Goal: Feedback & Contribution: Contribute content

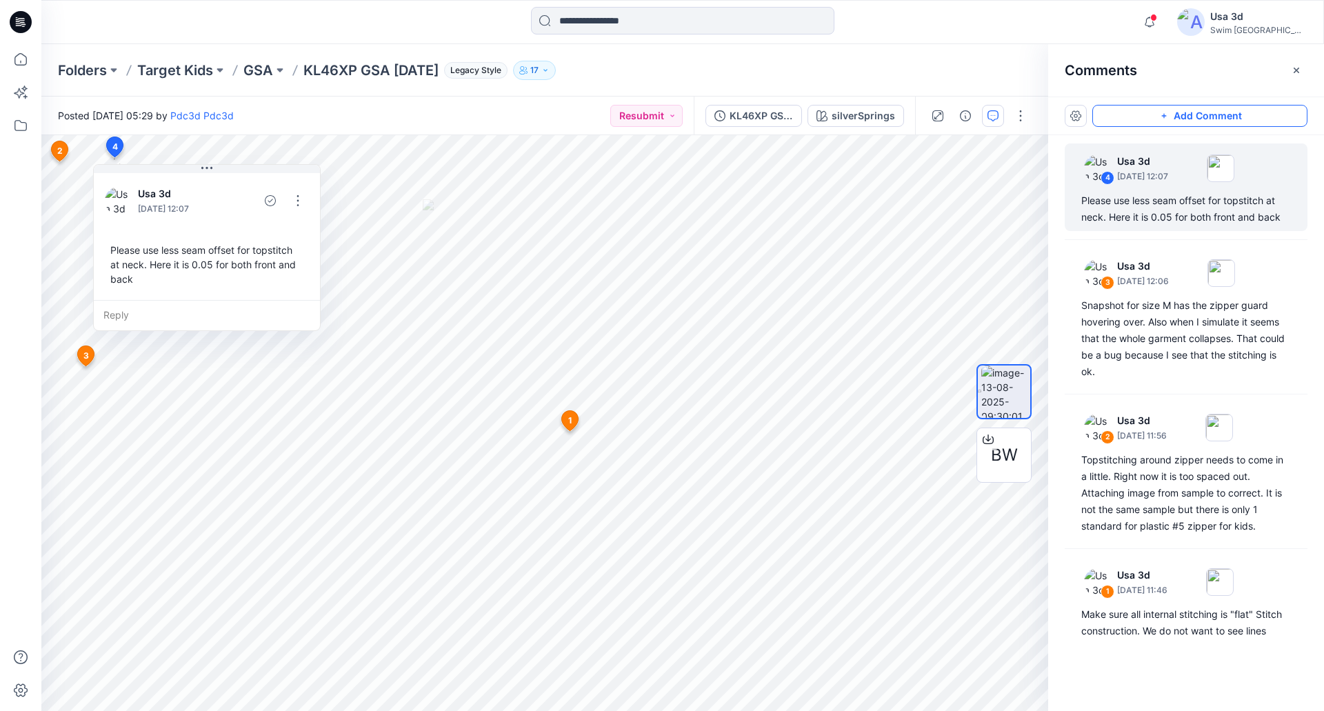
click at [1173, 116] on button "Add Comment" at bounding box center [1199, 116] width 215 height 22
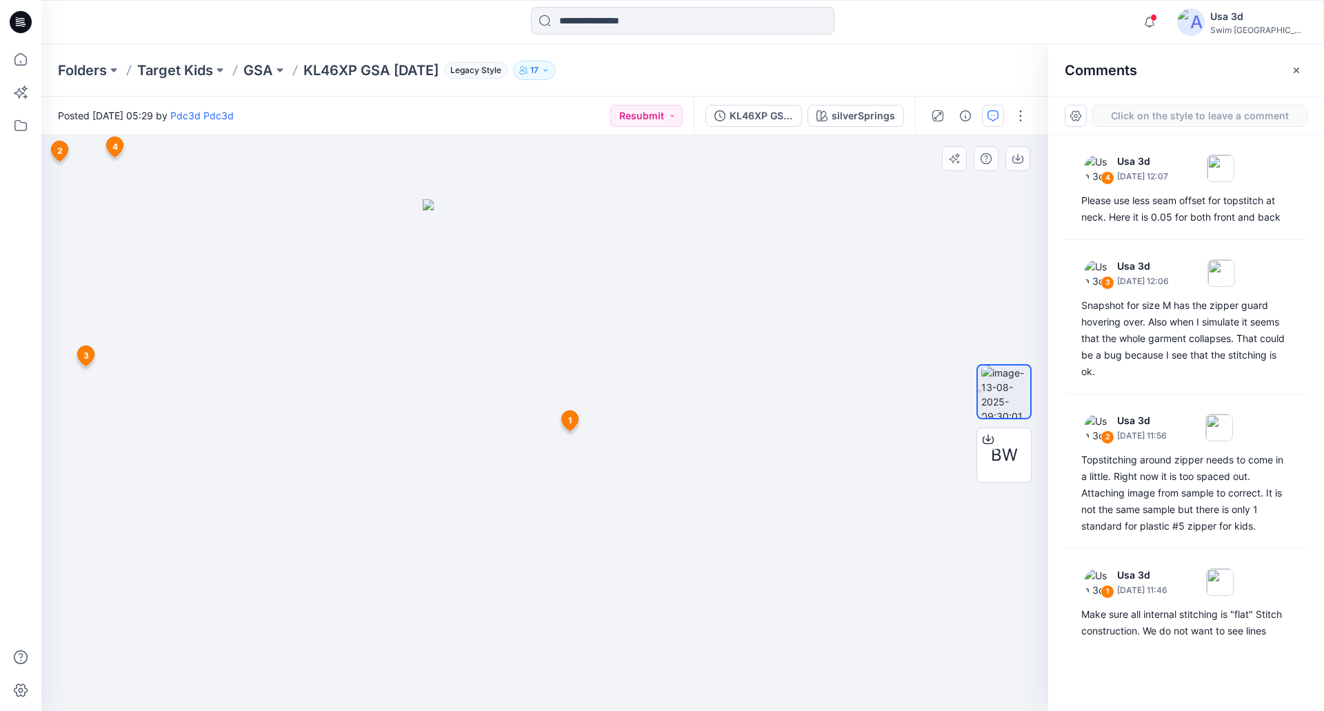
click at [546, 345] on div "5 1 Usa 3d September 03, 2025 11:46 Make sure all internal stitching is "flat" …" at bounding box center [544, 423] width 1007 height 576
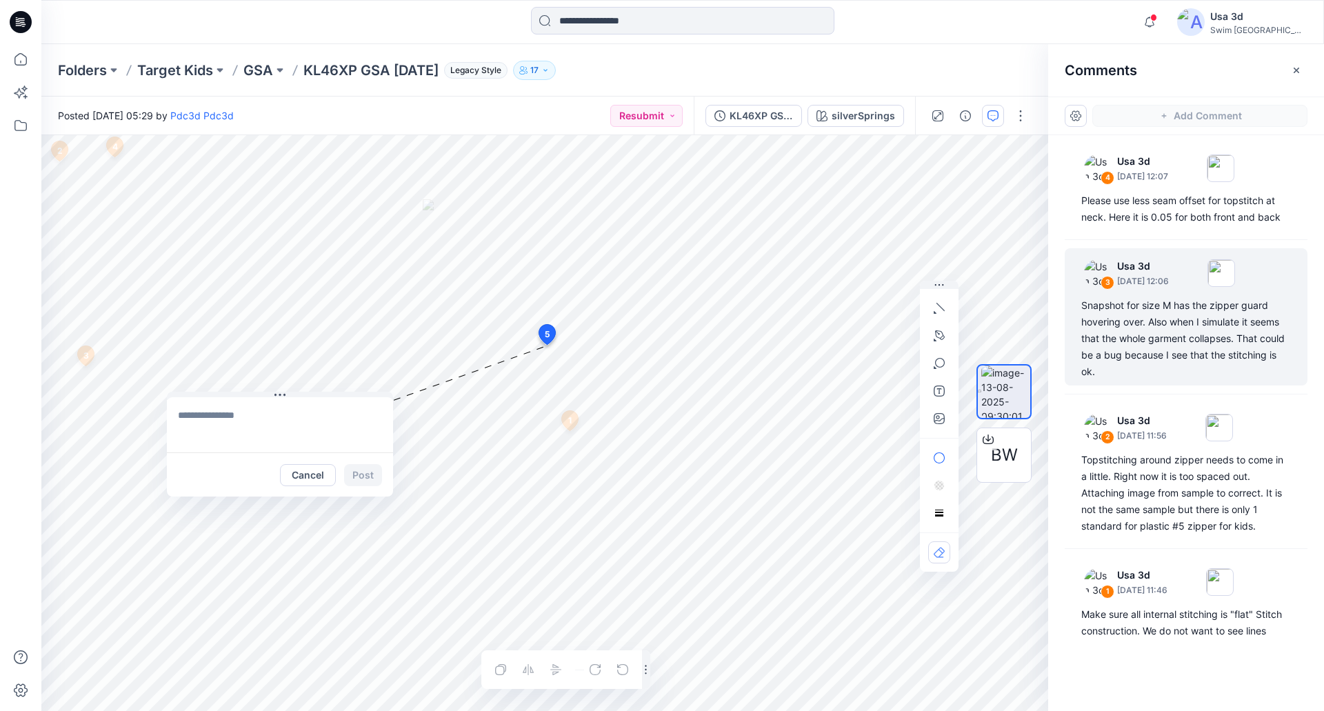
drag, startPoint x: 567, startPoint y: 355, endPoint x: 1200, endPoint y: 287, distance: 636.6
click at [210, 395] on button at bounding box center [280, 396] width 226 height 8
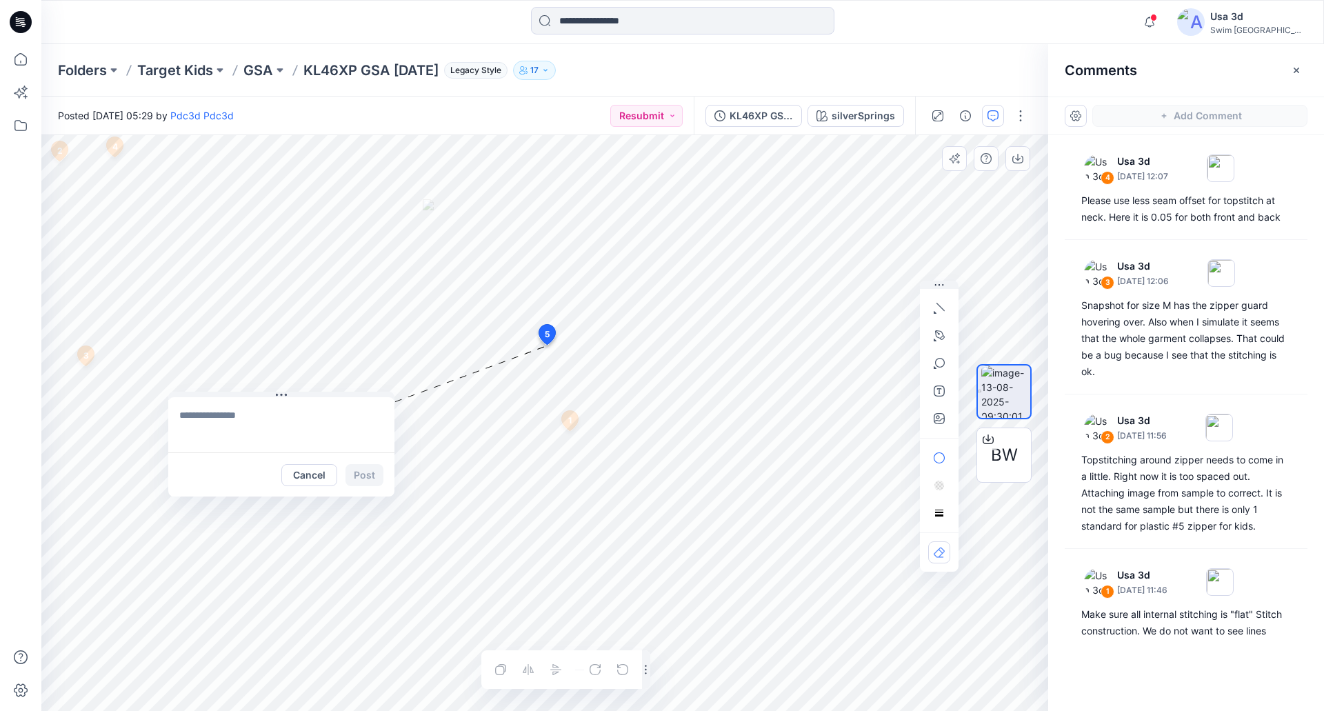
click at [201, 414] on textarea at bounding box center [281, 424] width 226 height 55
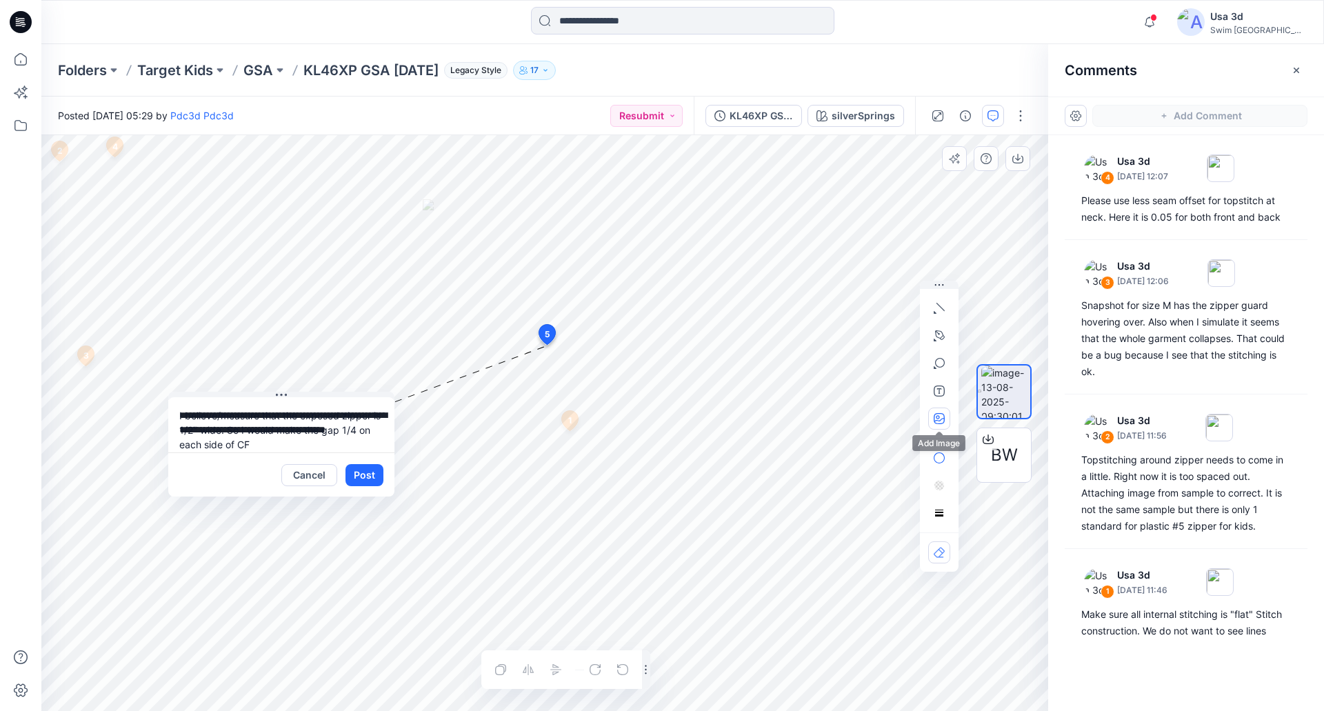
type textarea "**********"
click at [937, 419] on icon "button" at bounding box center [939, 418] width 11 height 11
type input"] "**********"
click at [376, 474] on button "Post" at bounding box center [364, 475] width 38 height 22
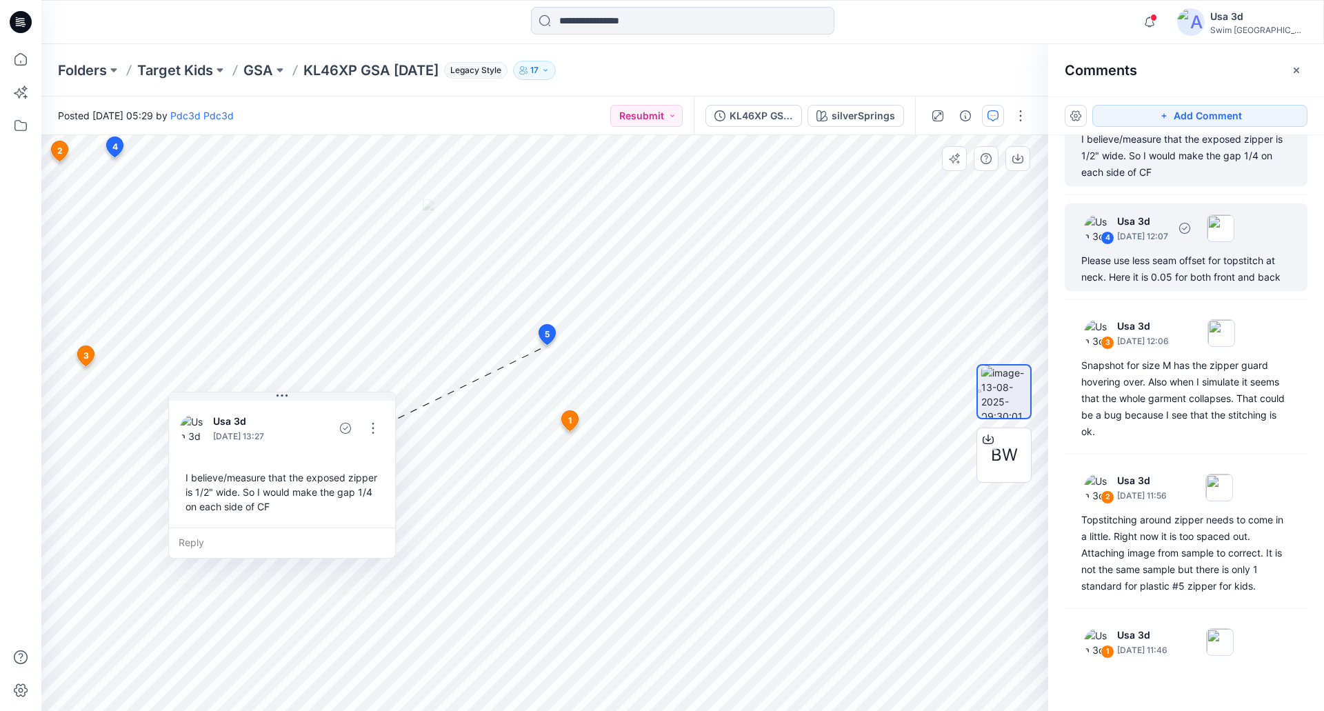
scroll to position [131, 0]
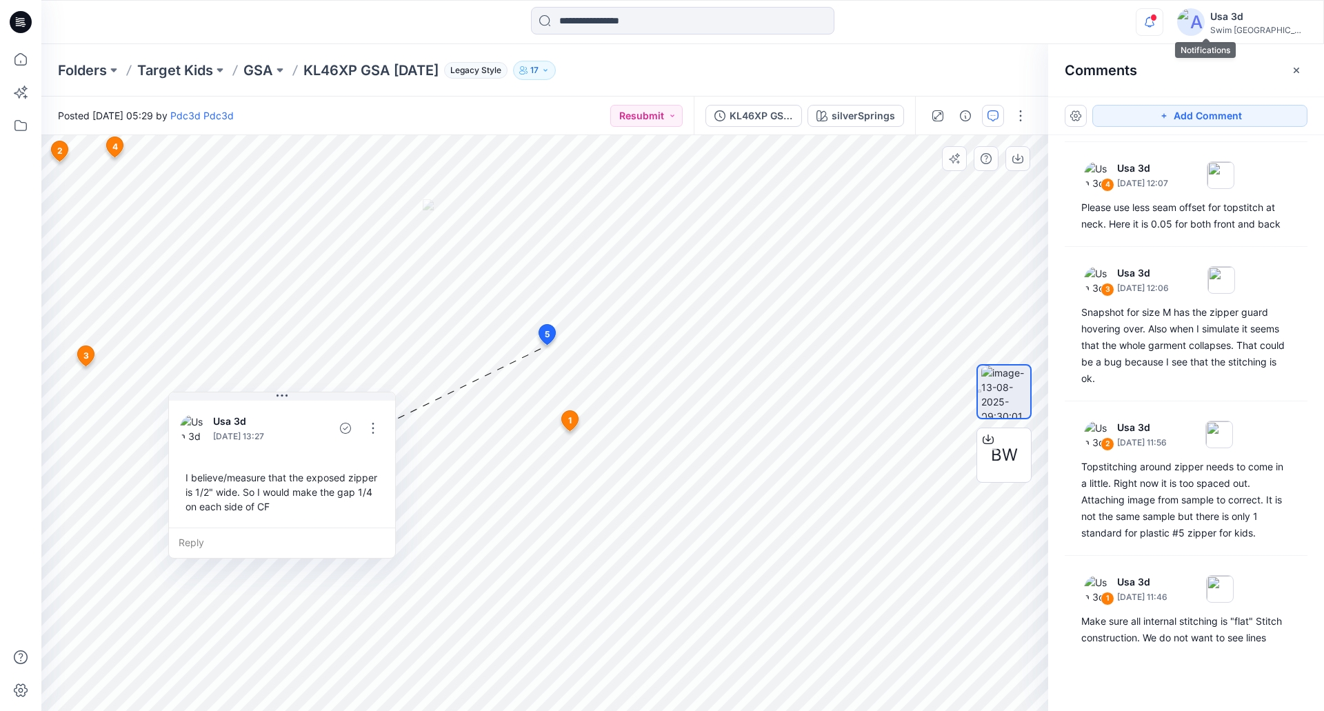
click at [1162, 27] on icon "button" at bounding box center [1149, 22] width 26 height 28
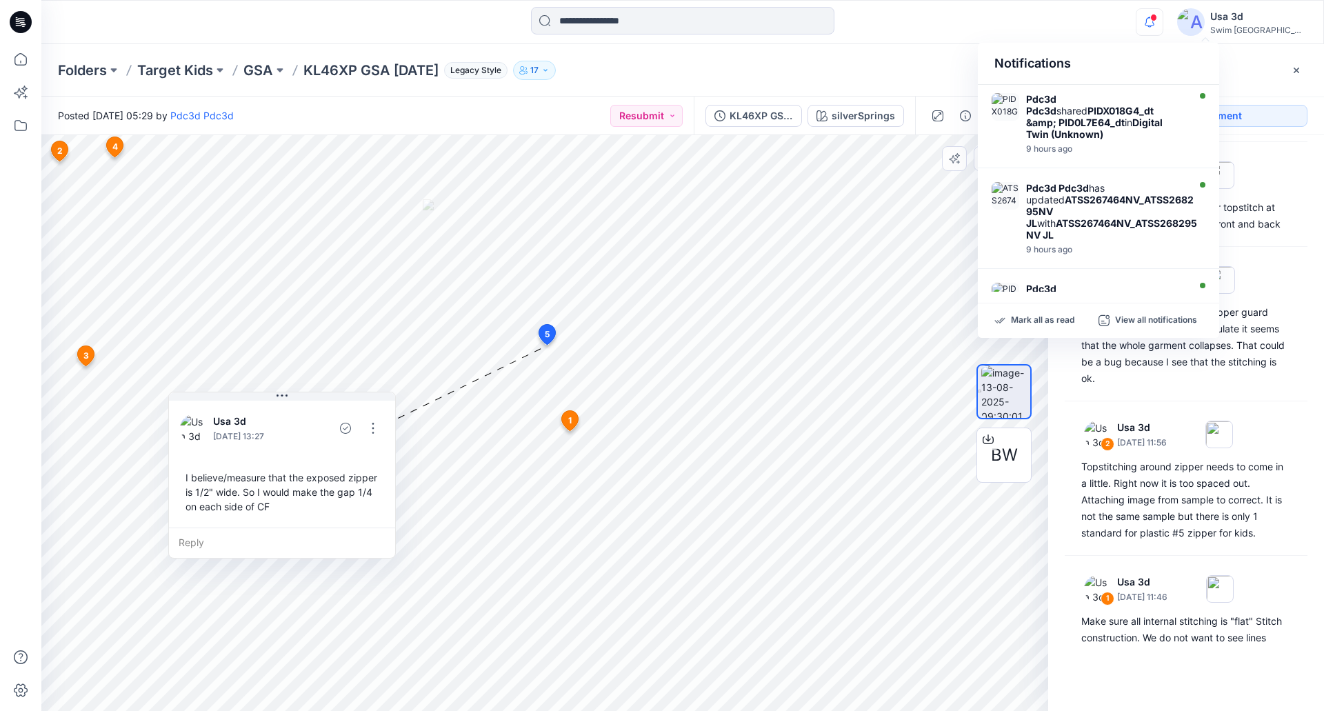
click at [1162, 26] on icon "button" at bounding box center [1149, 22] width 26 height 28
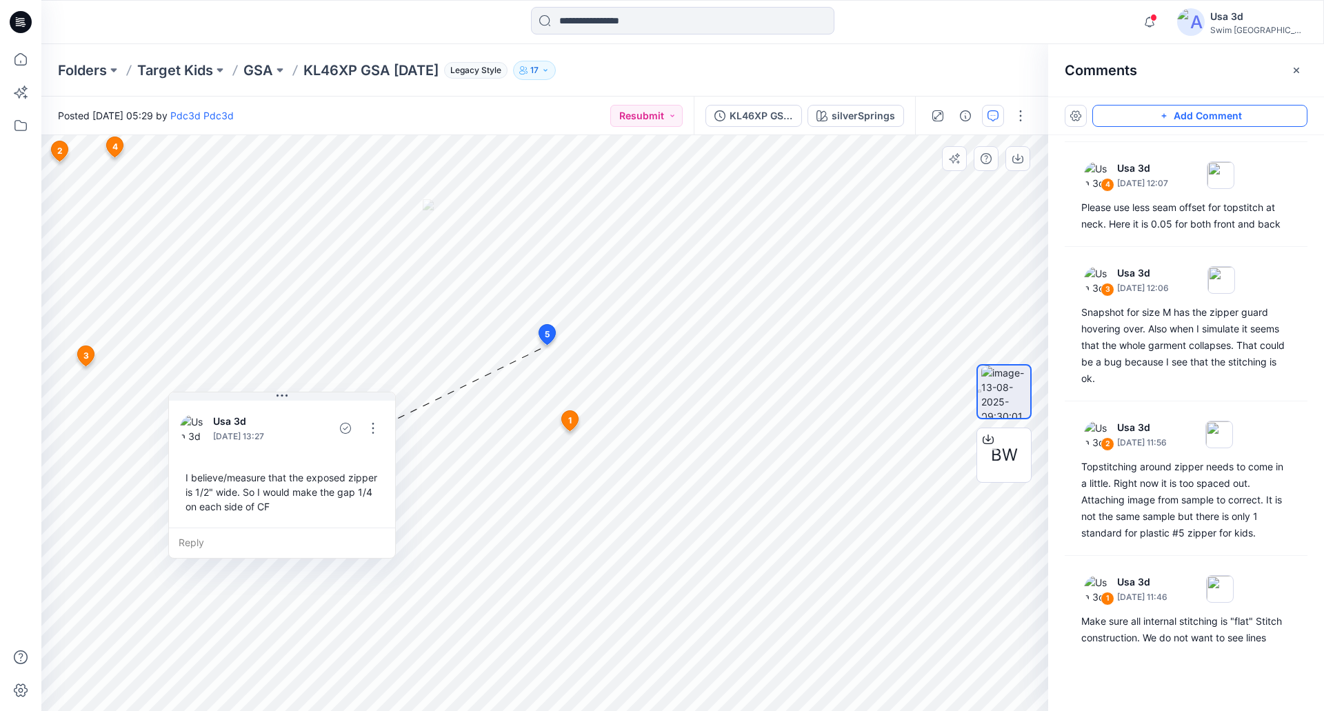
click at [1169, 120] on icon "button" at bounding box center [1163, 115] width 11 height 11
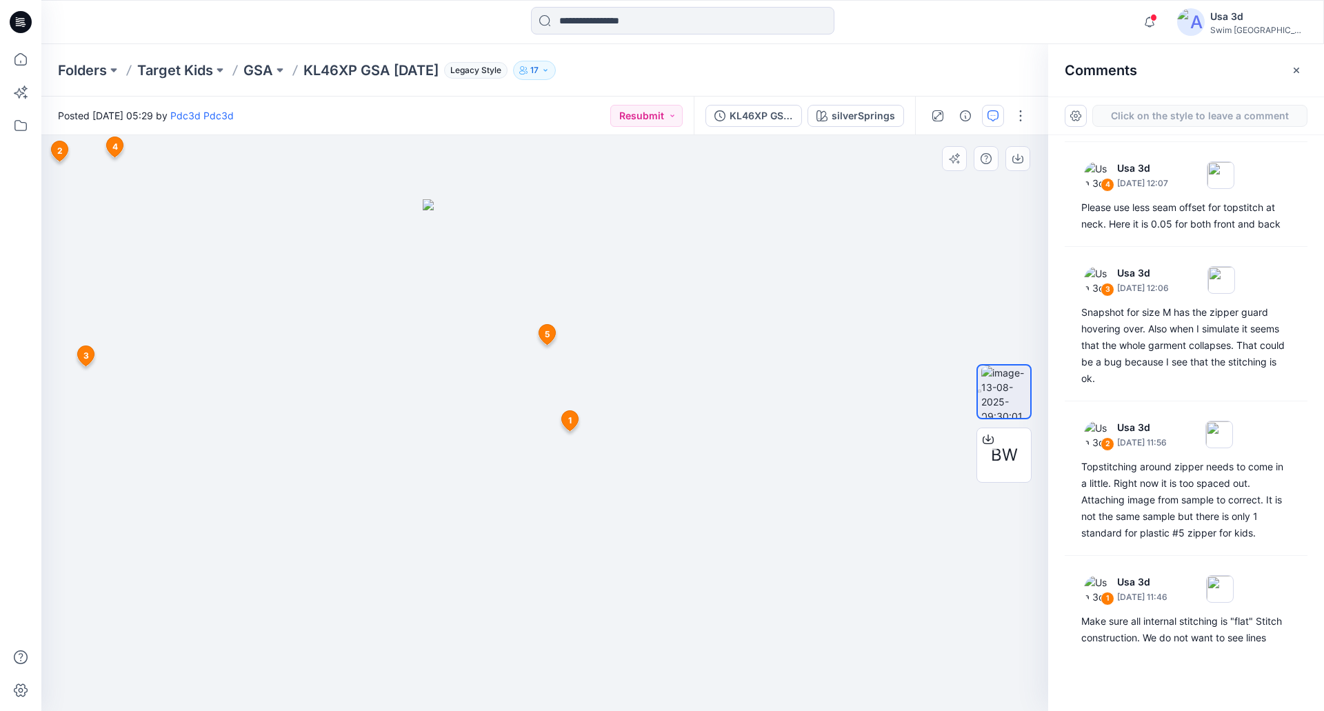
click at [165, 215] on div "6 1 Usa 3d September 03, 2025 11:46 Make sure all internal stitching is "flat" …" at bounding box center [544, 423] width 1007 height 576
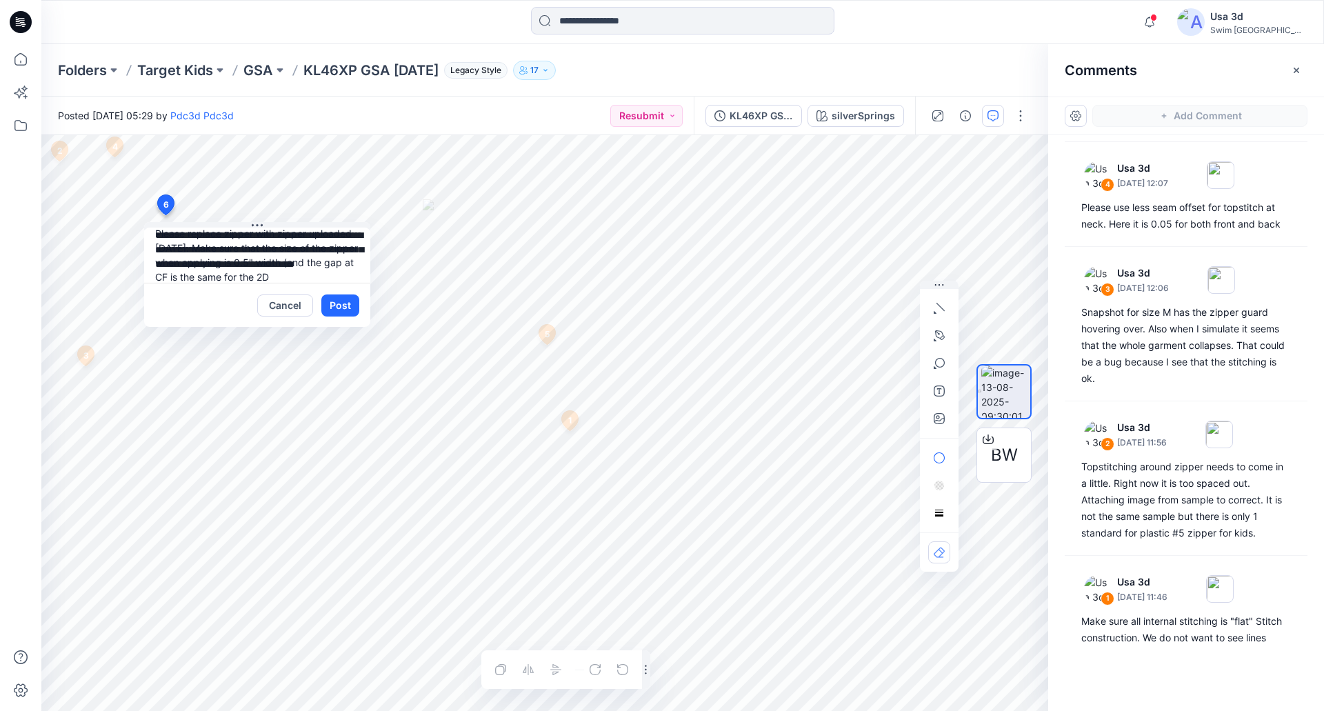
scroll to position [27, 0]
type textarea "**********"
click at [334, 314] on button "Post" at bounding box center [340, 305] width 38 height 22
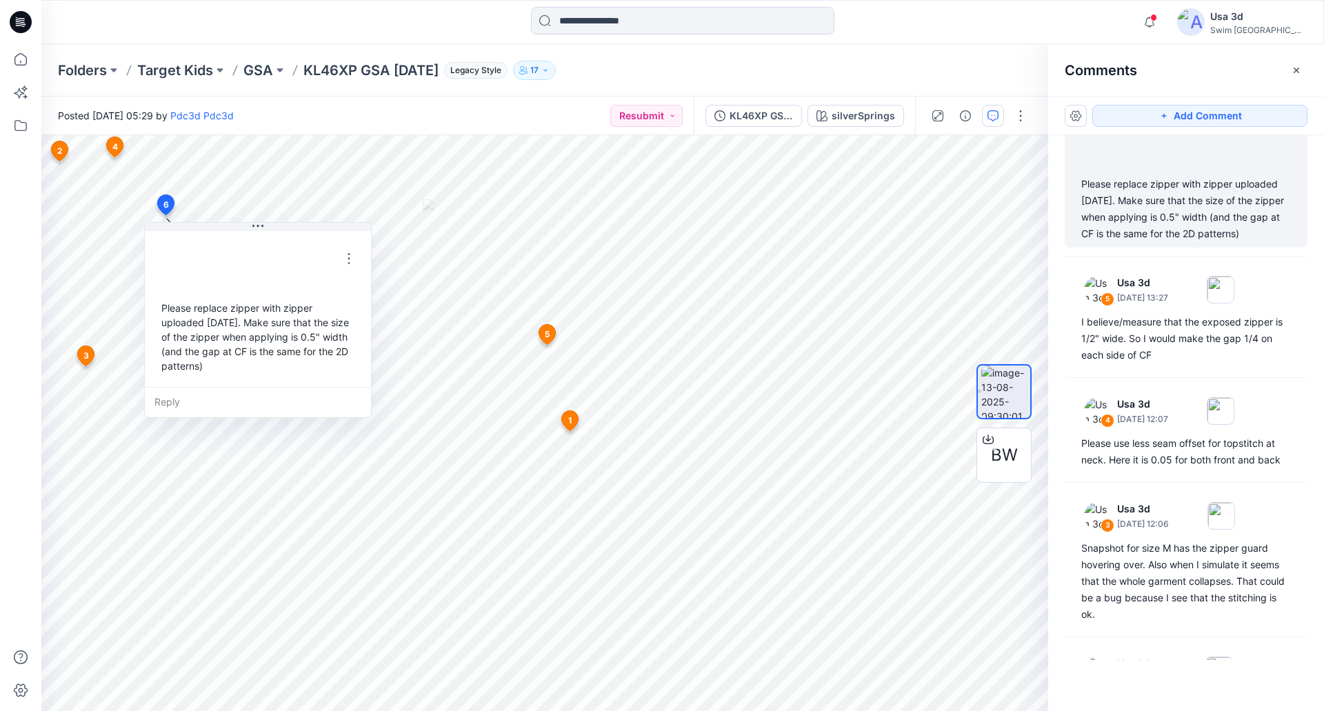
scroll to position [8, 0]
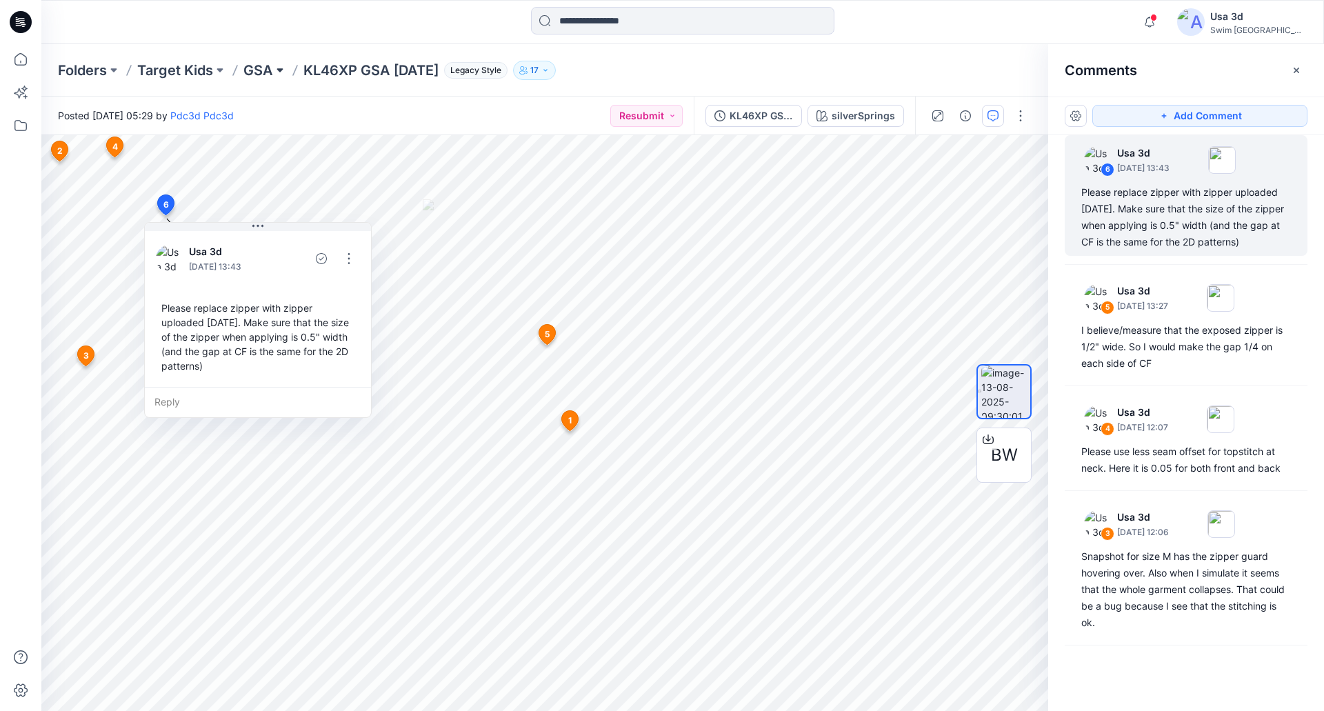
click at [279, 73] on button at bounding box center [280, 70] width 14 height 19
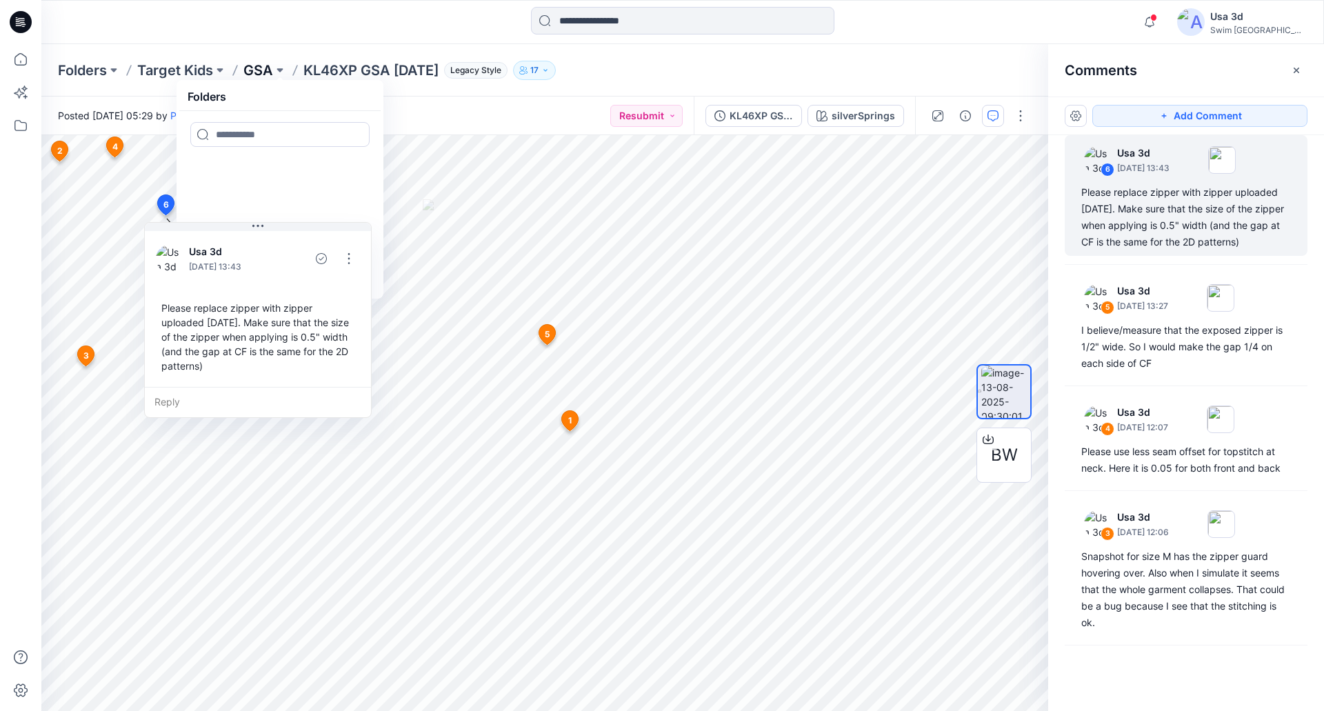
click at [270, 73] on p "GSA" at bounding box center [258, 70] width 30 height 19
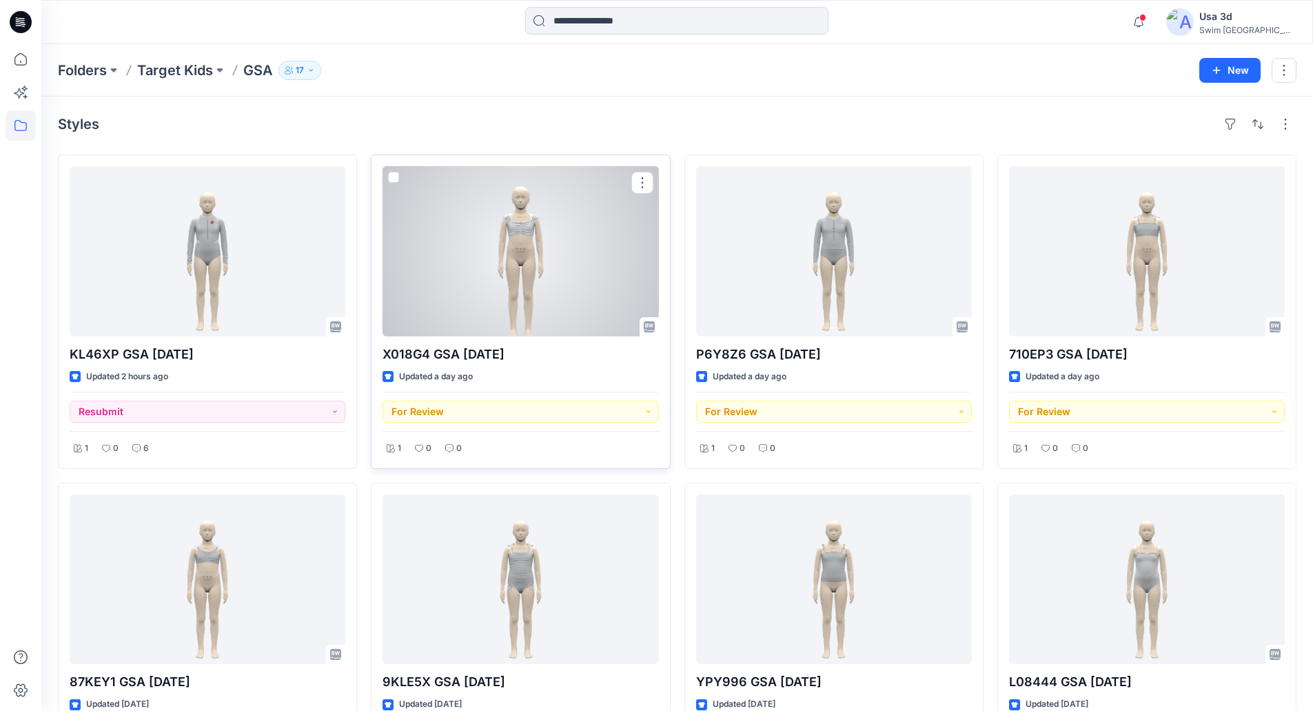
click at [485, 268] on div at bounding box center [521, 251] width 276 height 170
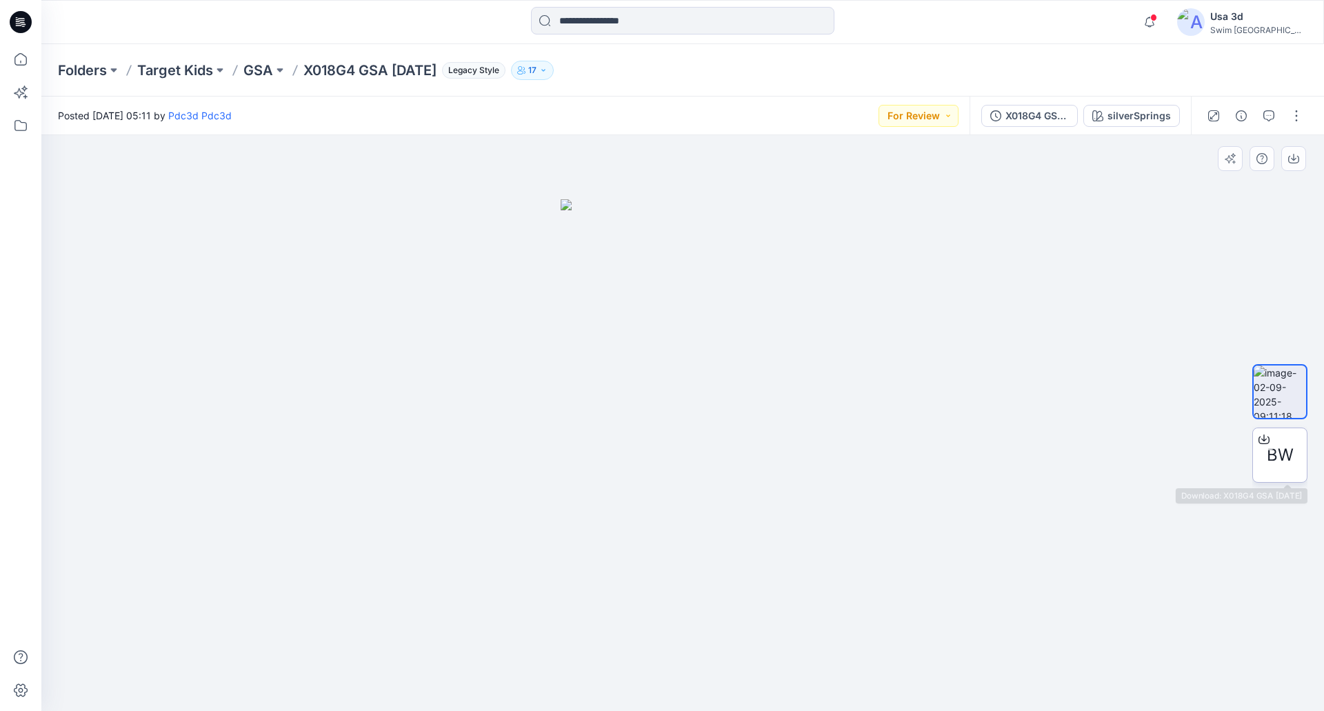
click at [1276, 461] on span "BW" at bounding box center [1280, 455] width 27 height 25
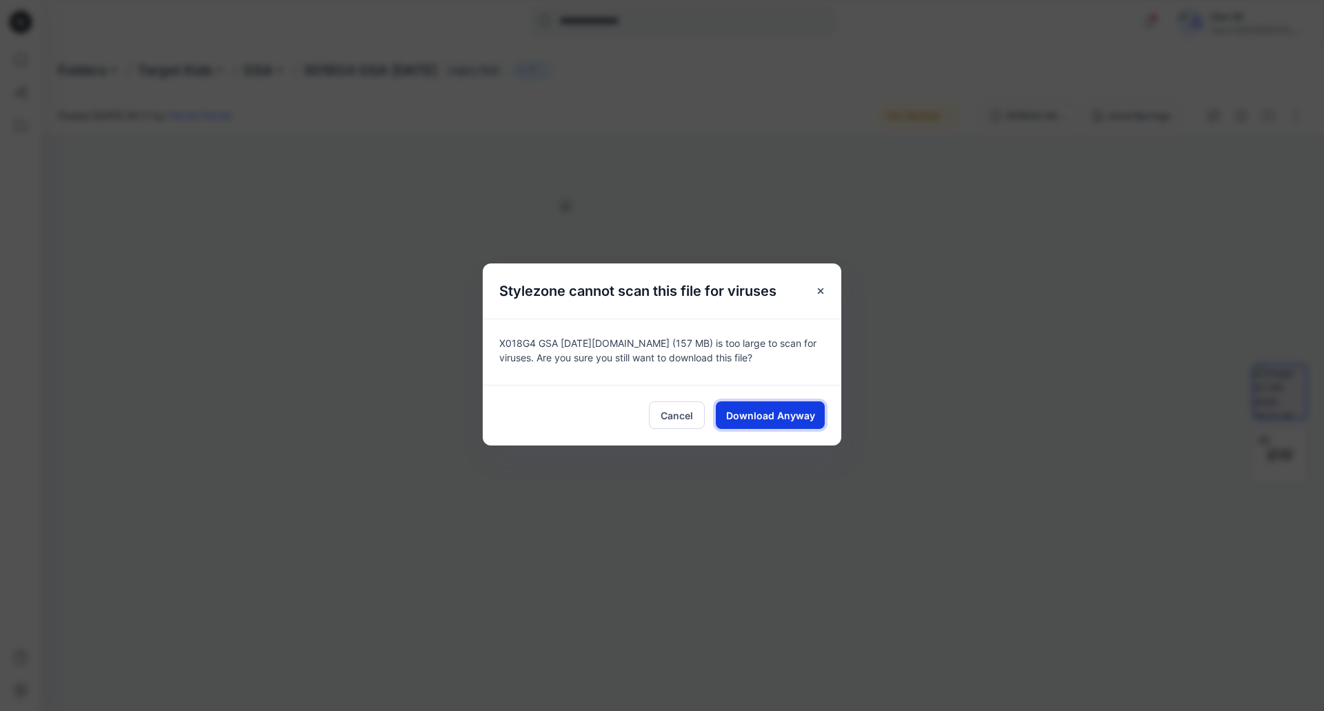
click at [798, 421] on span "Download Anyway" at bounding box center [770, 415] width 89 height 14
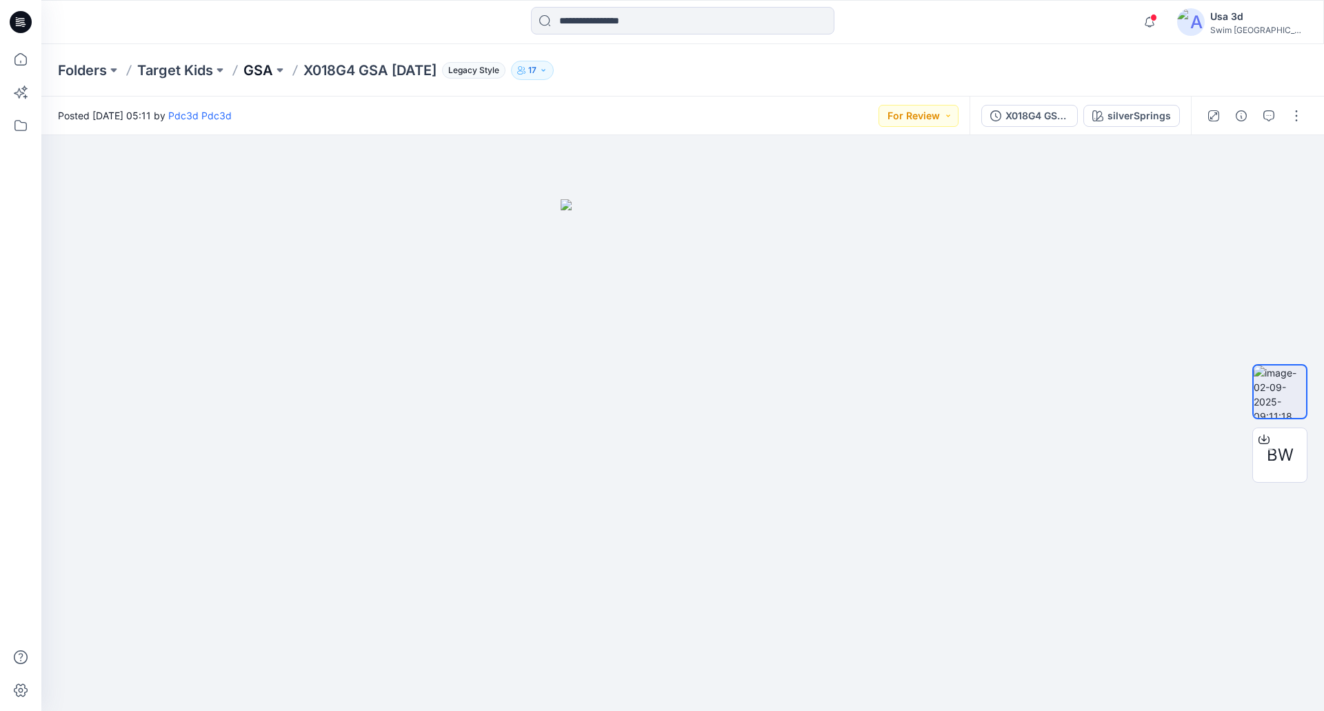
click at [256, 70] on p "GSA" at bounding box center [258, 70] width 30 height 19
click at [1157, 20] on span at bounding box center [1153, 18] width 7 height 8
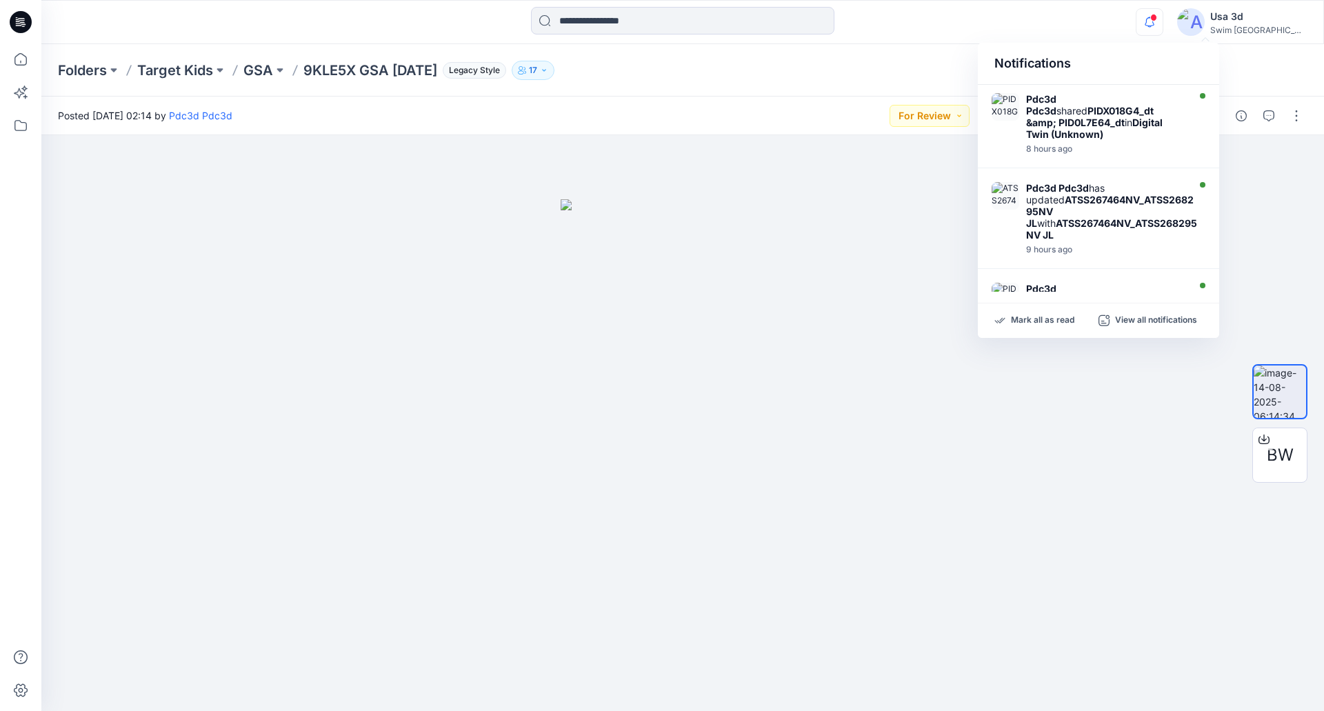
click at [1157, 20] on span at bounding box center [1153, 18] width 7 height 8
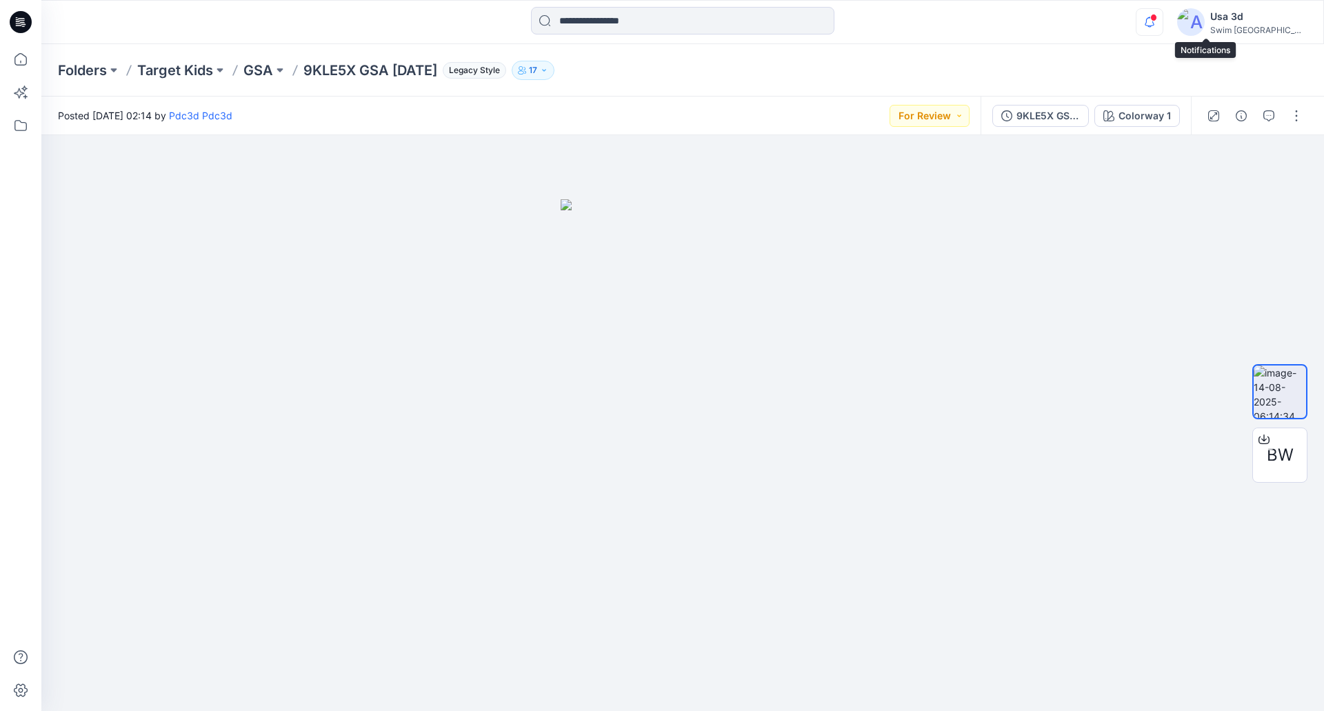
click at [1162, 23] on icon "button" at bounding box center [1149, 22] width 26 height 28
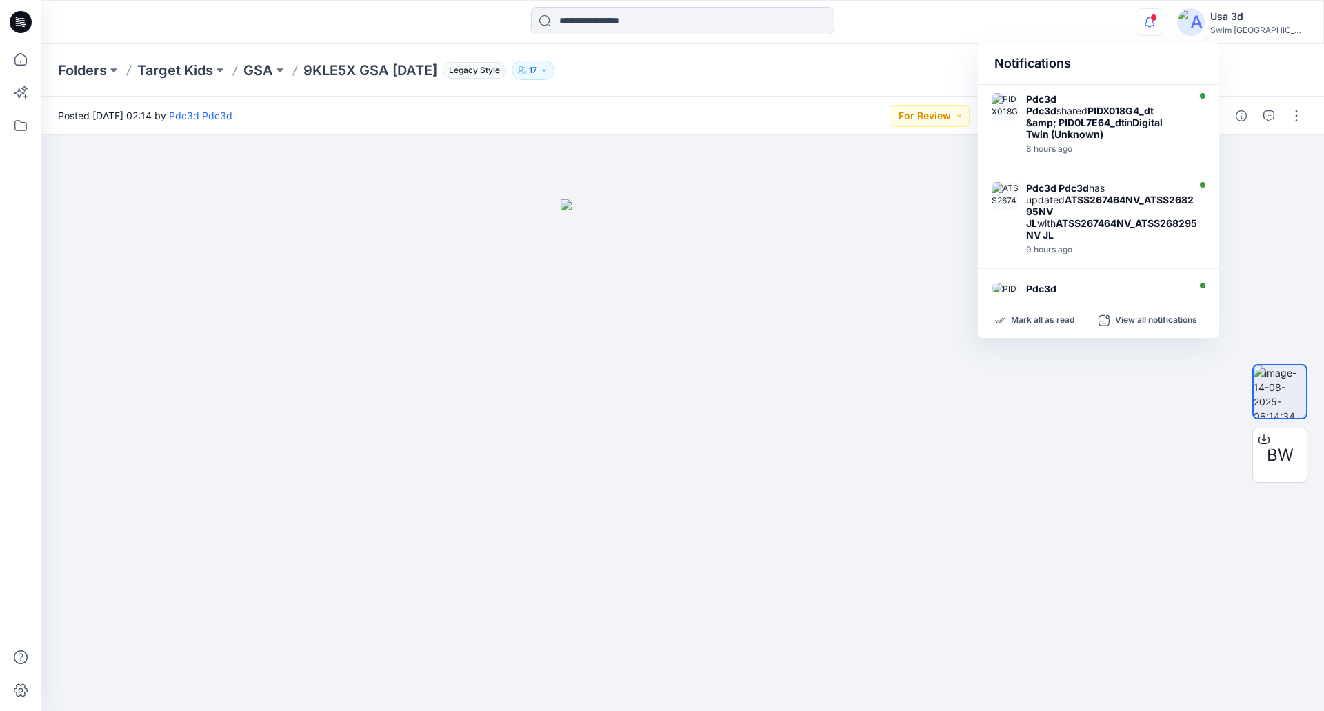
click at [1162, 22] on icon "button" at bounding box center [1149, 22] width 26 height 28
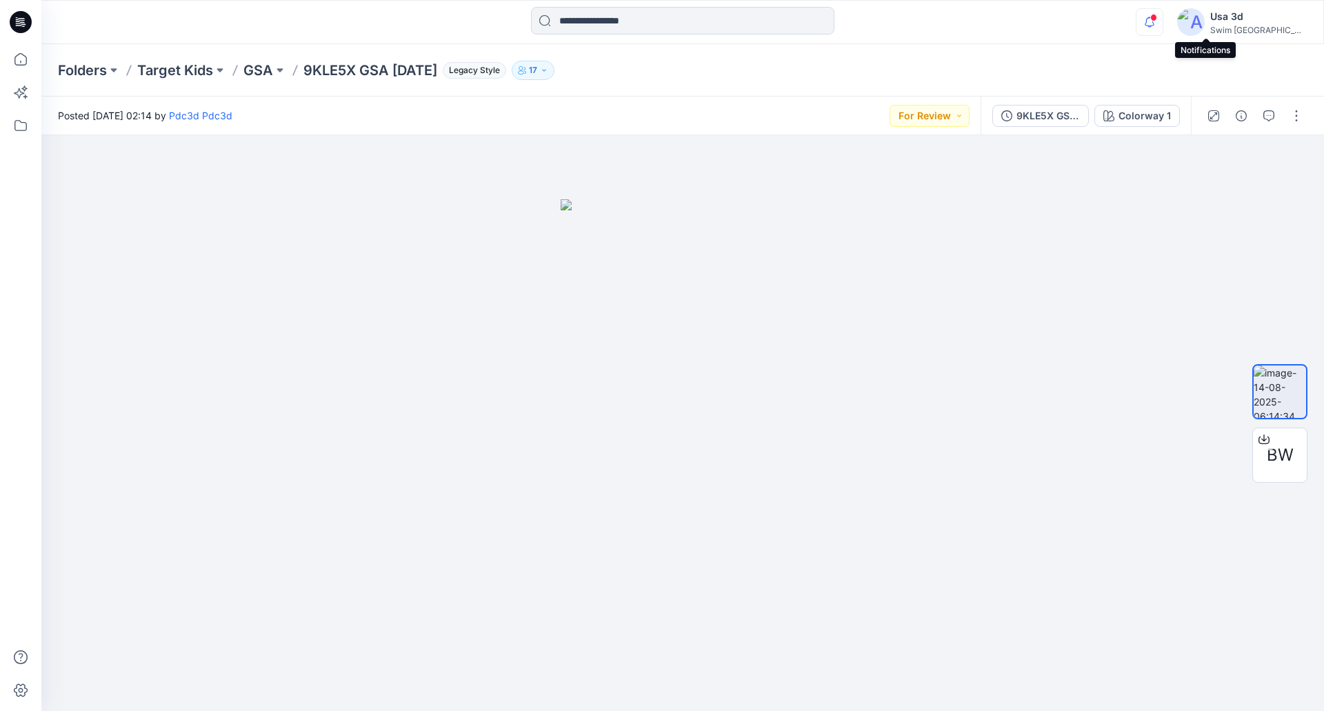
click at [1162, 21] on icon "button" at bounding box center [1149, 22] width 26 height 28
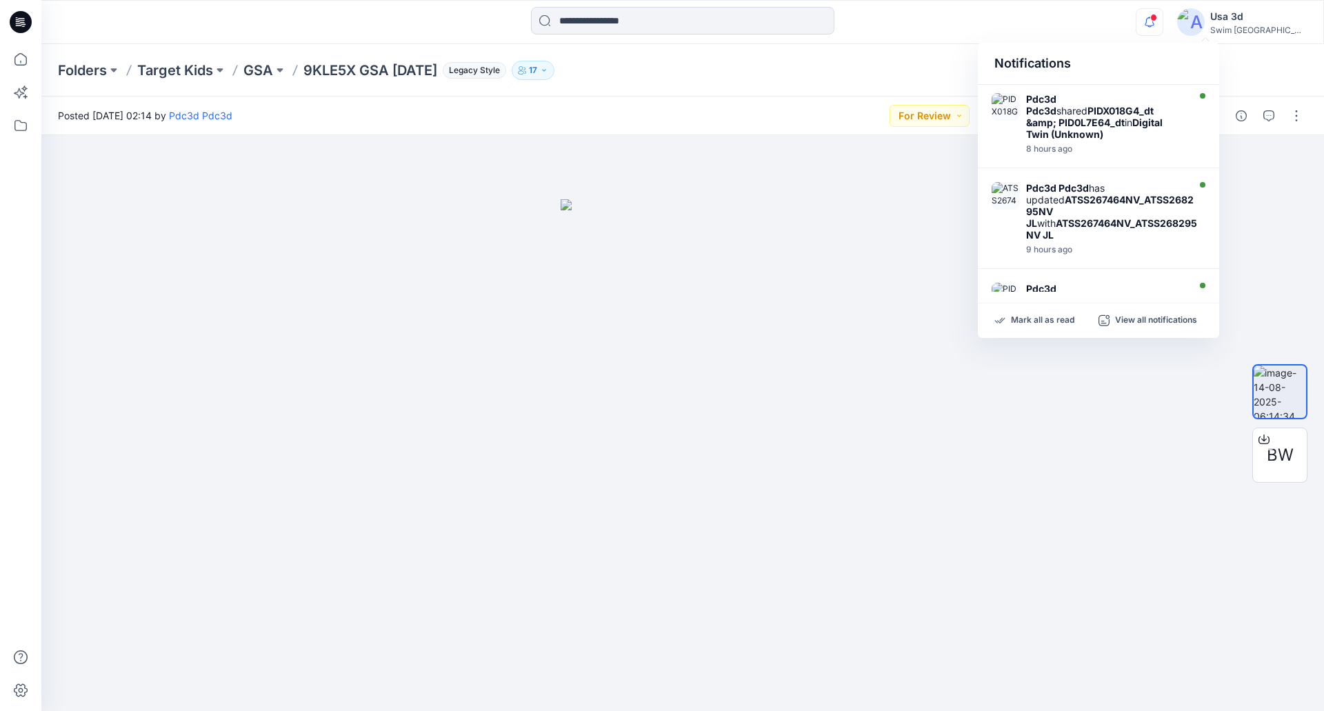
click at [1162, 22] on icon "button" at bounding box center [1149, 22] width 26 height 28
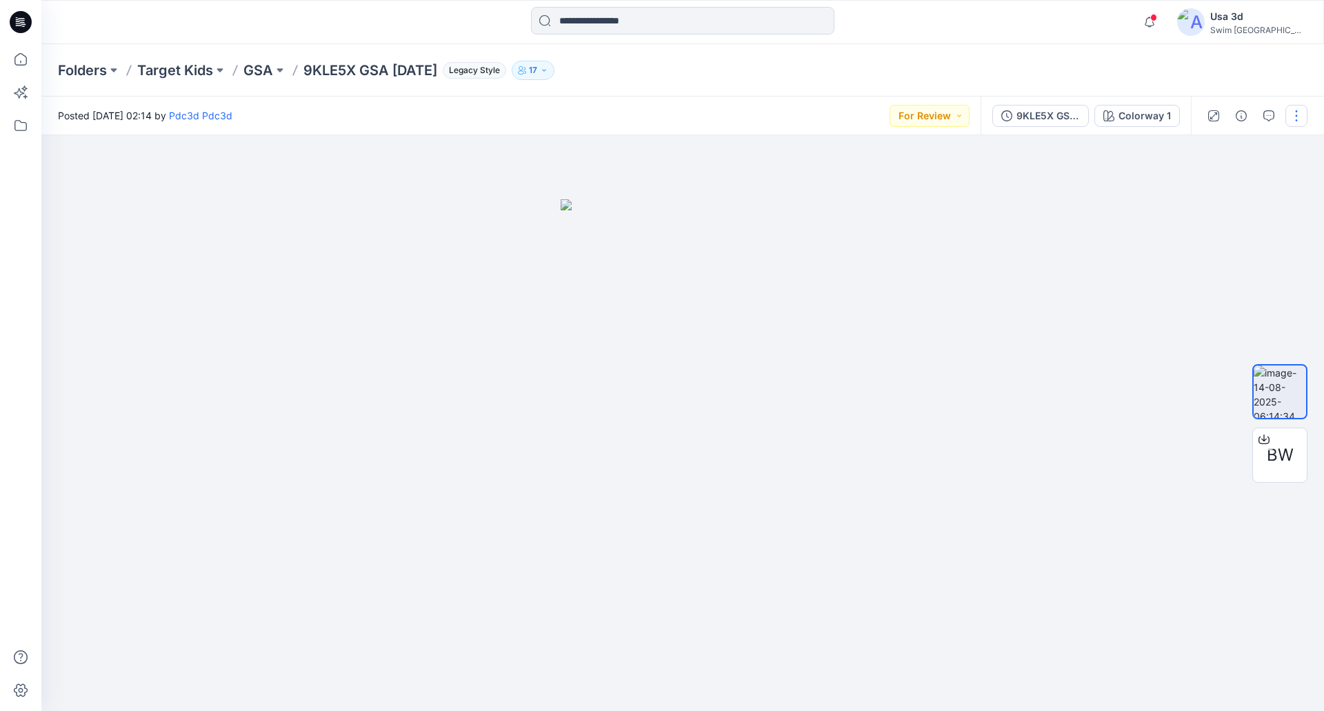
click at [1296, 119] on button "button" at bounding box center [1296, 116] width 22 height 22
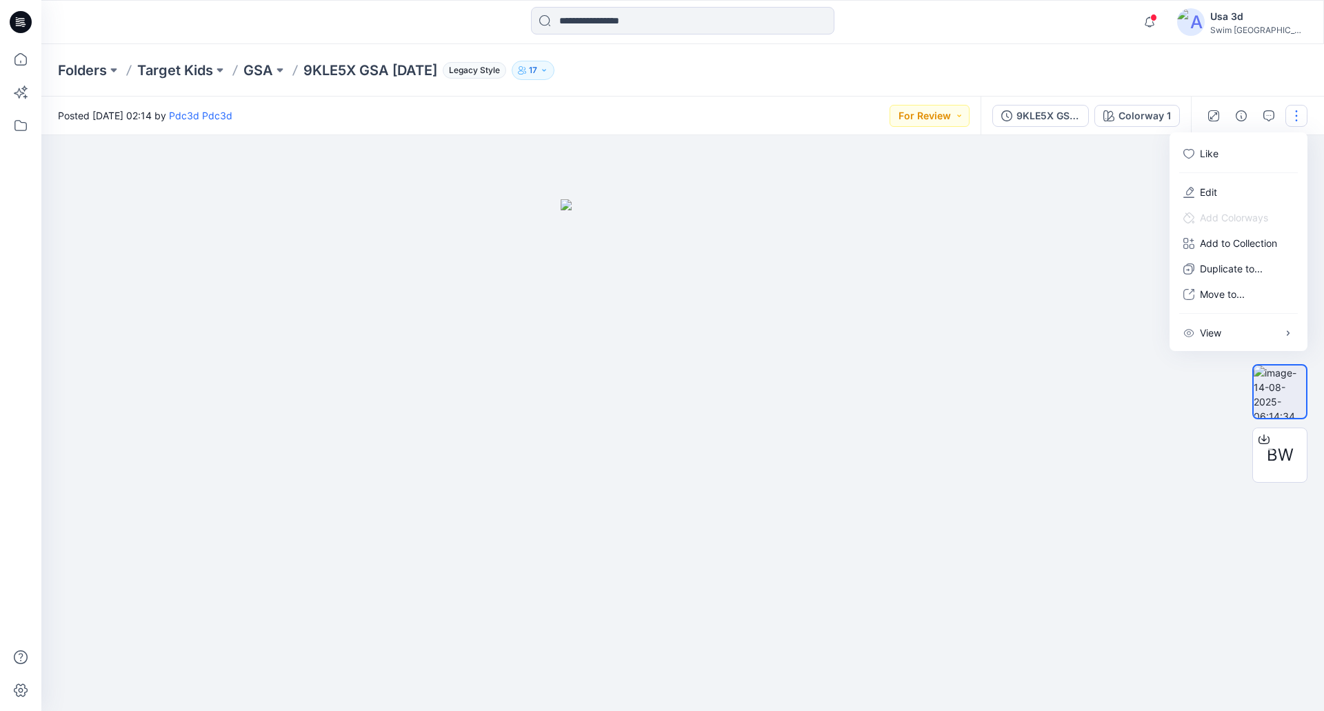
click at [1295, 119] on button "button" at bounding box center [1296, 116] width 22 height 22
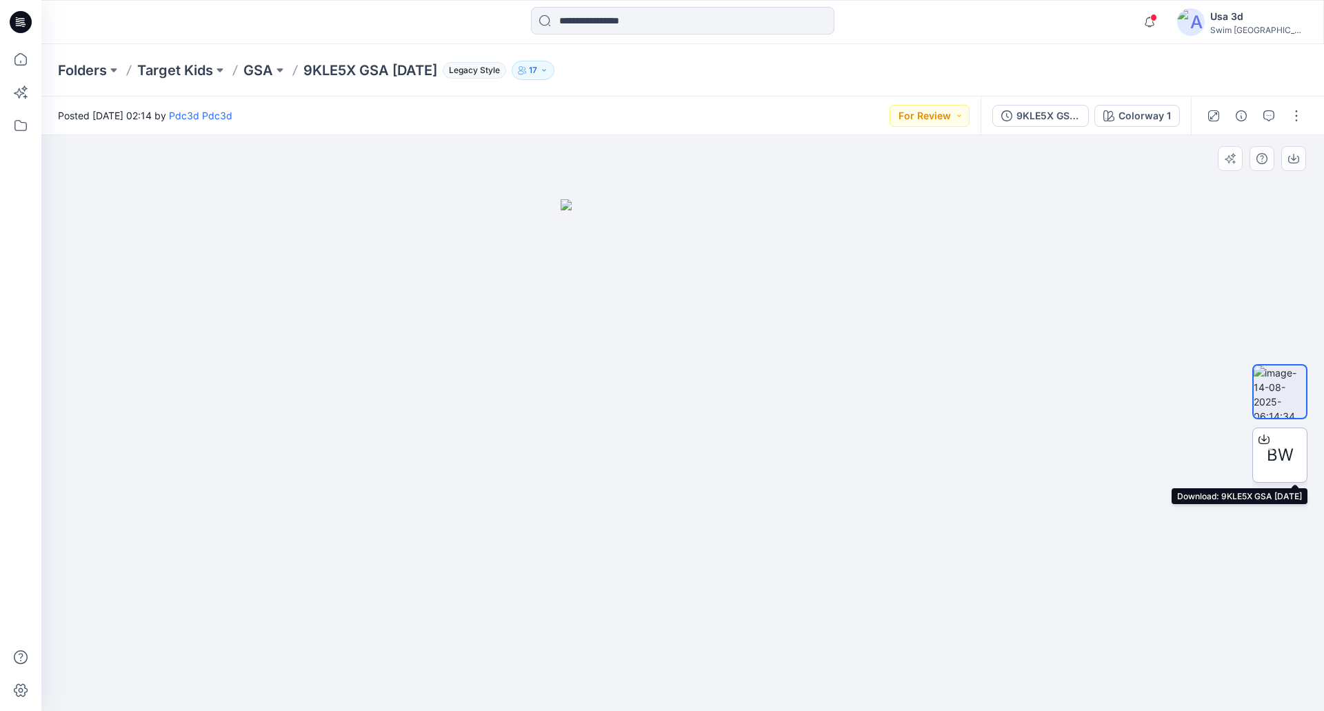
click at [1291, 460] on span "BW" at bounding box center [1280, 455] width 27 height 25
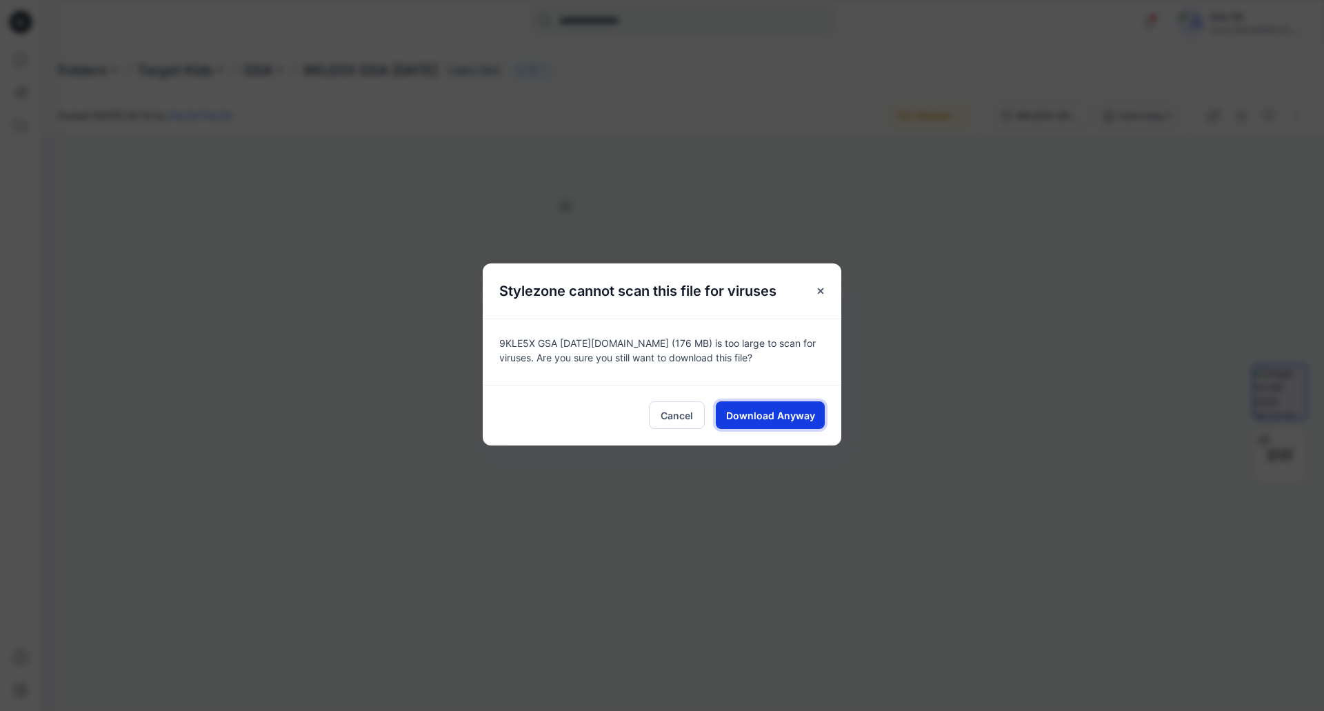
click at [785, 414] on span "Download Anyway" at bounding box center [770, 415] width 89 height 14
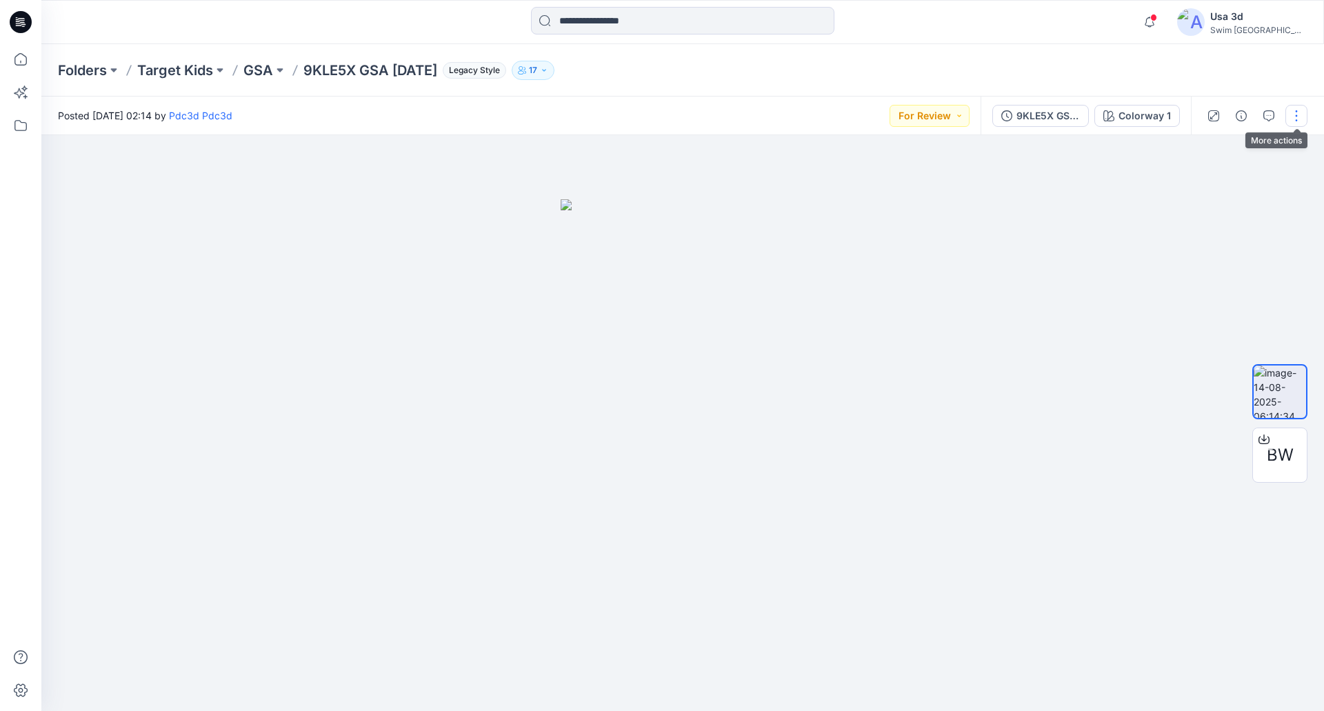
click at [1303, 119] on button "button" at bounding box center [1296, 116] width 22 height 22
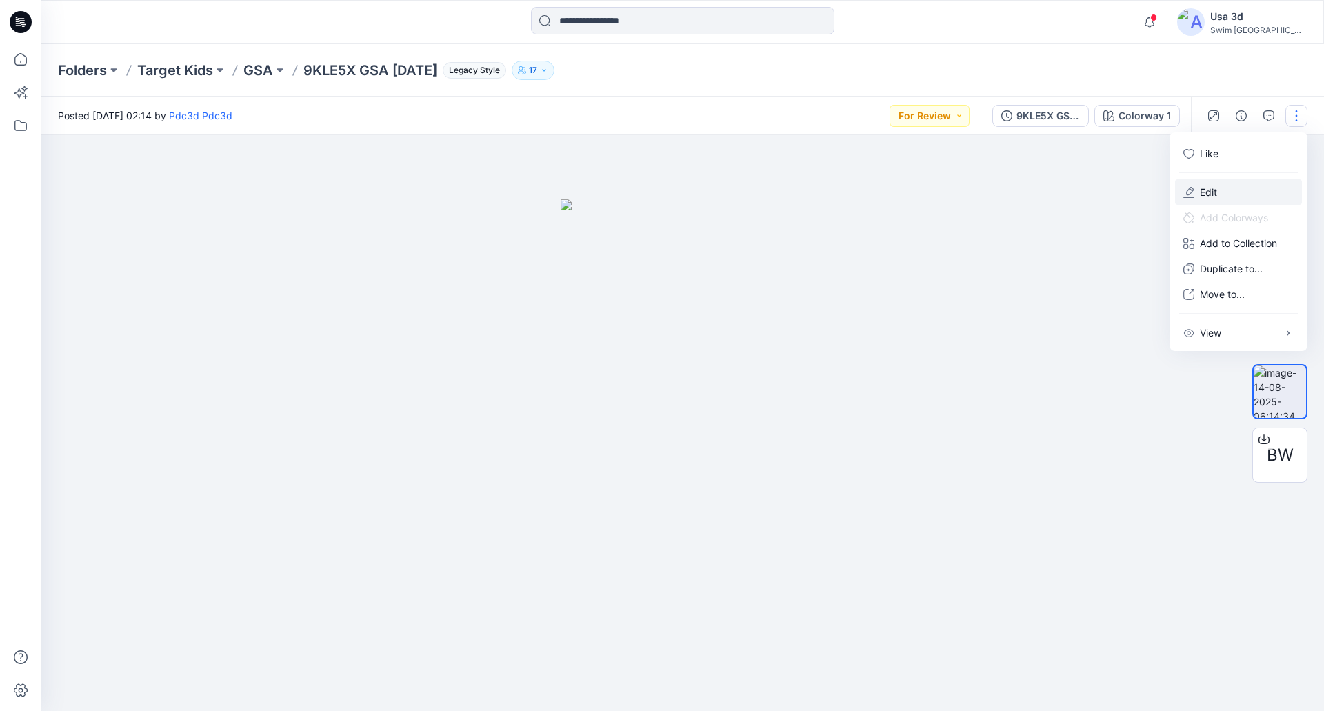
click at [1216, 201] on button "Edit" at bounding box center [1238, 192] width 127 height 26
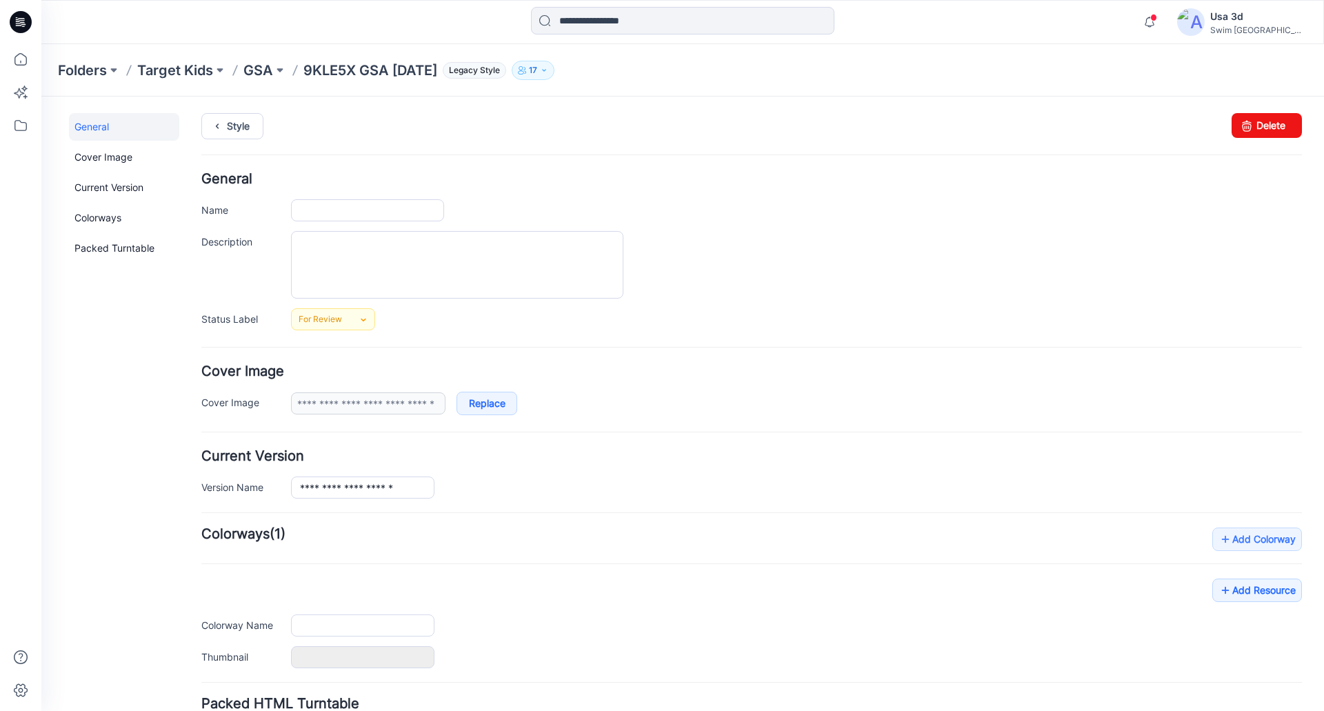
type input "**********"
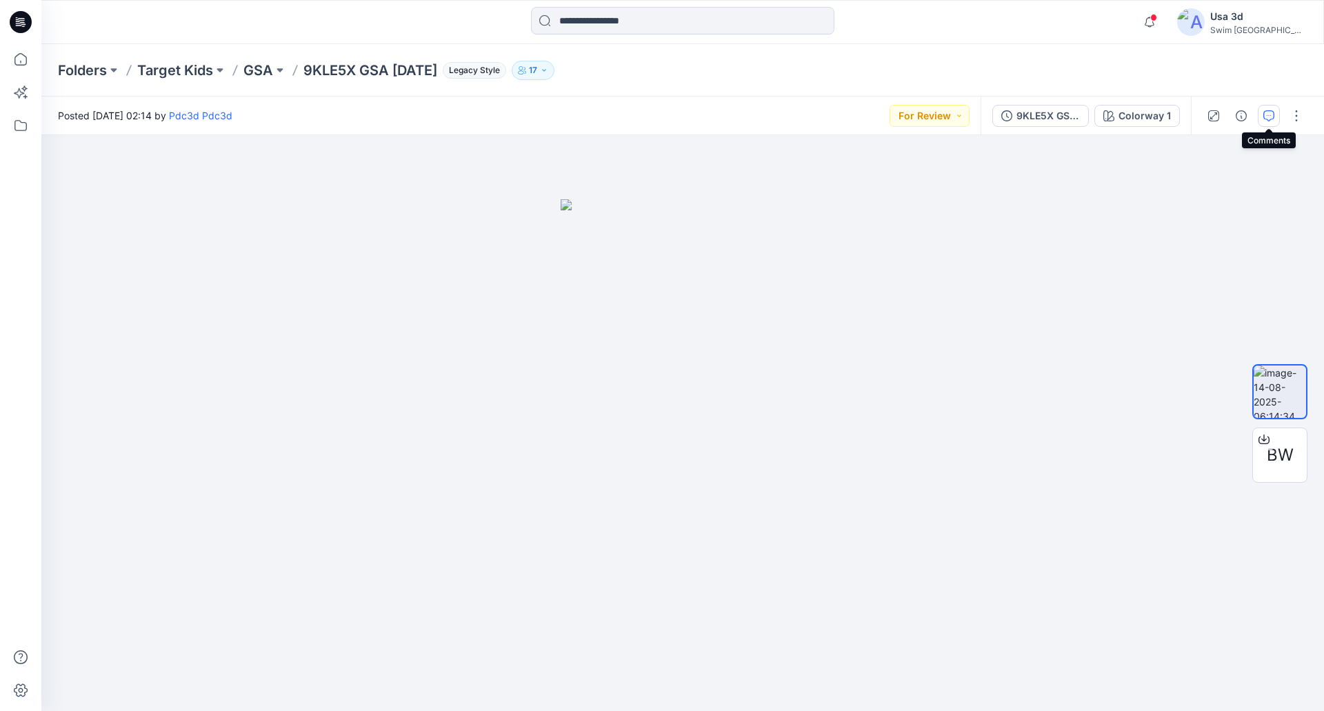
click at [1262, 117] on button "button" at bounding box center [1269, 116] width 22 height 22
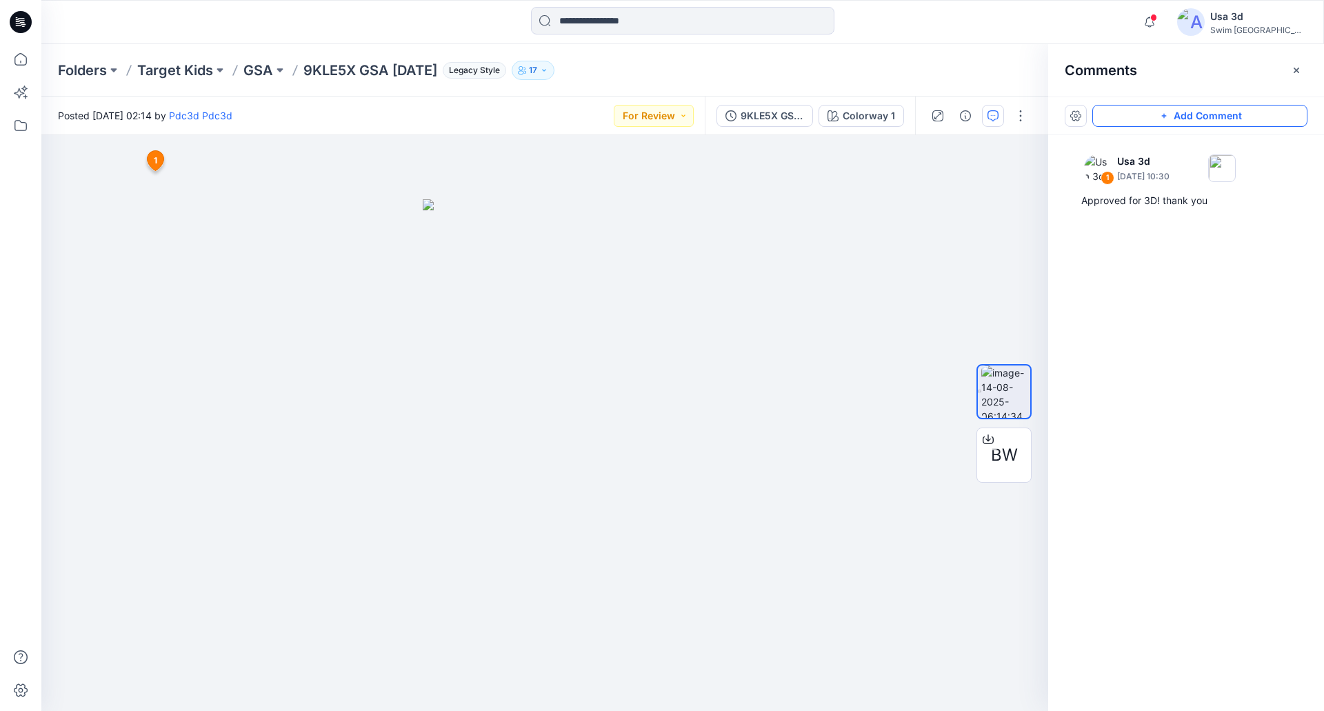
click at [1168, 119] on icon "button" at bounding box center [1163, 115] width 11 height 11
click at [269, 70] on p "GSA" at bounding box center [258, 70] width 30 height 19
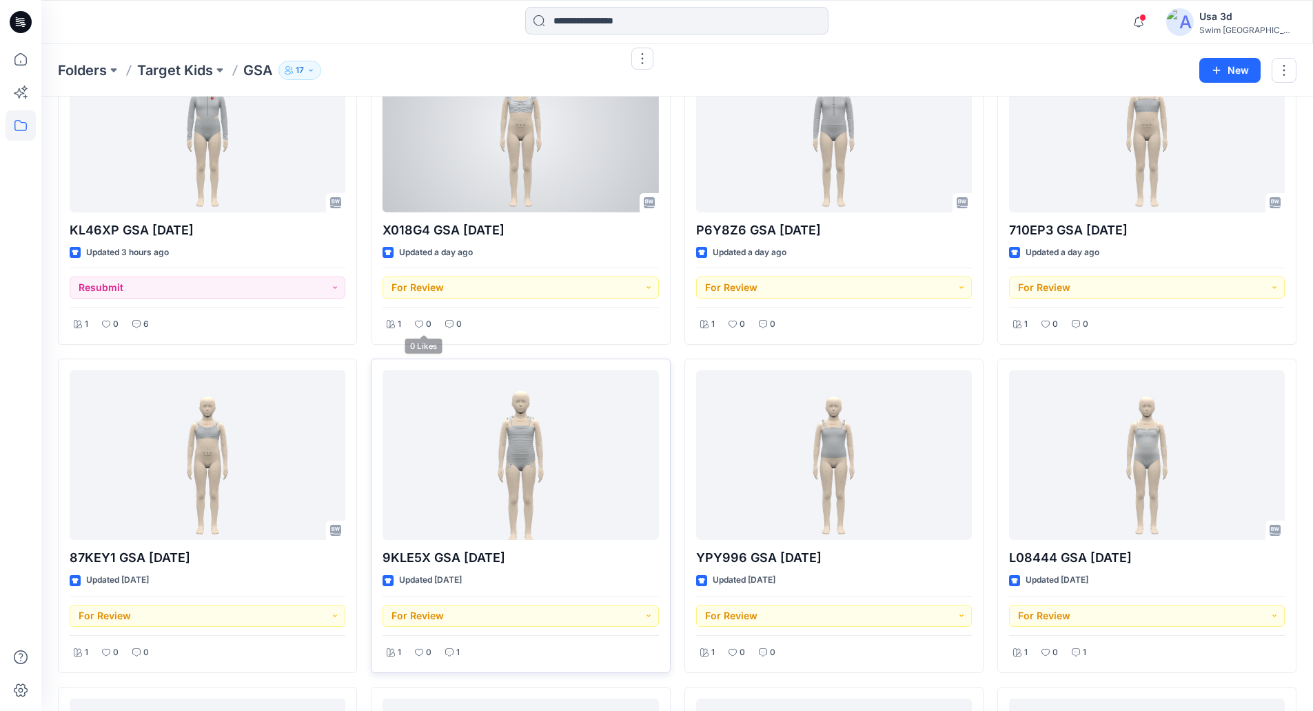
scroll to position [138, 0]
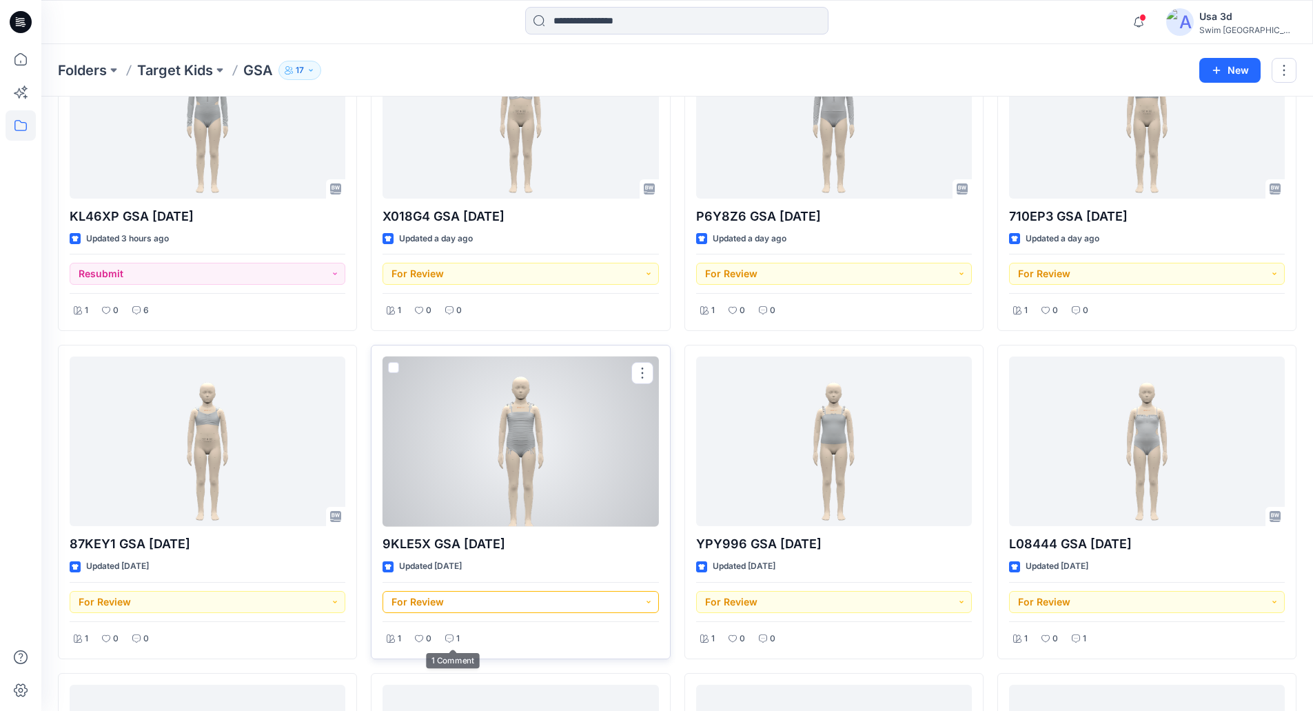
click at [461, 608] on button "For Review" at bounding box center [521, 602] width 276 height 22
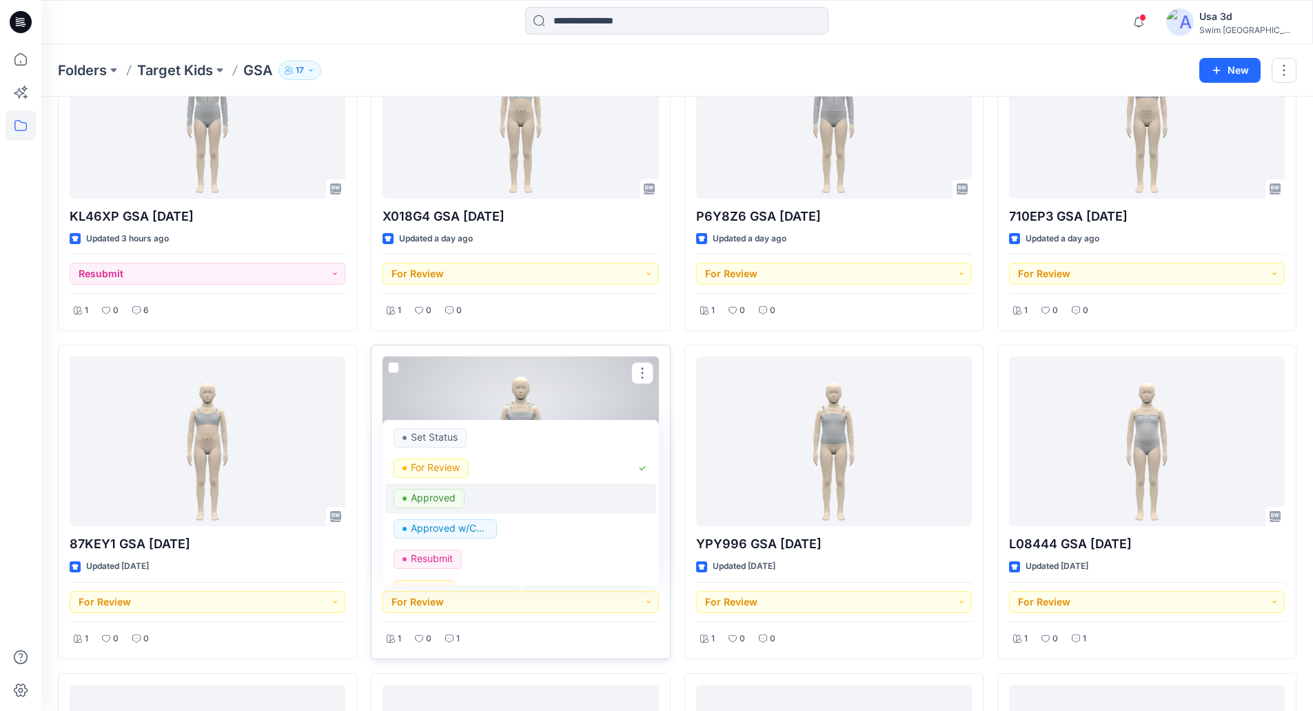
click at [445, 505] on p "Approved" at bounding box center [433, 498] width 45 height 18
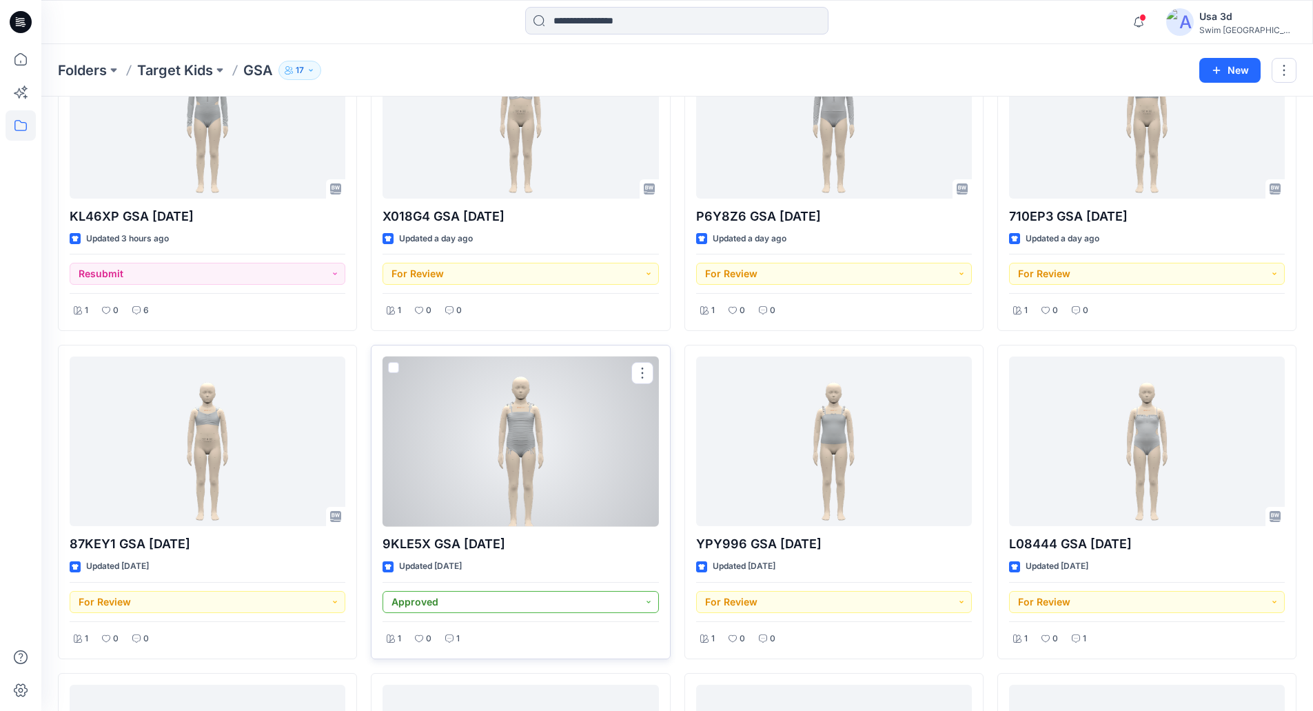
click at [430, 609] on button "Approved" at bounding box center [521, 602] width 276 height 22
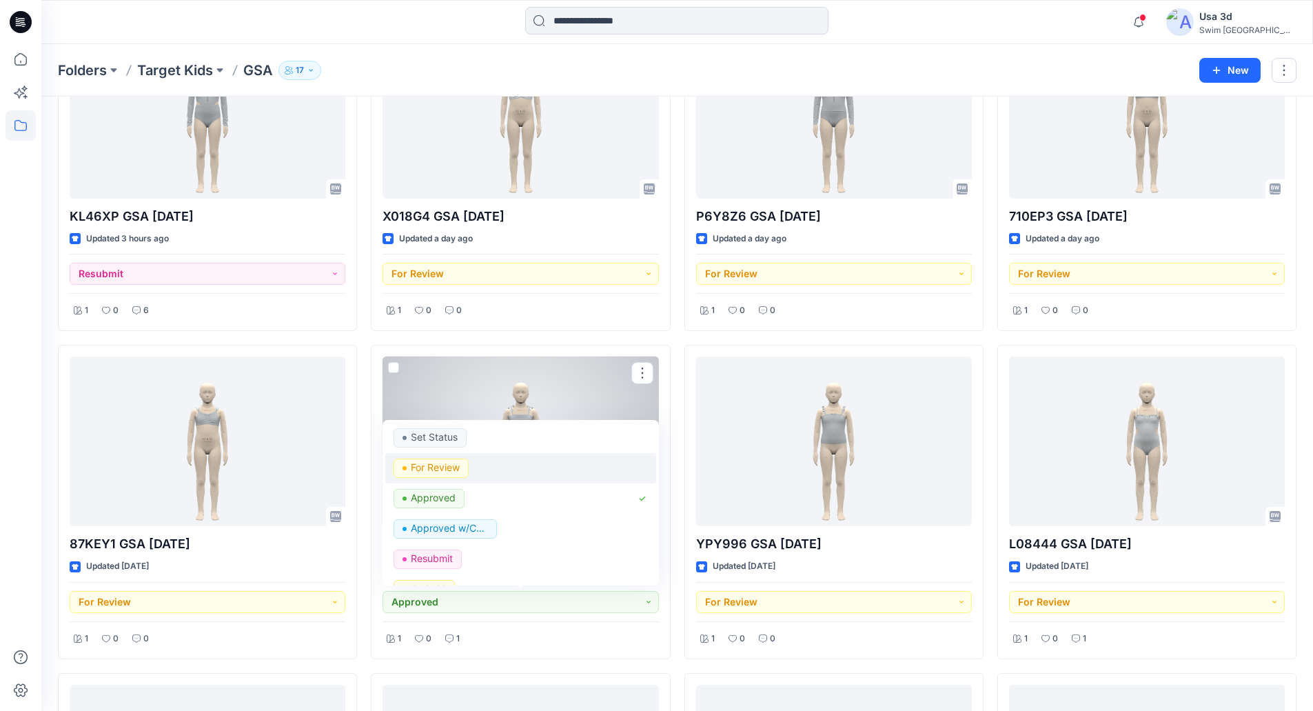
click at [455, 467] on p "For Review" at bounding box center [435, 467] width 49 height 18
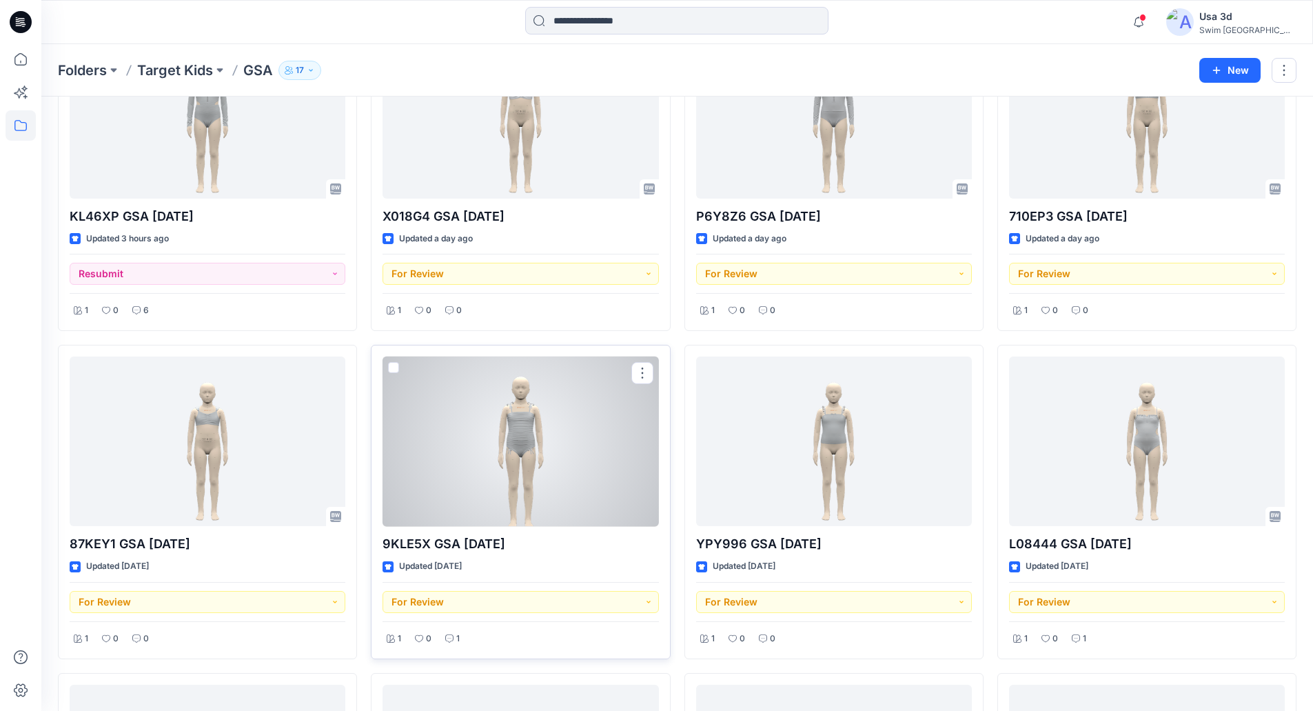
click at [511, 459] on div at bounding box center [521, 441] width 276 height 170
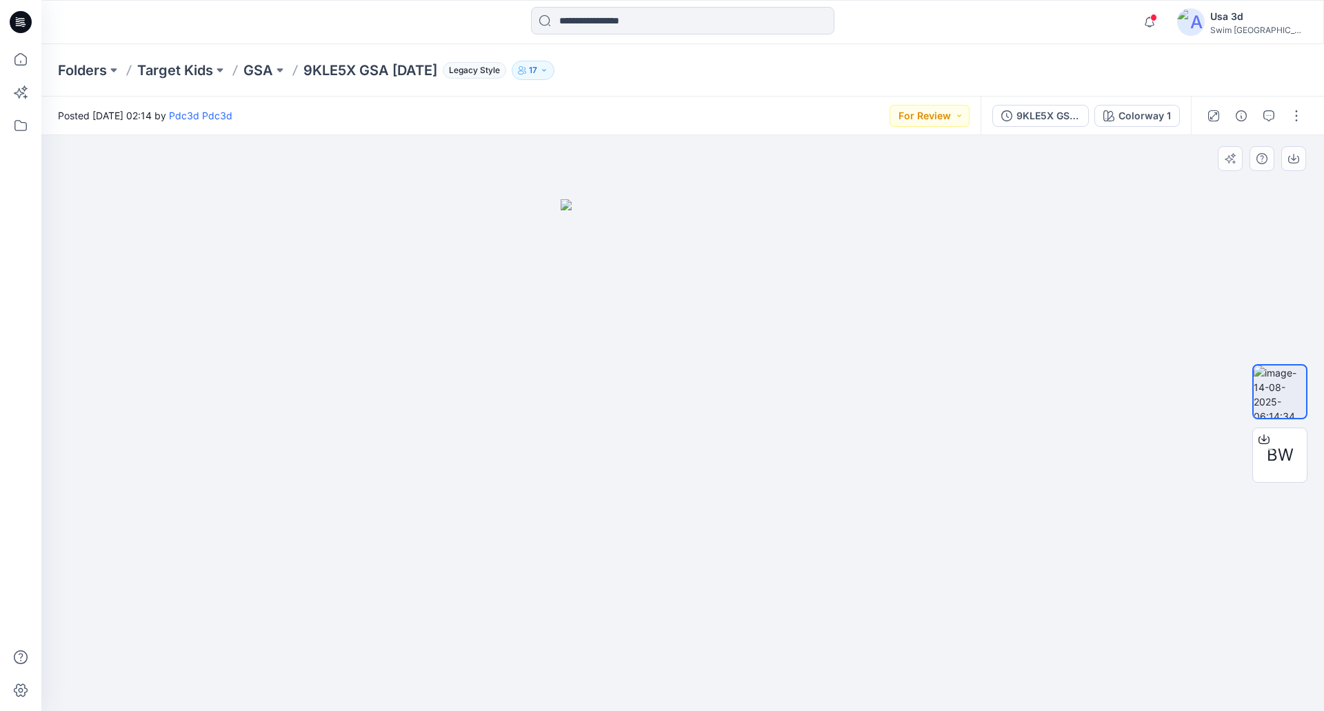
click at [684, 356] on img at bounding box center [683, 455] width 245 height 512
click at [1291, 467] on div "BW" at bounding box center [1279, 454] width 55 height 55
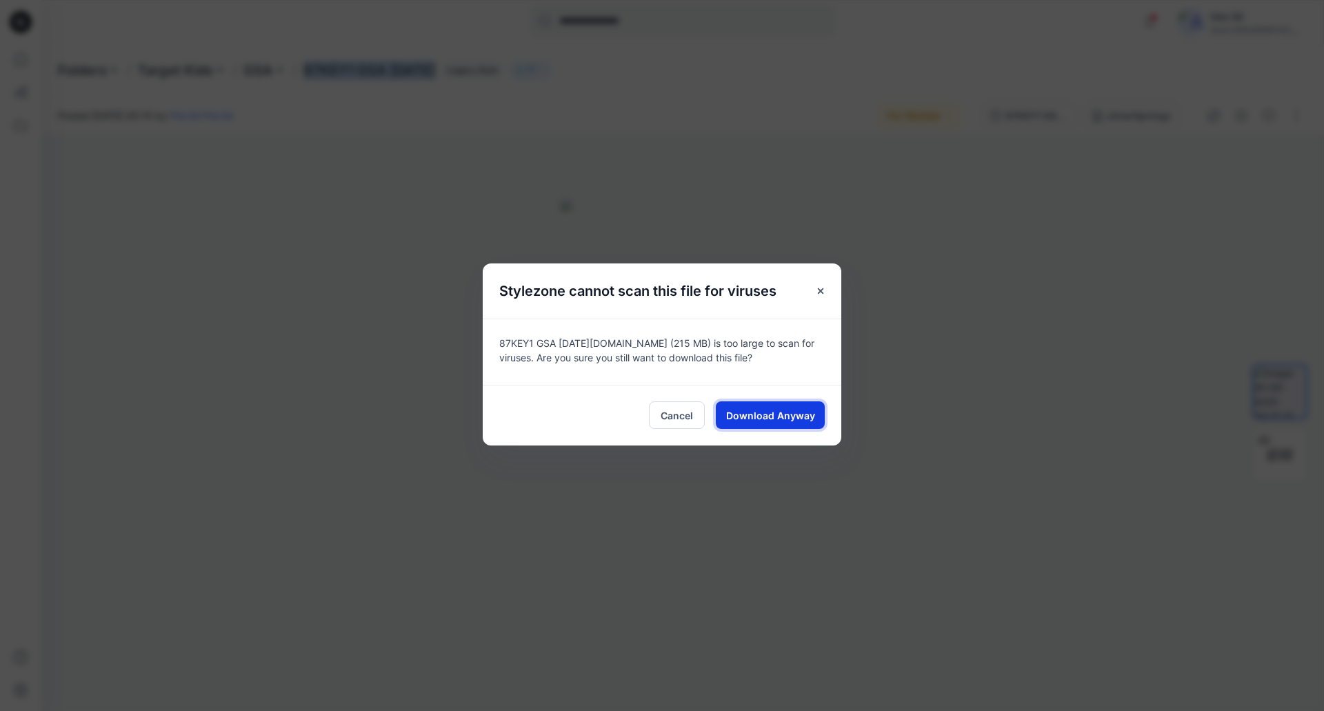
click at [791, 419] on span "Download Anyway" at bounding box center [770, 415] width 89 height 14
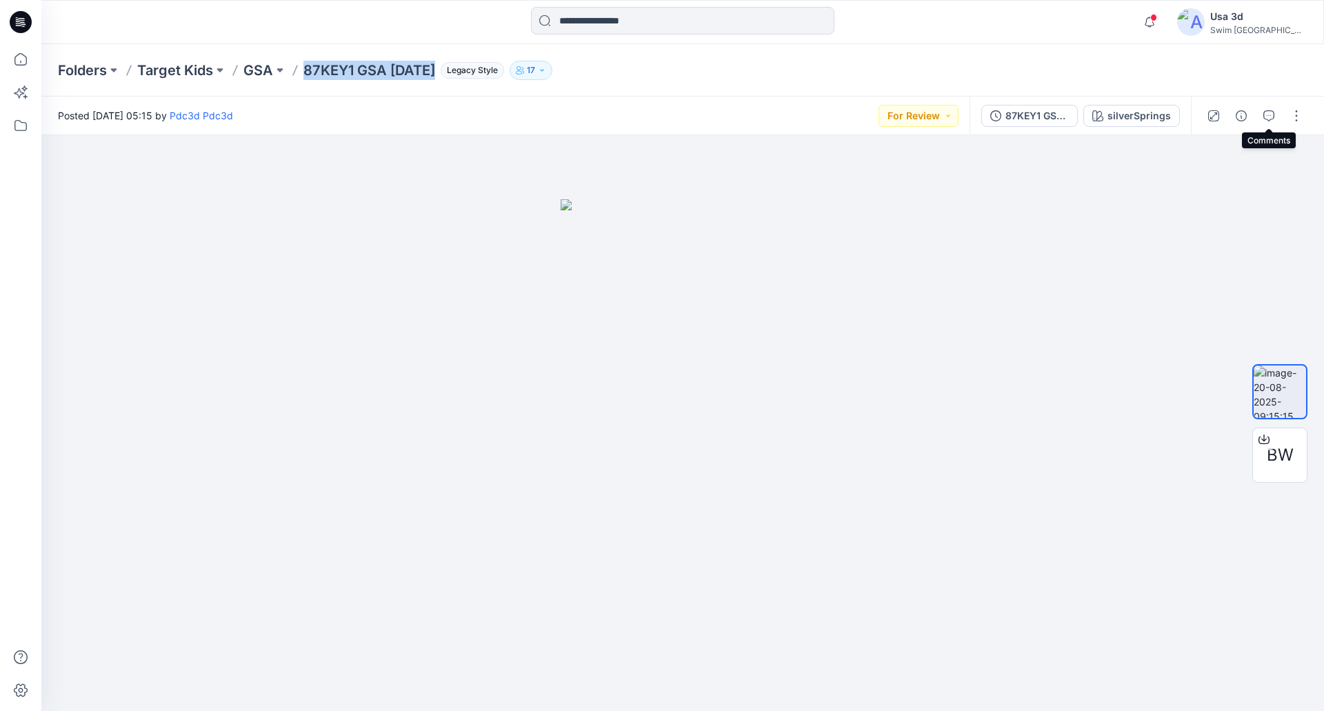
click at [1269, 115] on icon "button" at bounding box center [1268, 115] width 11 height 11
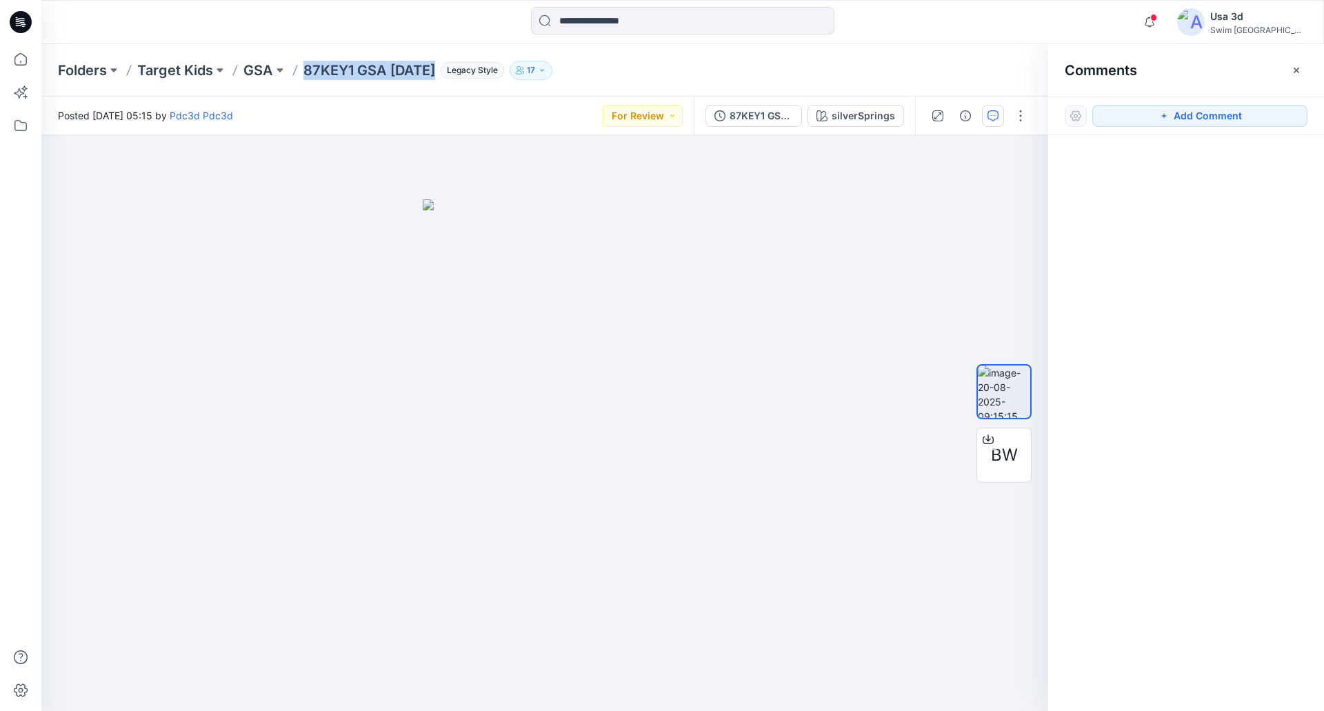
click at [1293, 68] on icon "button" at bounding box center [1296, 70] width 11 height 11
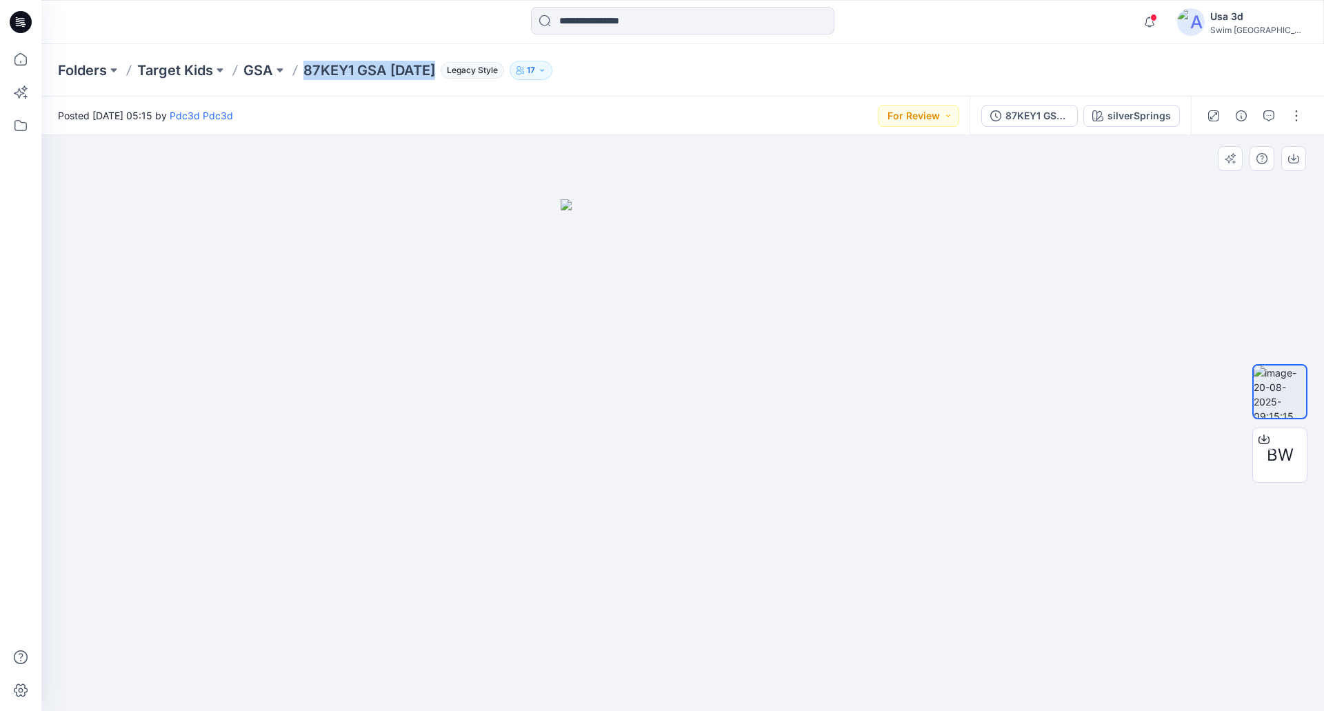
click at [696, 352] on img at bounding box center [683, 455] width 245 height 512
click at [696, 339] on img at bounding box center [683, 455] width 245 height 512
click at [928, 119] on button "For Review" at bounding box center [918, 116] width 80 height 22
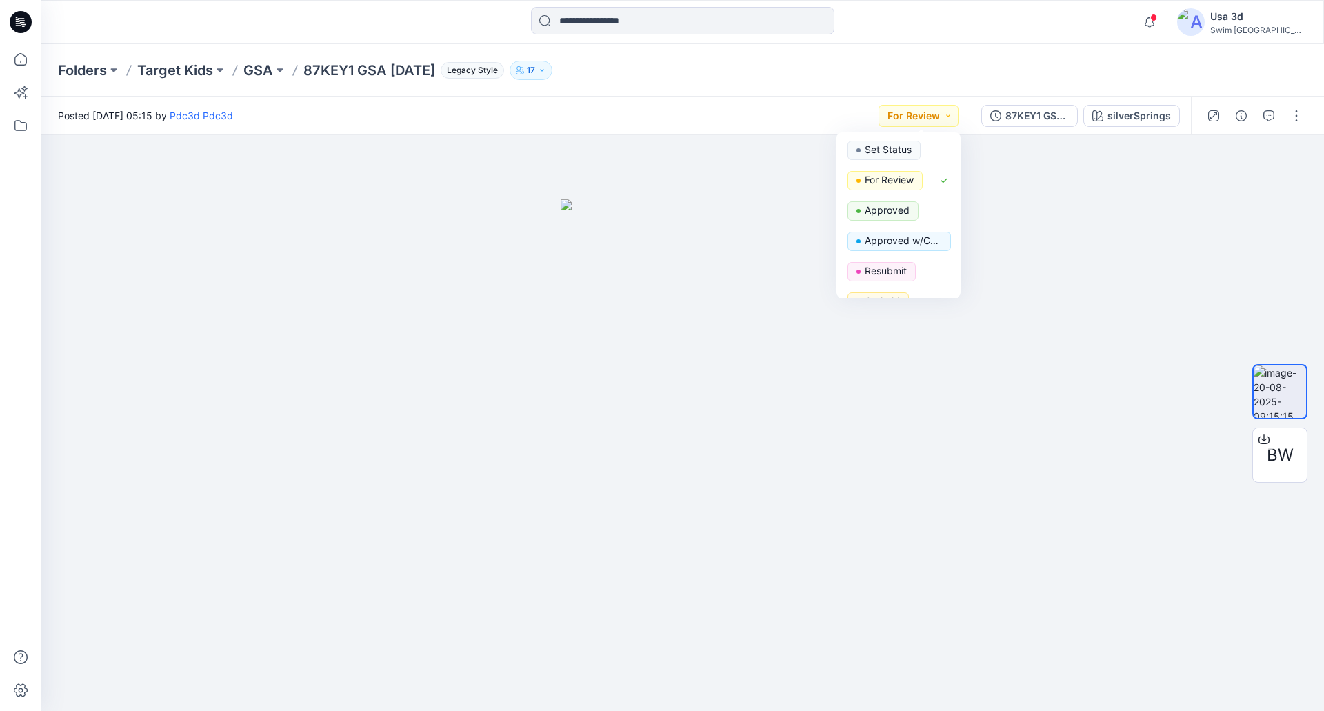
click at [1002, 59] on div "Folders Target Kids GSA 87KEY1 GSA 2025.8.7 Legacy Style 17" at bounding box center [682, 70] width 1282 height 52
click at [911, 118] on button "For Review" at bounding box center [918, 116] width 80 height 22
click at [1278, 114] on button "button" at bounding box center [1269, 116] width 22 height 22
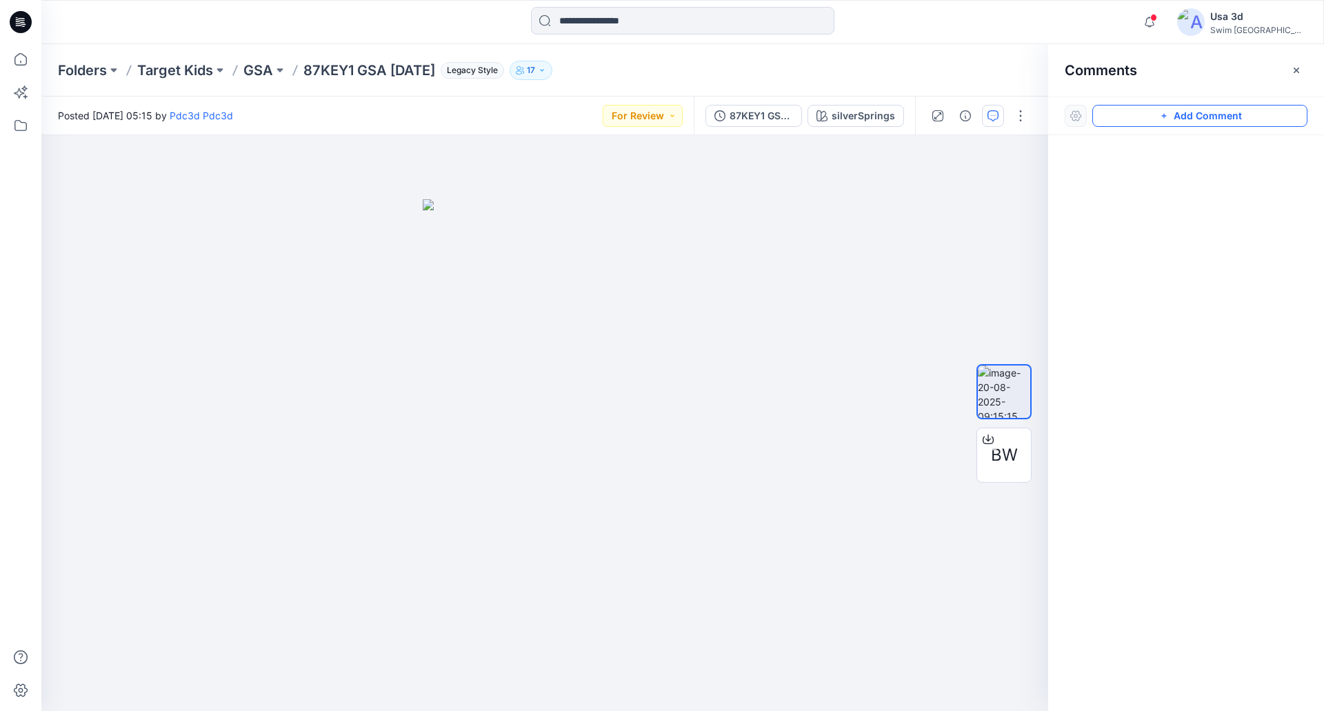
click at [1165, 116] on icon "button" at bounding box center [1163, 116] width 5 height 5
click at [111, 201] on div "1" at bounding box center [544, 423] width 1007 height 576
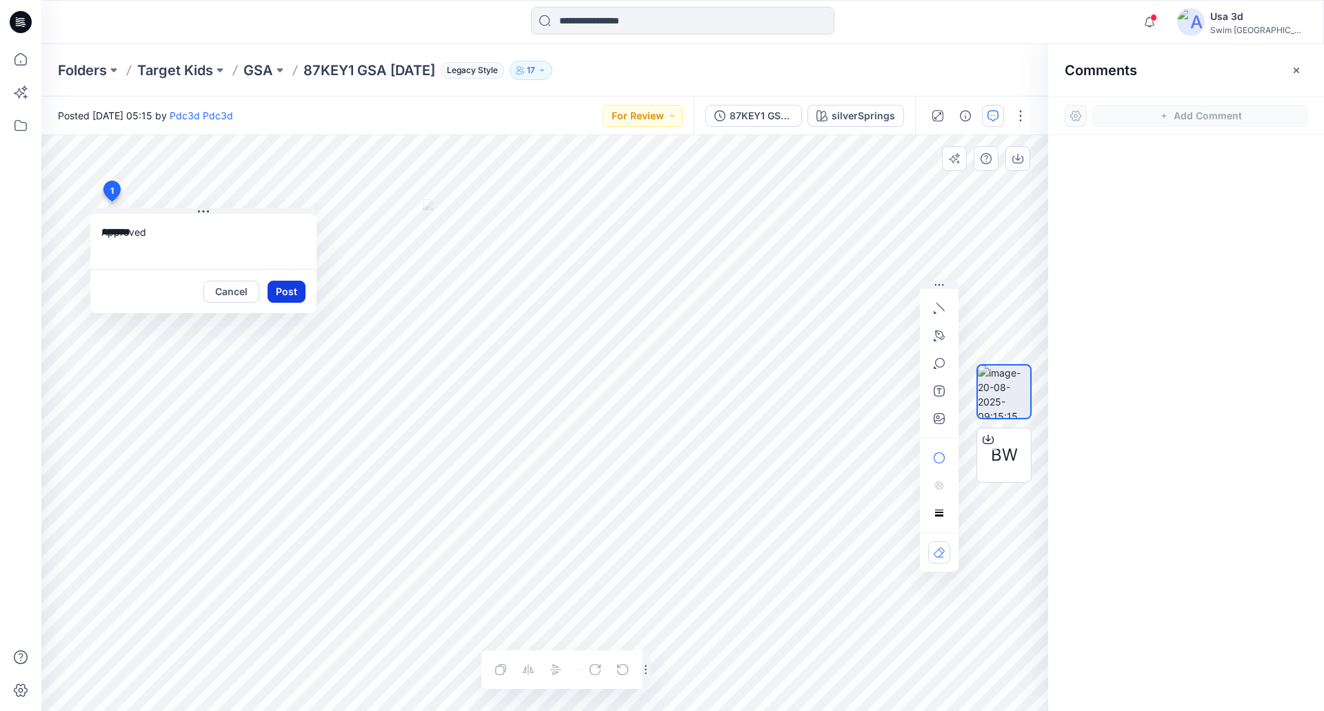
type textarea "********"
click at [290, 290] on button "Post" at bounding box center [287, 292] width 38 height 22
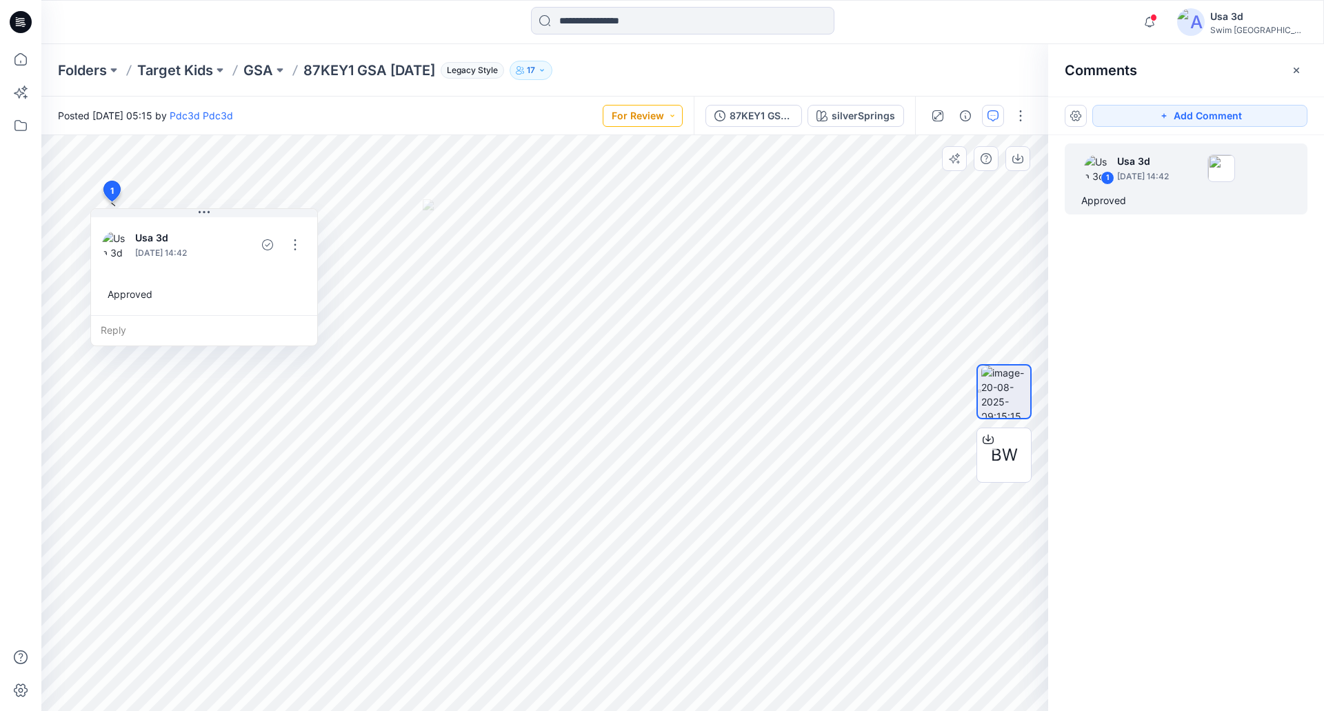
click at [644, 115] on button "For Review" at bounding box center [643, 116] width 80 height 22
click at [618, 208] on p "Approved" at bounding box center [611, 210] width 45 height 18
click at [266, 70] on p "GSA" at bounding box center [258, 70] width 30 height 19
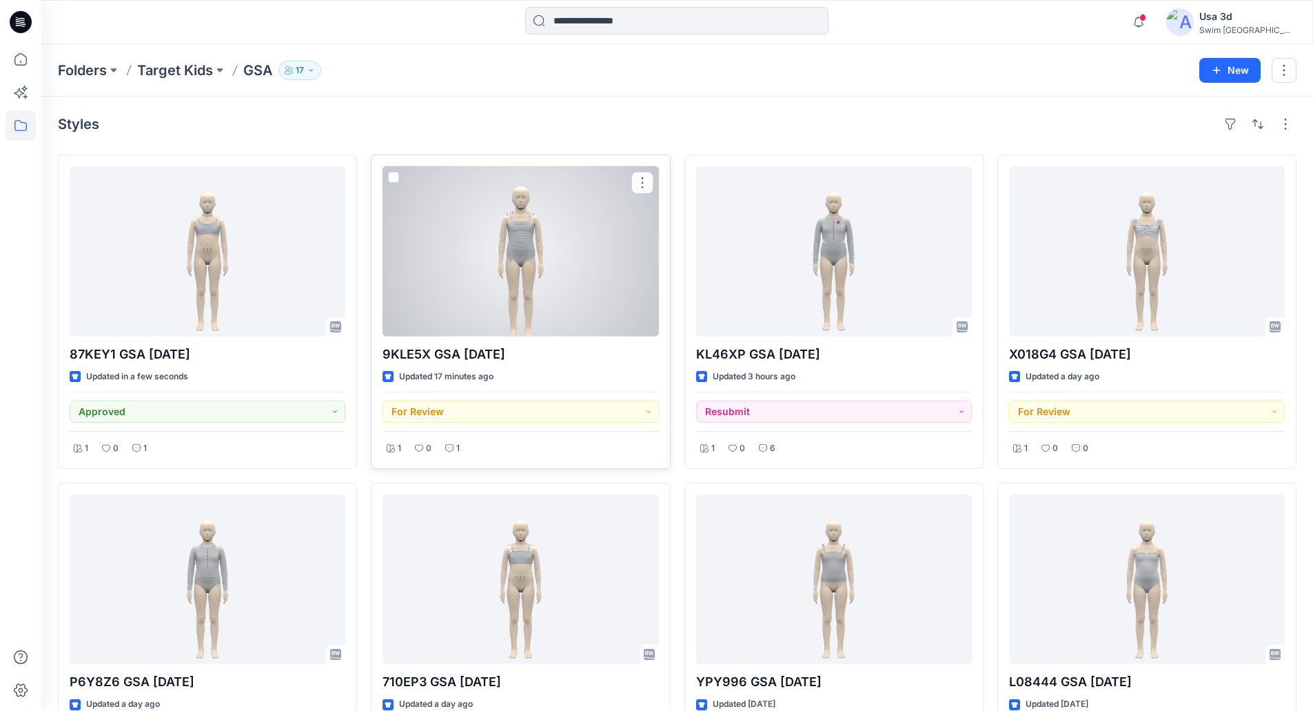
click at [465, 447] on div "1 0 1" at bounding box center [521, 444] width 276 height 26
click at [454, 451] on div "1" at bounding box center [452, 448] width 23 height 17
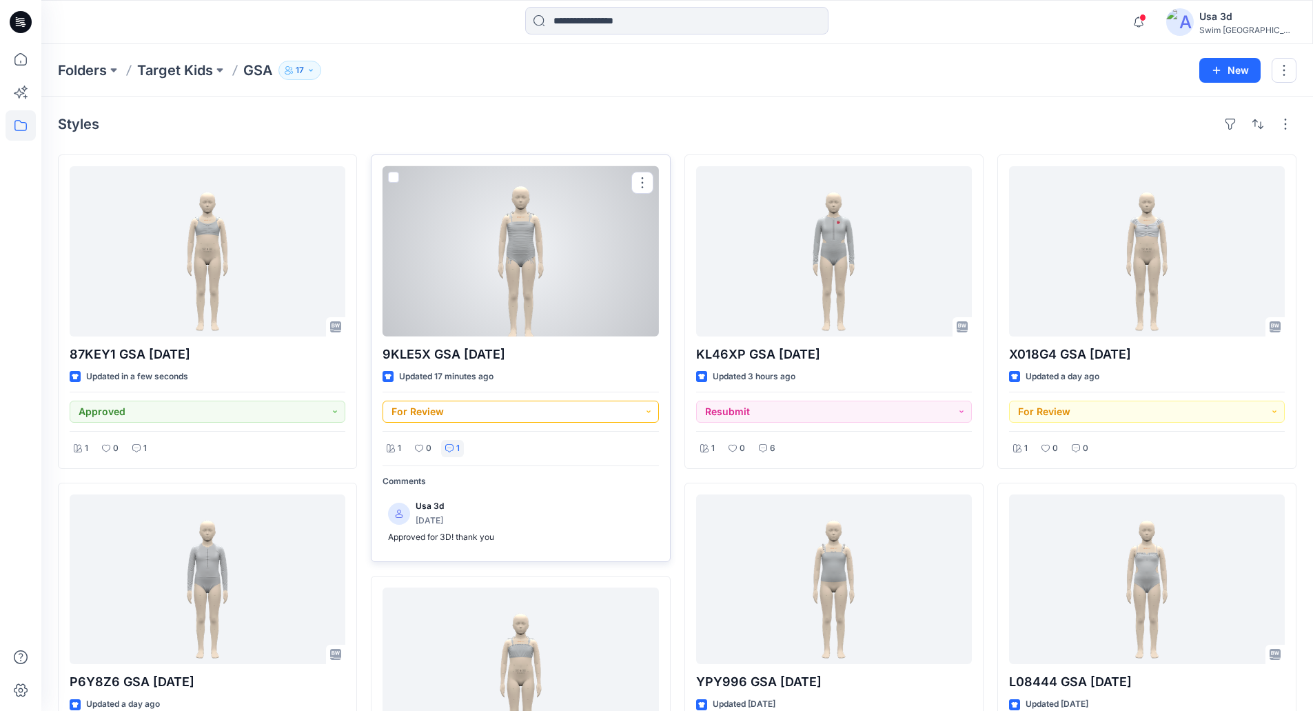
click at [523, 407] on button "For Review" at bounding box center [521, 412] width 276 height 22
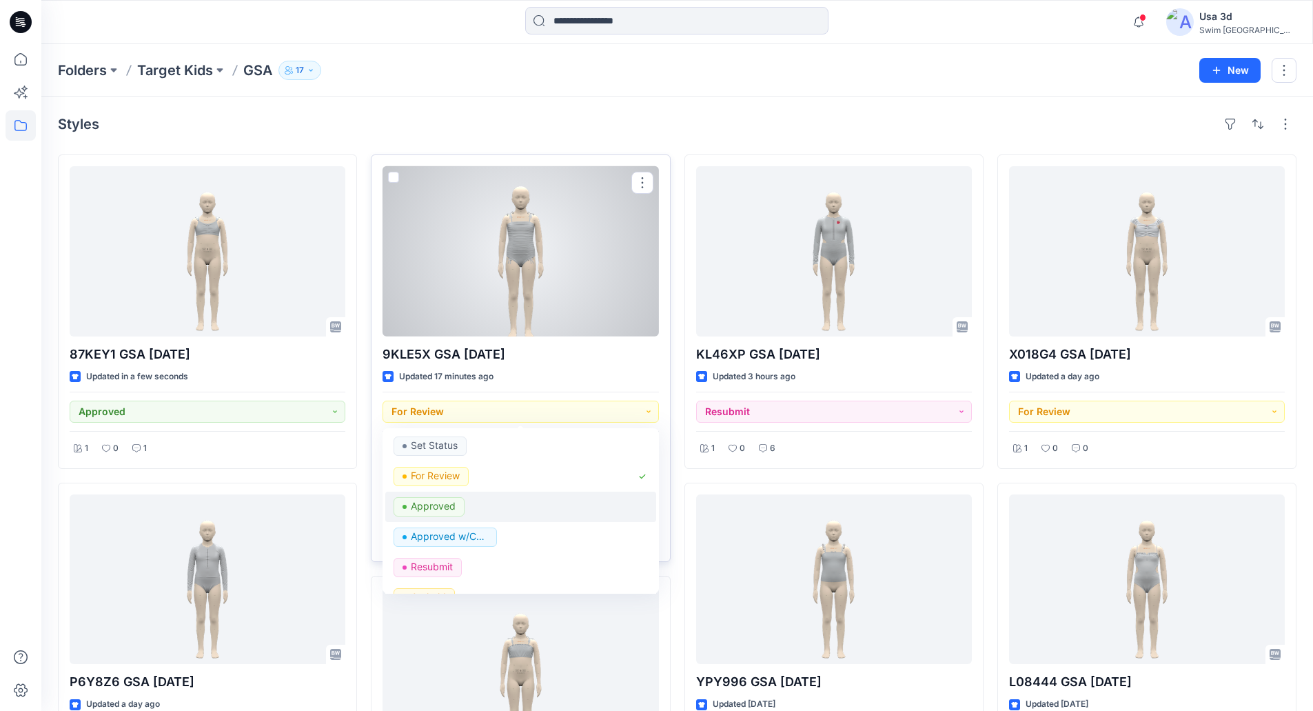
click at [450, 512] on p "Approved" at bounding box center [433, 506] width 45 height 18
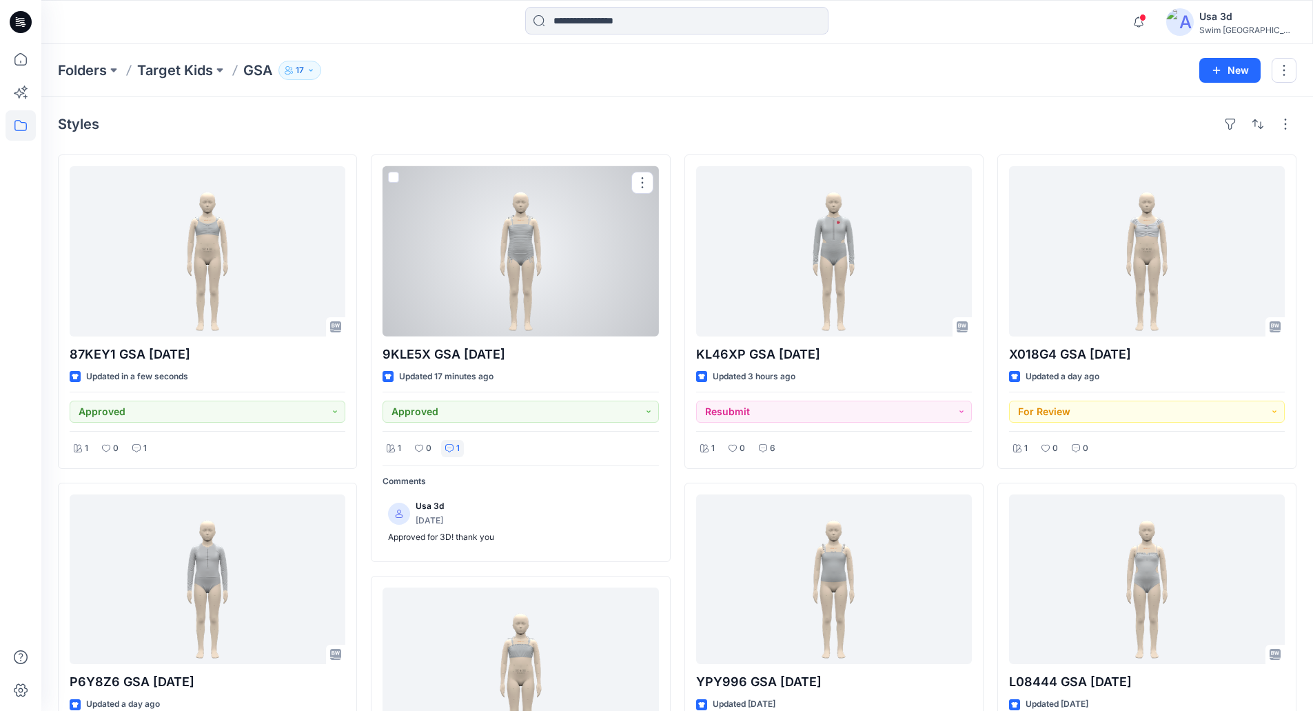
drag, startPoint x: 552, startPoint y: 525, endPoint x: 514, endPoint y: 518, distance: 38.4
click at [514, 518] on div "Usa 3d 20 days ago" at bounding box center [520, 513] width 265 height 28
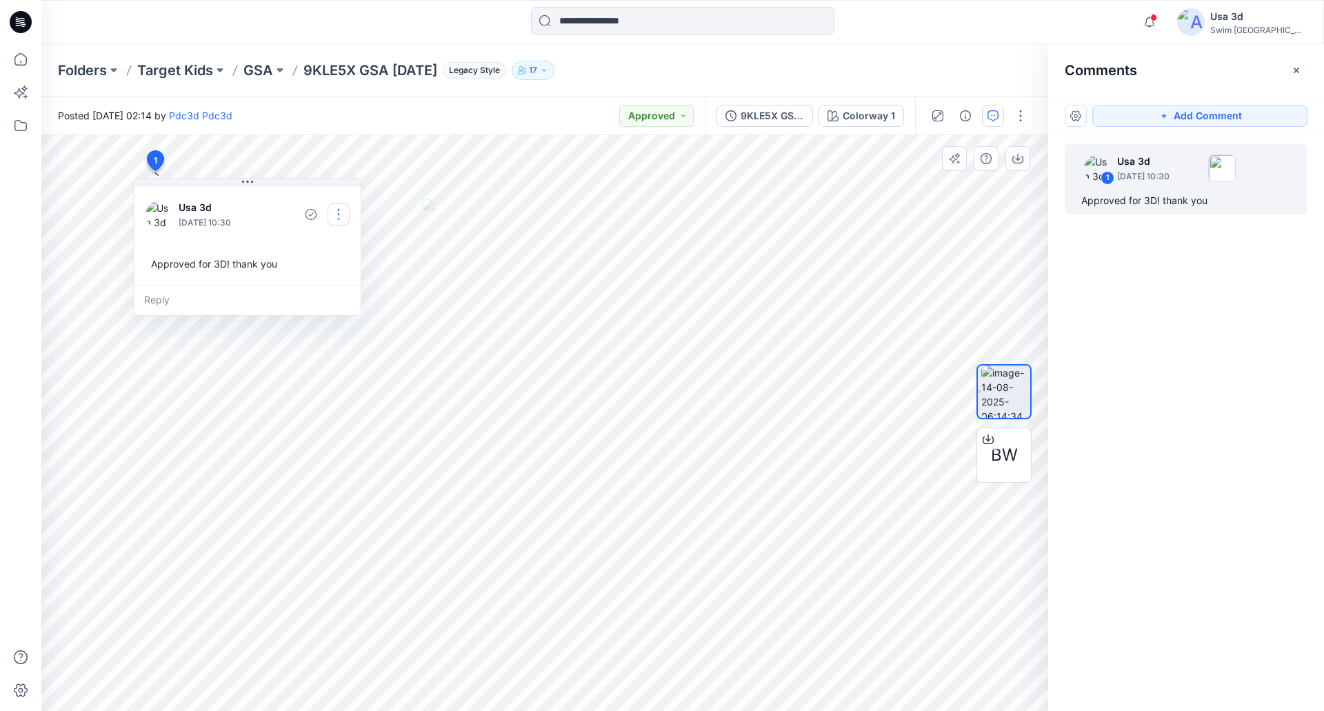
click at [335, 217] on button "button" at bounding box center [338, 214] width 22 height 22
click at [322, 247] on p "Edit comment" at bounding box center [342, 246] width 62 height 14
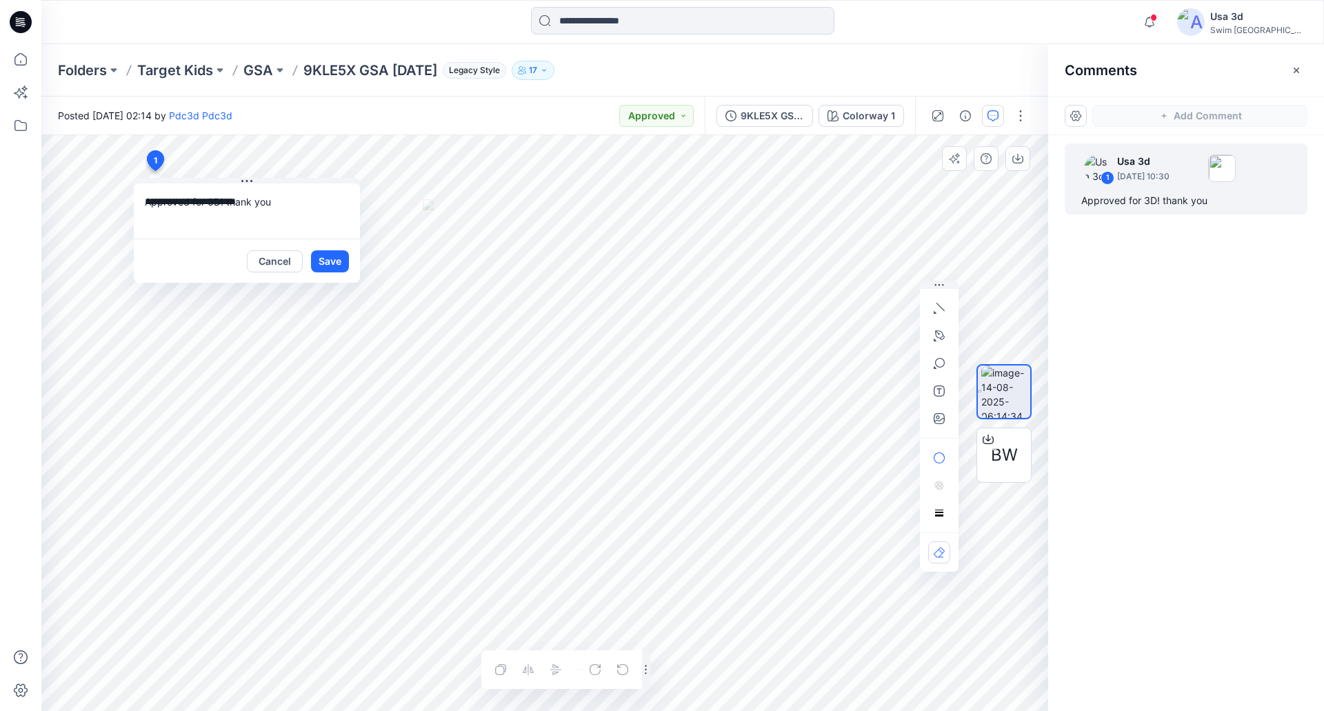
drag, startPoint x: 276, startPoint y: 200, endPoint x: 189, endPoint y: 210, distance: 88.2
click at [189, 210] on textarea "**********" at bounding box center [247, 210] width 226 height 55
type textarea "*********"
click at [330, 260] on button "Save" at bounding box center [330, 261] width 38 height 22
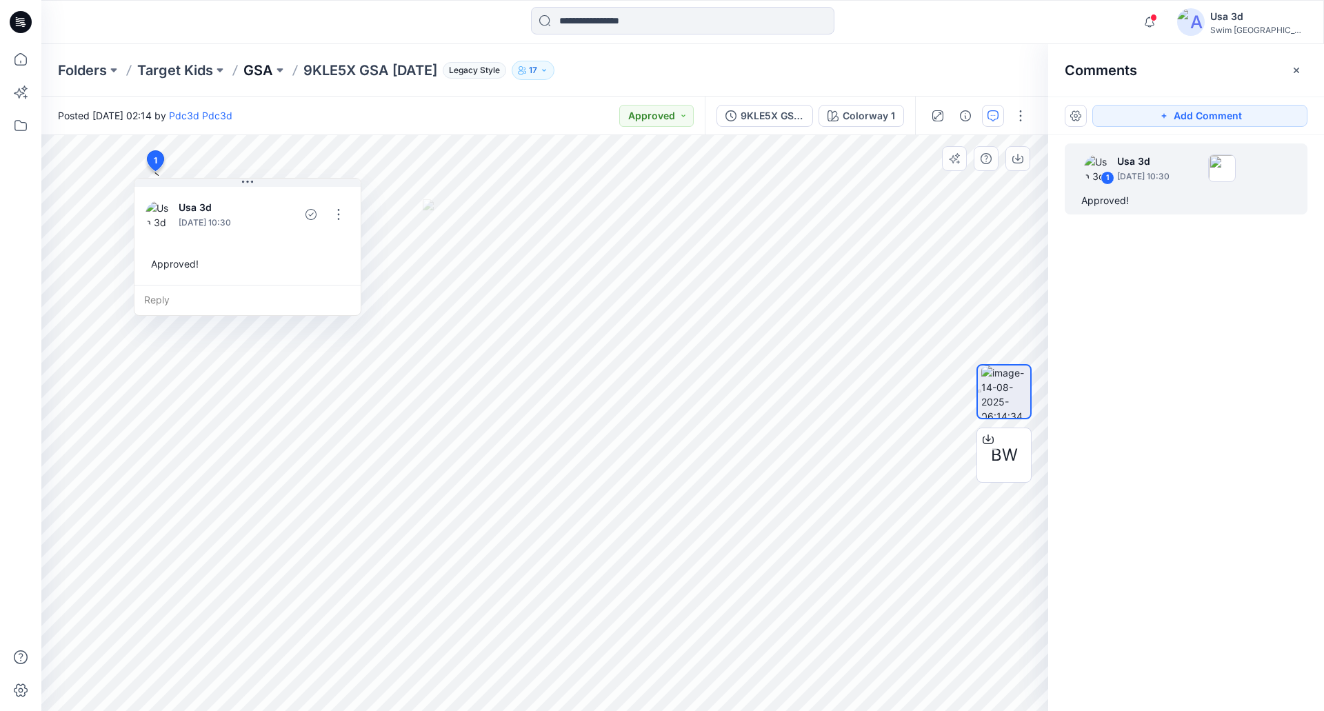
click at [268, 72] on p "GSA" at bounding box center [258, 70] width 30 height 19
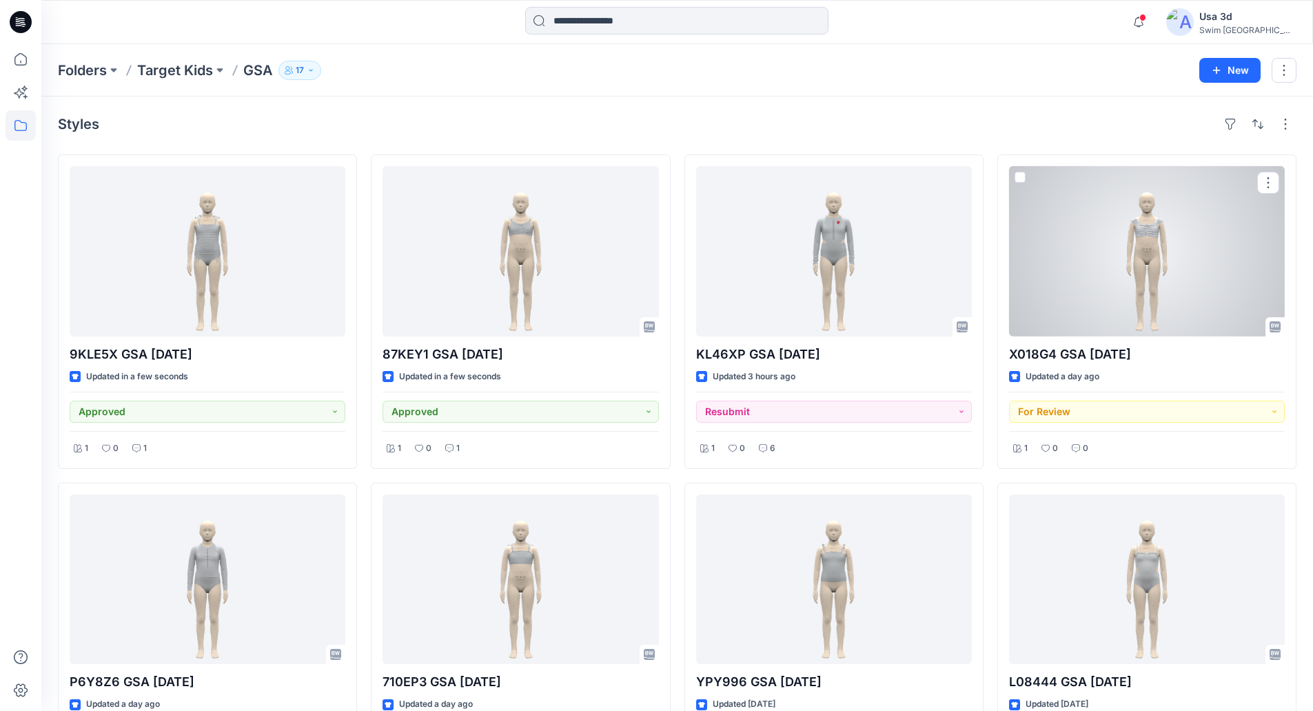
click at [1149, 274] on div at bounding box center [1147, 251] width 276 height 170
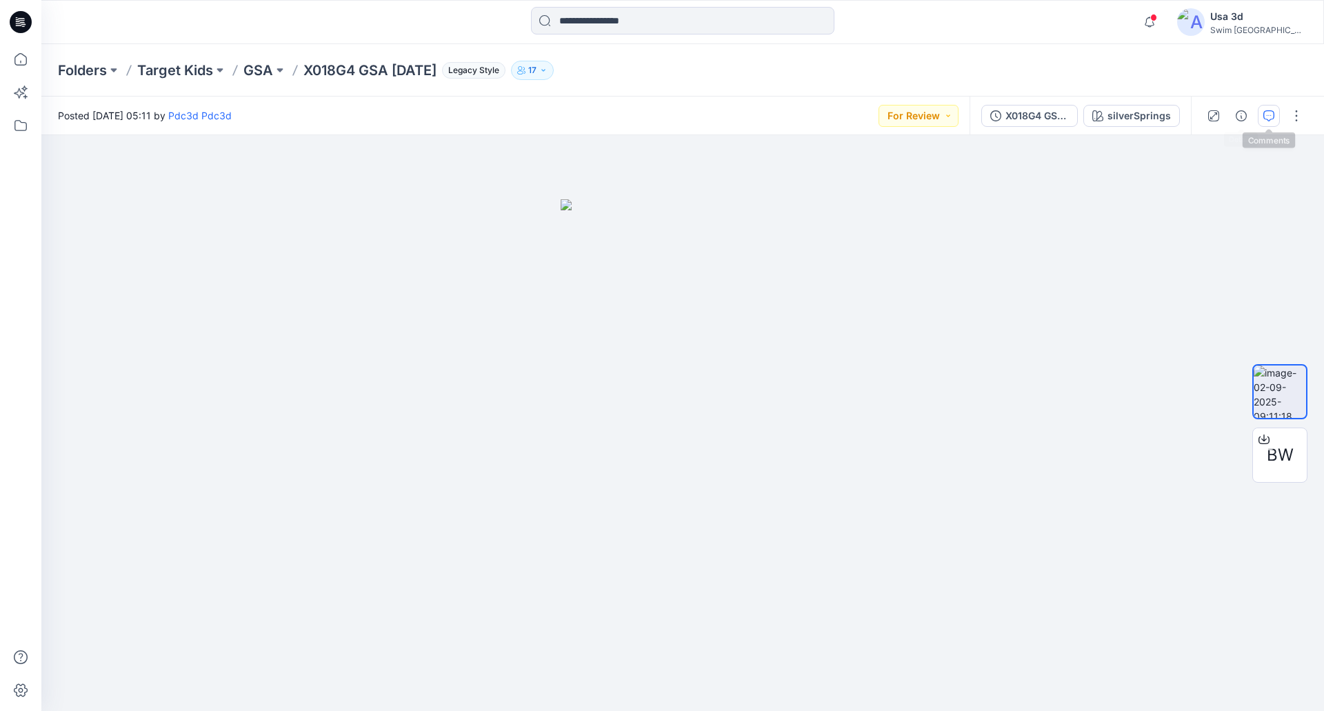
click at [1268, 122] on button "button" at bounding box center [1269, 116] width 22 height 22
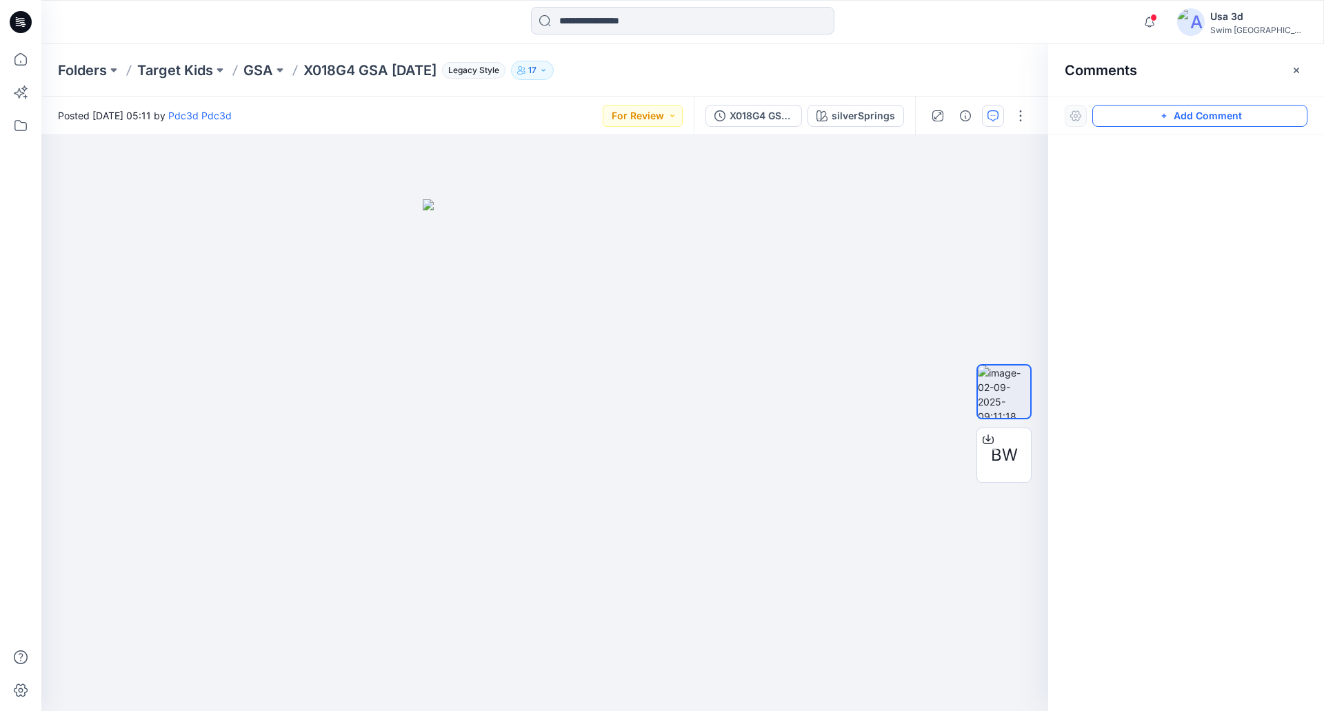
click at [1201, 115] on button "Add Comment" at bounding box center [1199, 116] width 215 height 22
click at [70, 192] on div "1" at bounding box center [544, 423] width 1007 height 576
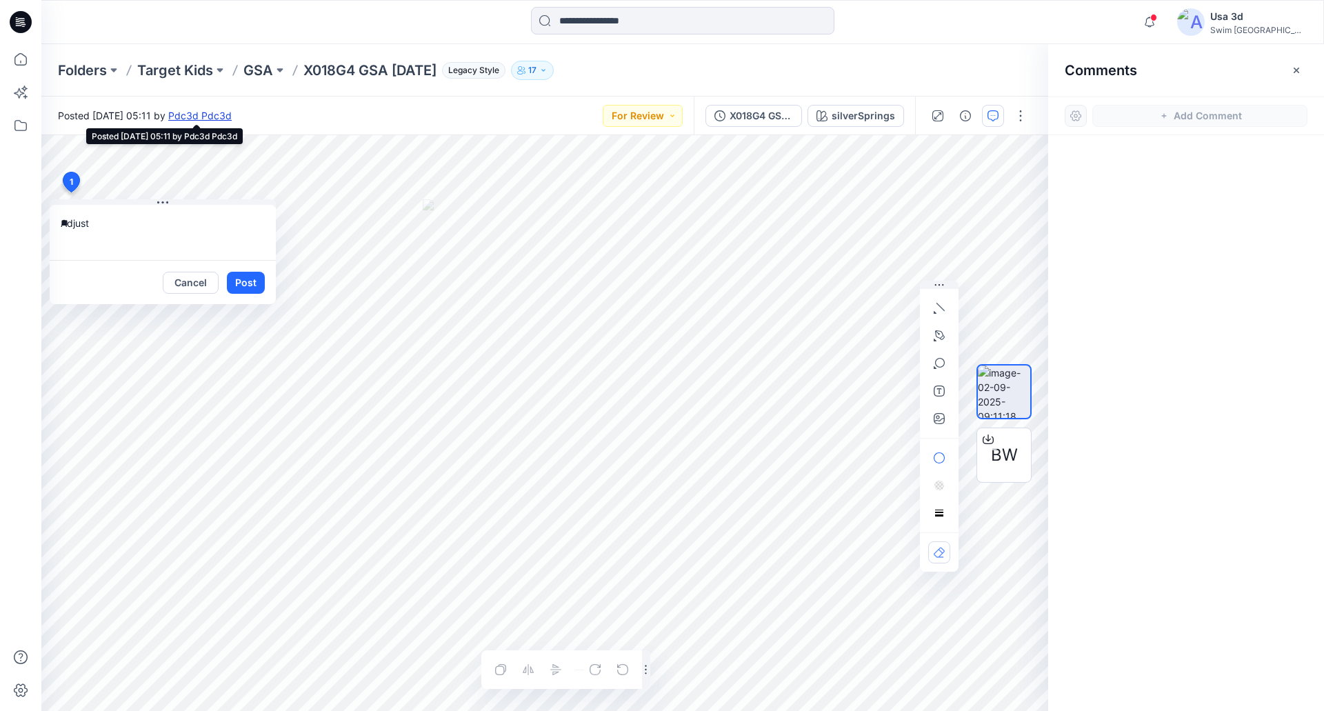
type textarea "*"
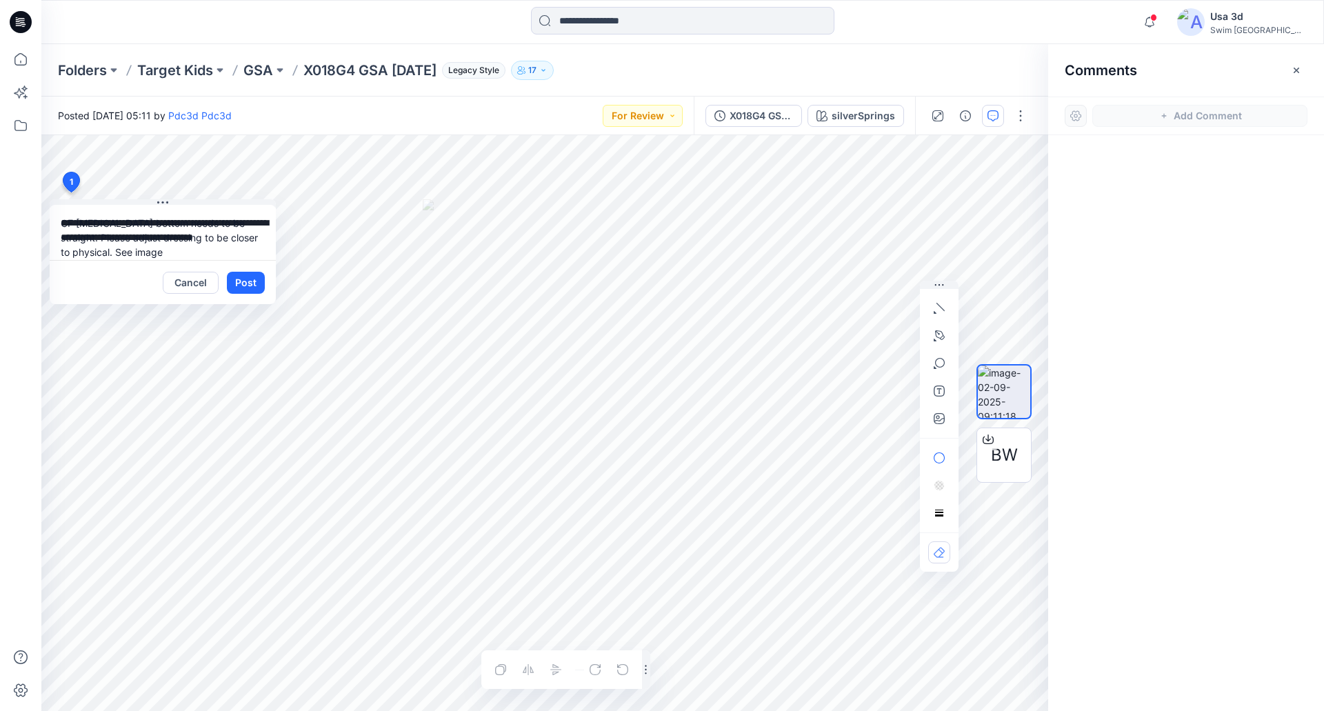
type textarea "**********"
click at [936, 419] on icon "button" at bounding box center [939, 418] width 11 height 11
type input"] "**********"
click at [245, 276] on button "Post" at bounding box center [246, 283] width 38 height 22
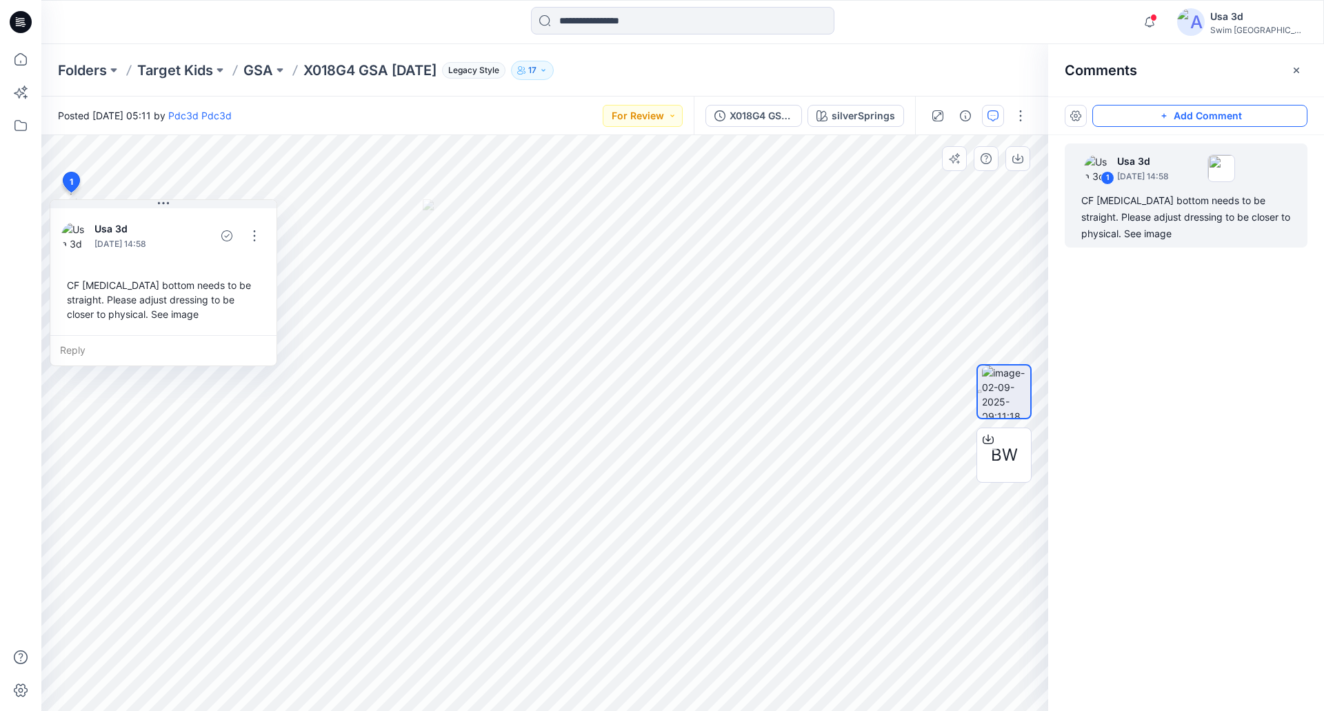
click at [1189, 110] on button "Add Comment" at bounding box center [1199, 116] width 215 height 22
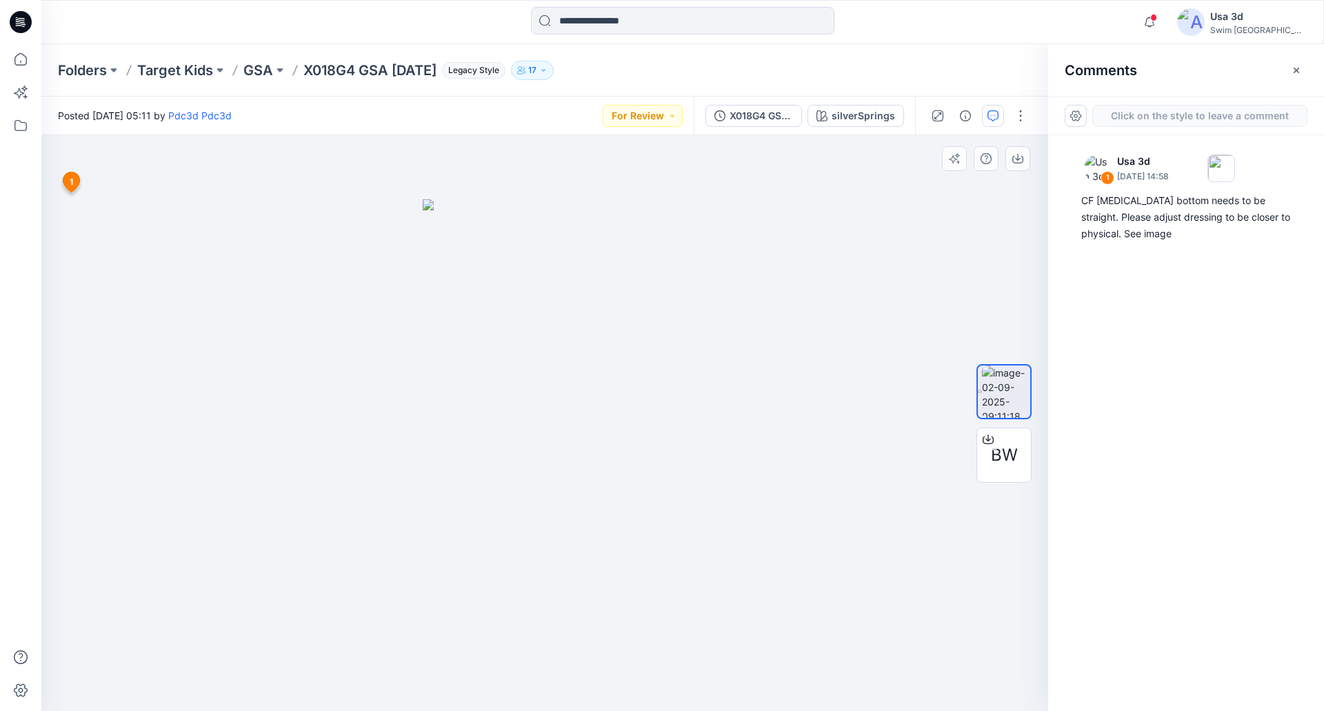
click at [67, 219] on div "2 1 Usa 3d [DATE] 14:58 CF [MEDICAL_DATA] bottom needs to be straight. Please a…" at bounding box center [544, 423] width 1007 height 576
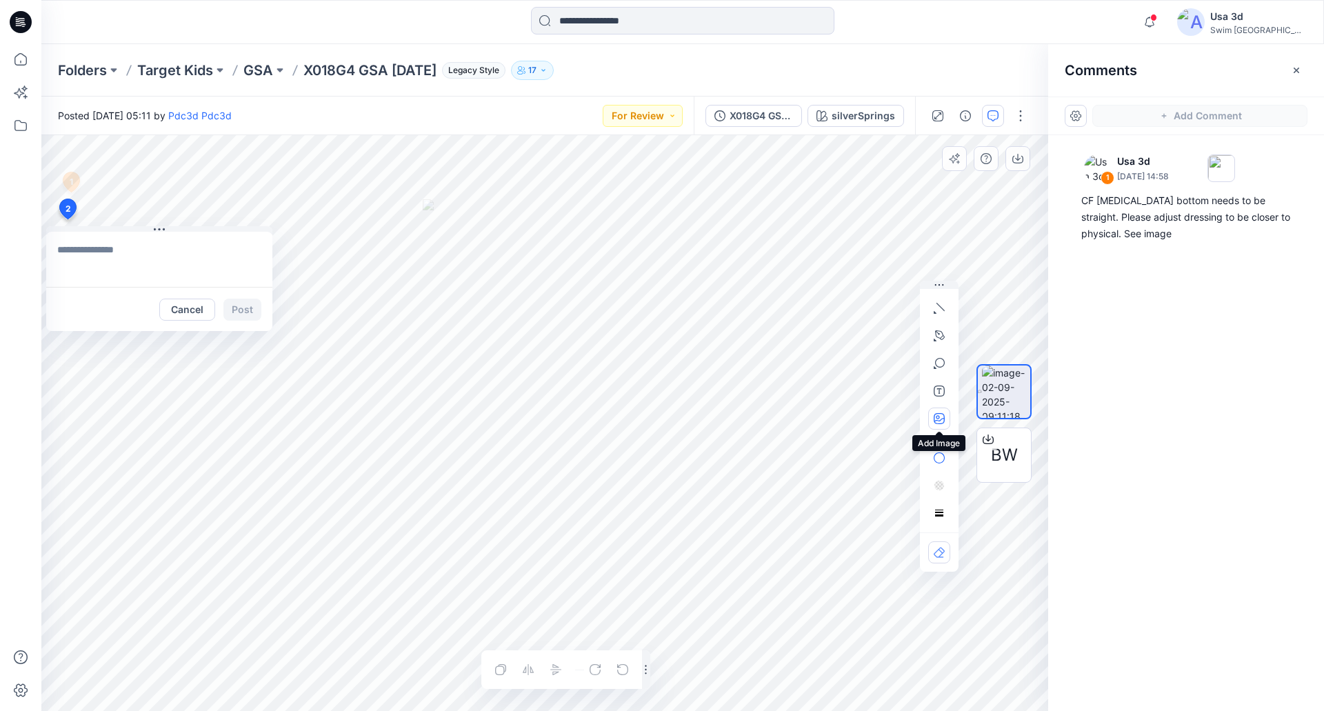
click at [941, 414] on icon "button" at bounding box center [939, 418] width 11 height 11
type input"] "**********"
click at [938, 417] on icon "button" at bounding box center [937, 416] width 3 height 3
type input"] "**********"
click at [118, 254] on textarea at bounding box center [159, 259] width 226 height 55
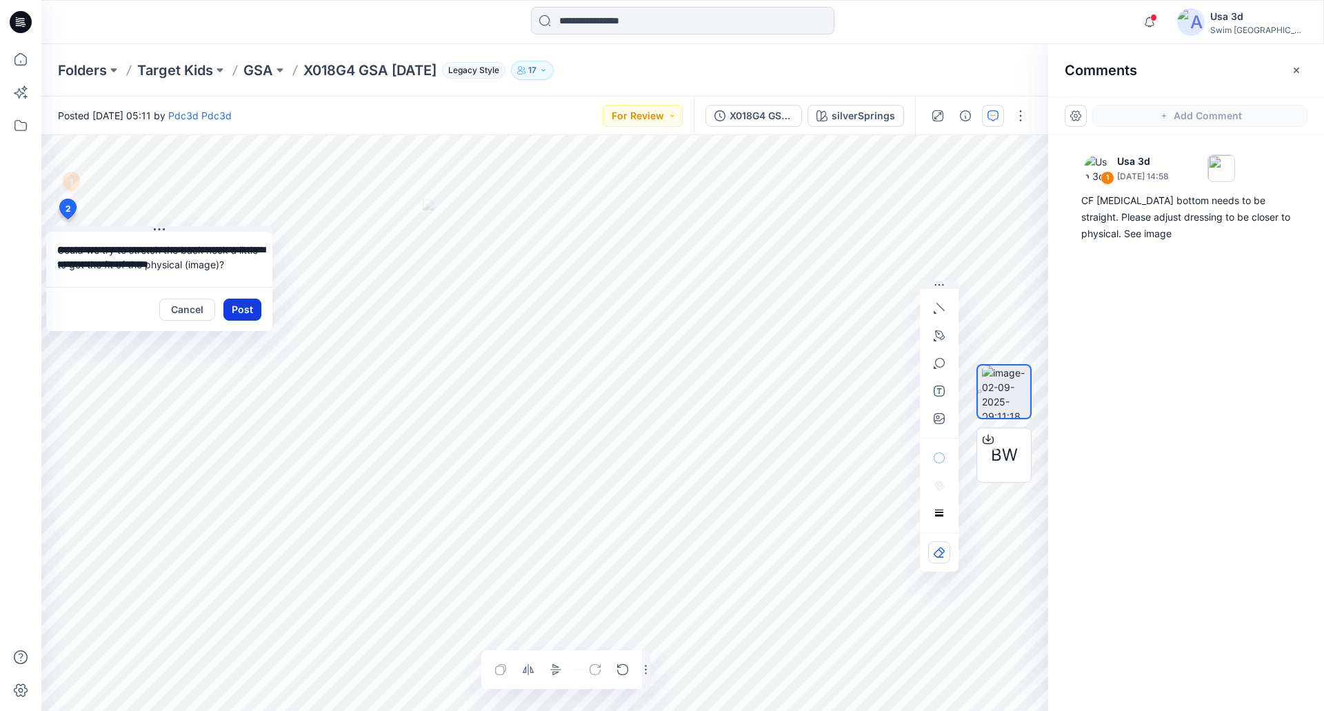
type textarea "**********"
click at [226, 318] on button "Post" at bounding box center [242, 310] width 38 height 22
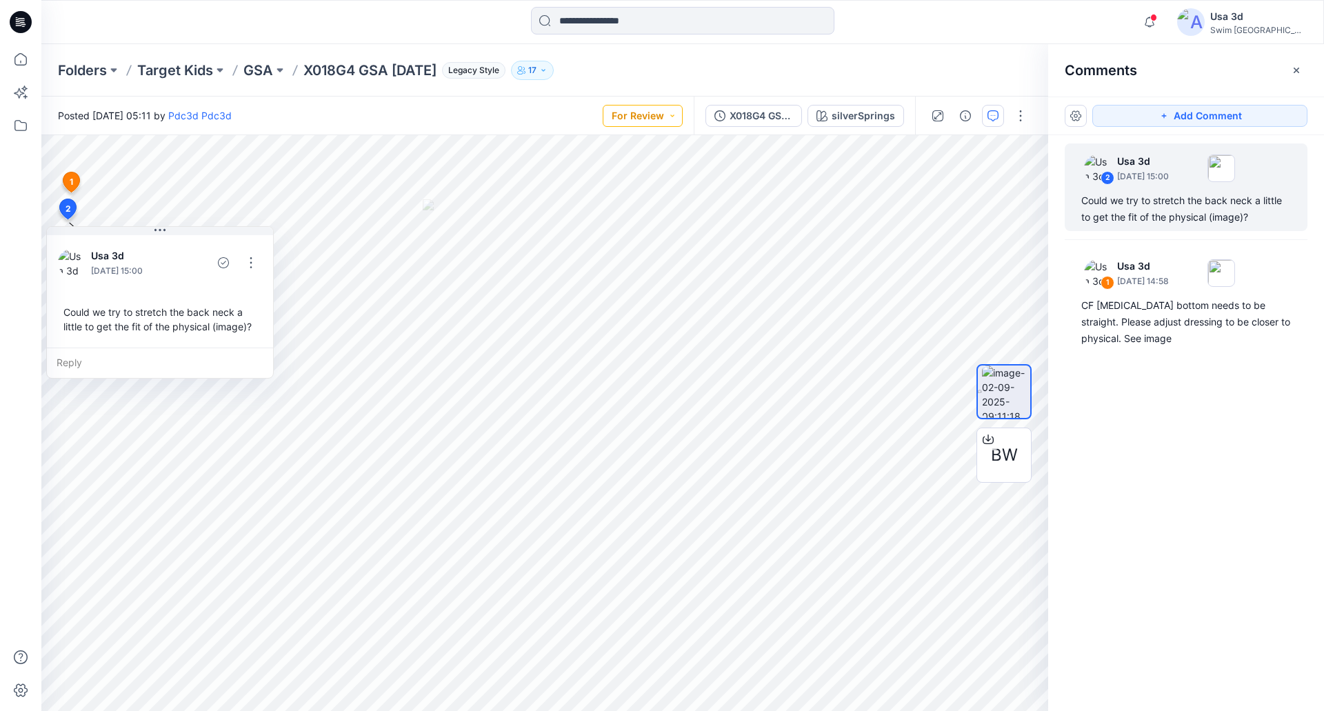
click at [680, 119] on button "For Review" at bounding box center [643, 116] width 80 height 22
drag, startPoint x: 594, startPoint y: 268, endPoint x: 399, endPoint y: 78, distance: 273.0
click at [593, 269] on p "Resubmit" at bounding box center [610, 271] width 42 height 18
click at [260, 72] on p "GSA" at bounding box center [258, 70] width 30 height 19
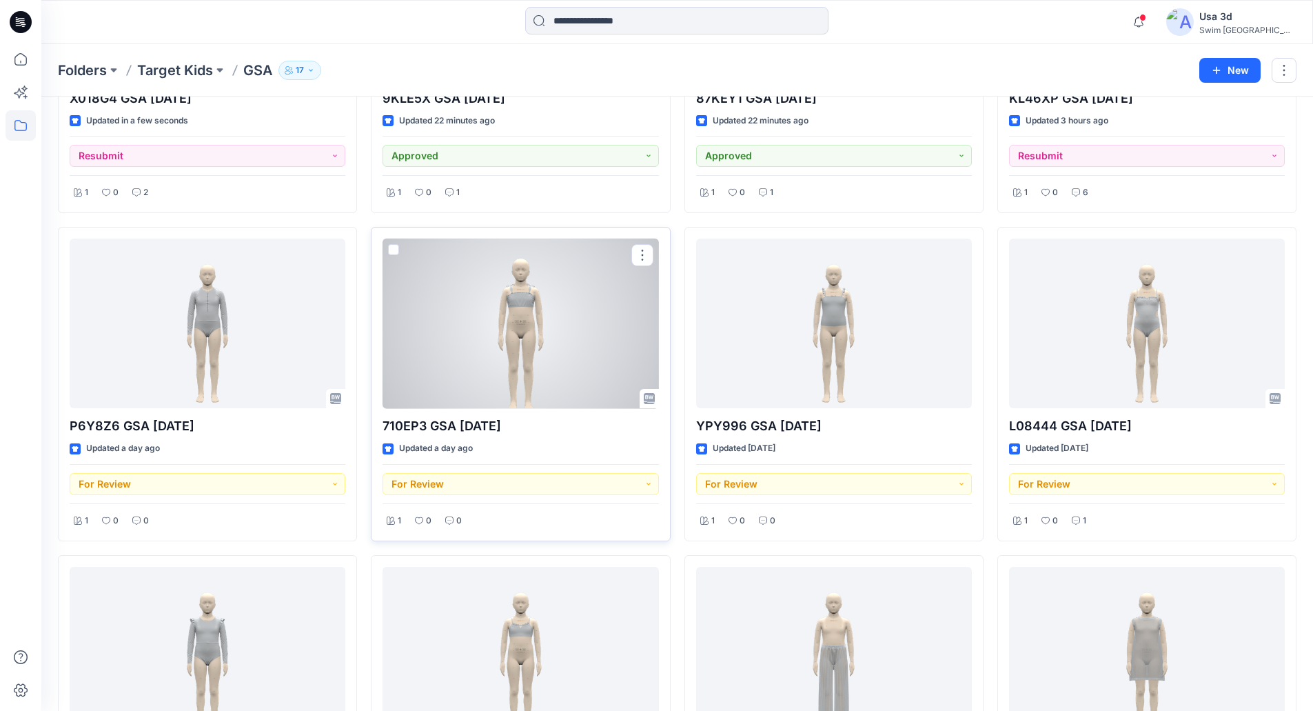
scroll to position [276, 0]
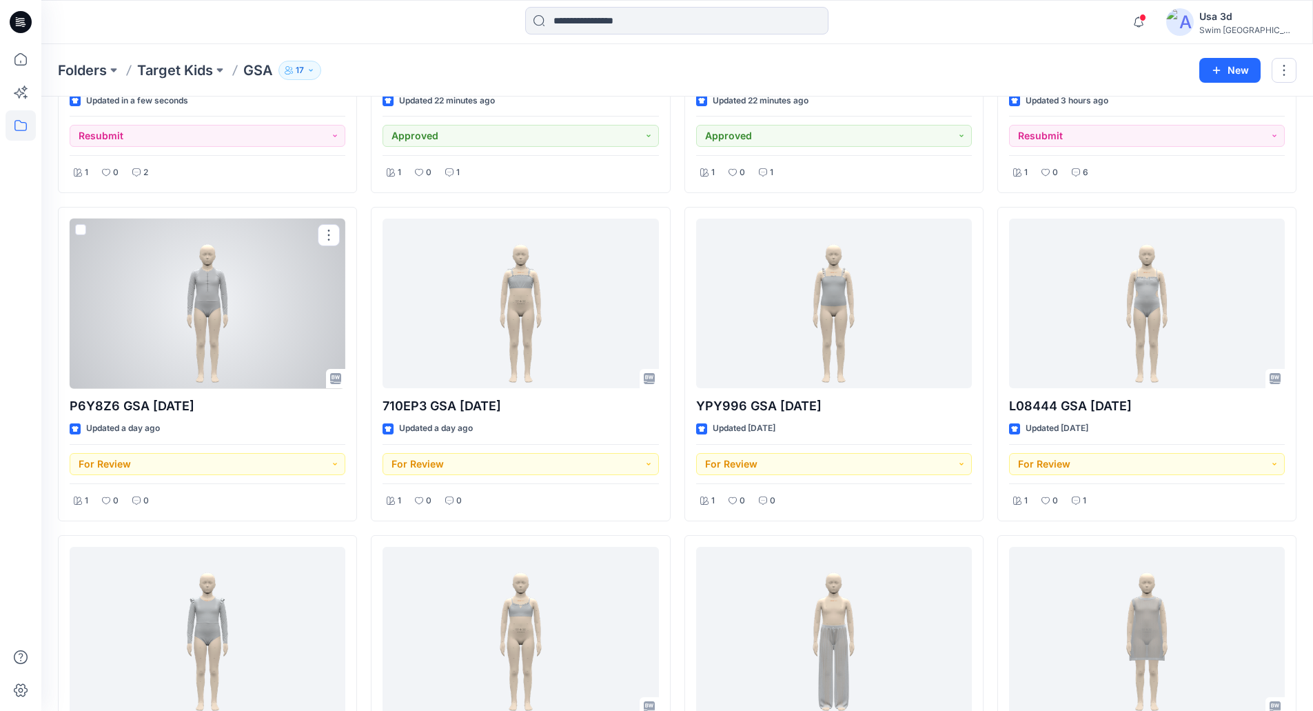
click at [236, 336] on div at bounding box center [208, 304] width 276 height 170
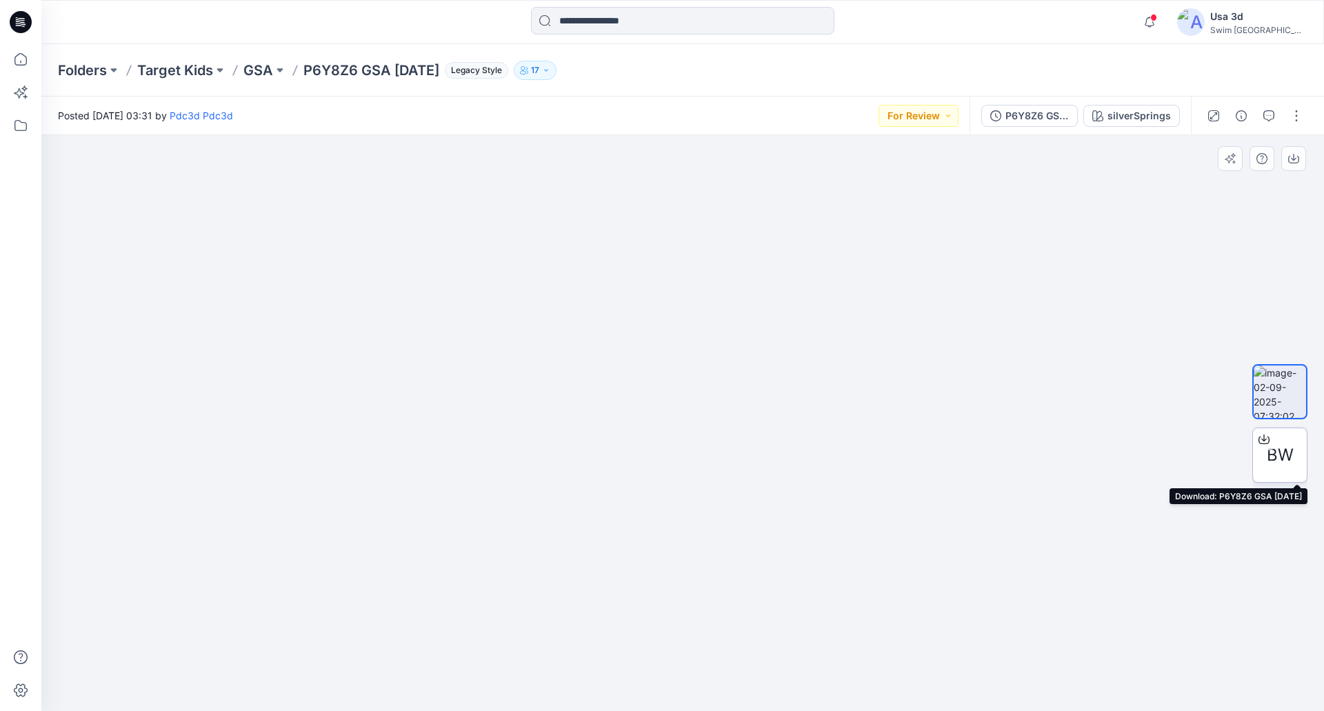
click at [1274, 452] on span "BW" at bounding box center [1280, 455] width 27 height 25
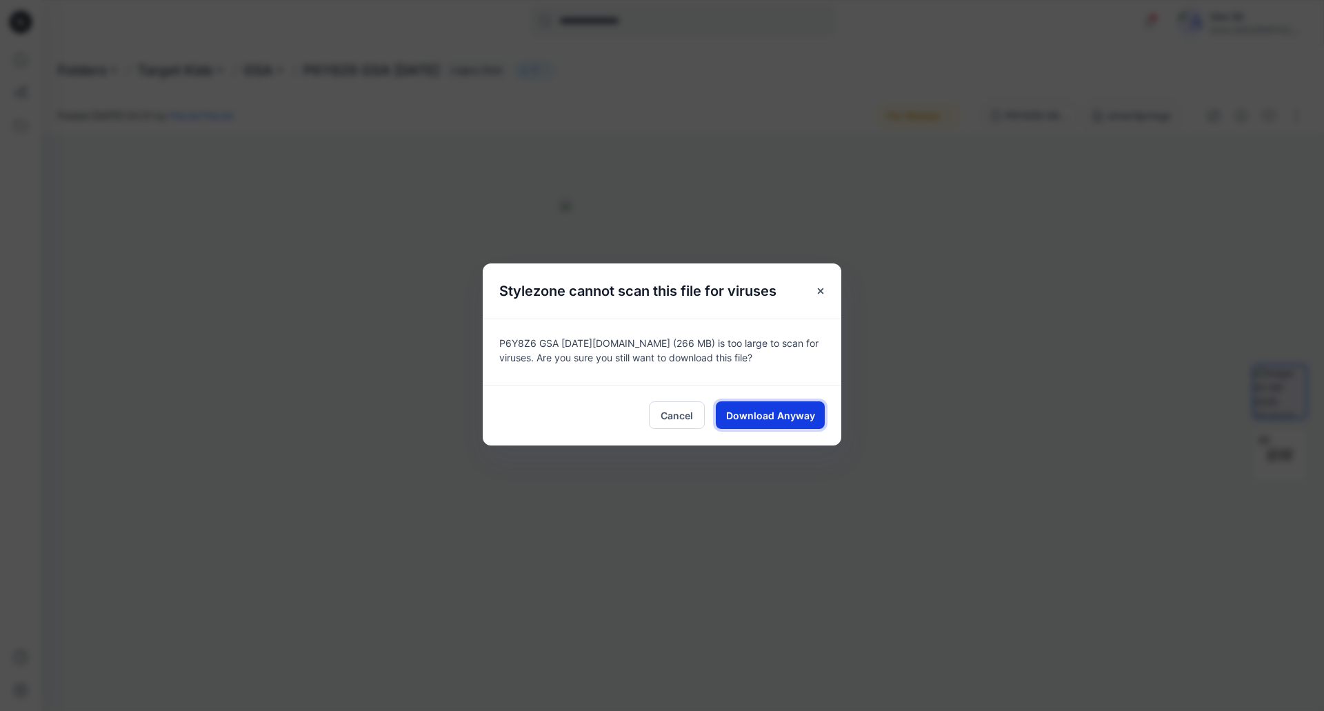
click at [749, 414] on span "Download Anyway" at bounding box center [770, 415] width 89 height 14
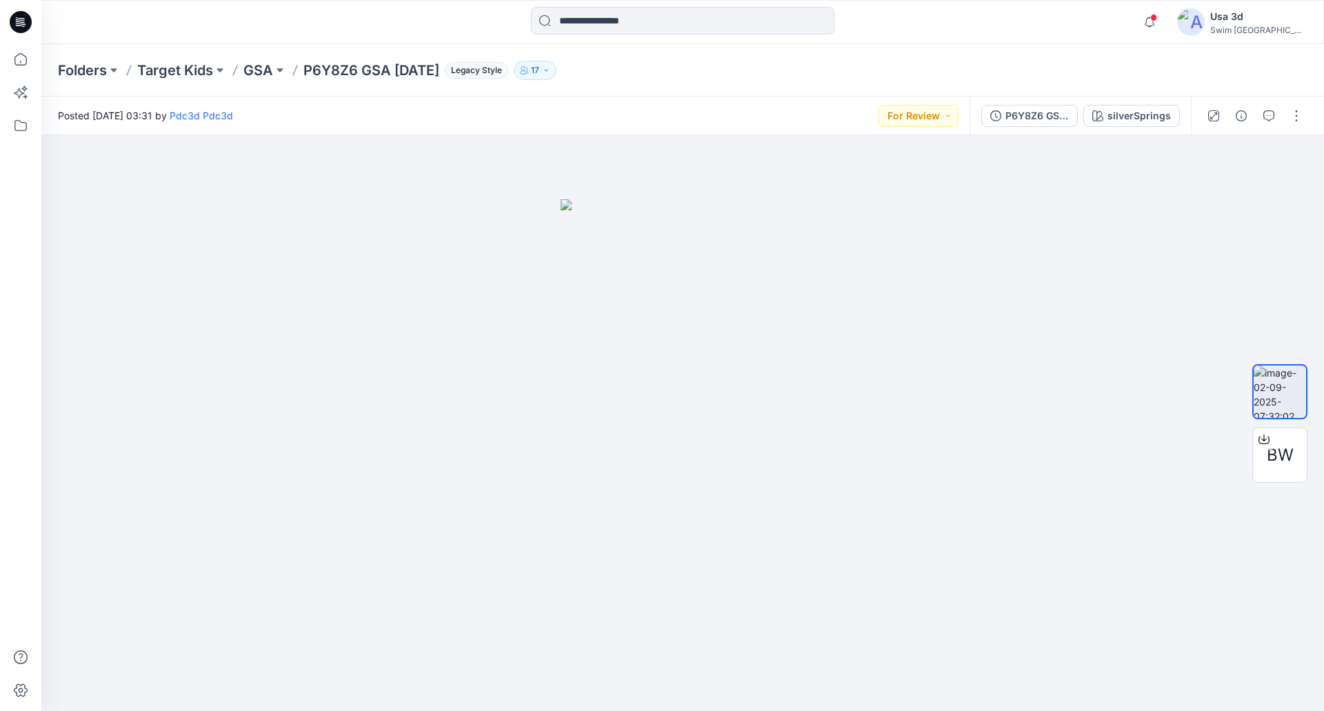
click at [785, 92] on div "Folders Target Kids GSA P6Y8Z6 GSA 2025.09.02 Legacy Style 17" at bounding box center [682, 70] width 1282 height 52
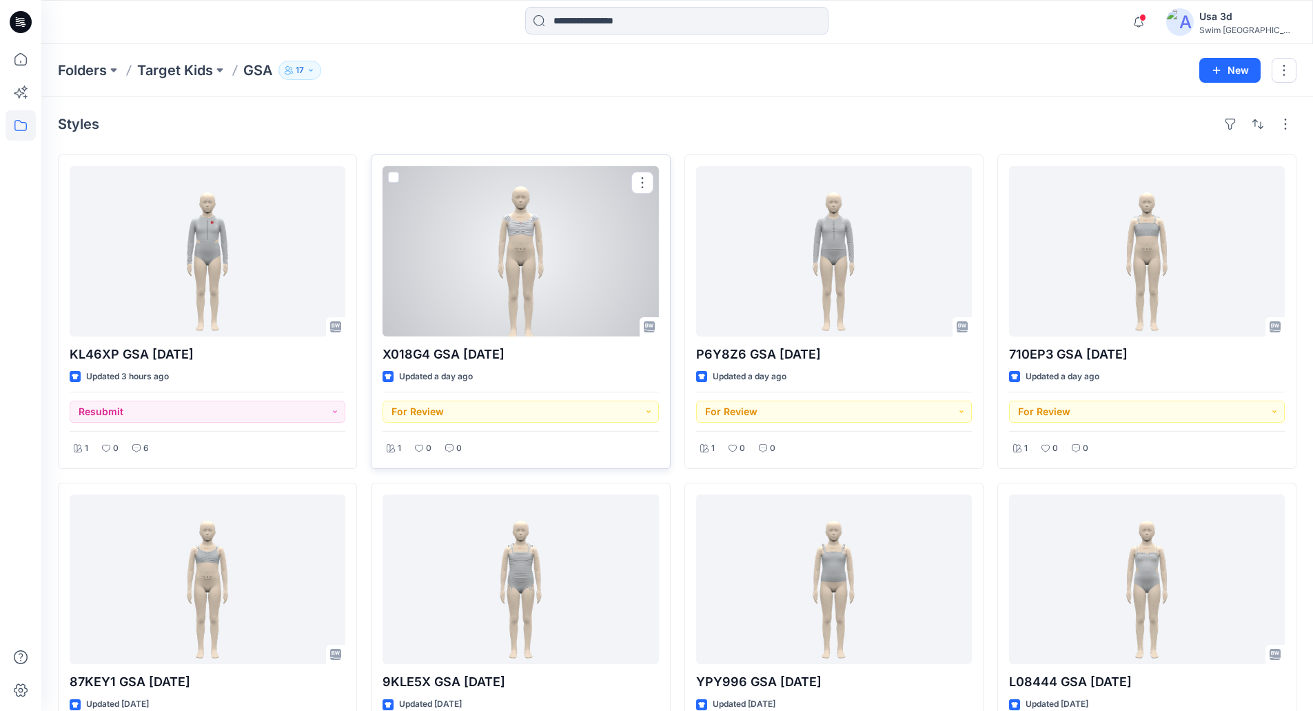
click at [549, 242] on div at bounding box center [521, 251] width 276 height 170
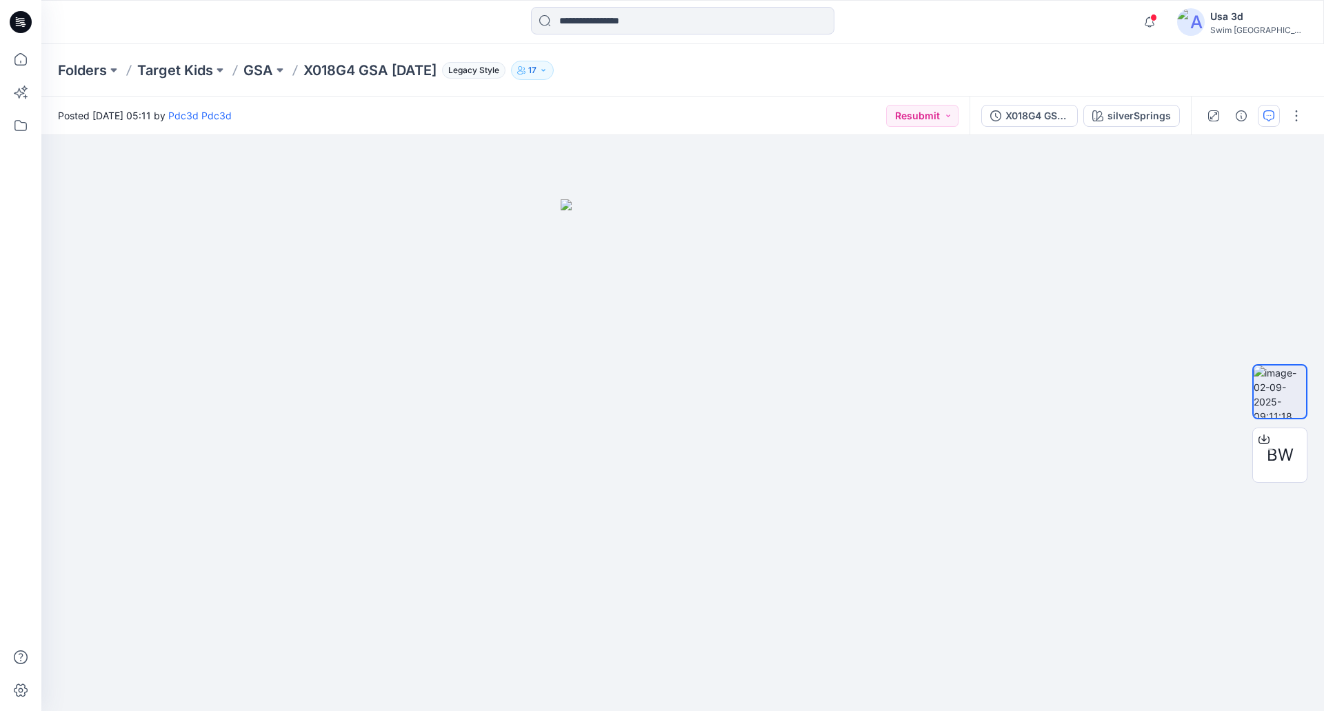
click at [1272, 119] on icon "button" at bounding box center [1268, 115] width 11 height 11
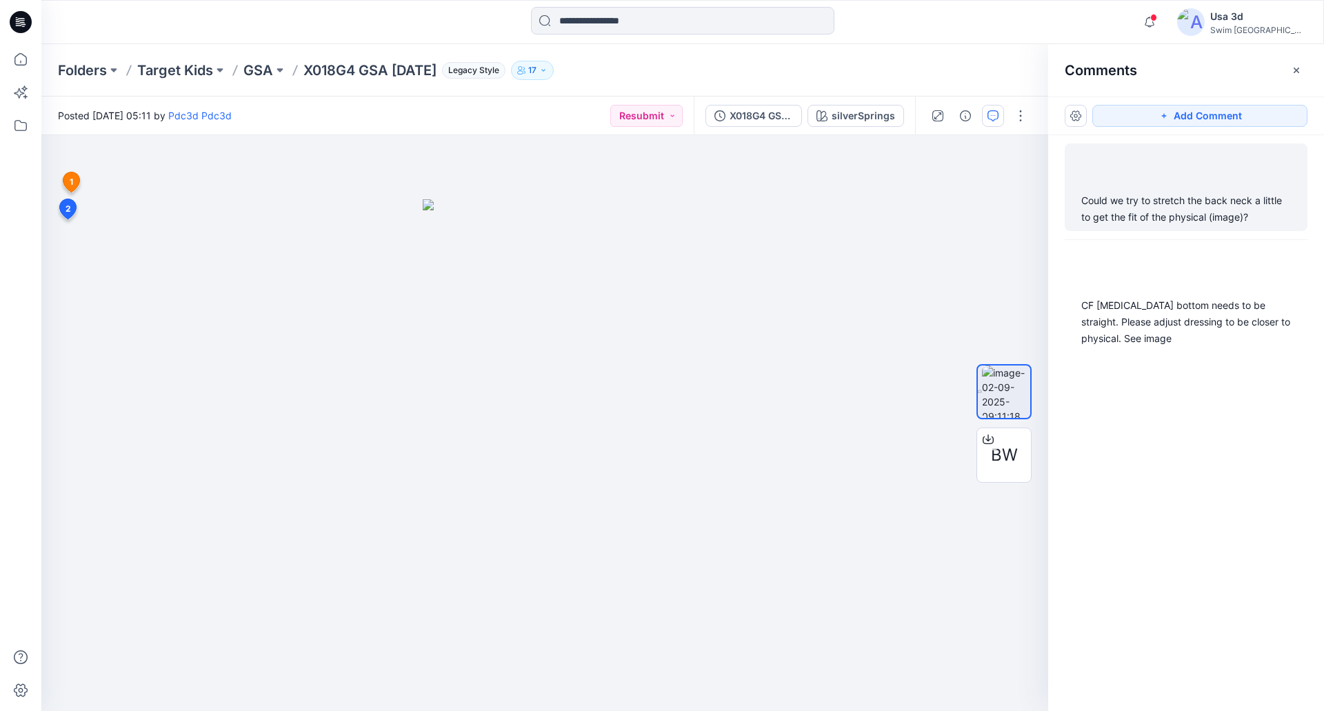
click at [1167, 201] on div "Could we try to stretch the back neck a little to get the fit of the physical (…" at bounding box center [1186, 208] width 210 height 33
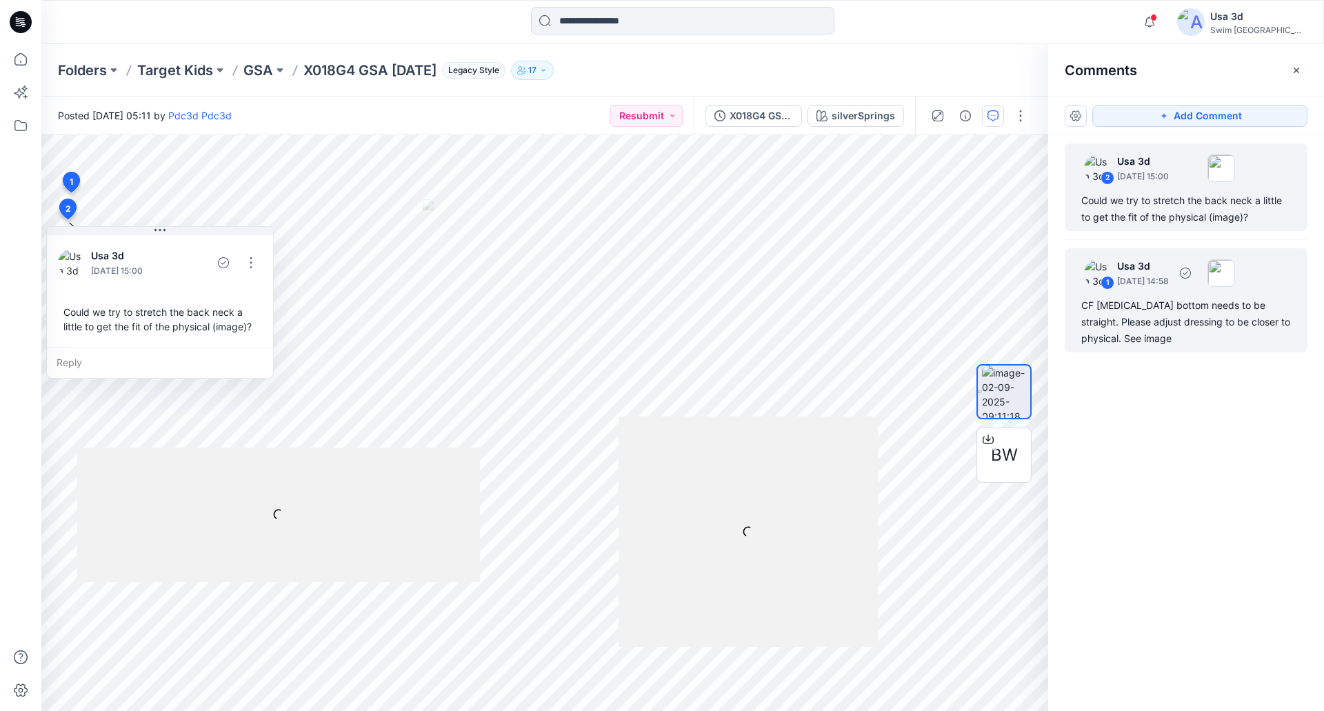
drag, startPoint x: 1152, startPoint y: 314, endPoint x: 1153, endPoint y: 299, distance: 15.9
click at [1152, 314] on div "CF [MEDICAL_DATA] bottom needs to be straight. Please adjust dressing to be clo…" at bounding box center [1186, 322] width 210 height 50
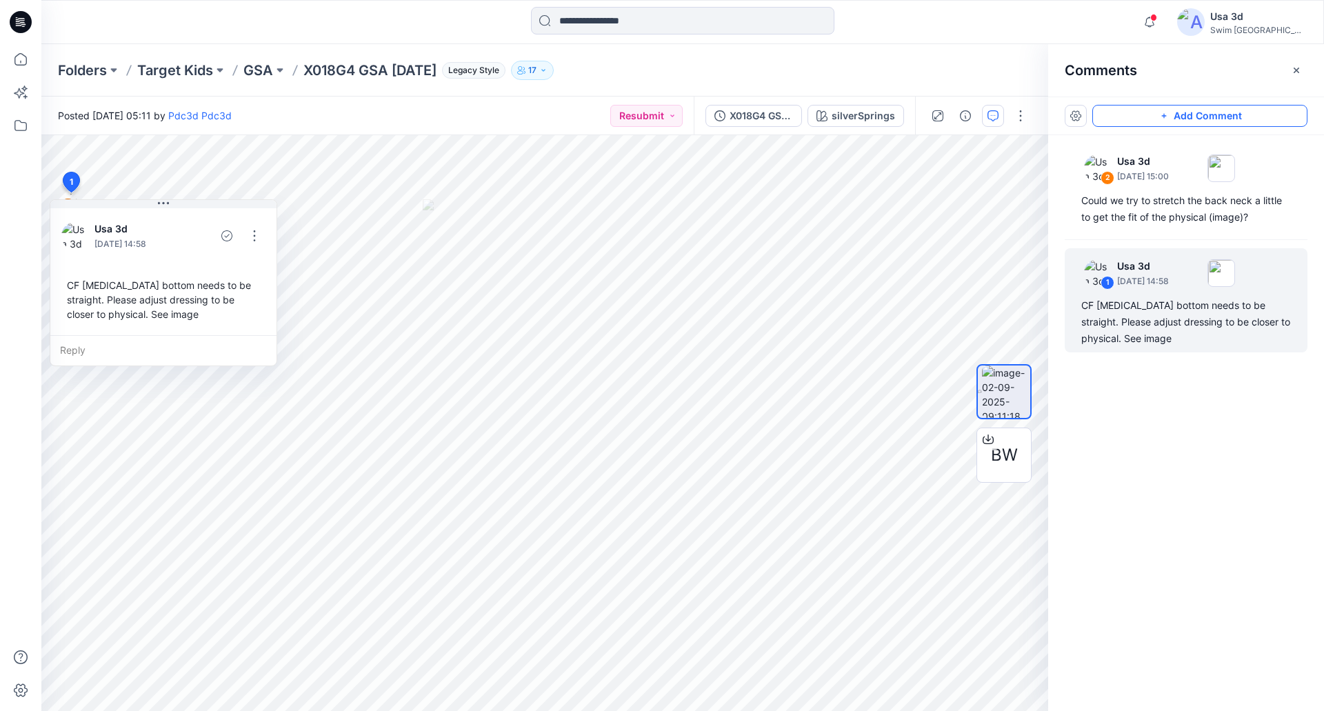
click at [1193, 120] on button "Add Comment" at bounding box center [1199, 116] width 215 height 22
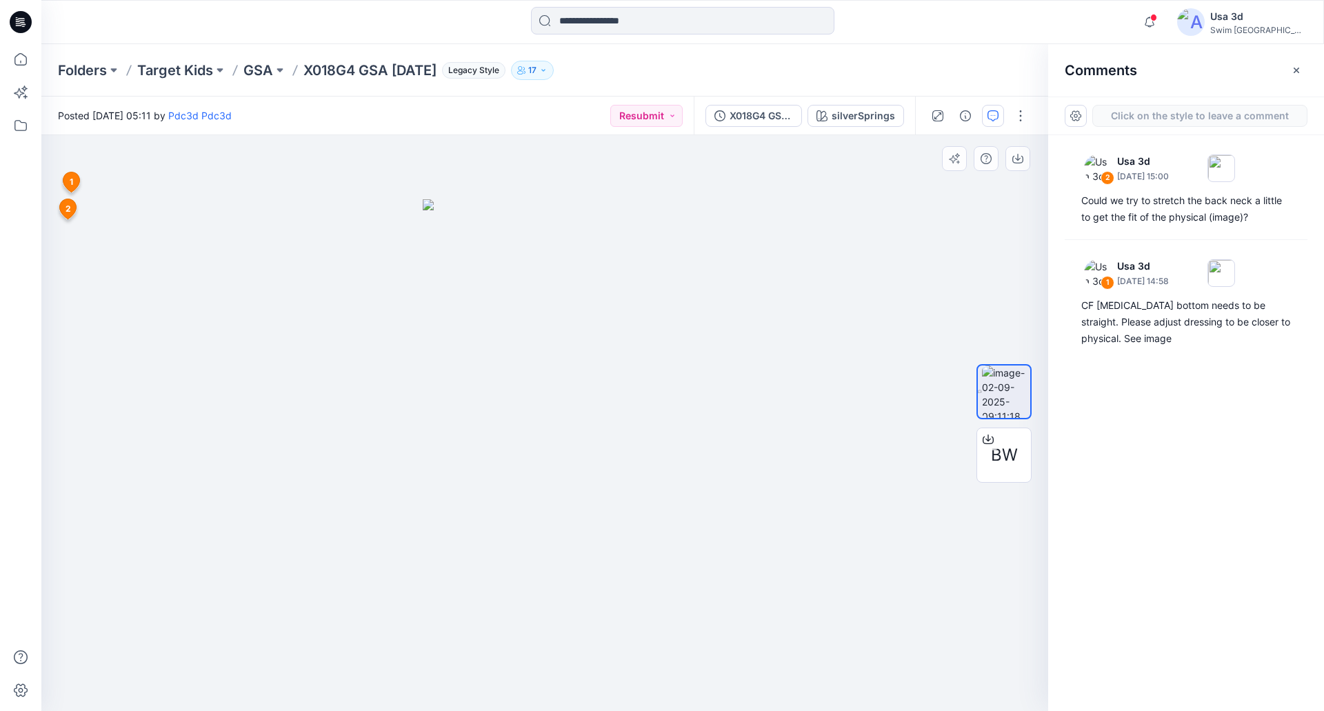
click at [110, 438] on div "3 1 Usa 3d [DATE] 14:58 CF [MEDICAL_DATA] bottom needs to be straight. Please a…" at bounding box center [544, 423] width 1007 height 576
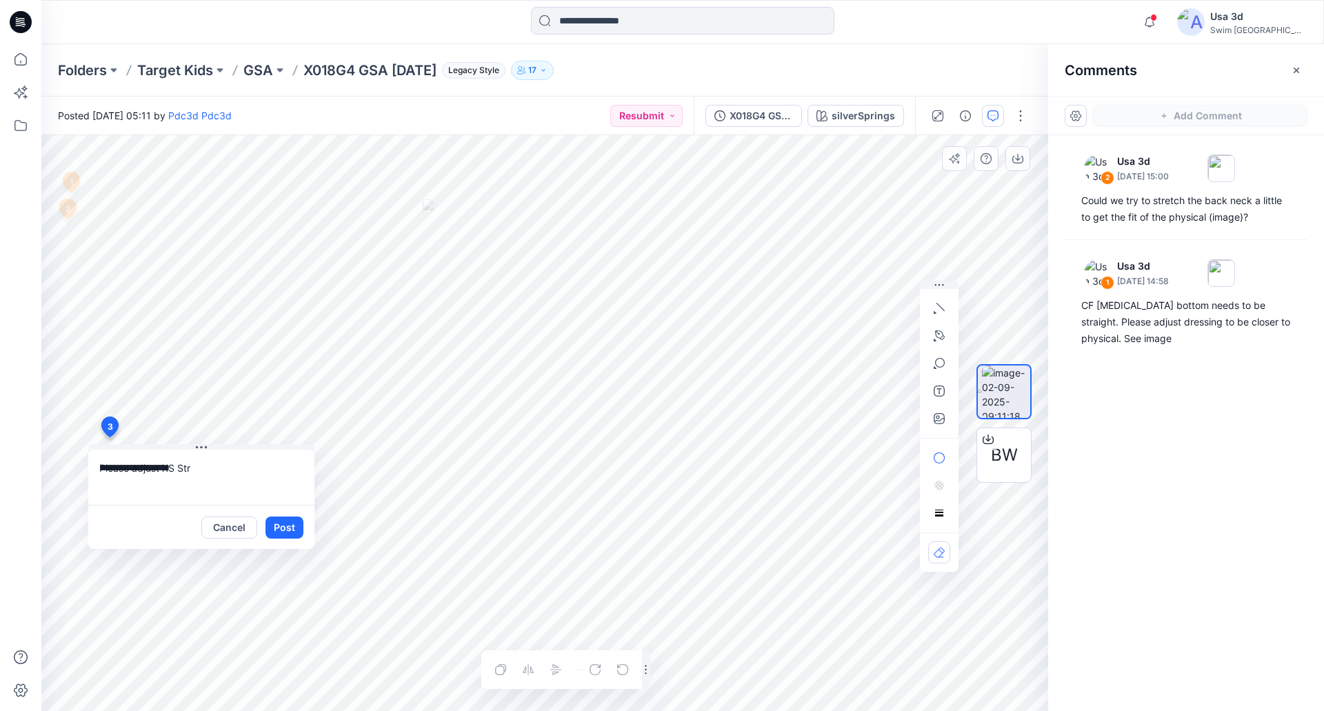
click at [211, 465] on textarea "**********" at bounding box center [201, 477] width 226 height 55
click at [227, 469] on textarea "**********" at bounding box center [201, 477] width 226 height 55
type textarea "**********"
click at [940, 414] on icon "button" at bounding box center [939, 418] width 11 height 11
type input"] "**********"
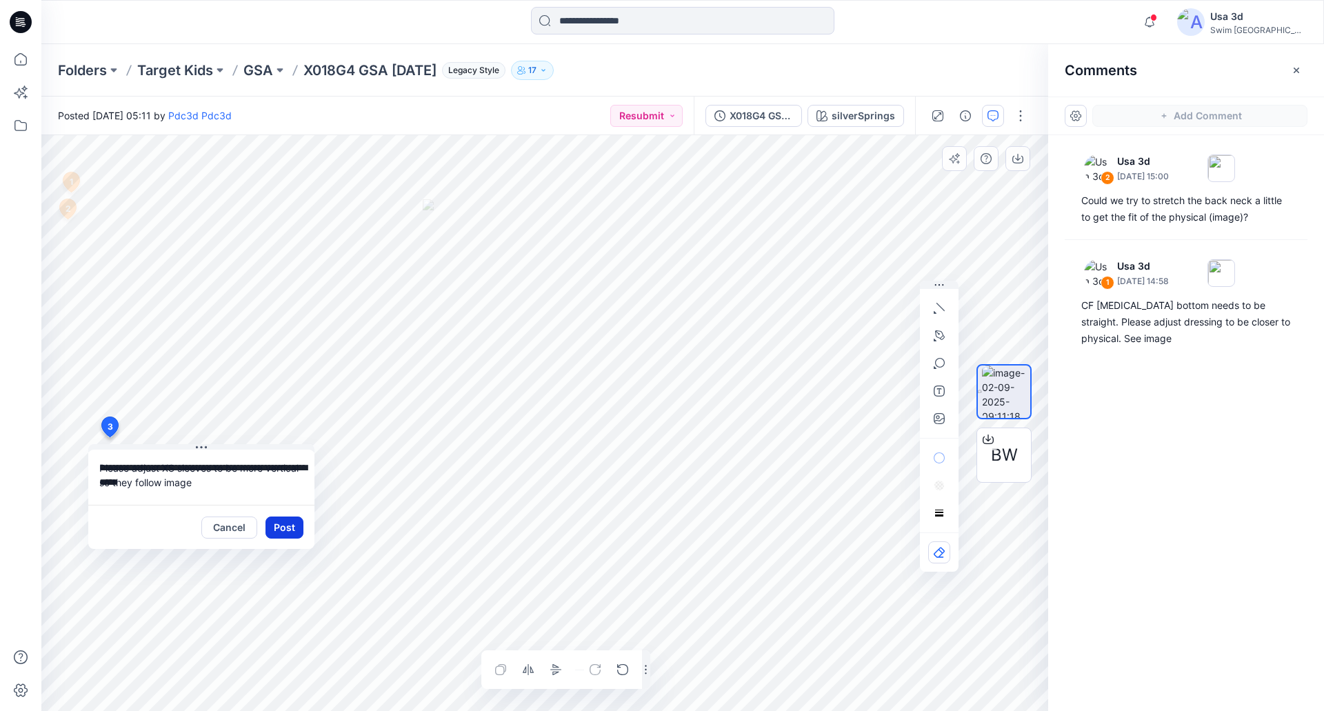
click at [279, 524] on button "Post" at bounding box center [284, 527] width 38 height 22
click at [258, 75] on p "GSA" at bounding box center [258, 70] width 30 height 19
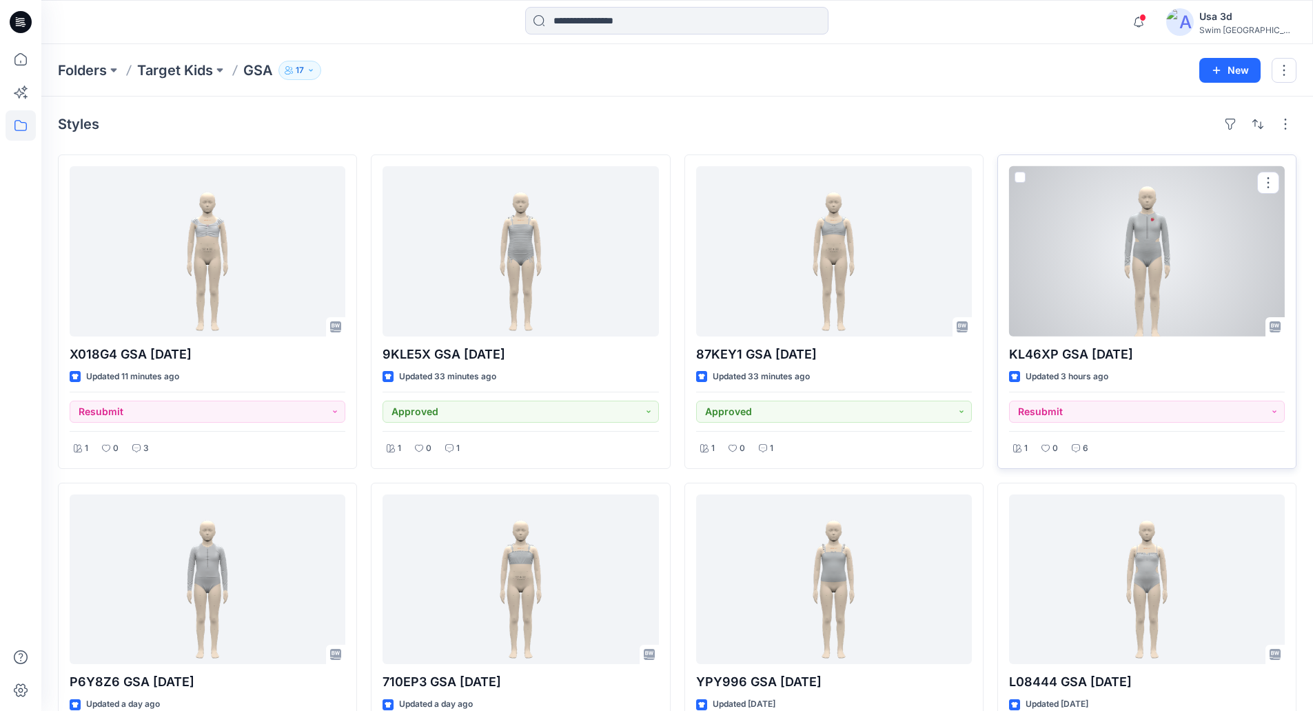
scroll to position [276, 0]
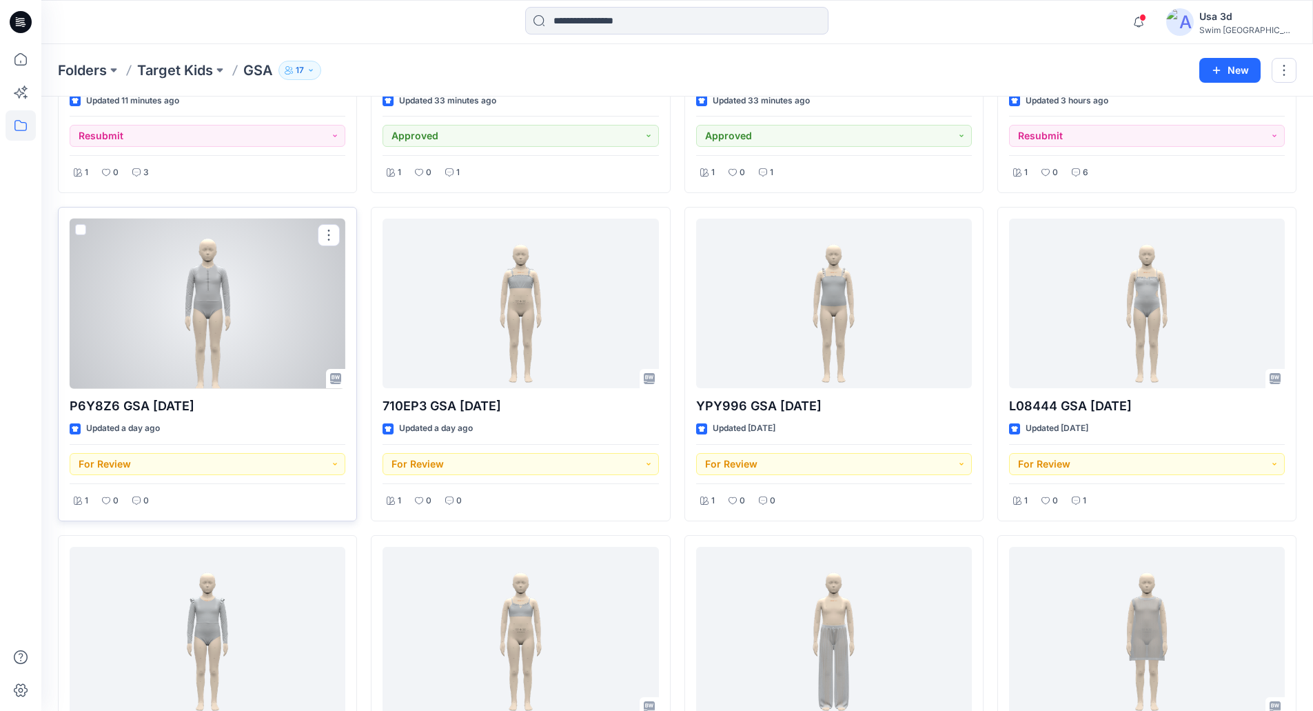
click at [190, 357] on div at bounding box center [208, 304] width 276 height 170
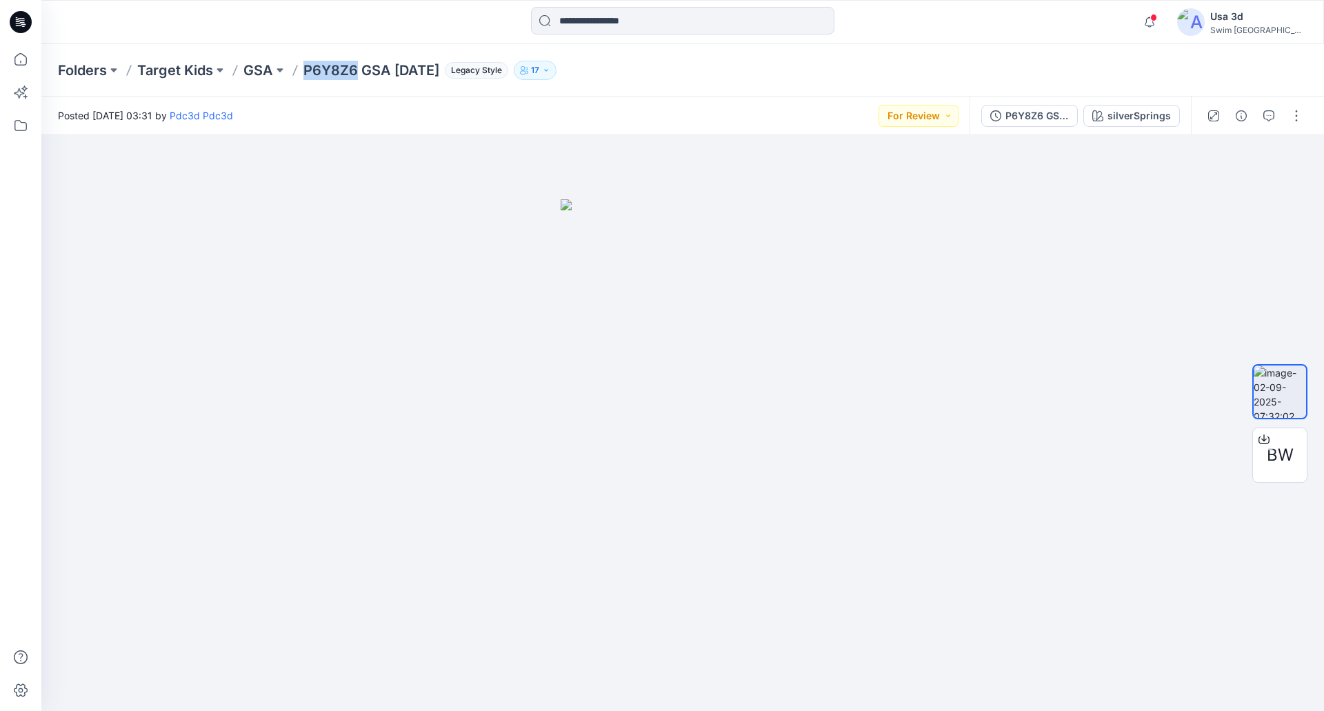
drag, startPoint x: 303, startPoint y: 72, endPoint x: 357, endPoint y: 74, distance: 54.5
click at [357, 74] on p "P6Y8Z6 GSA [DATE]" at bounding box center [371, 70] width 136 height 19
copy p "P6Y8Z6"
click at [37, 30] on div at bounding box center [21, 22] width 44 height 44
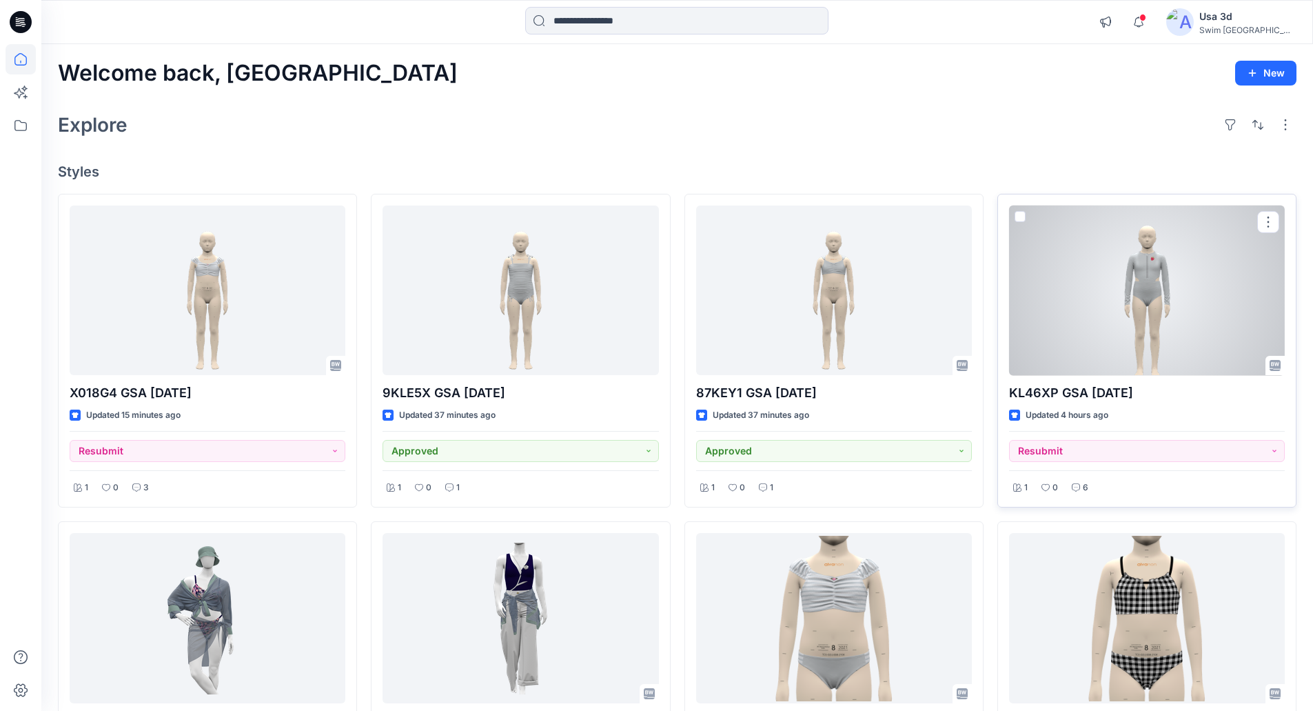
click at [1124, 375] on div "KL46XP GSA 2025.8.12 Updated 4 hours ago Resubmit 1 0 6" at bounding box center [1147, 351] width 299 height 314
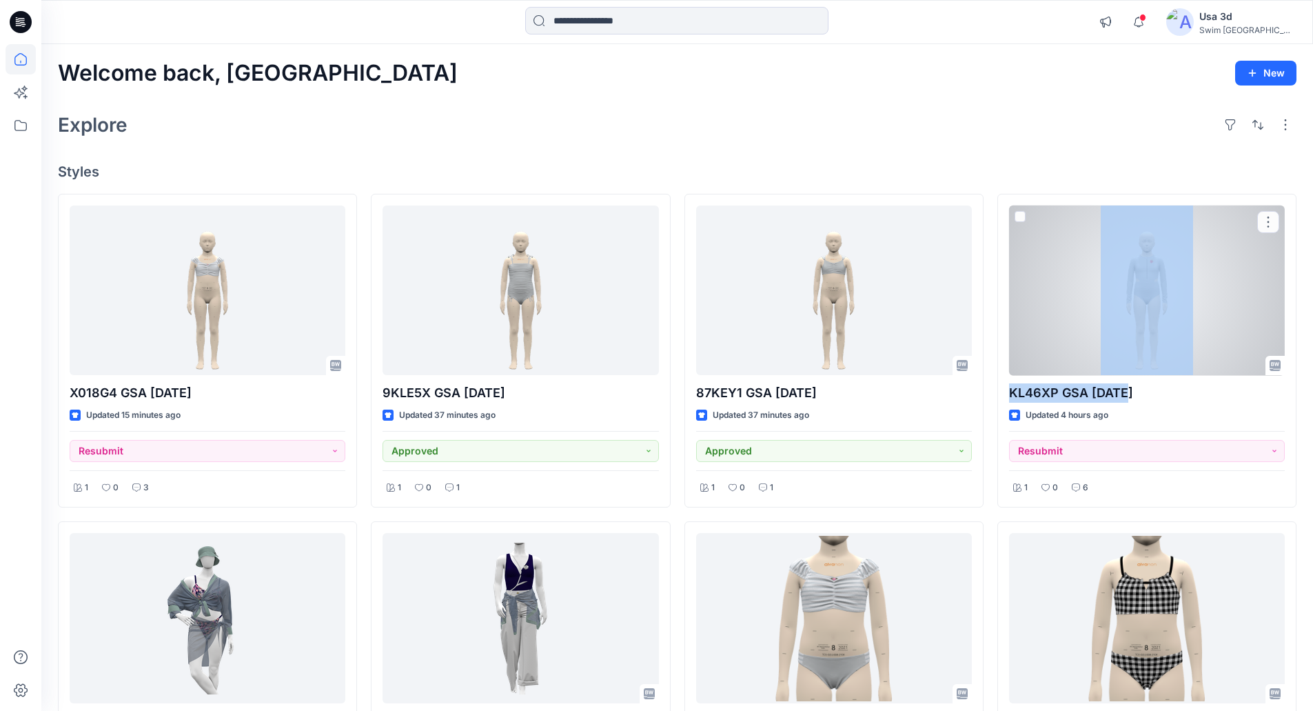
click at [1122, 325] on div at bounding box center [1147, 290] width 276 height 170
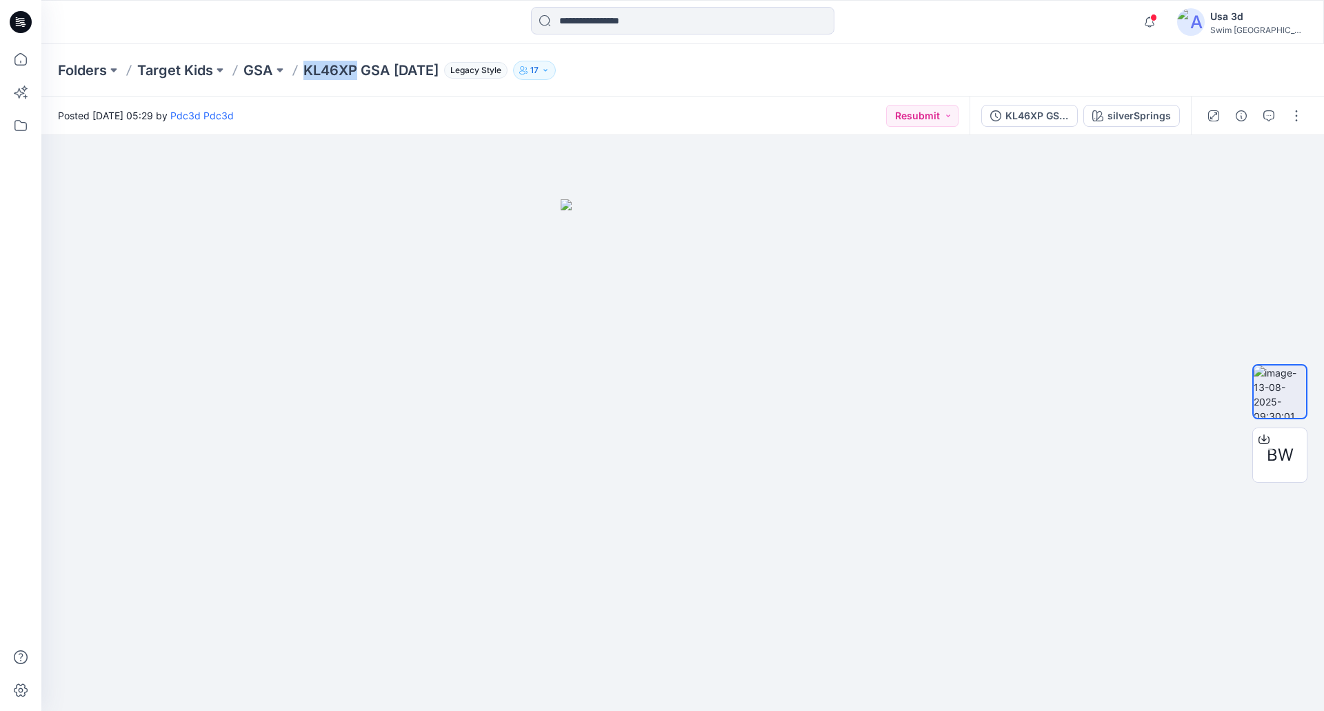
drag, startPoint x: 300, startPoint y: 71, endPoint x: 357, endPoint y: 78, distance: 57.6
click at [357, 78] on div "Folders Target Kids GSA KL46XP GSA 2025.8.12 Legacy Style 17" at bounding box center [629, 70] width 1142 height 19
copy p "KL46XP"
click at [312, 67] on p "KL46XP GSA [DATE]" at bounding box center [370, 70] width 135 height 19
drag, startPoint x: 303, startPoint y: 70, endPoint x: 462, endPoint y: 68, distance: 158.6
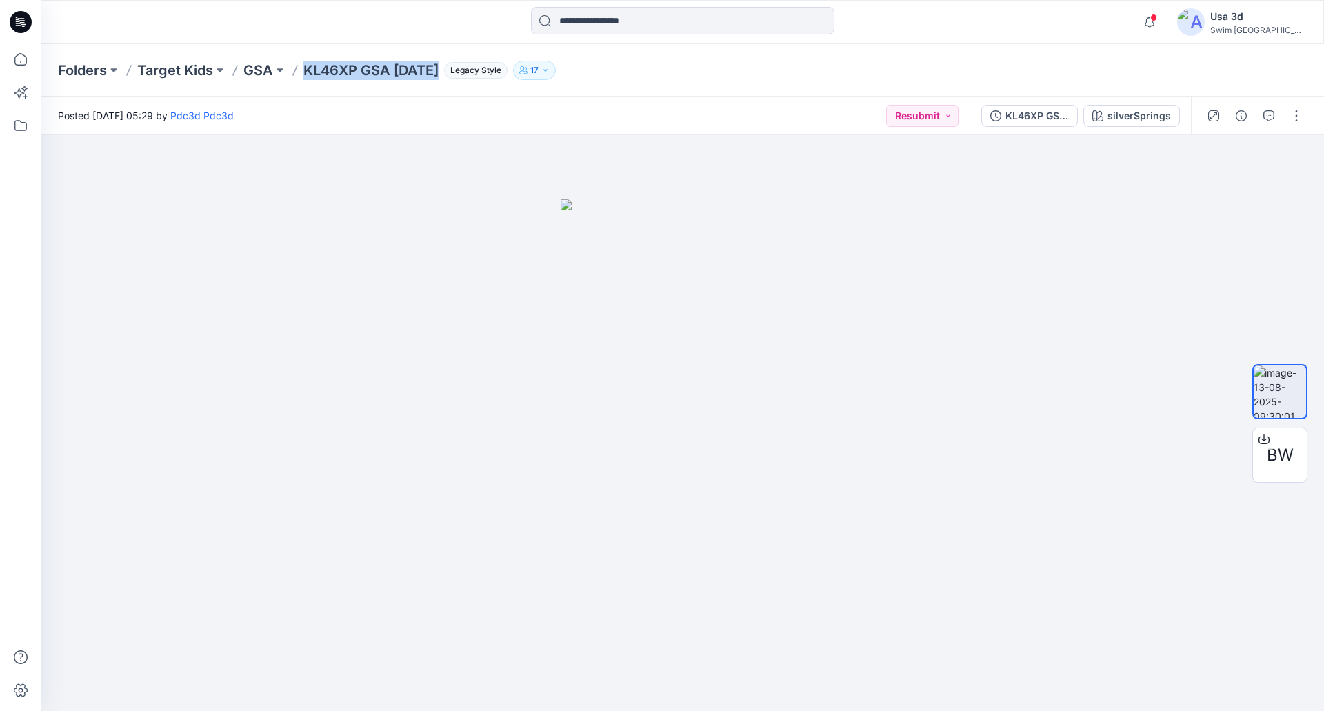
click at [462, 68] on div "Folders Target Kids GSA KL46XP GSA 2025.8.12 Legacy Style 17" at bounding box center [629, 70] width 1142 height 19
copy p "KL46XP GSA [DATE]"
click at [1261, 113] on button "button" at bounding box center [1269, 116] width 22 height 22
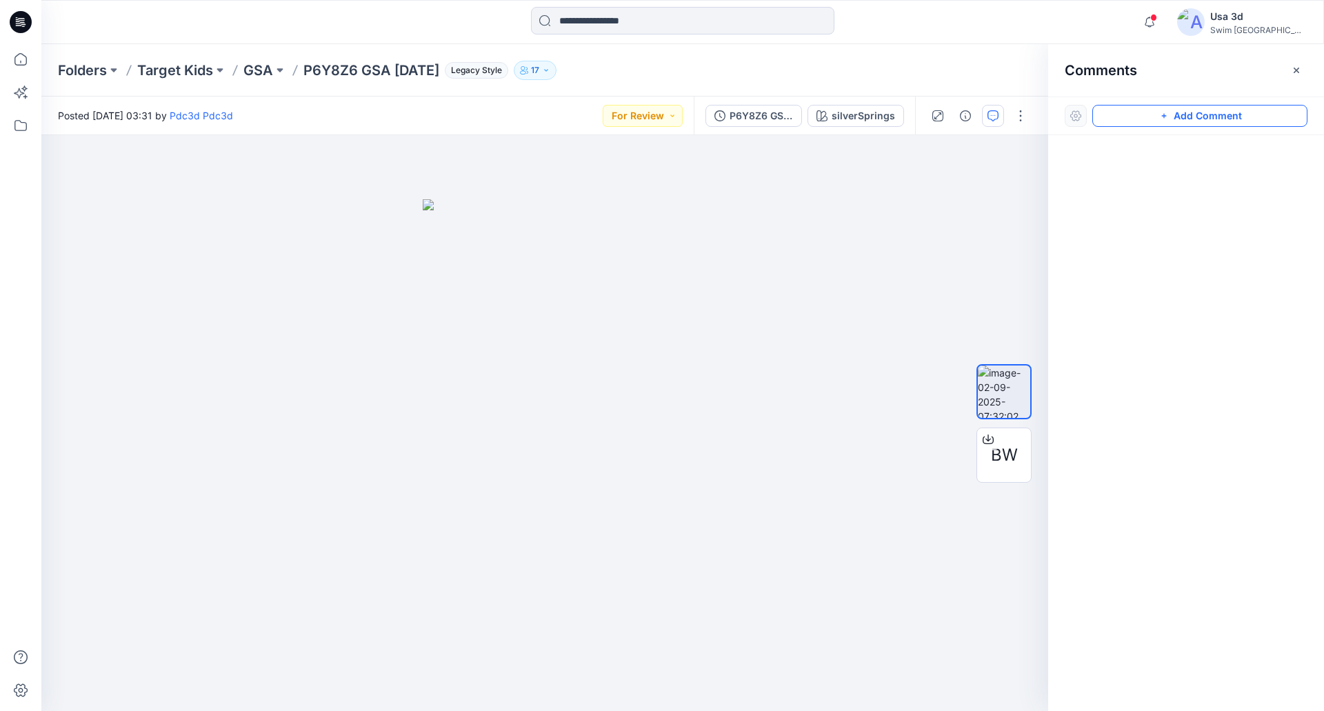
click at [1160, 109] on button "Add Comment" at bounding box center [1199, 116] width 215 height 22
click at [78, 165] on div "1" at bounding box center [544, 423] width 1007 height 576
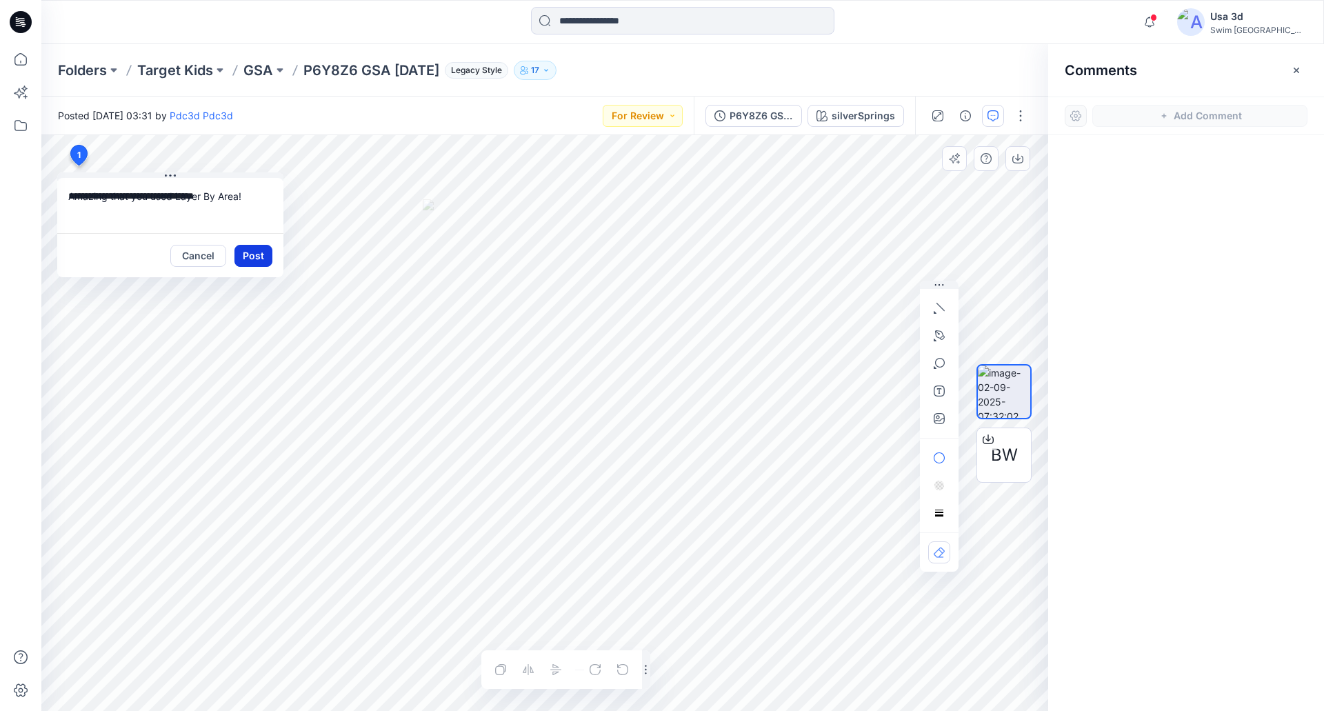
type textarea "**********"
click at [248, 254] on button "Post" at bounding box center [253, 256] width 38 height 22
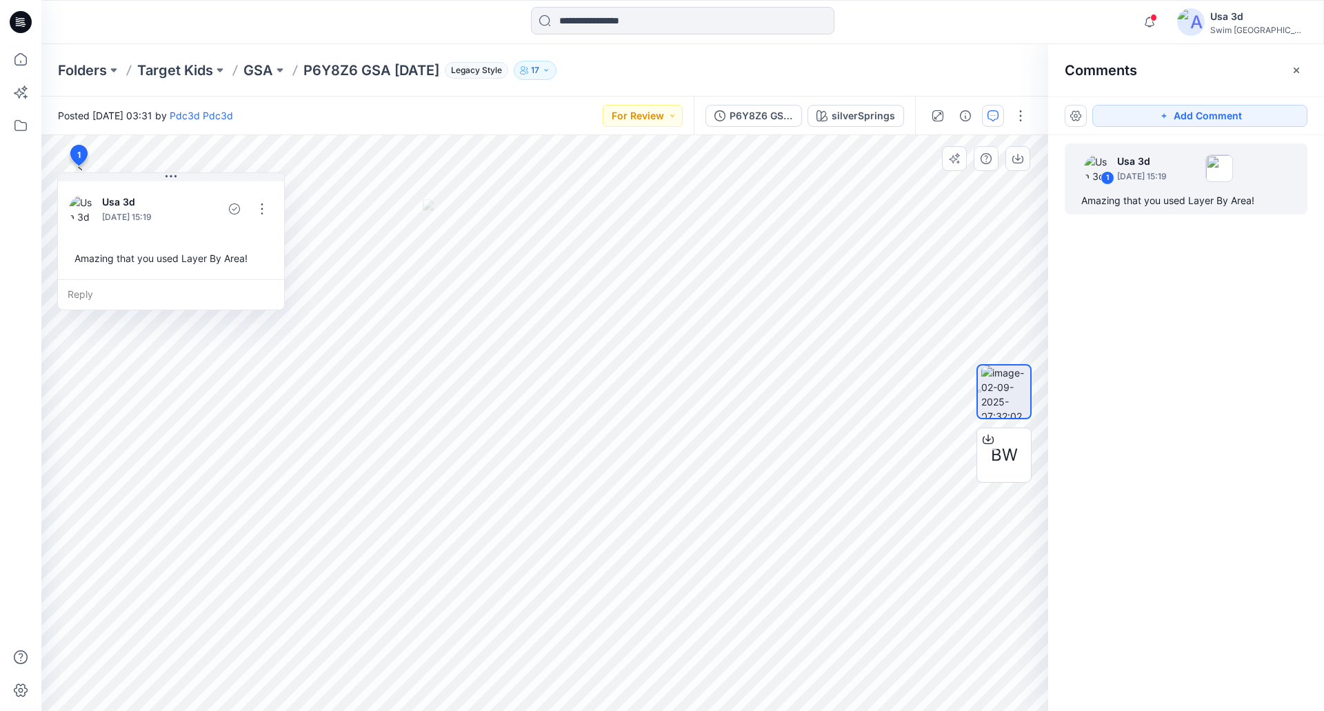
click at [1217, 127] on div "Add Comment" at bounding box center [1186, 116] width 276 height 39
click at [1182, 119] on button "Add Comment" at bounding box center [1199, 116] width 215 height 22
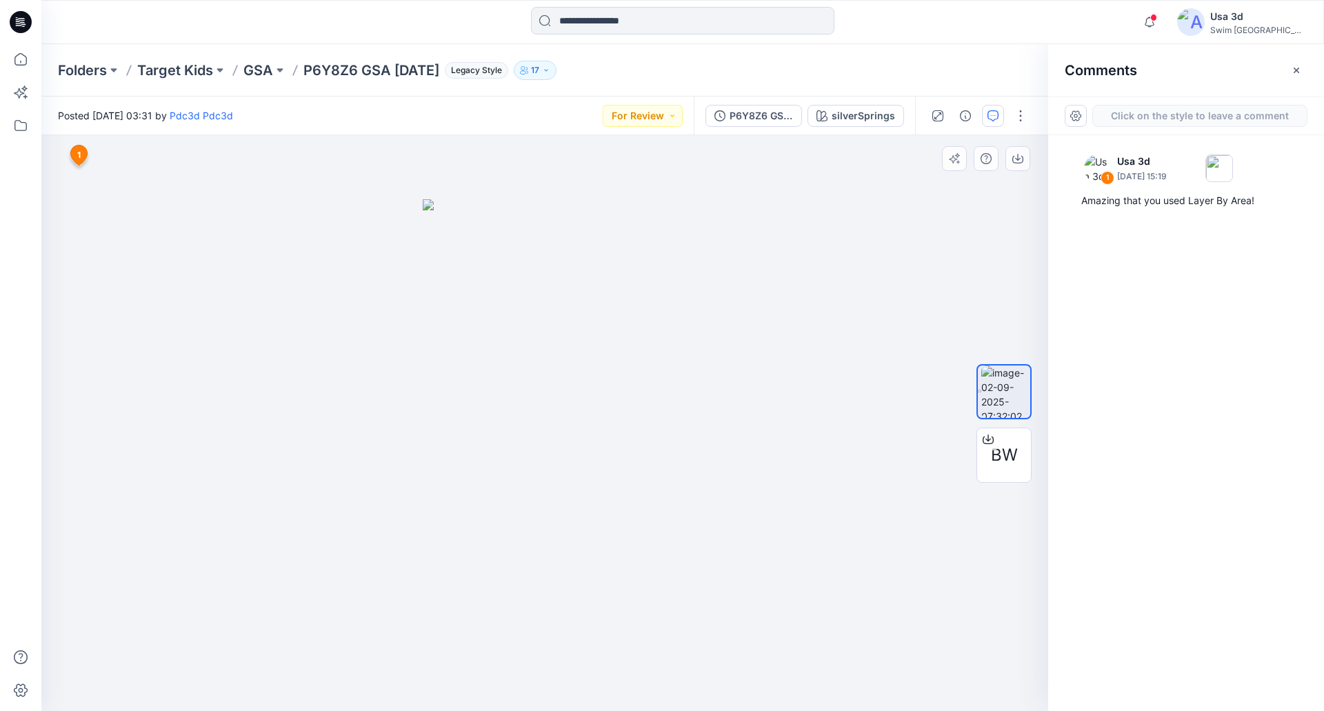
click at [79, 190] on div "2 1 Usa 3d September 03, 2025 15:19 Amazing that you used Layer By Area! Reply" at bounding box center [544, 423] width 1007 height 576
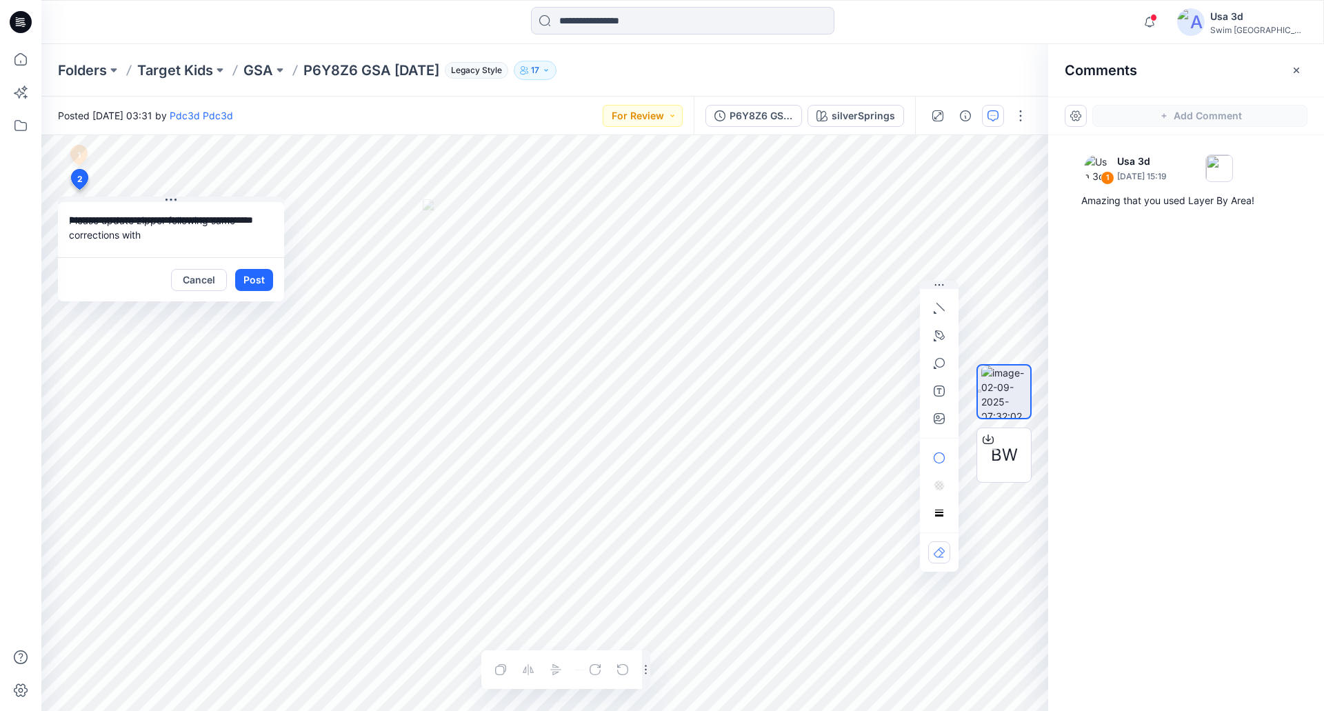
click at [168, 238] on textarea "**********" at bounding box center [171, 229] width 226 height 55
paste textarea "**********"
type textarea "**********"
click at [248, 277] on button "Post" at bounding box center [254, 280] width 38 height 22
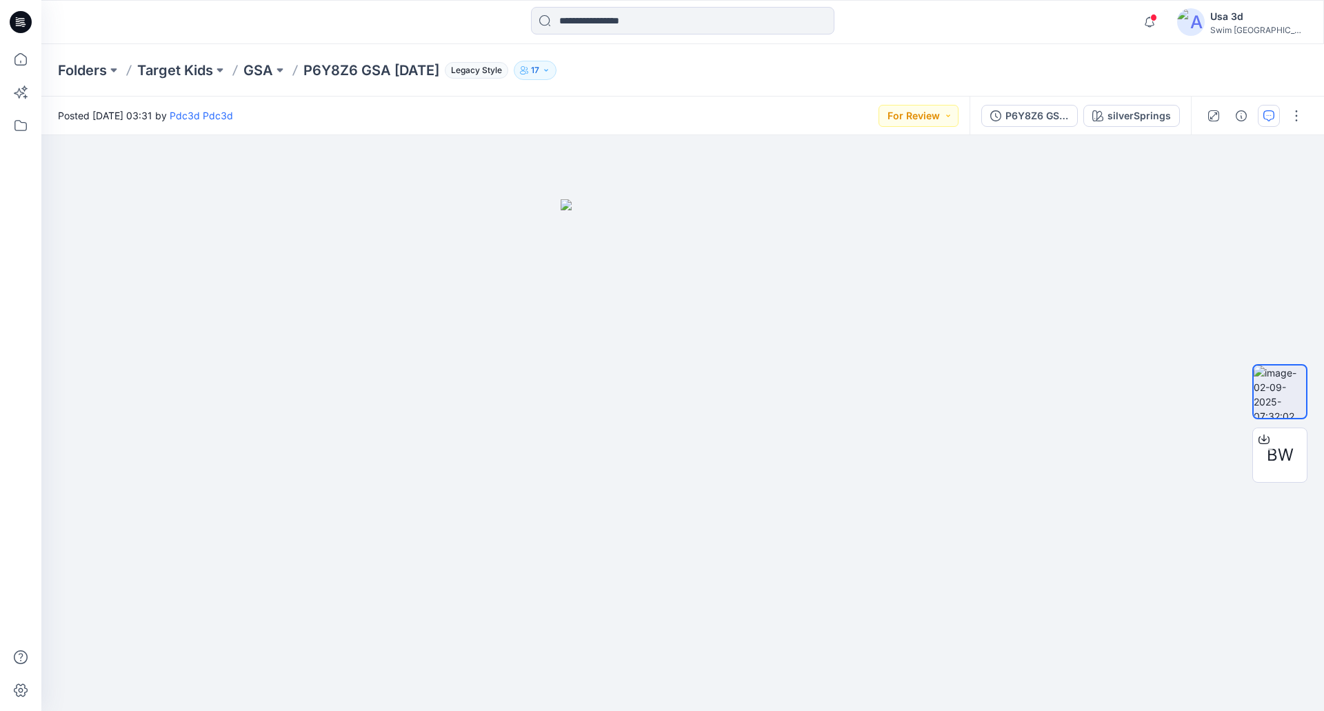
click at [1268, 114] on icon "button" at bounding box center [1268, 115] width 11 height 11
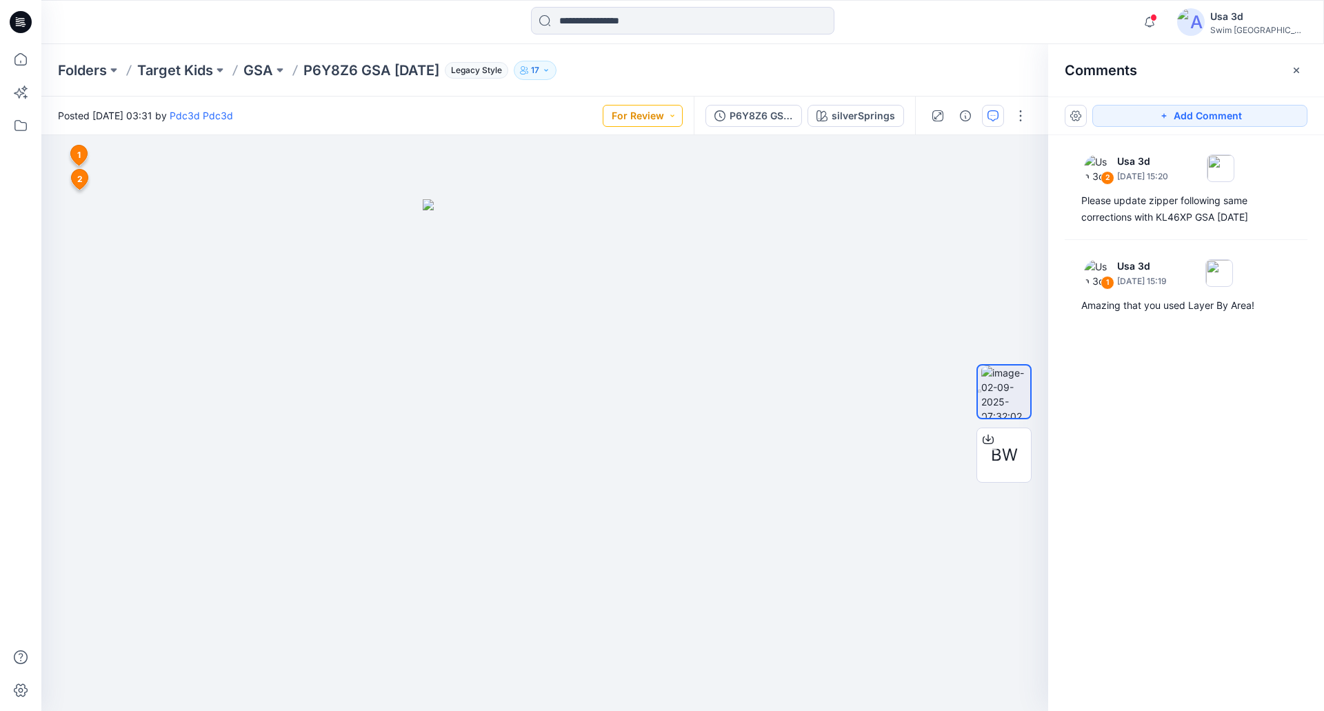
click at [624, 114] on button "For Review" at bounding box center [643, 116] width 80 height 22
click at [609, 265] on p "Resubmit" at bounding box center [610, 271] width 42 height 18
click at [1166, 112] on icon "button" at bounding box center [1163, 115] width 11 height 11
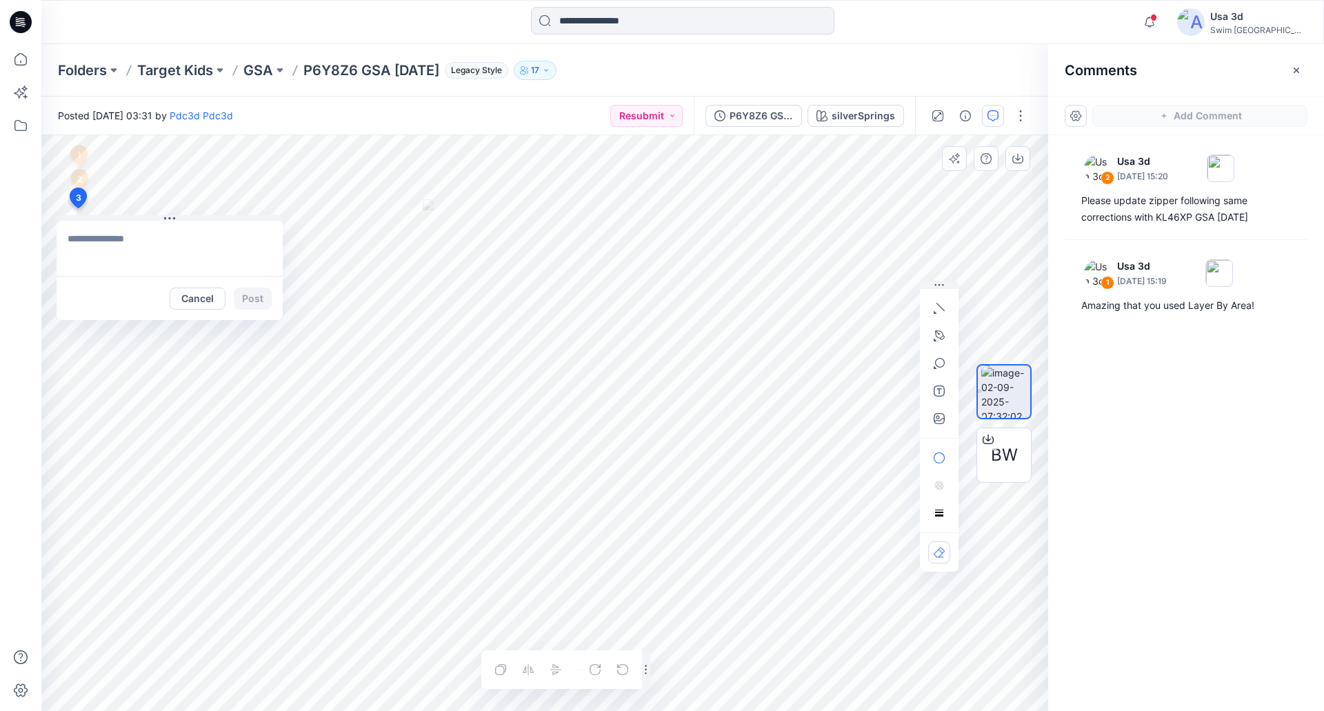
click at [77, 208] on div "3 Cancel Post 1 Usa 3d September 03, 2025 15:19 Amazing that you used Layer By …" at bounding box center [544, 423] width 1007 height 576
type textarea "**********"
click at [941, 411] on button "button" at bounding box center [939, 418] width 22 height 22
type input"] "**********"
click at [243, 255] on textarea "**********" at bounding box center [170, 248] width 226 height 55
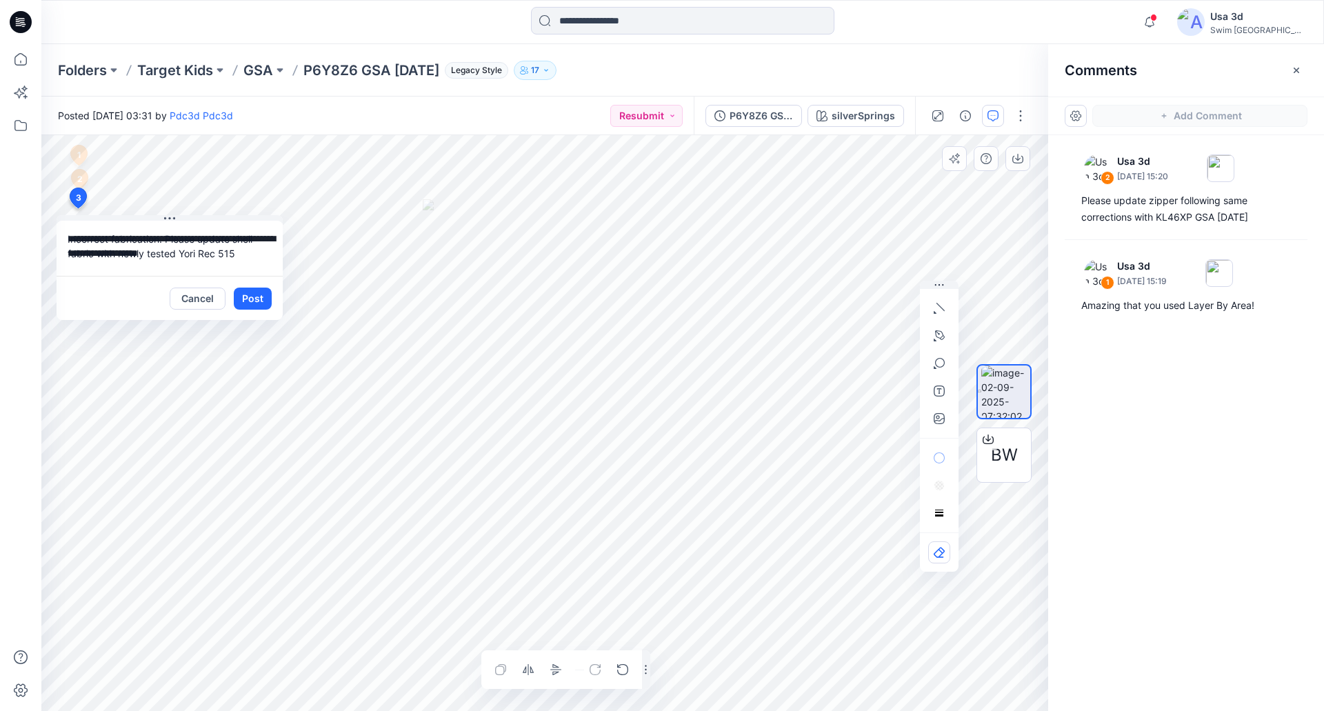
drag, startPoint x: 237, startPoint y: 255, endPoint x: 247, endPoint y: 246, distance: 13.2
click at [239, 253] on textarea "**********" at bounding box center [170, 248] width 226 height 55
drag, startPoint x: 265, startPoint y: 253, endPoint x: 165, endPoint y: 236, distance: 101.4
click at [165, 236] on textarea "**********" at bounding box center [170, 248] width 226 height 55
click at [255, 239] on textarea "**********" at bounding box center [170, 248] width 226 height 55
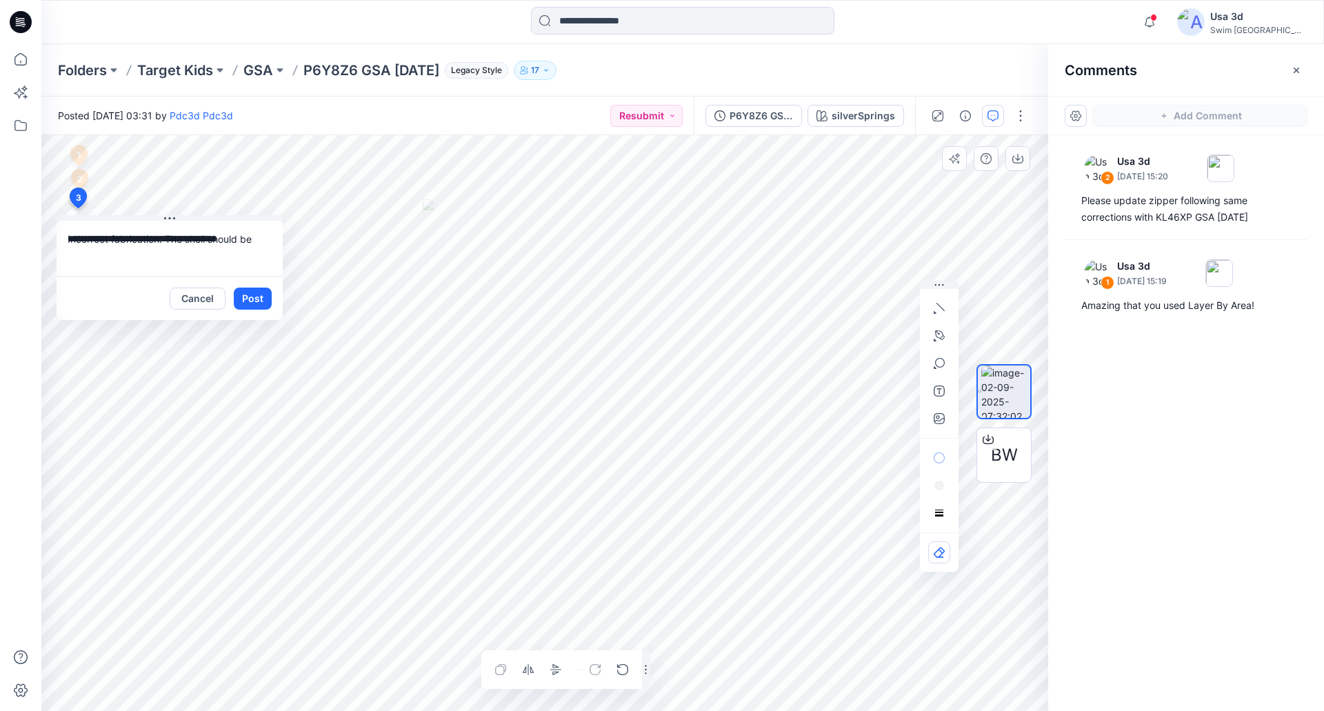
click at [145, 263] on textarea "**********" at bounding box center [170, 248] width 226 height 55
click at [256, 236] on textarea "**********" at bounding box center [170, 248] width 226 height 55
paste textarea "**********"
drag, startPoint x: 254, startPoint y: 241, endPoint x: 276, endPoint y: 225, distance: 27.2
click at [259, 238] on textarea "**********" at bounding box center [170, 248] width 226 height 55
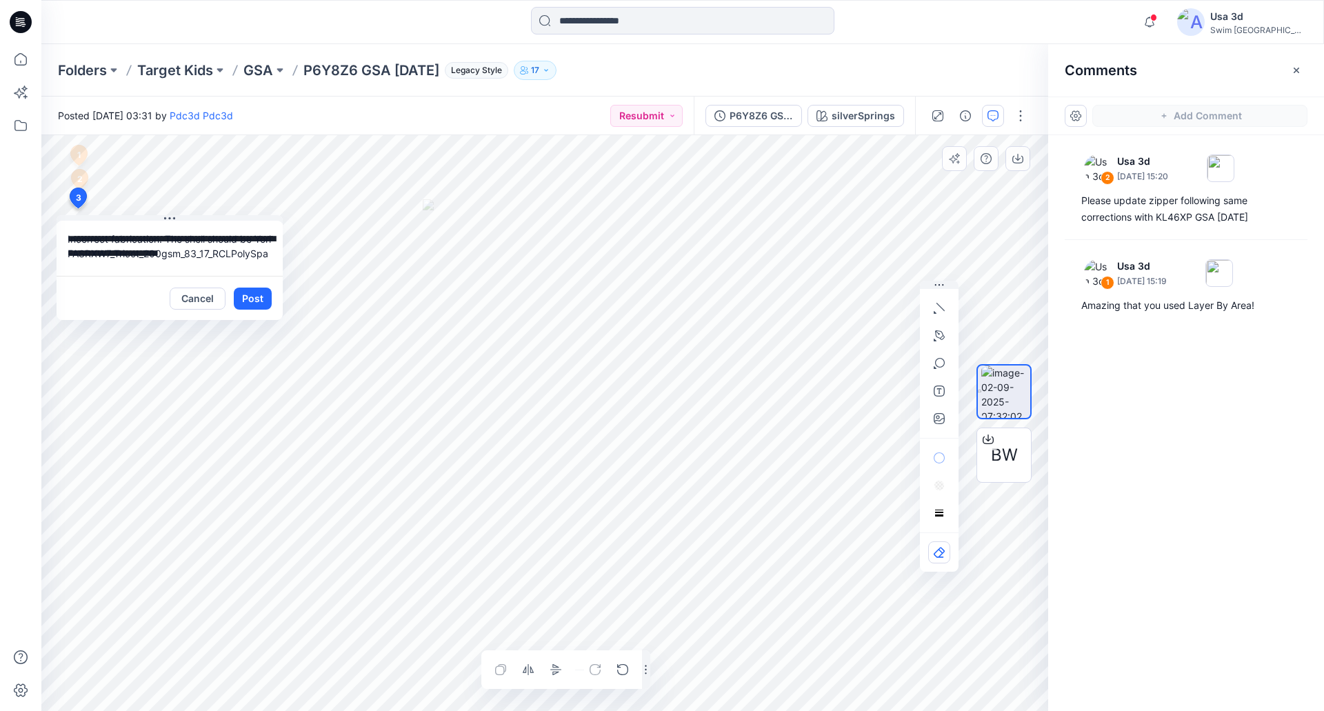
drag, startPoint x: 94, startPoint y: 252, endPoint x: 68, endPoint y: 251, distance: 26.2
click at [68, 251] on textarea "**********" at bounding box center [170, 248] width 226 height 55
paste textarea "**********"
click at [159, 253] on textarea "**********" at bounding box center [170, 248] width 226 height 55
drag, startPoint x: 228, startPoint y: 239, endPoint x: 32, endPoint y: 196, distance: 201.1
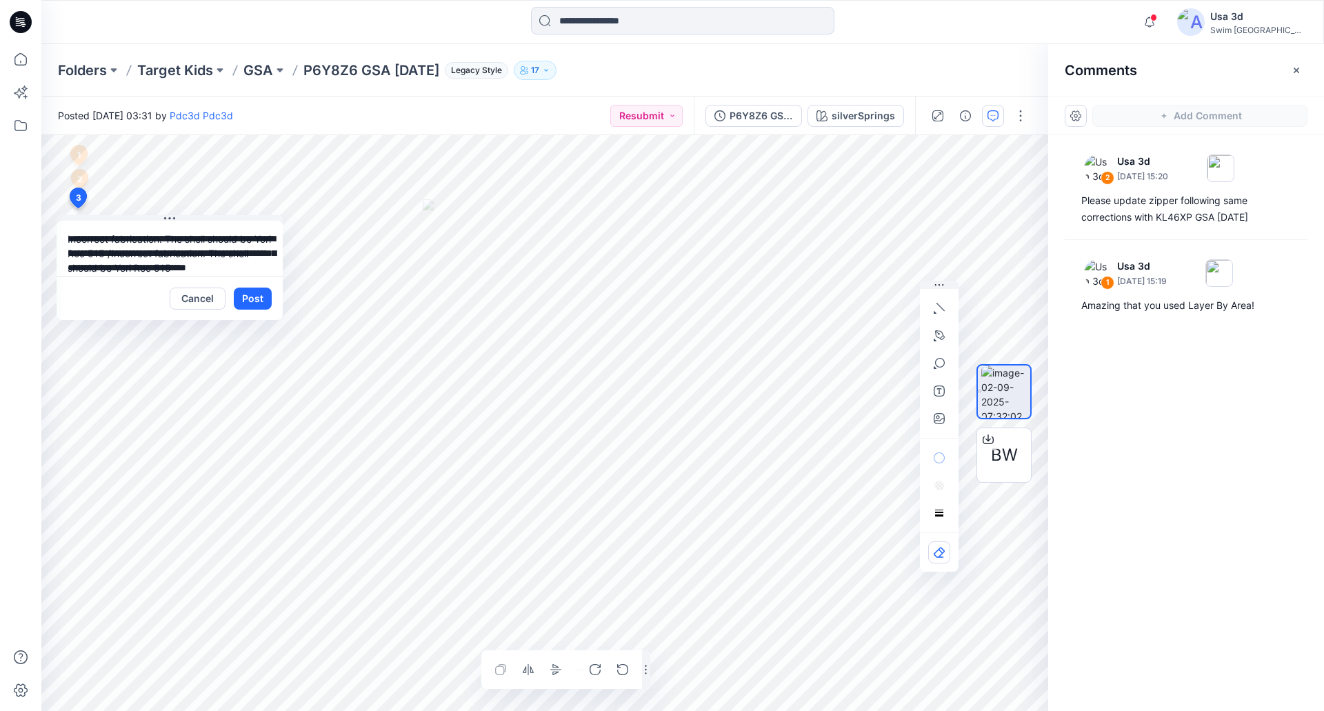
click at [4, 211] on div "Notifications Pdc3d Pdc3d shared PIDX018G4_dt &amp; PID0L7E64_dt in Digital Twi…" at bounding box center [662, 355] width 1324 height 711
drag, startPoint x: 70, startPoint y: 255, endPoint x: 128, endPoint y: 222, distance: 67.3
click at [73, 254] on textarea "**********" at bounding box center [170, 248] width 226 height 55
type textarea "**********"
click at [257, 303] on button "Post" at bounding box center [253, 299] width 38 height 22
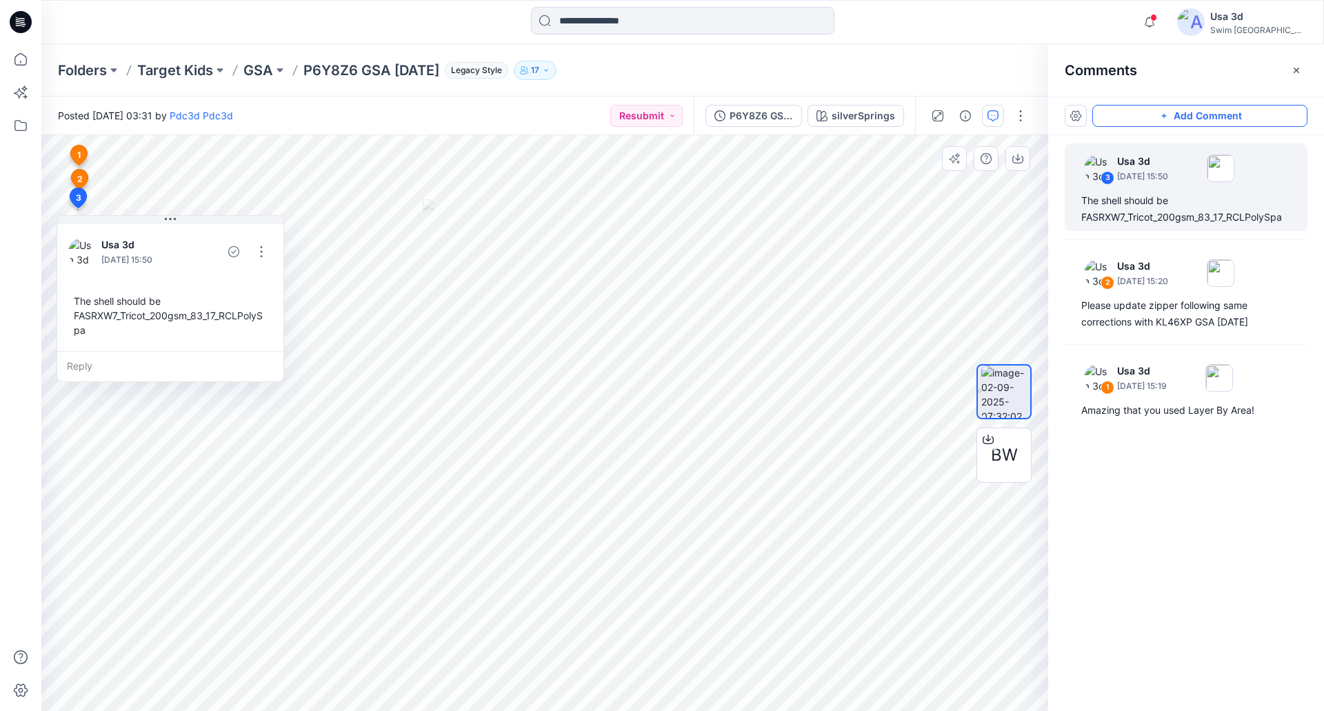
click at [1164, 120] on icon "button" at bounding box center [1163, 115] width 11 height 11
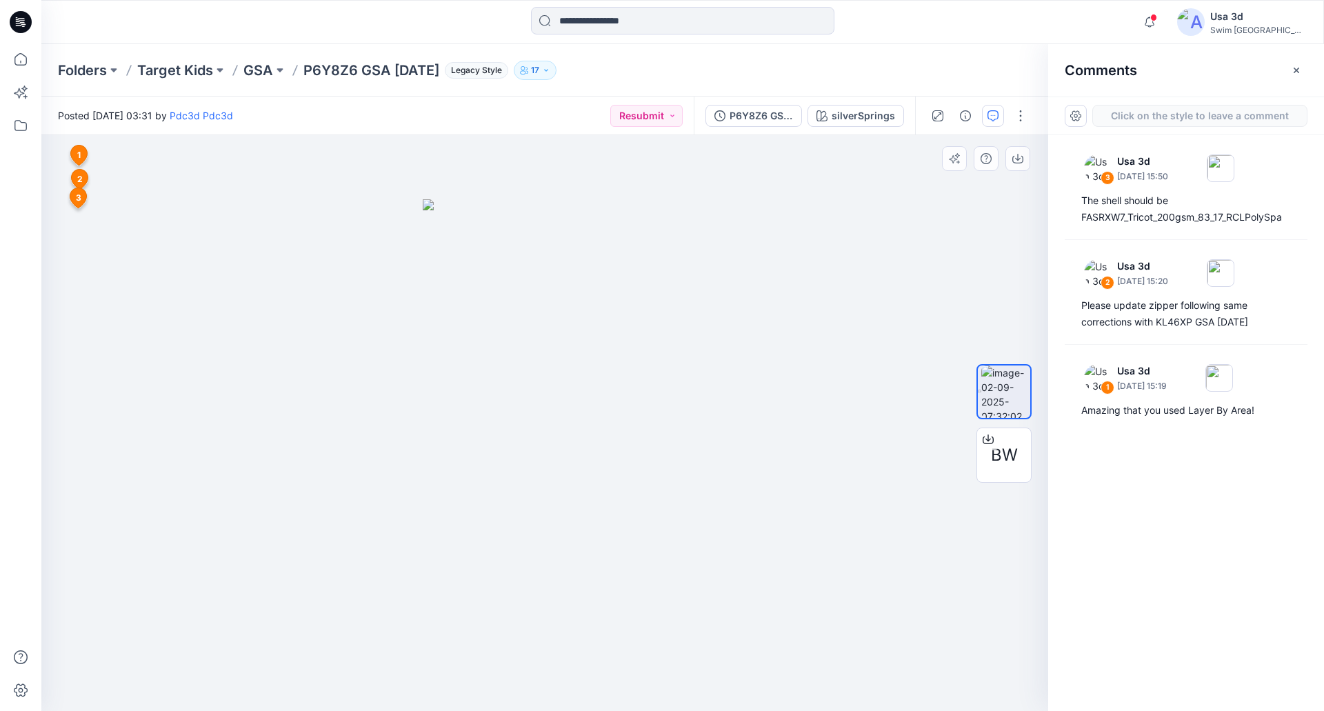
click at [76, 228] on div "4 1 Usa 3d September 03, 2025 15:19 Amazing that you used Layer By Area! Reply …" at bounding box center [544, 423] width 1007 height 576
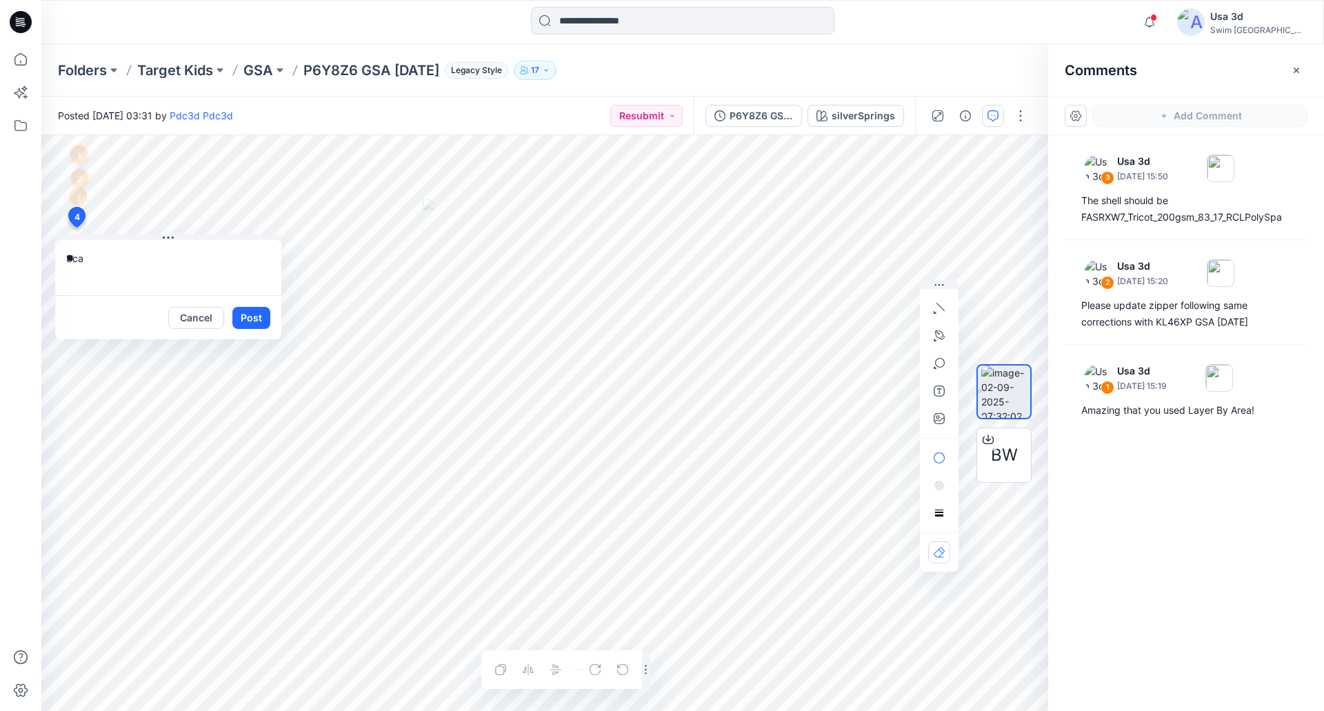
type textarea "*"
drag, startPoint x: 143, startPoint y: 272, endPoint x: 143, endPoint y: 265, distance: 7.6
click at [143, 272] on textarea "**********" at bounding box center [168, 267] width 226 height 55
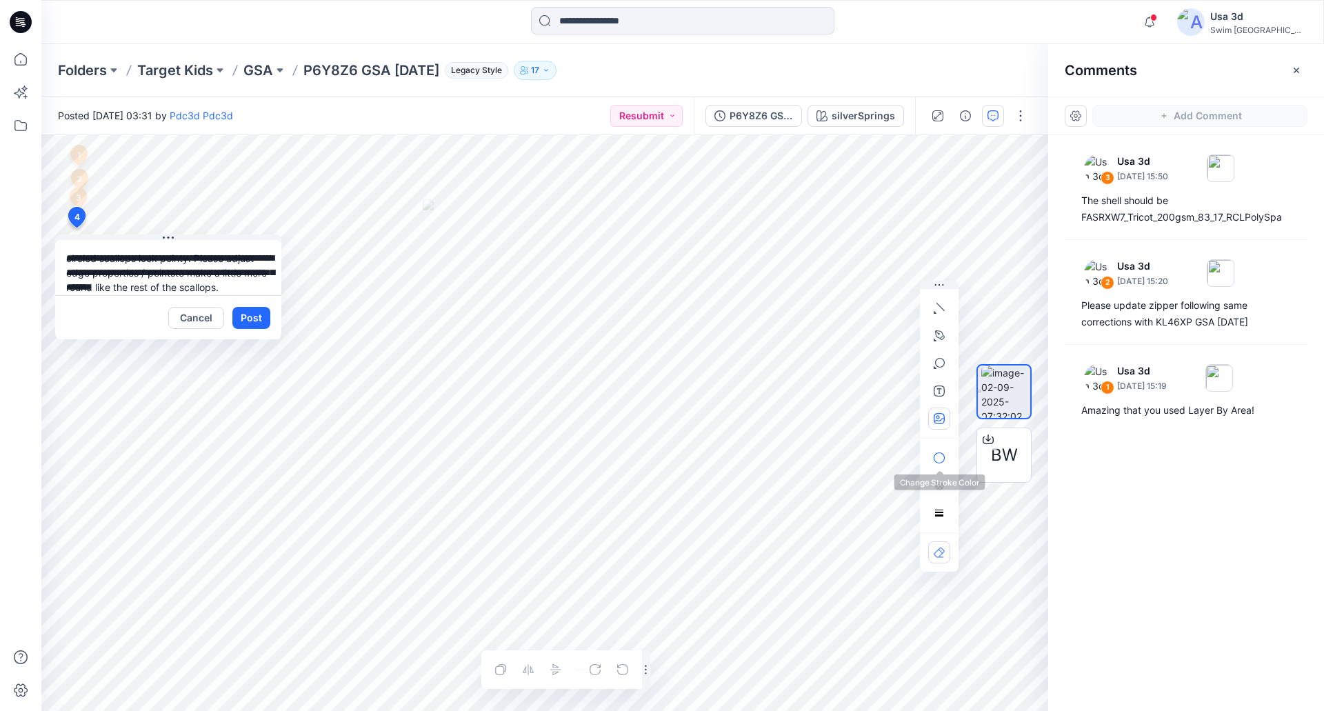
type textarea "**********"
click at [937, 425] on button "button" at bounding box center [939, 418] width 22 height 22
type input"] "**********"
click at [252, 321] on button "Post" at bounding box center [251, 318] width 38 height 22
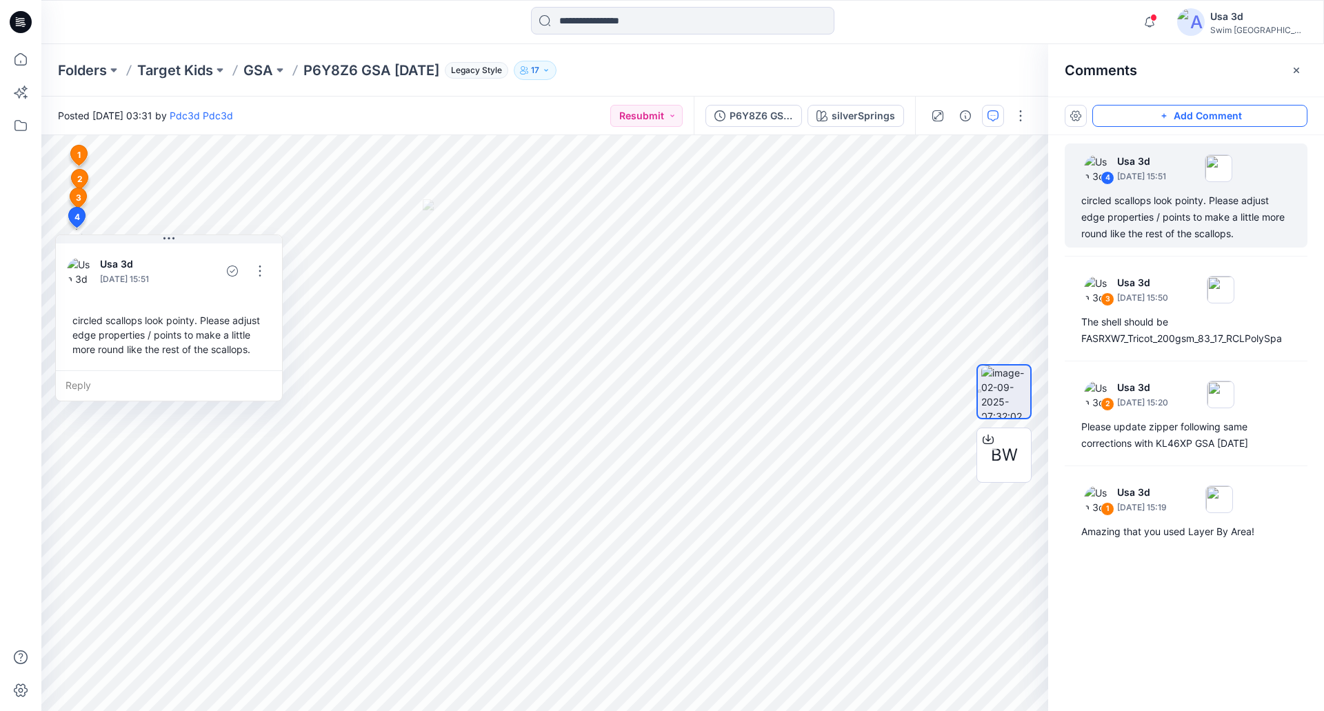
click at [269, 71] on p "GSA" at bounding box center [258, 70] width 30 height 19
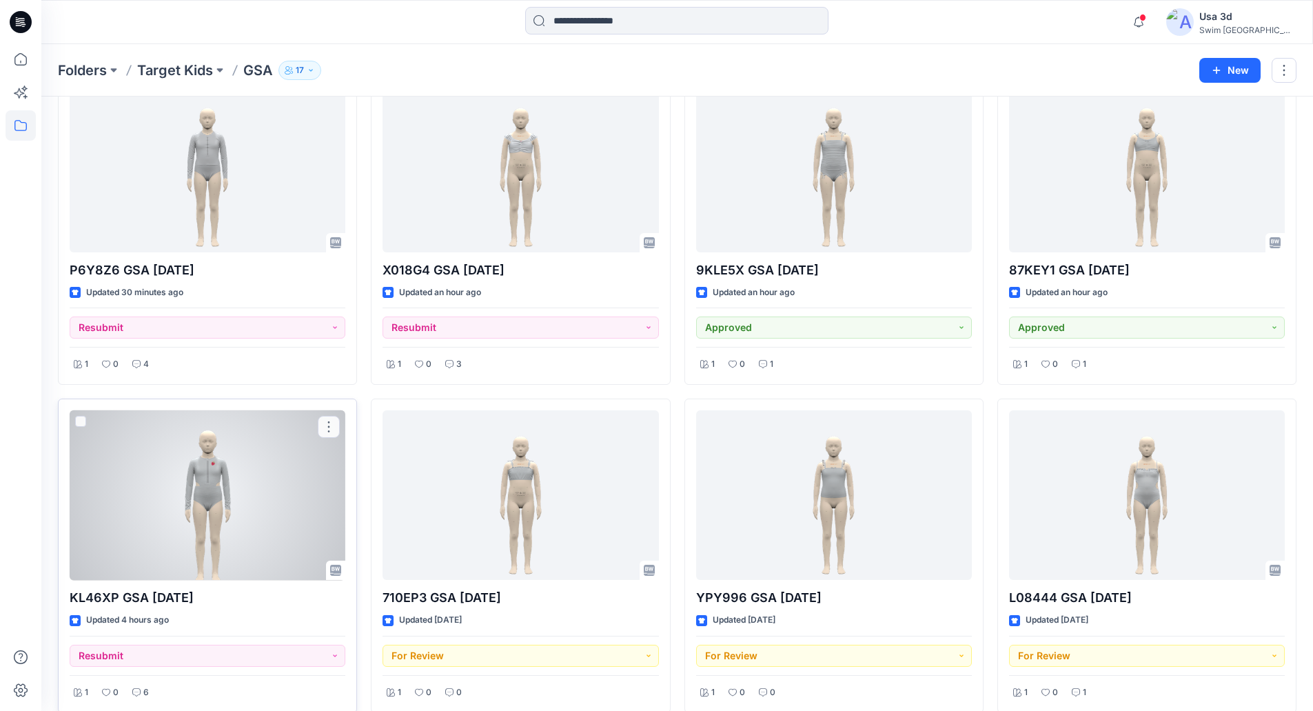
scroll to position [207, 0]
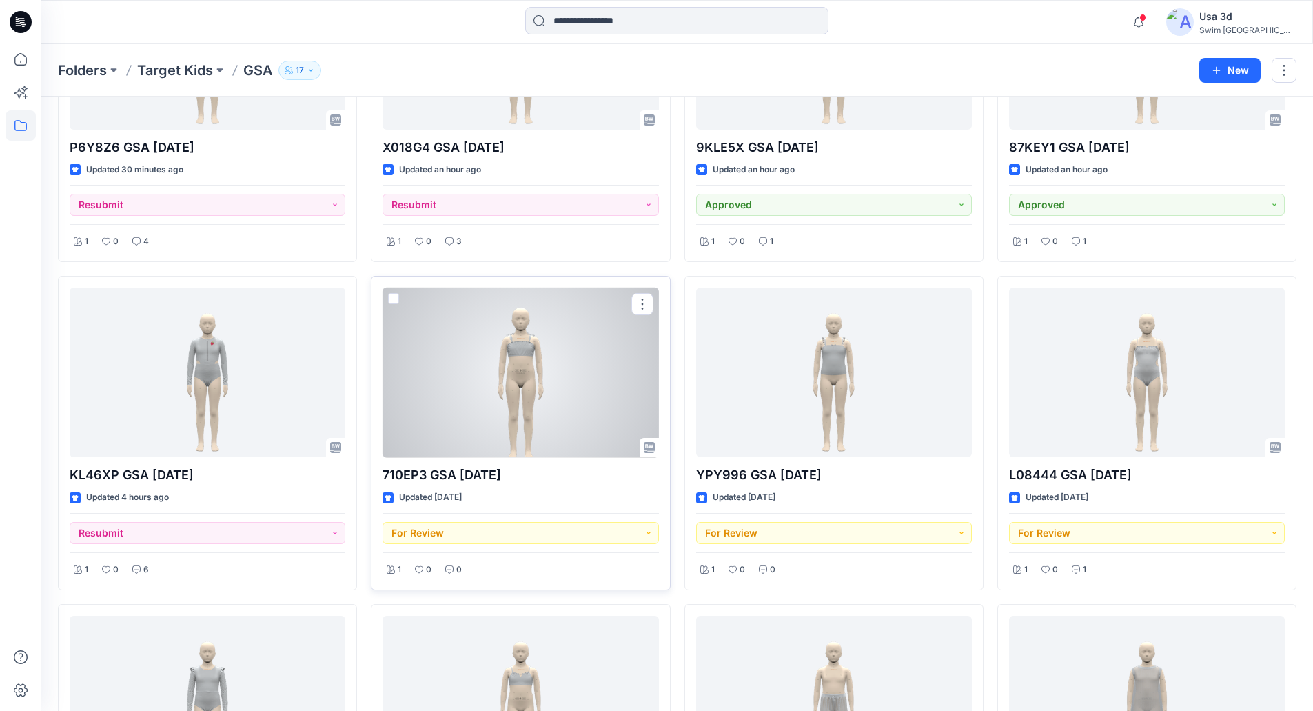
click at [478, 411] on div at bounding box center [521, 373] width 276 height 170
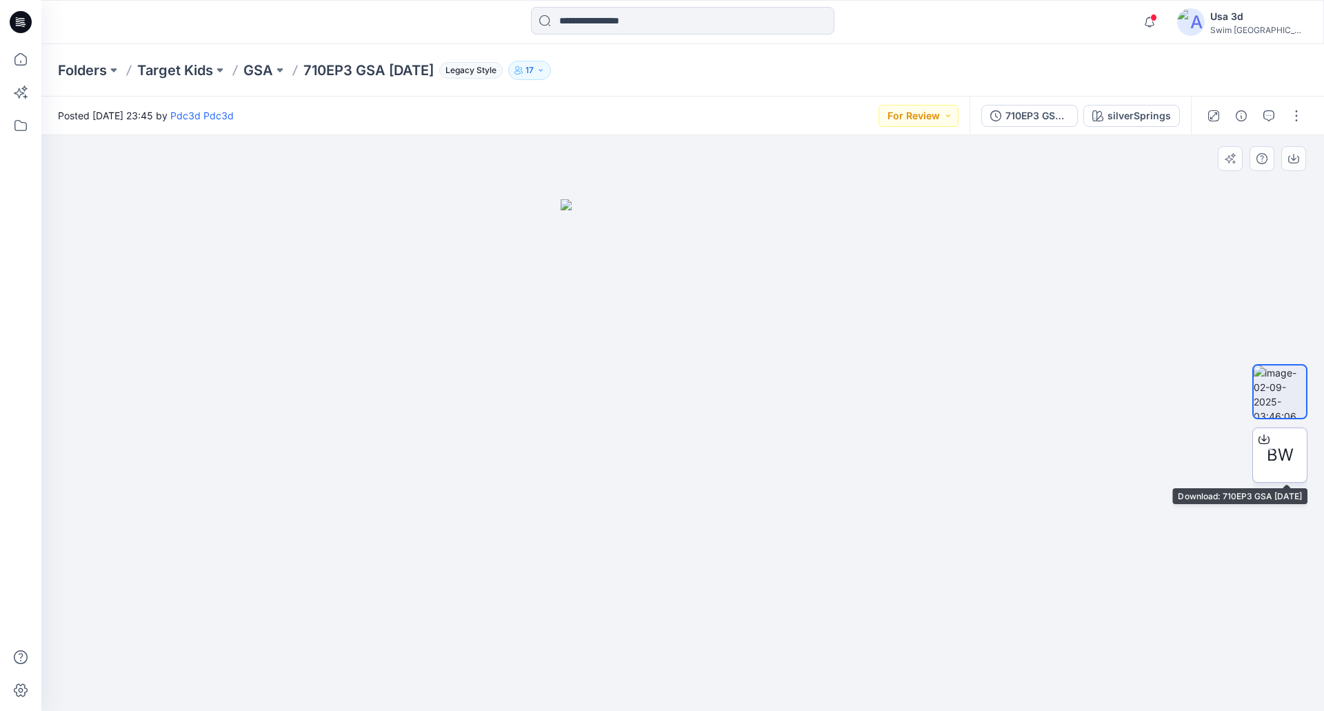
click at [1277, 458] on span "BW" at bounding box center [1280, 455] width 27 height 25
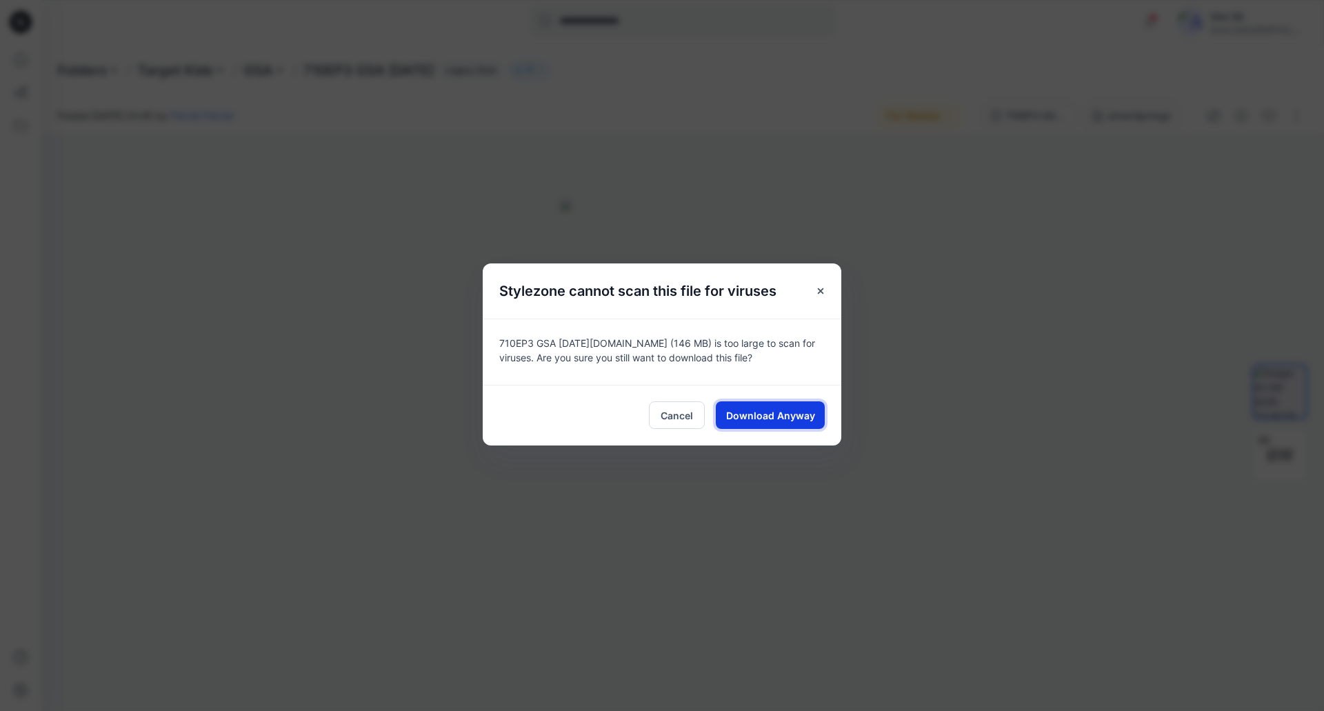
click at [760, 413] on span "Download Anyway" at bounding box center [770, 415] width 89 height 14
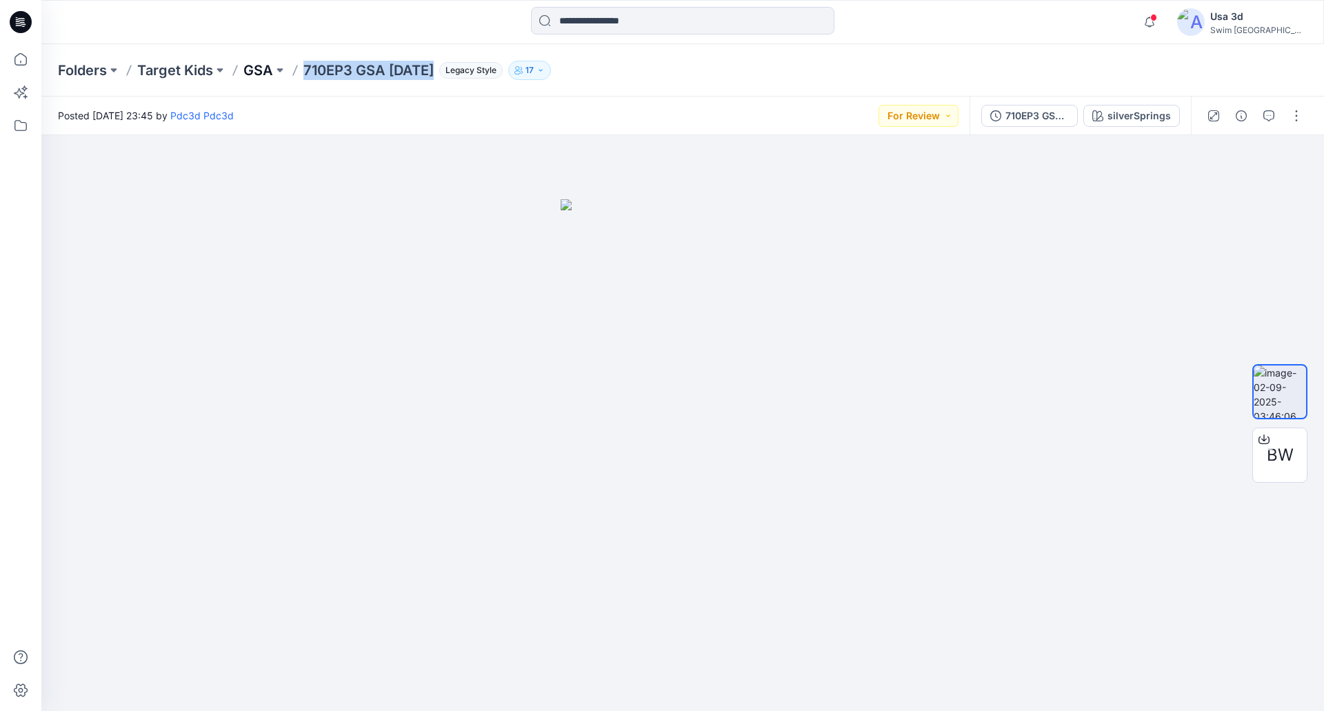
click at [251, 66] on p "GSA" at bounding box center [258, 70] width 30 height 19
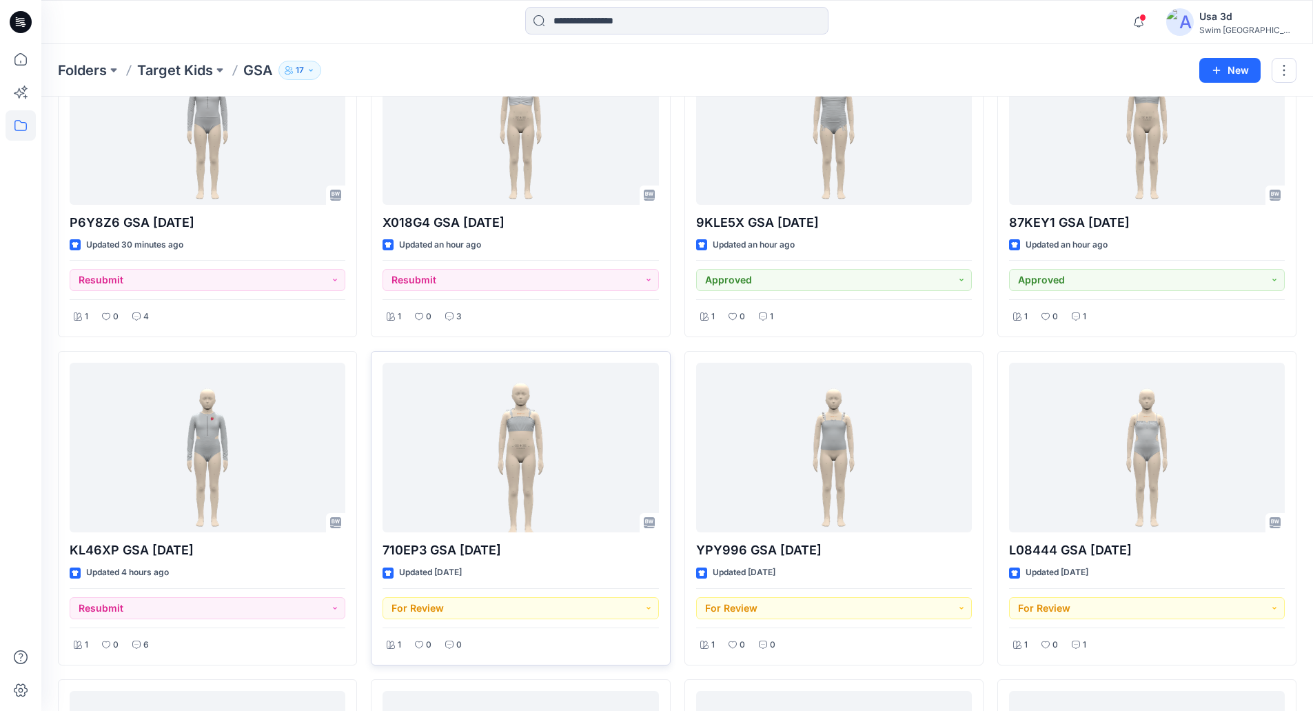
scroll to position [138, 0]
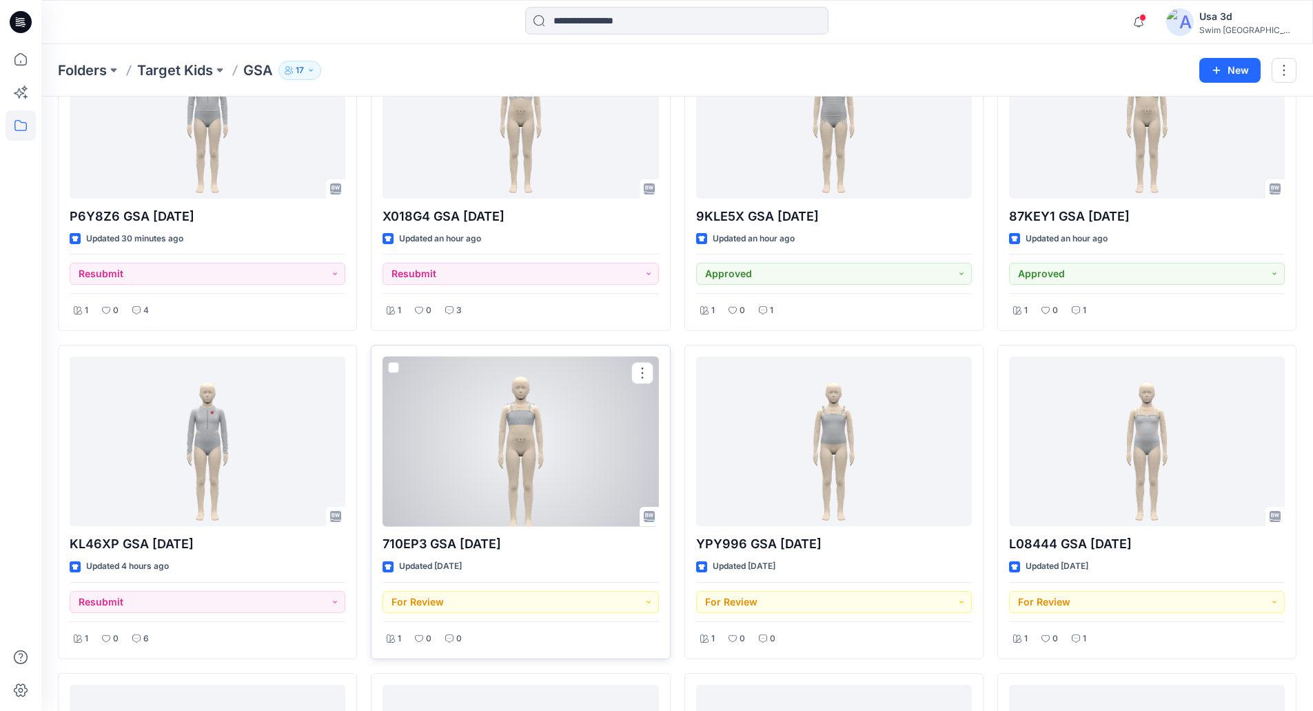
click at [546, 463] on div at bounding box center [521, 441] width 276 height 170
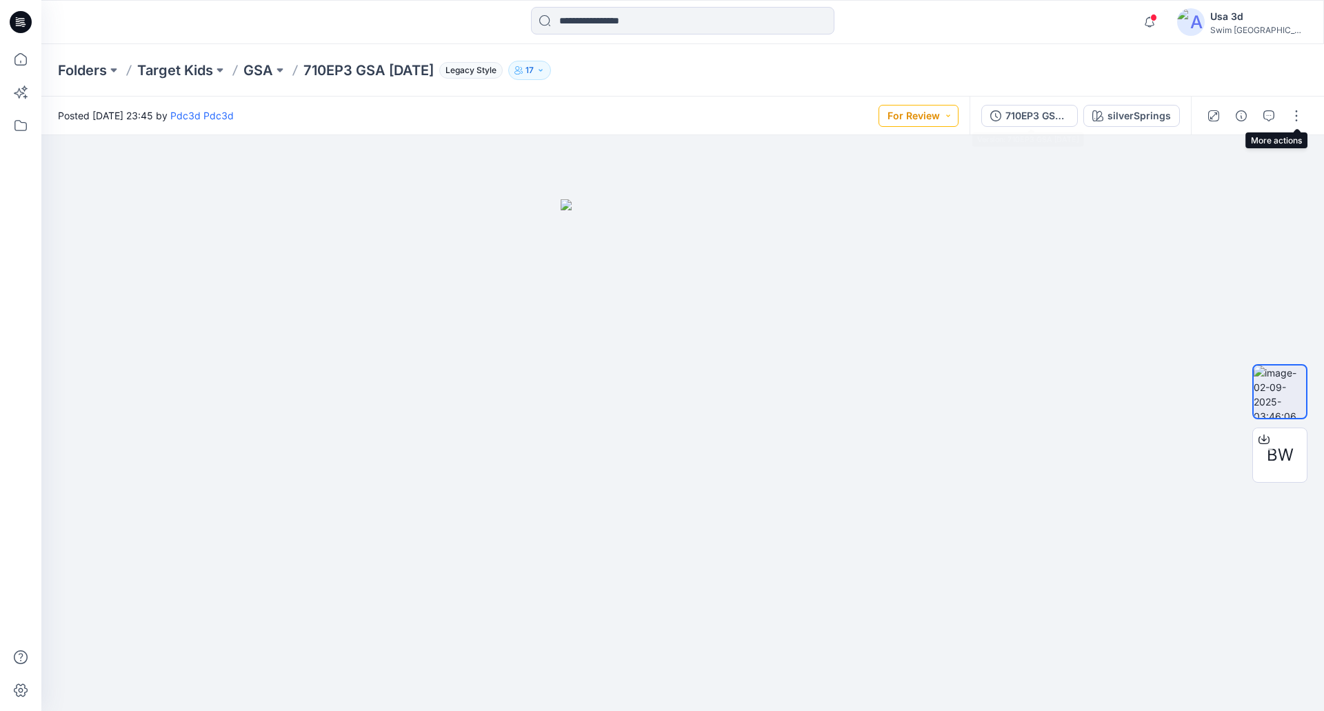
click at [917, 124] on button "For Review" at bounding box center [918, 116] width 80 height 22
drag, startPoint x: 883, startPoint y: 268, endPoint x: 975, endPoint y: 202, distance: 113.7
click at [883, 269] on p "Resubmit" at bounding box center [886, 271] width 42 height 18
click at [1296, 115] on button "button" at bounding box center [1296, 116] width 22 height 22
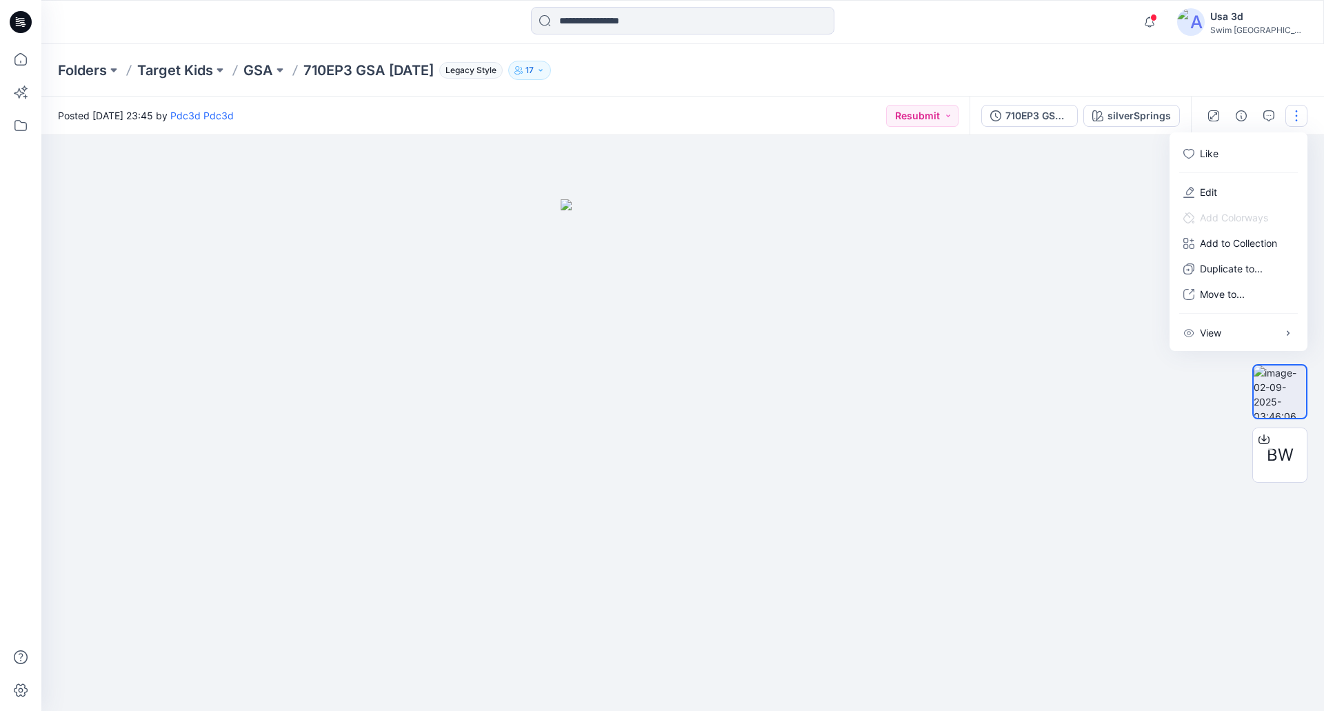
click at [1229, 70] on div "Folders Target Kids GSA 710EP3 GSA 2025.9.2 Legacy Style 17" at bounding box center [682, 70] width 1282 height 52
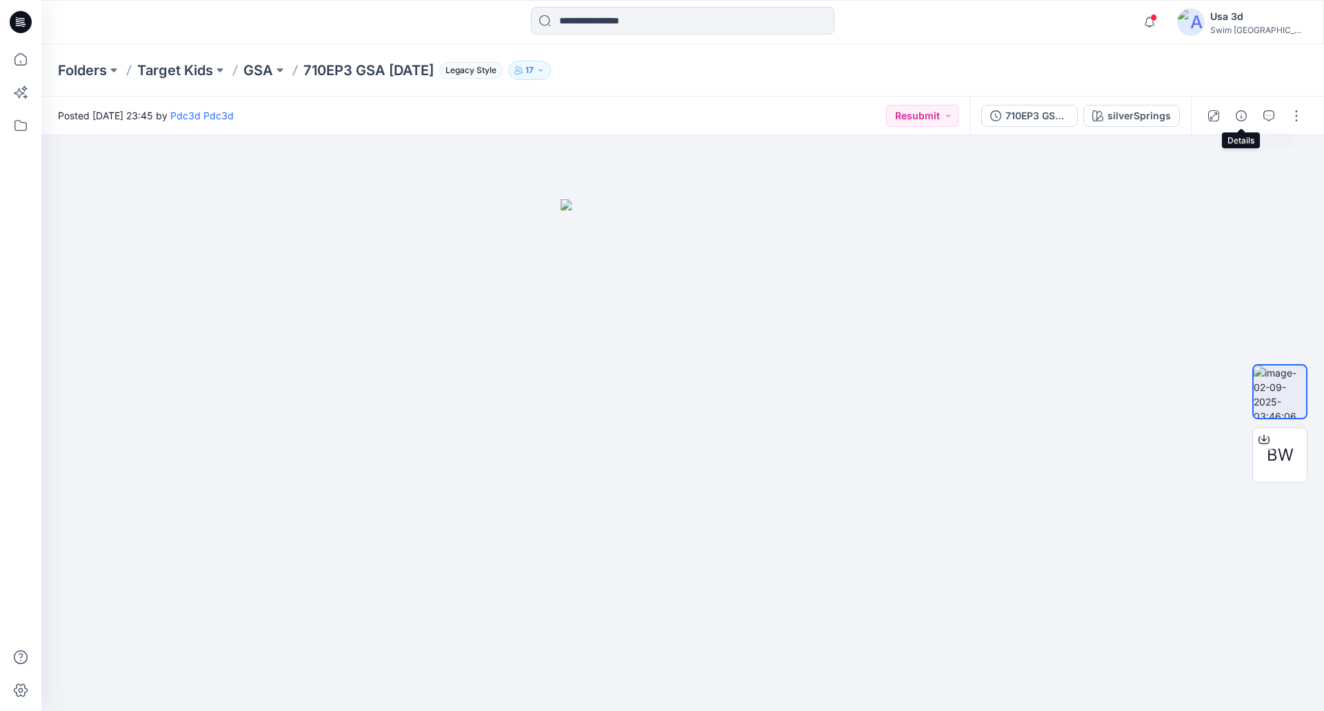
click at [1269, 114] on icon "button" at bounding box center [1268, 115] width 11 height 11
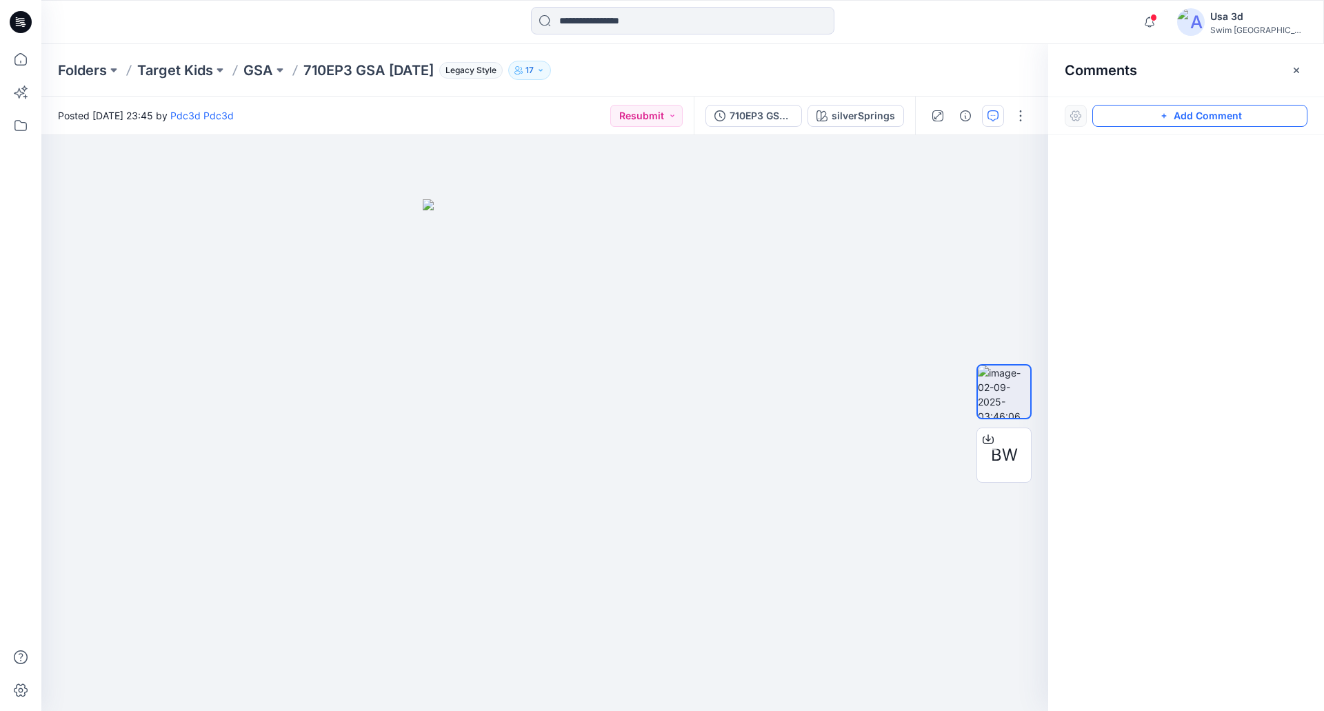
drag, startPoint x: 1170, startPoint y: 122, endPoint x: 663, endPoint y: 163, distance: 508.4
click at [1170, 121] on button "Add Comment" at bounding box center [1199, 116] width 215 height 22
click at [65, 162] on div "1" at bounding box center [544, 423] width 1007 height 576
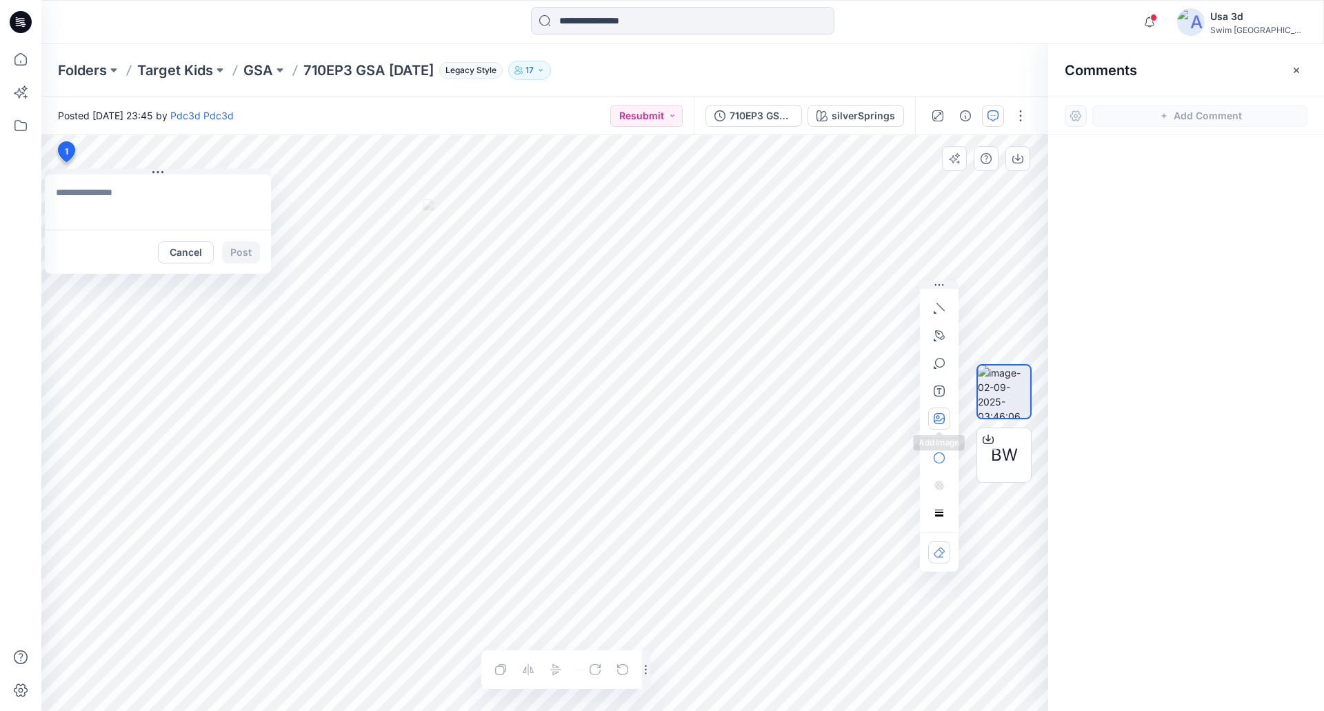
click at [941, 418] on icon "button" at bounding box center [939, 418] width 11 height 11
type input"] "**********"
click at [73, 191] on textarea at bounding box center [158, 201] width 226 height 55
click at [942, 416] on icon "button" at bounding box center [939, 418] width 11 height 11
type input"] "**********"
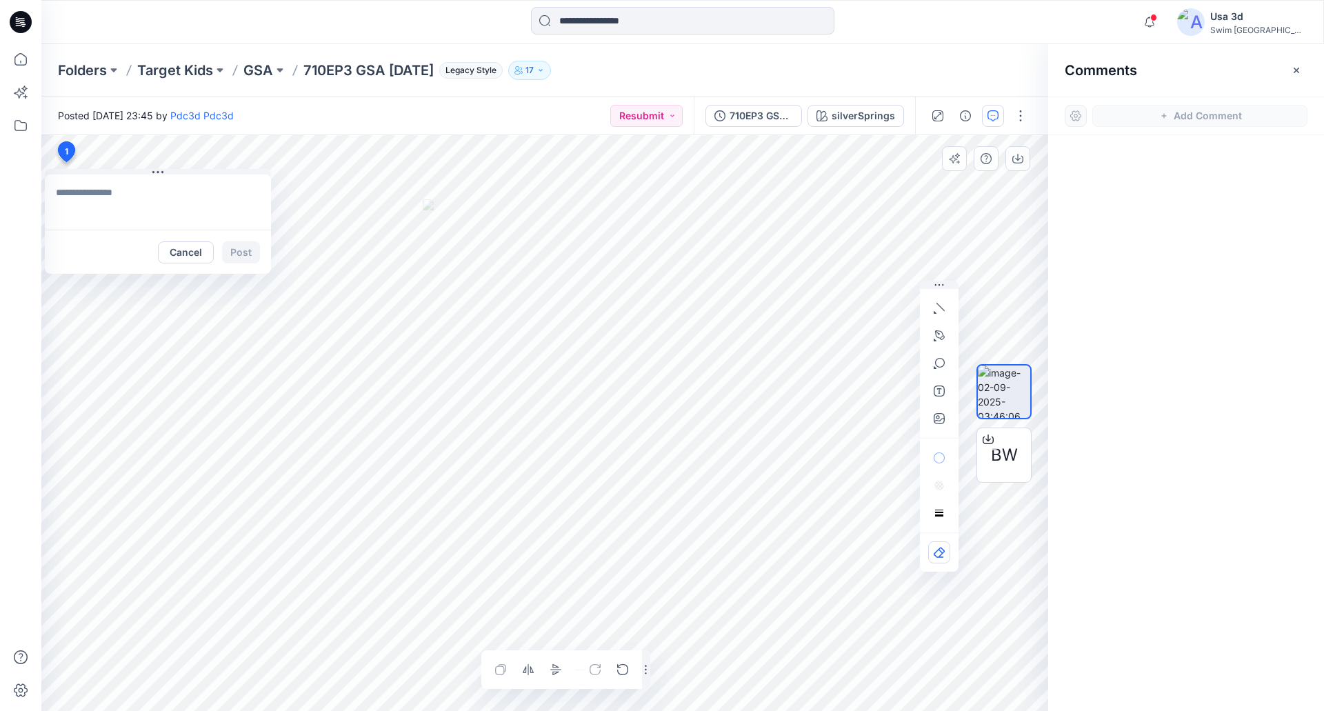
click at [160, 196] on textarea at bounding box center [158, 201] width 226 height 55
type textarea "**********"
click at [941, 421] on icon "button" at bounding box center [939, 418] width 11 height 11
type input"] "**********"
click at [204, 209] on textarea "**********" at bounding box center [158, 201] width 226 height 55
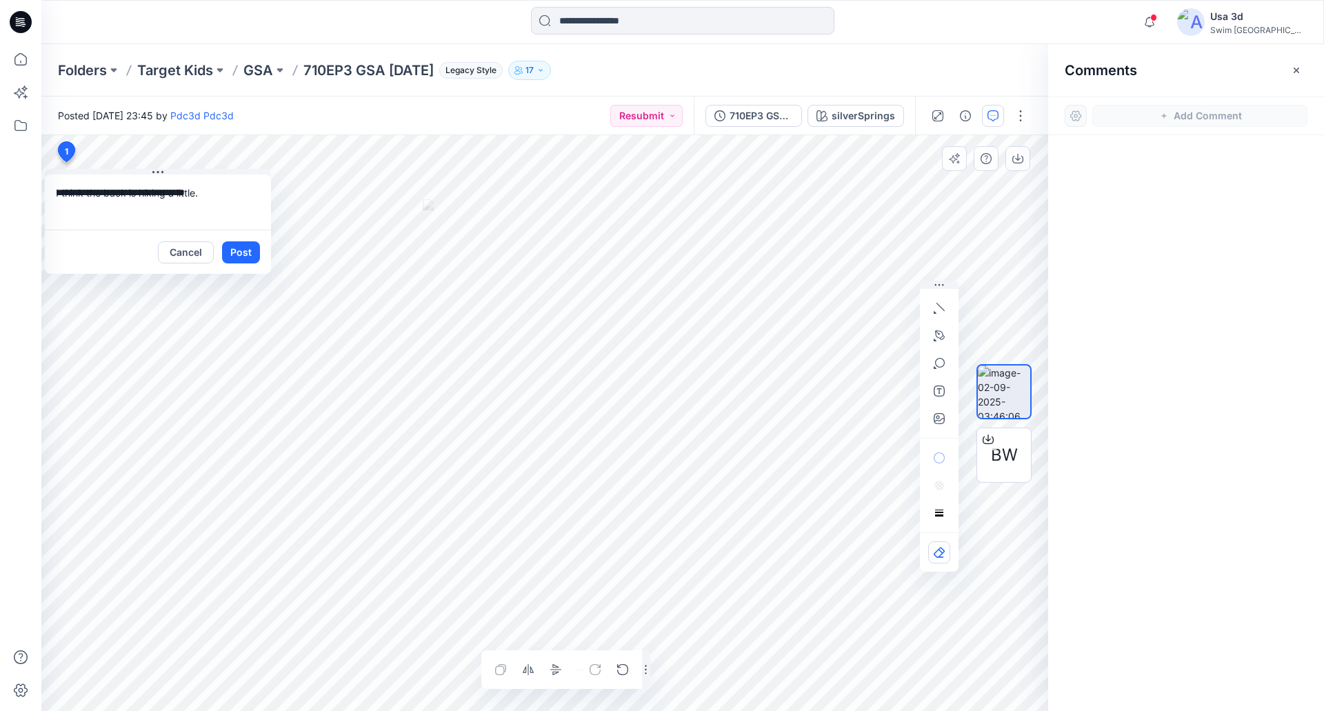
drag, startPoint x: 218, startPoint y: 192, endPoint x: 210, endPoint y: 193, distance: 7.6
click at [217, 192] on textarea "**********" at bounding box center [158, 201] width 226 height 55
type textarea "**********"
click at [233, 256] on button "Post" at bounding box center [241, 252] width 38 height 22
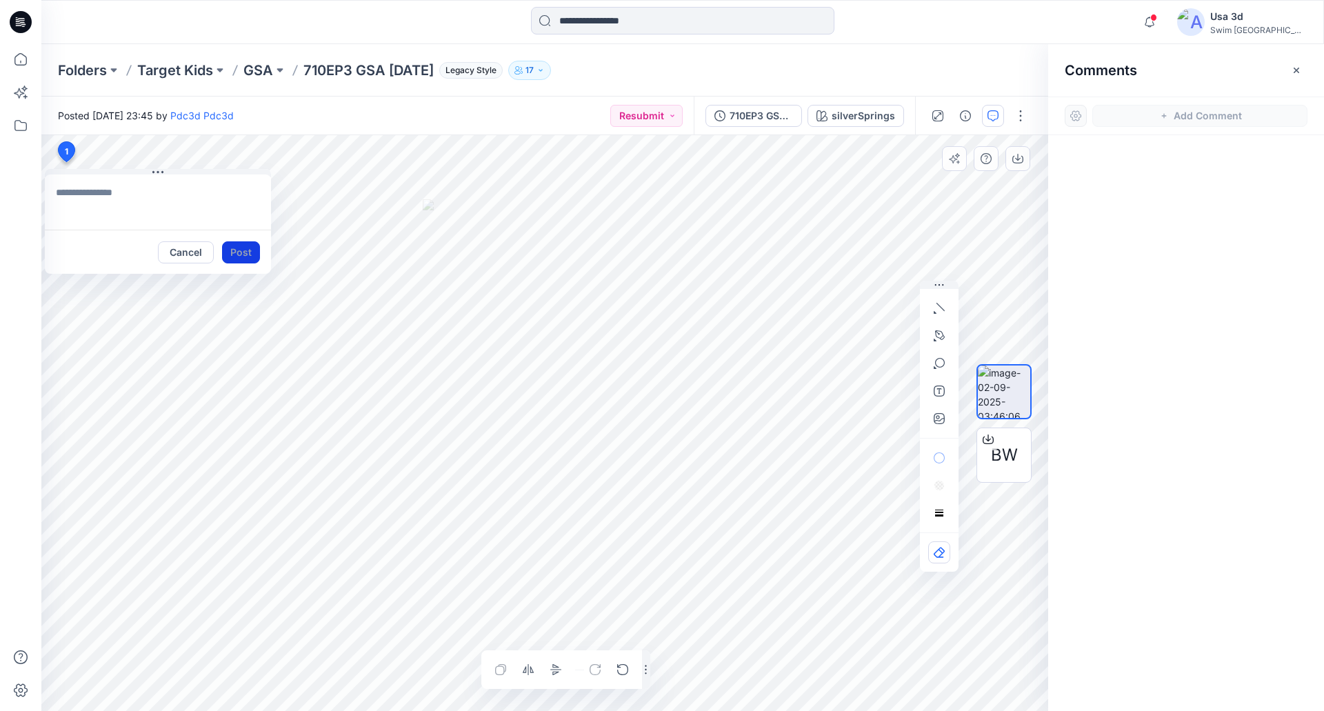
scroll to position [0, 0]
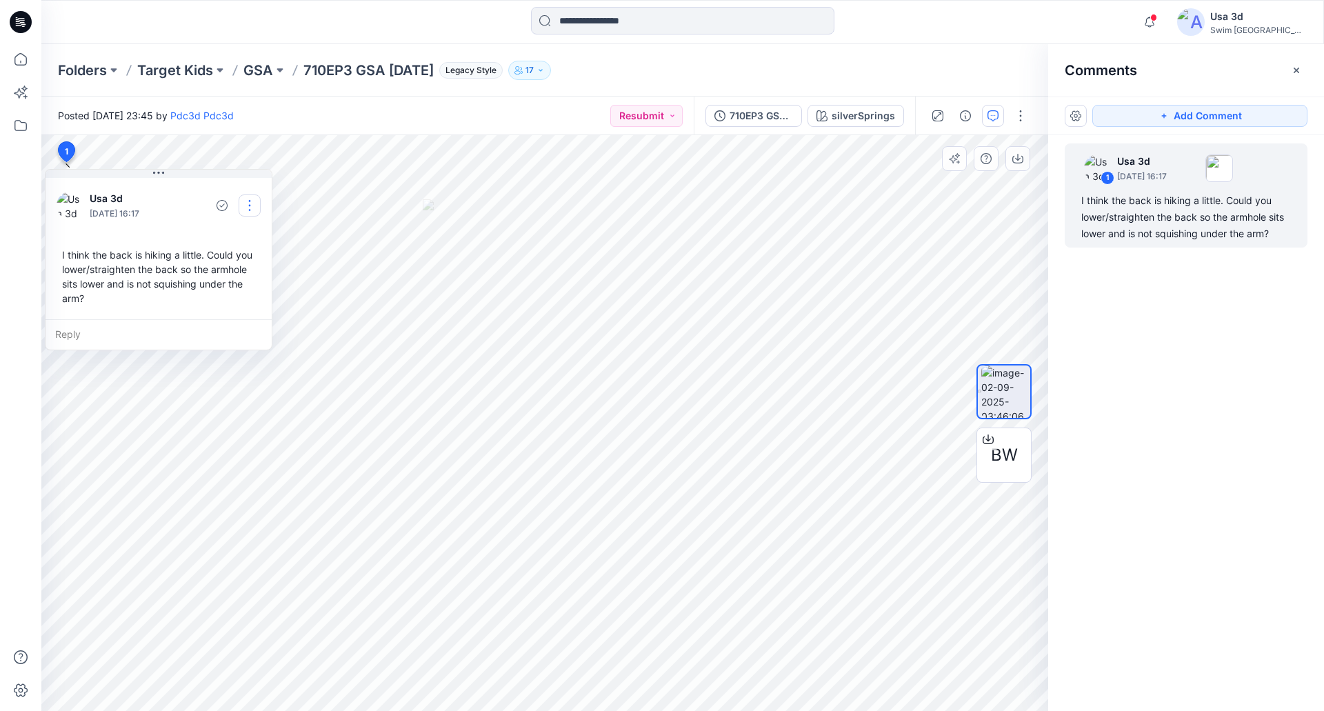
click at [259, 213] on button "button" at bounding box center [250, 205] width 22 height 22
click at [248, 235] on p "Edit comment" at bounding box center [253, 237] width 62 height 14
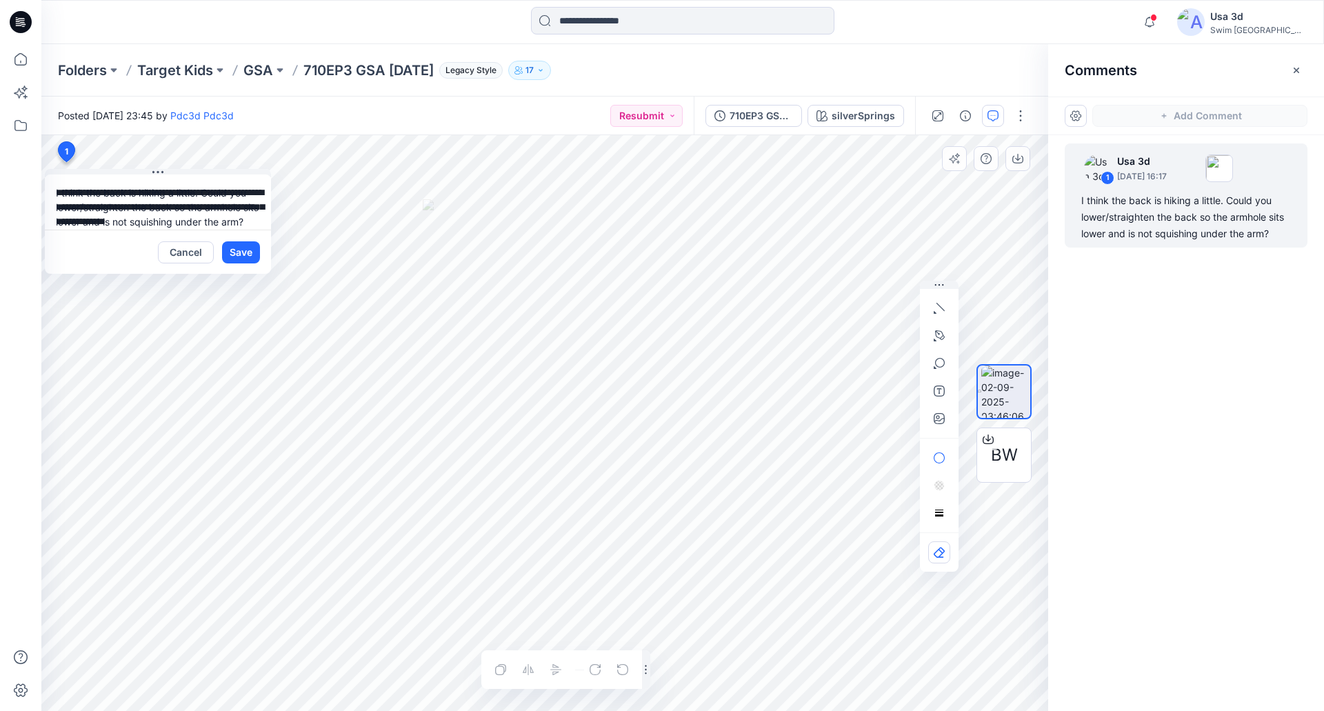
scroll to position [25, 0]
click at [931, 422] on button "button" at bounding box center [939, 418] width 22 height 22
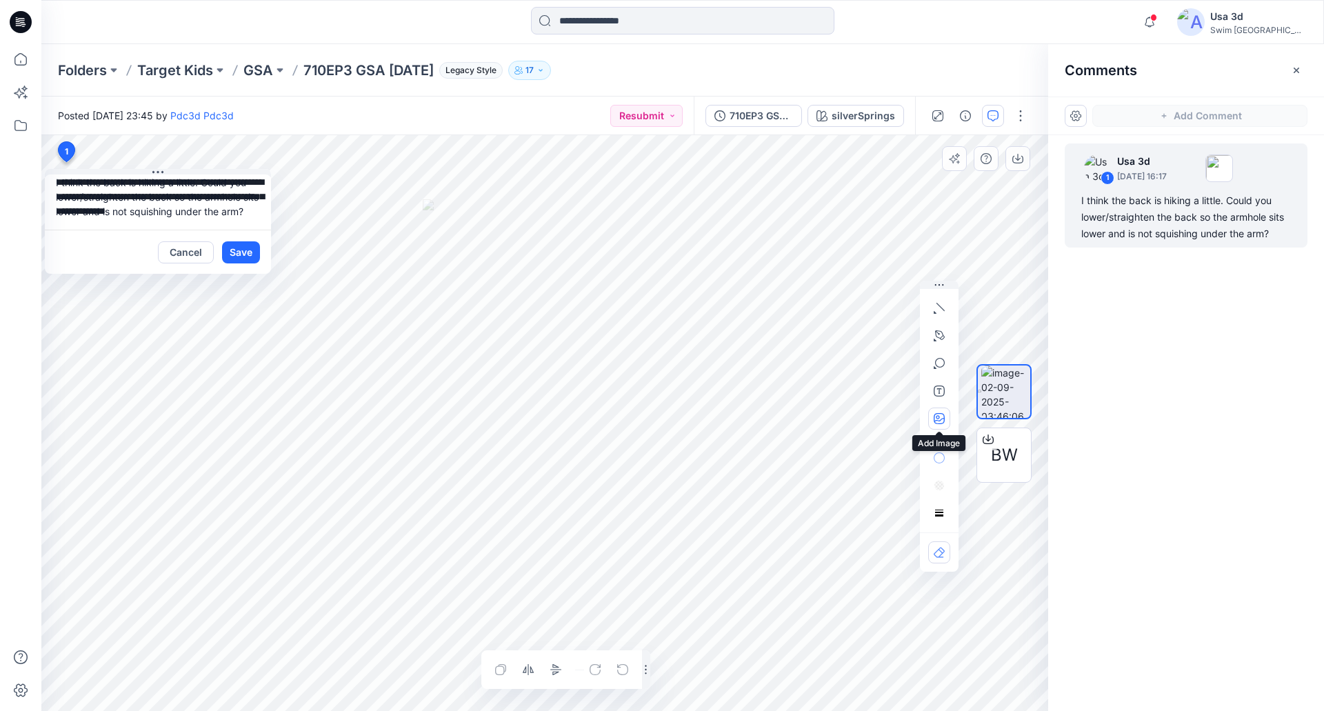
click at [941, 427] on button "button" at bounding box center [939, 418] width 22 height 22
type input"] "**********"
click at [240, 255] on button "Save" at bounding box center [241, 252] width 38 height 22
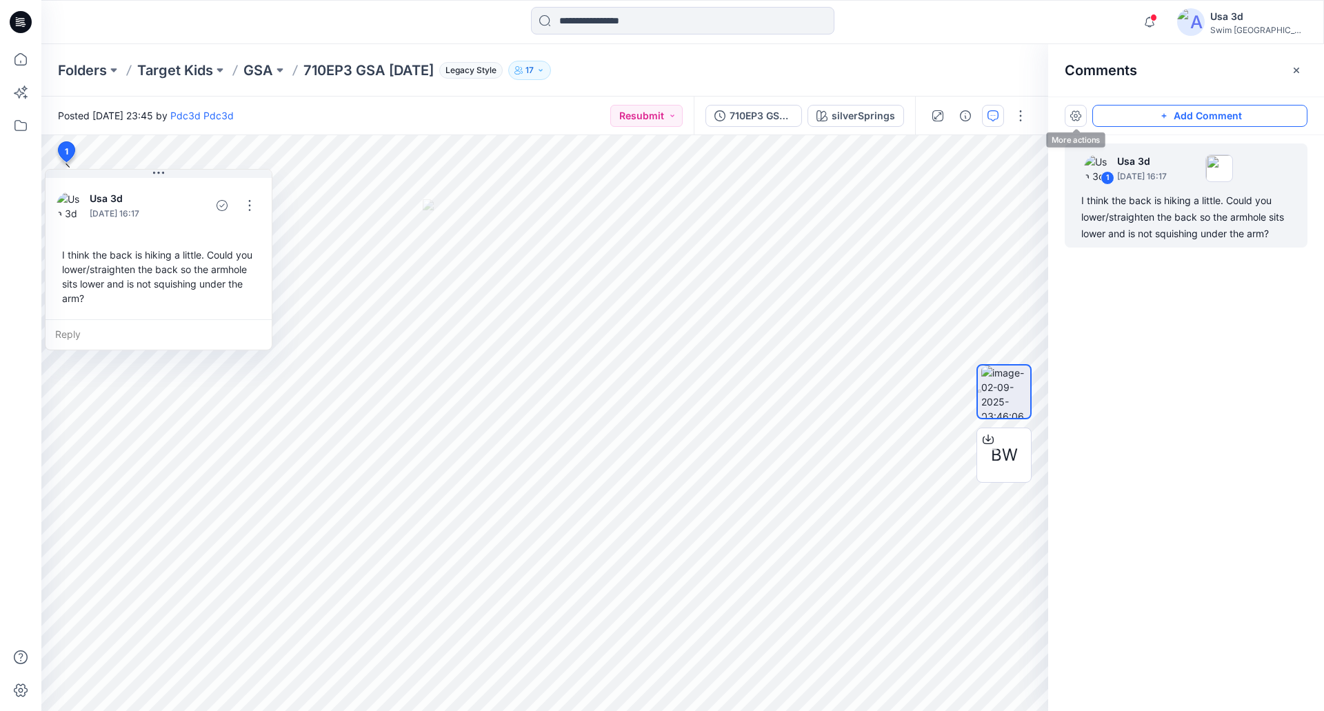
click at [1138, 113] on button "Add Comment" at bounding box center [1199, 116] width 215 height 22
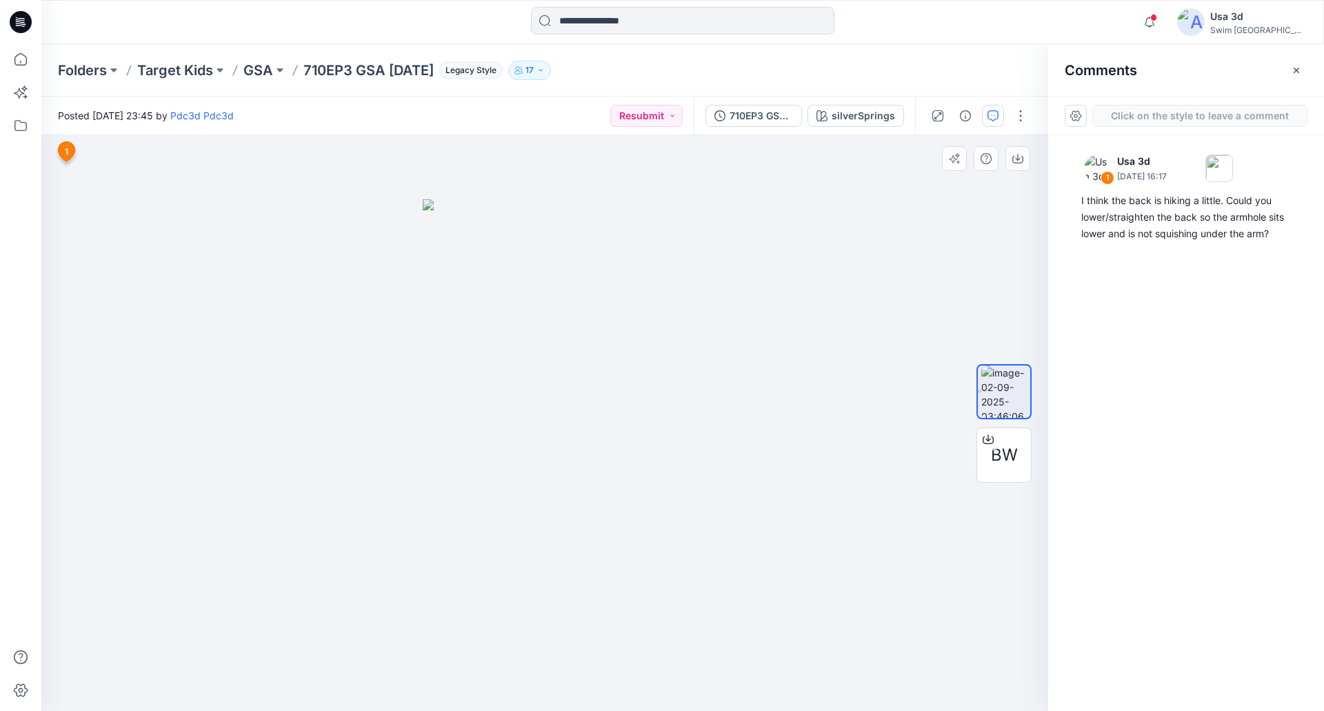
click at [72, 241] on div "2 1 Usa 3d September 03, 2025 16:17 I think the back is hiking a little. Could …" at bounding box center [544, 423] width 1007 height 576
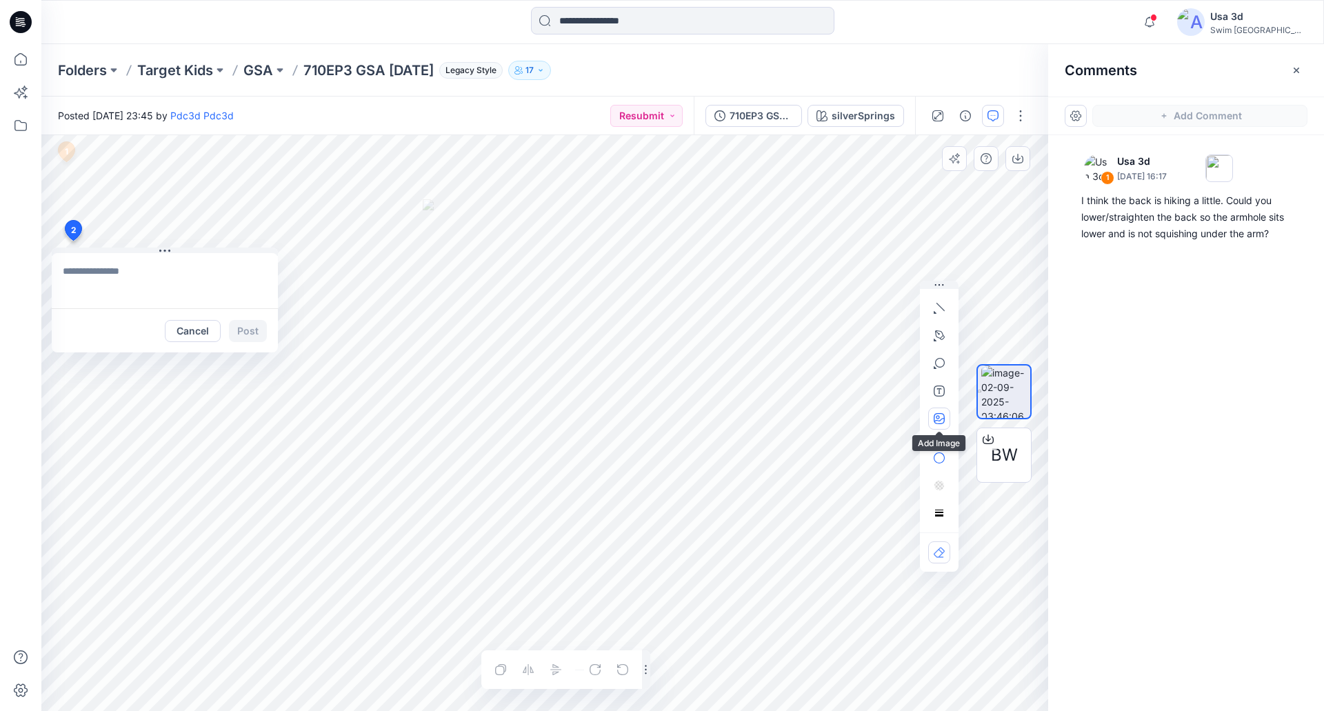
click at [939, 417] on icon "button" at bounding box center [937, 416] width 3 height 3
click at [1111, 279] on div "1 Usa 3d September 03, 2025 16:17 I think the back is hiking a little. Could yo…" at bounding box center [1186, 397] width 276 height 525
click at [1000, 113] on button "button" at bounding box center [993, 116] width 22 height 22
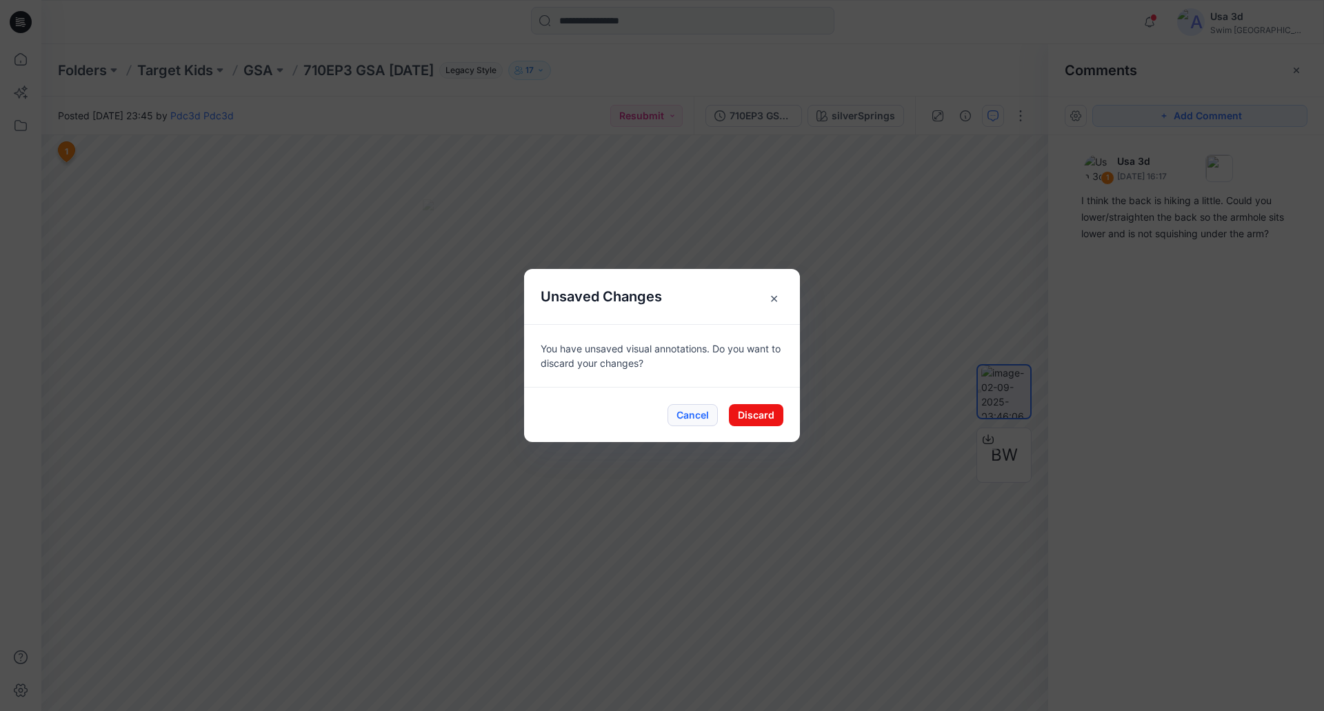
click at [707, 416] on button "Cancel" at bounding box center [692, 415] width 50 height 22
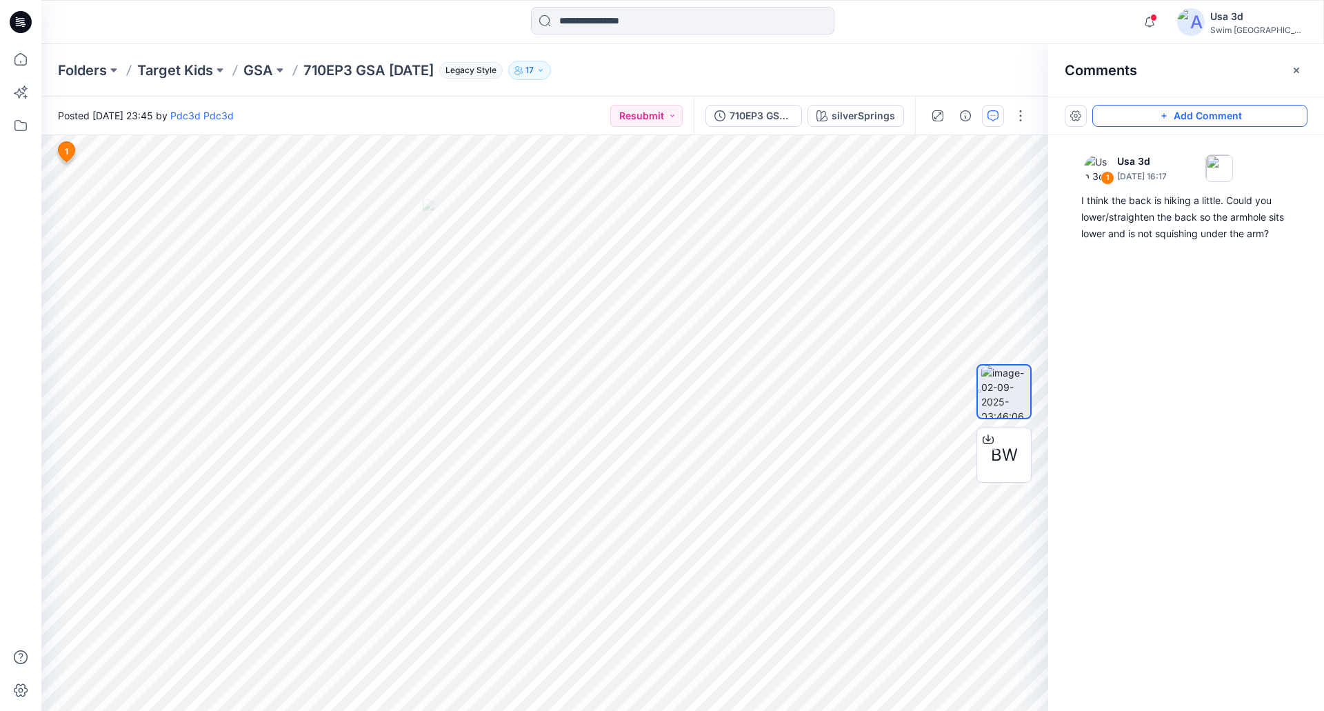
click at [1184, 120] on button "Add Comment" at bounding box center [1199, 116] width 215 height 22
click at [52, 230] on div "2 1 Usa 3d September 03, 2025 16:17 I think the back is hiking a little. Could …" at bounding box center [544, 423] width 1007 height 576
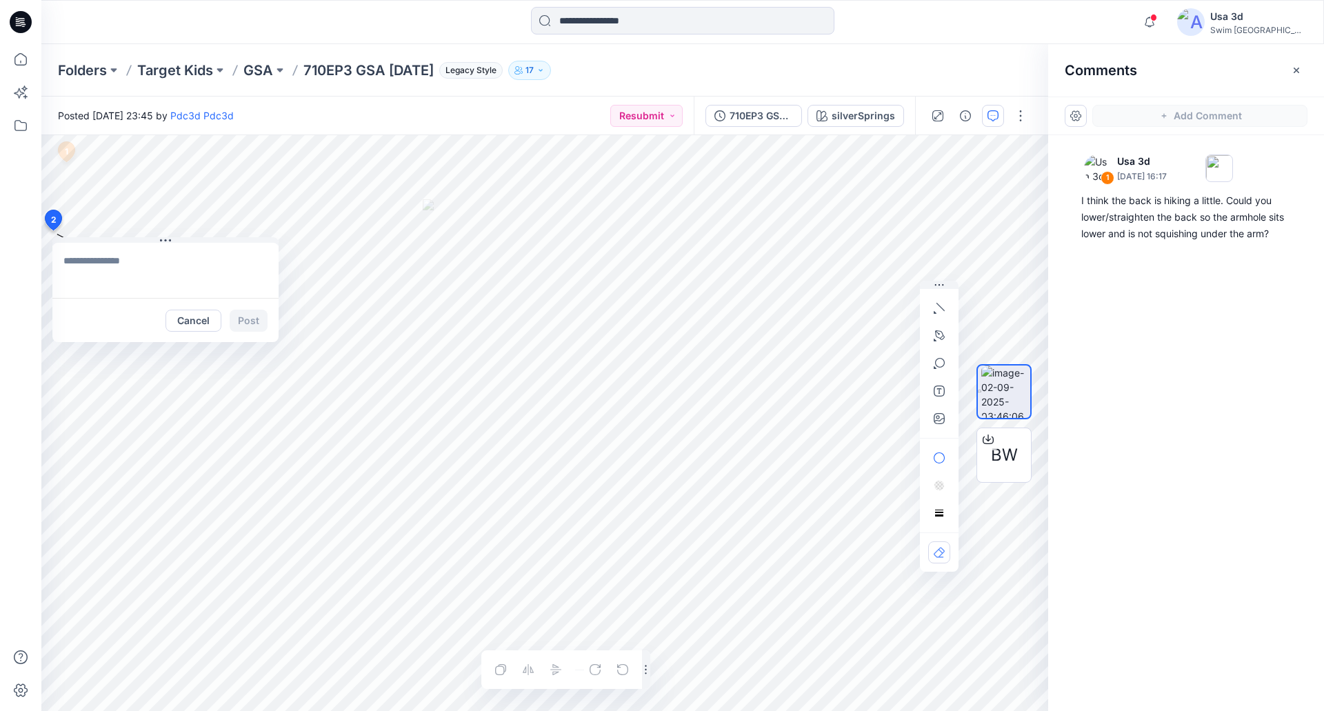
click at [154, 265] on textarea at bounding box center [165, 270] width 226 height 55
click at [940, 416] on icon "button" at bounding box center [939, 418] width 11 height 11
type input"] "**********"
click at [134, 263] on textarea at bounding box center [165, 270] width 226 height 55
type textarea "*"
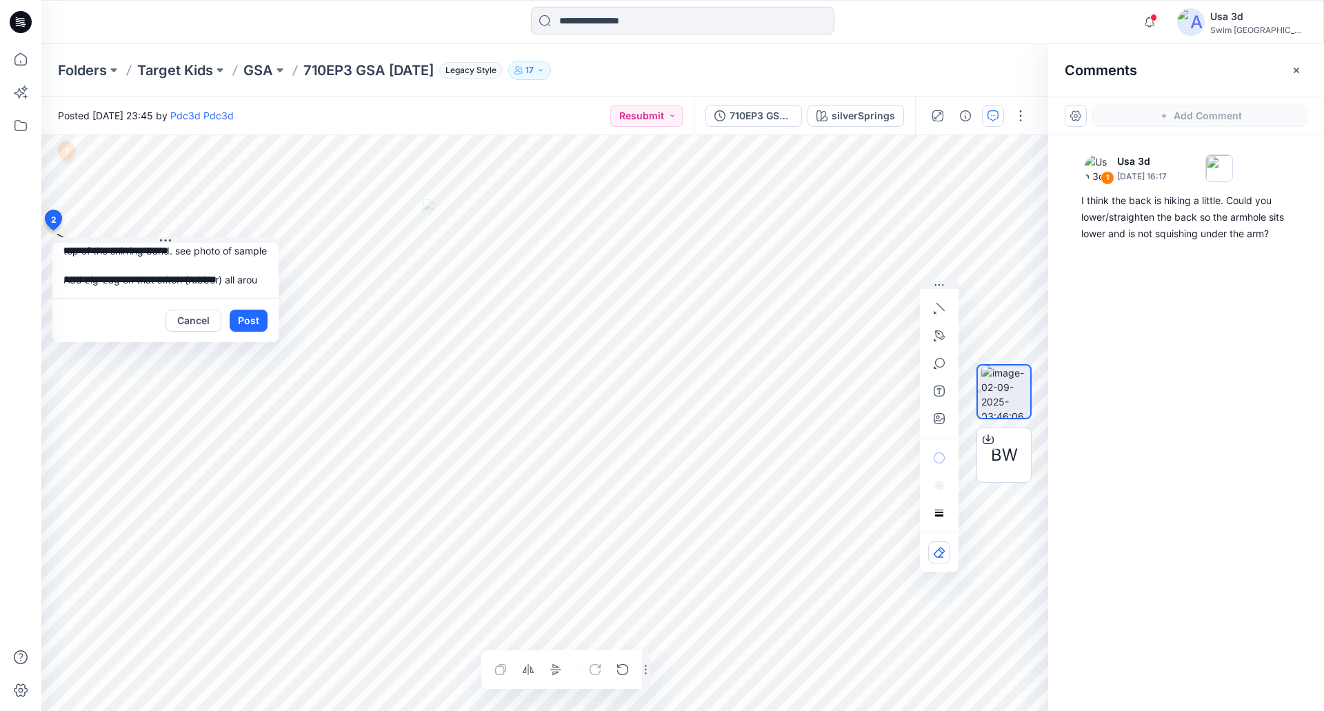
scroll to position [41, 0]
type textarea "**********"
click at [938, 421] on icon "button" at bounding box center [939, 418] width 11 height 11
type input"] "**********"
click at [306, 117] on div "**********" at bounding box center [682, 404] width 1282 height 614
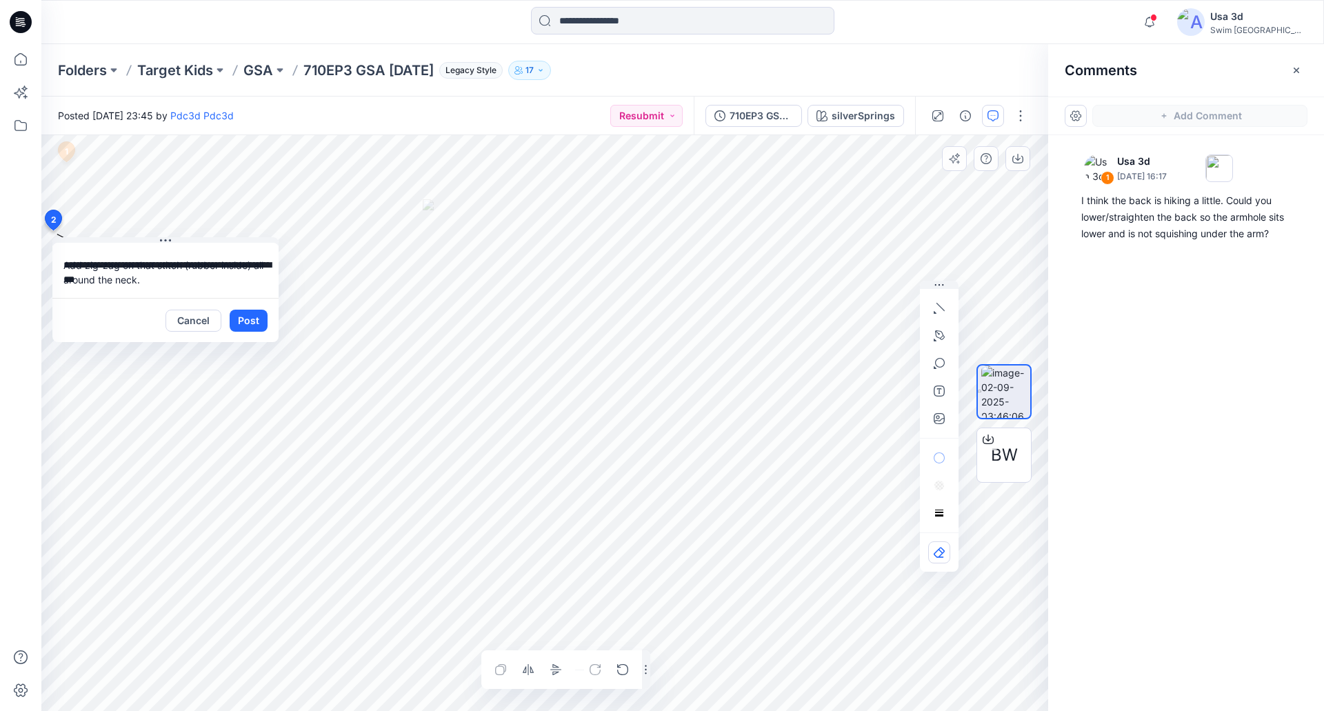
click at [248, 323] on button "Post" at bounding box center [249, 321] width 38 height 22
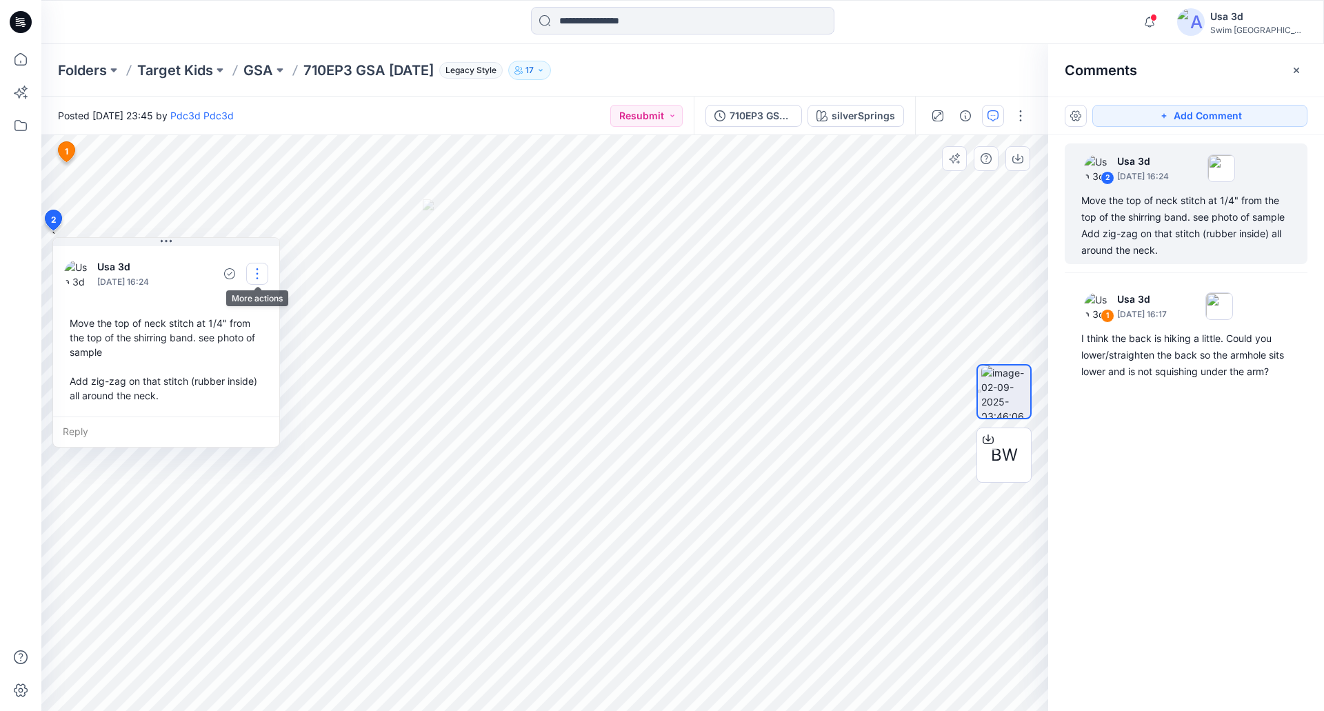
click at [261, 274] on button "button" at bounding box center [257, 274] width 22 height 22
click at [250, 306] on p "Edit comment" at bounding box center [261, 306] width 62 height 14
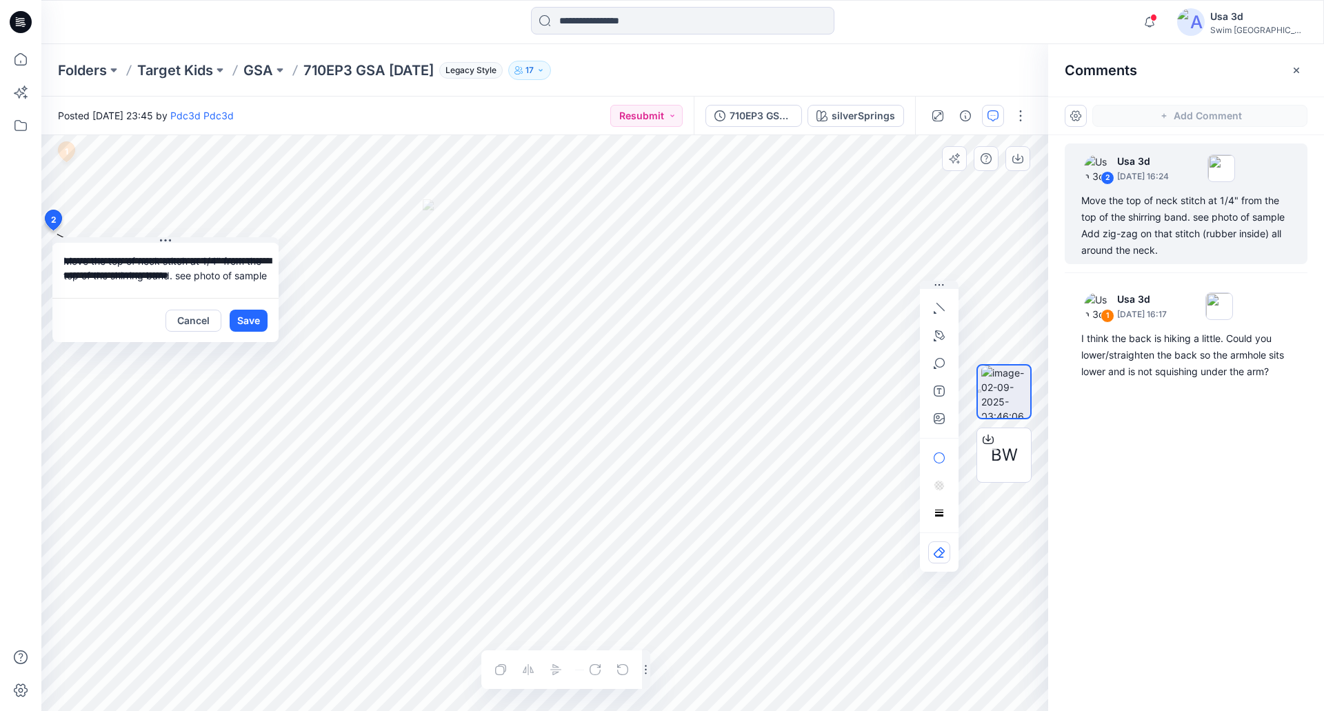
scroll to position [54, 0]
click at [247, 318] on button "Save" at bounding box center [249, 321] width 38 height 22
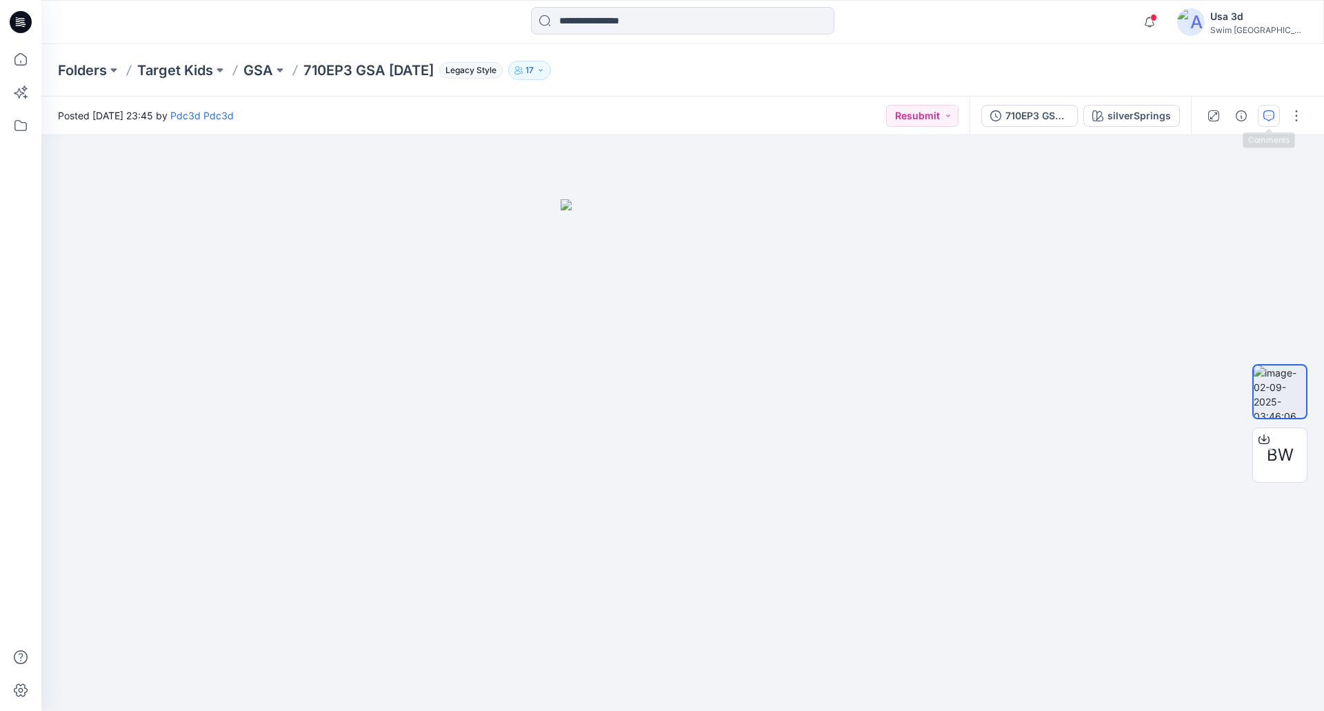
click at [1267, 118] on icon "button" at bounding box center [1268, 115] width 11 height 11
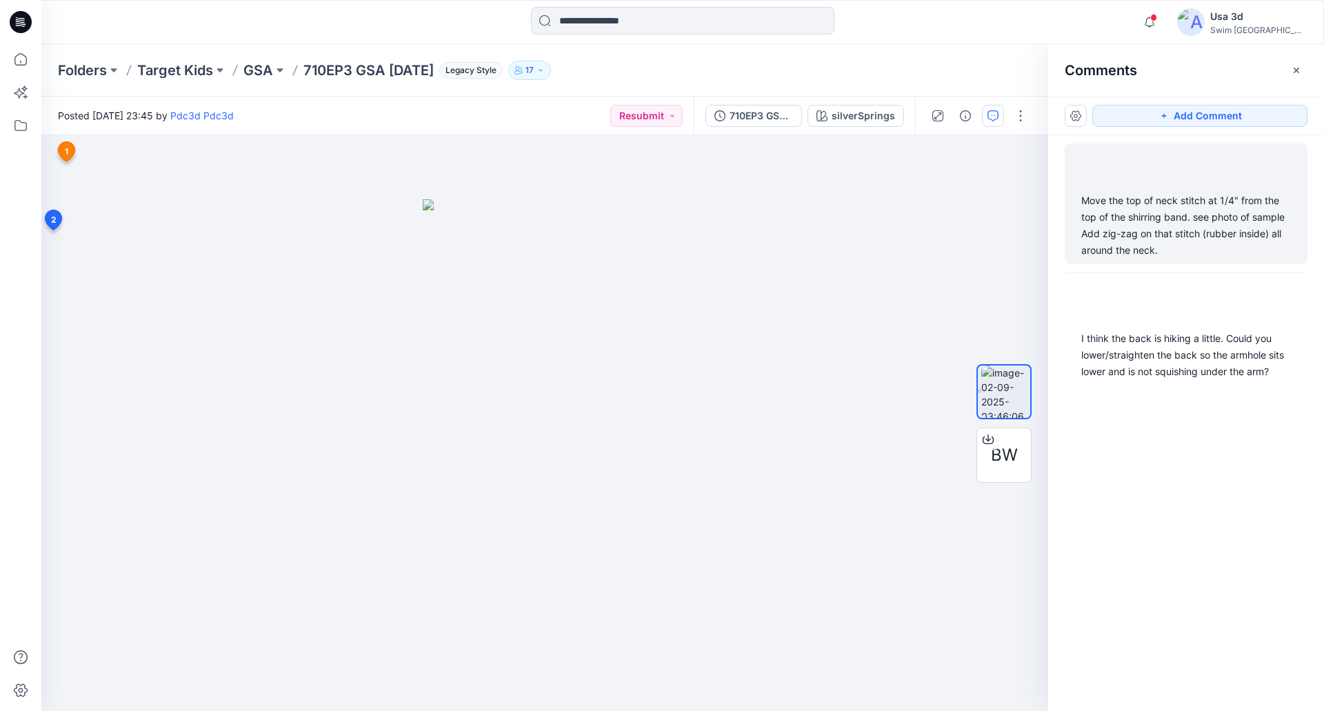
click at [1175, 214] on div "Move the top of neck stitch at 1/4" from the top of the shirring band. see phot…" at bounding box center [1186, 225] width 210 height 66
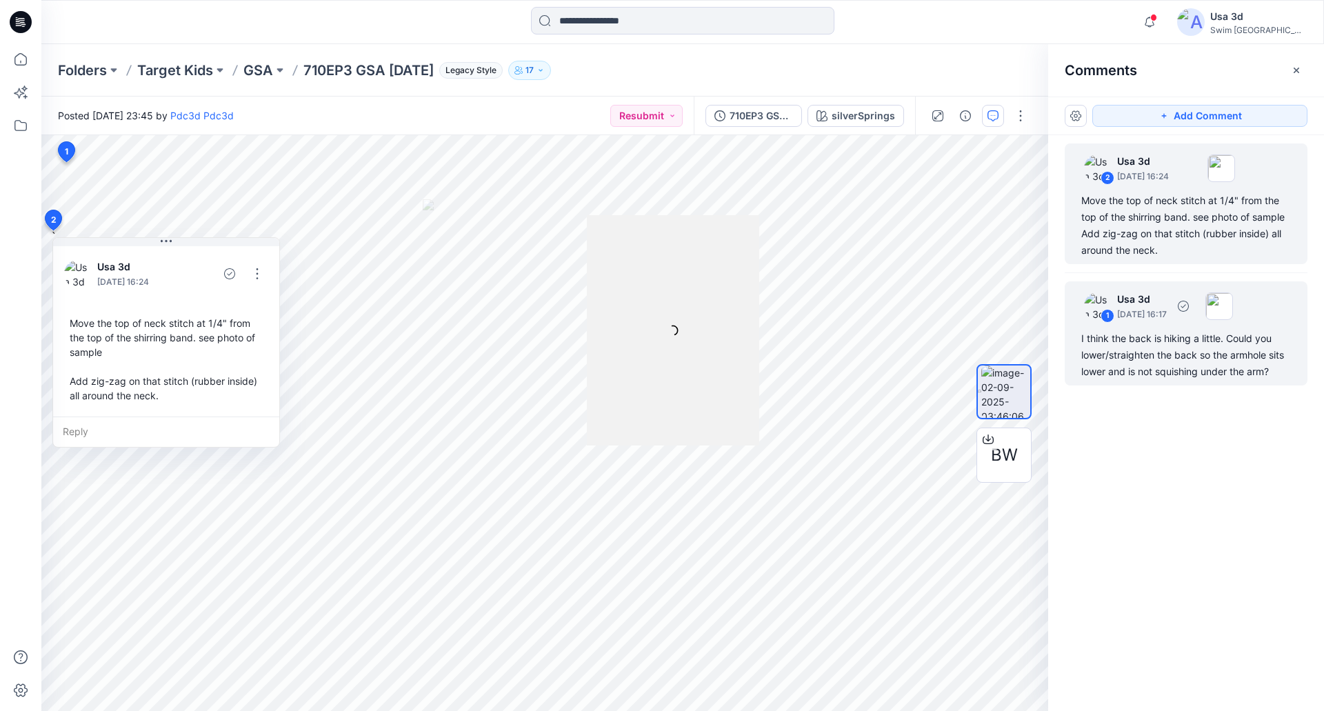
click at [1170, 336] on div "I think the back is hiking a little. Could you lower/straighten the back so the…" at bounding box center [1186, 355] width 210 height 50
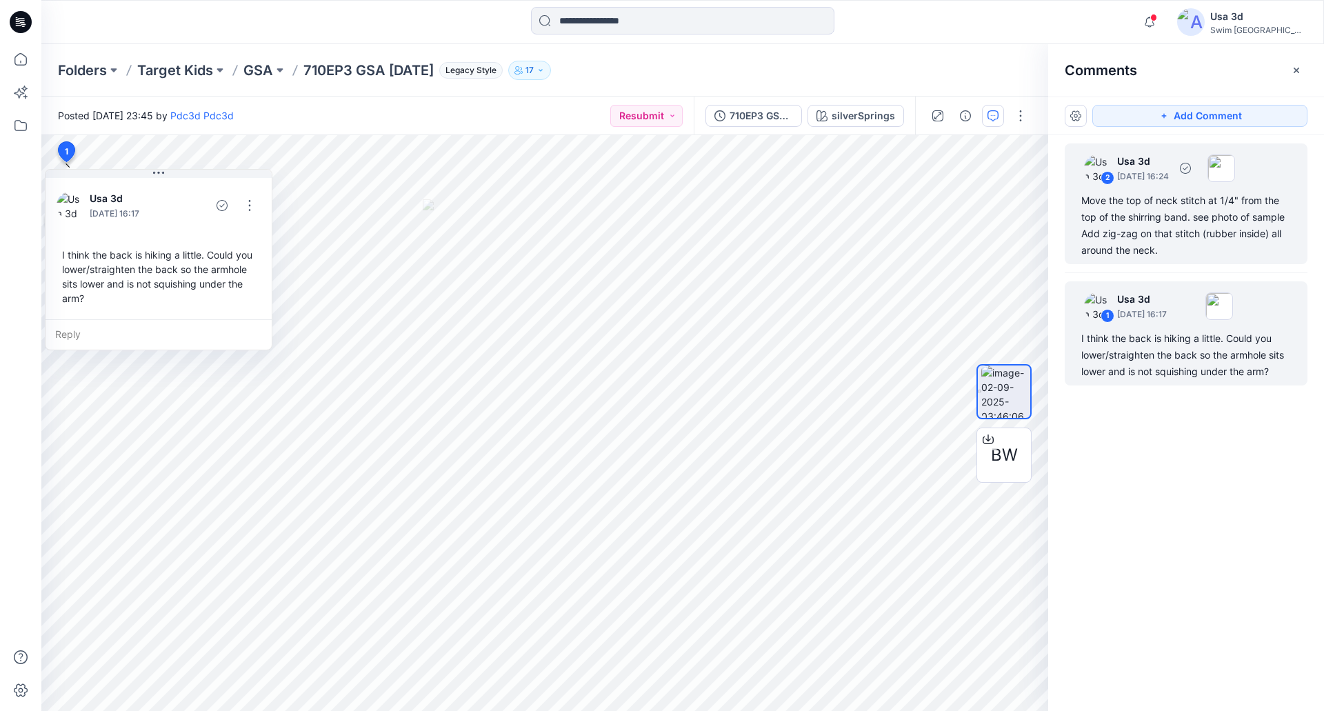
click at [1165, 220] on div "Move the top of neck stitch at 1/4" from the top of the shirring band. see phot…" at bounding box center [1186, 225] width 210 height 66
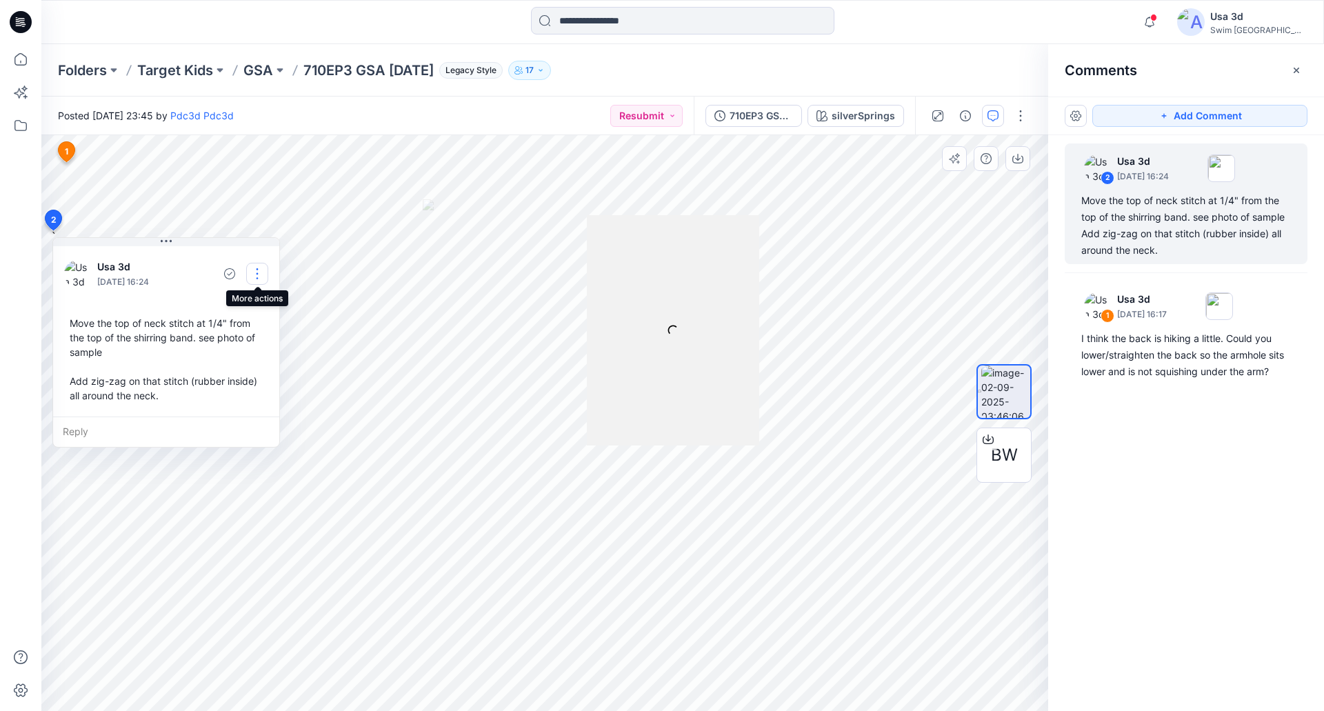
click at [259, 278] on button "button" at bounding box center [257, 274] width 22 height 22
click at [268, 308] on p "Edit comment" at bounding box center [261, 306] width 62 height 14
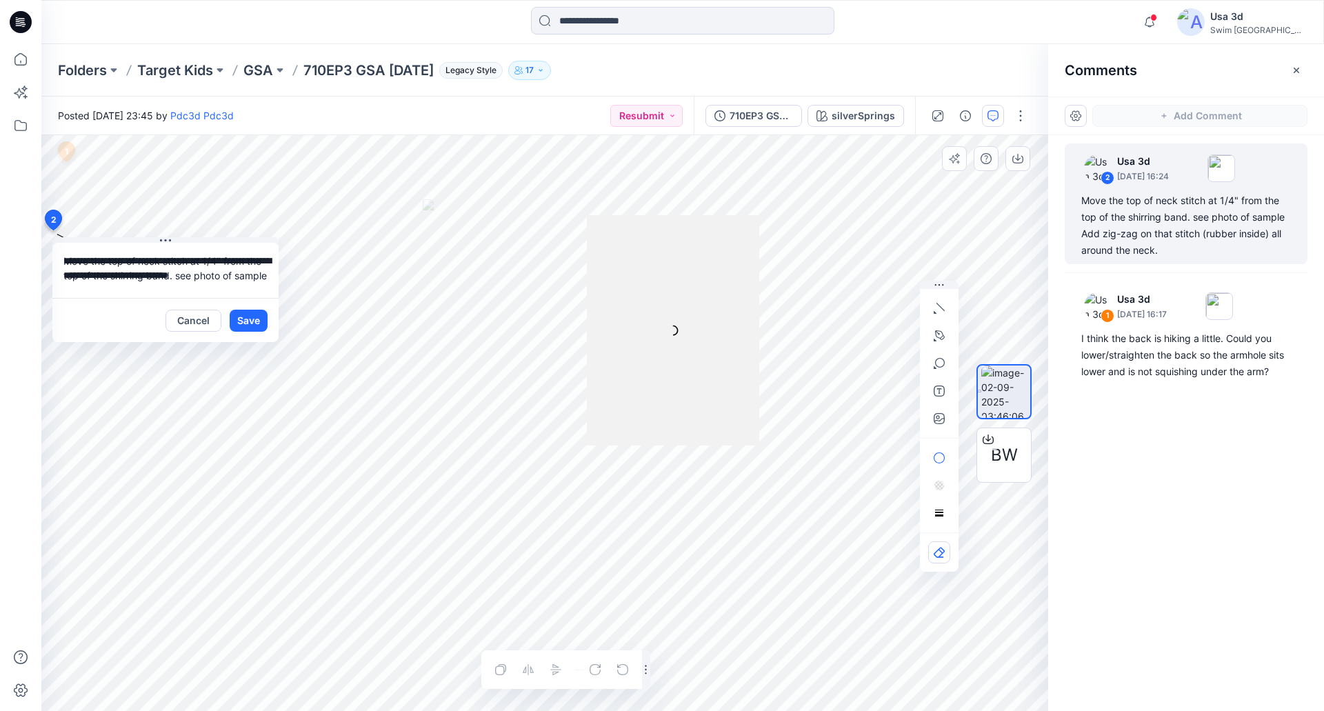
scroll to position [54, 0]
click at [674, 348] on div at bounding box center [673, 330] width 173 height 230
click at [241, 323] on button "Save" at bounding box center [249, 321] width 38 height 22
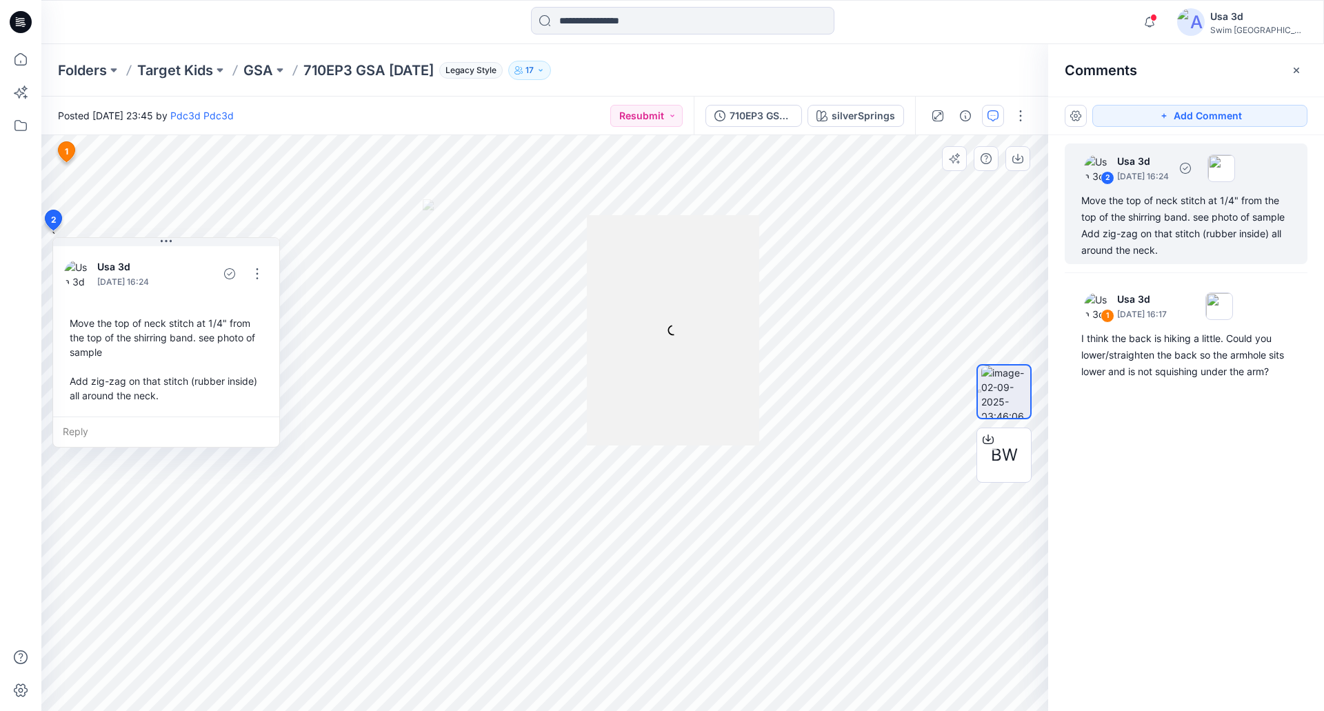
click at [1205, 237] on div "Move the top of neck stitch at 1/4" from the top of the shirring band. see phot…" at bounding box center [1186, 225] width 210 height 66
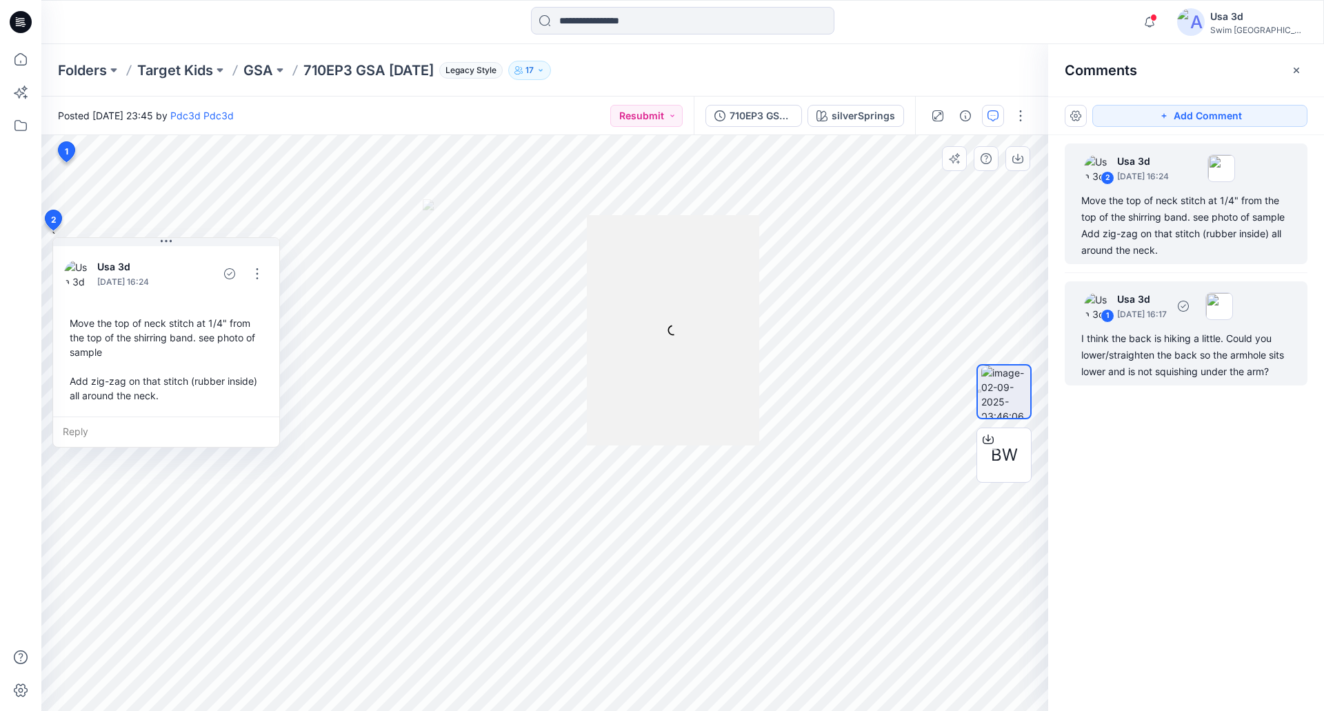
click at [1152, 339] on div "I think the back is hiking a little. Could you lower/straighten the back so the…" at bounding box center [1186, 355] width 210 height 50
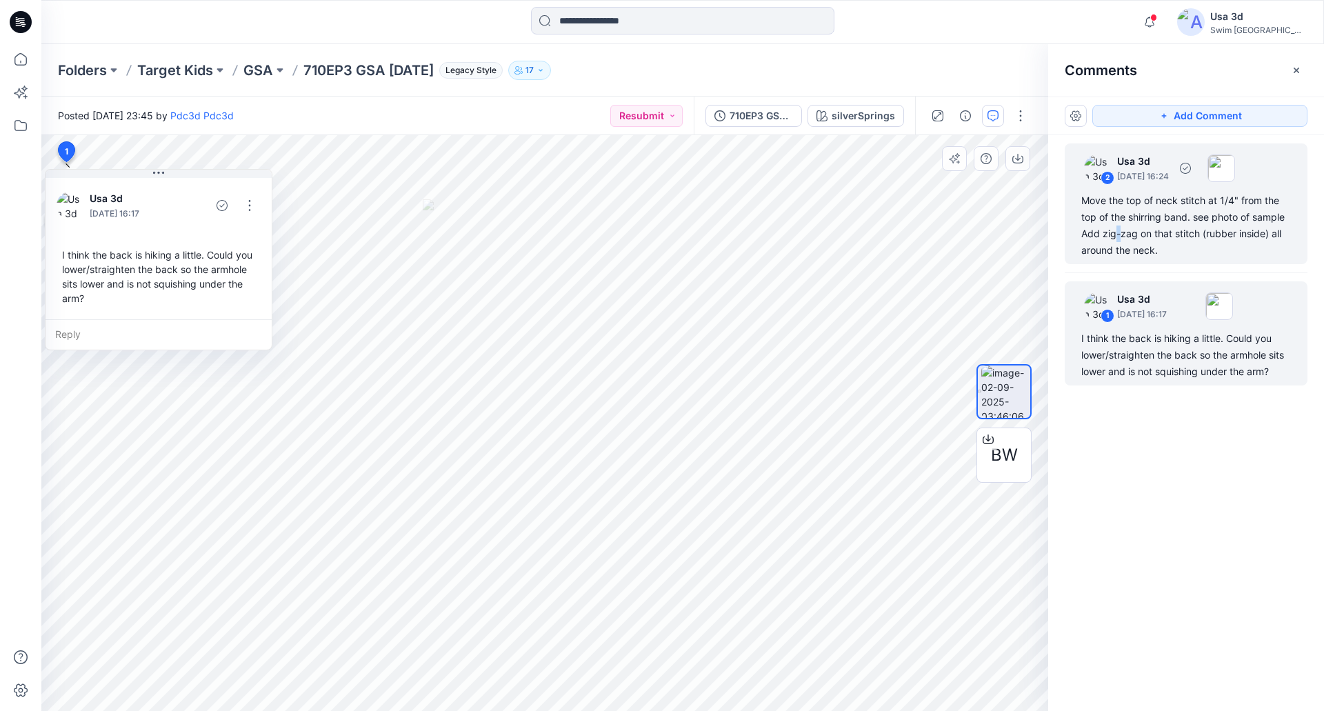
click at [1119, 230] on div "Move the top of neck stitch at 1/4" from the top of the shirring band. see phot…" at bounding box center [1186, 225] width 210 height 66
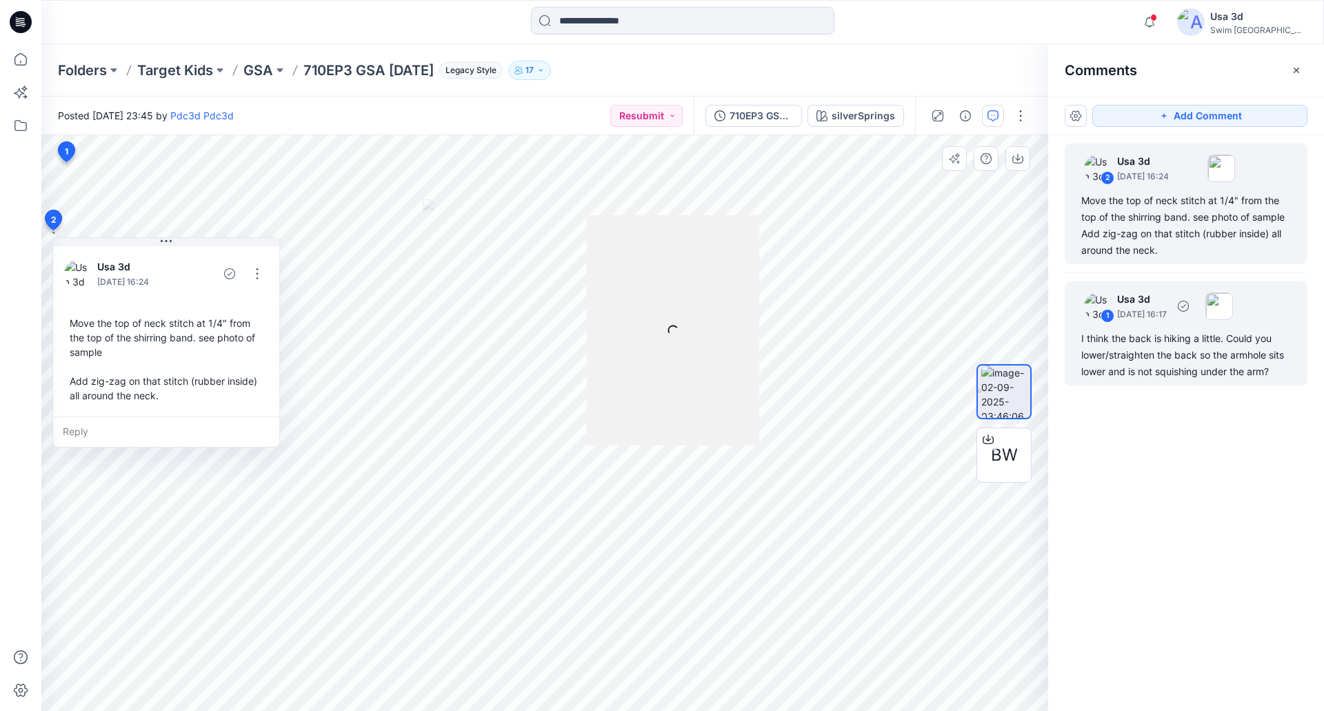
click at [1167, 308] on p "[DATE] 16:17" at bounding box center [1142, 315] width 50 height 14
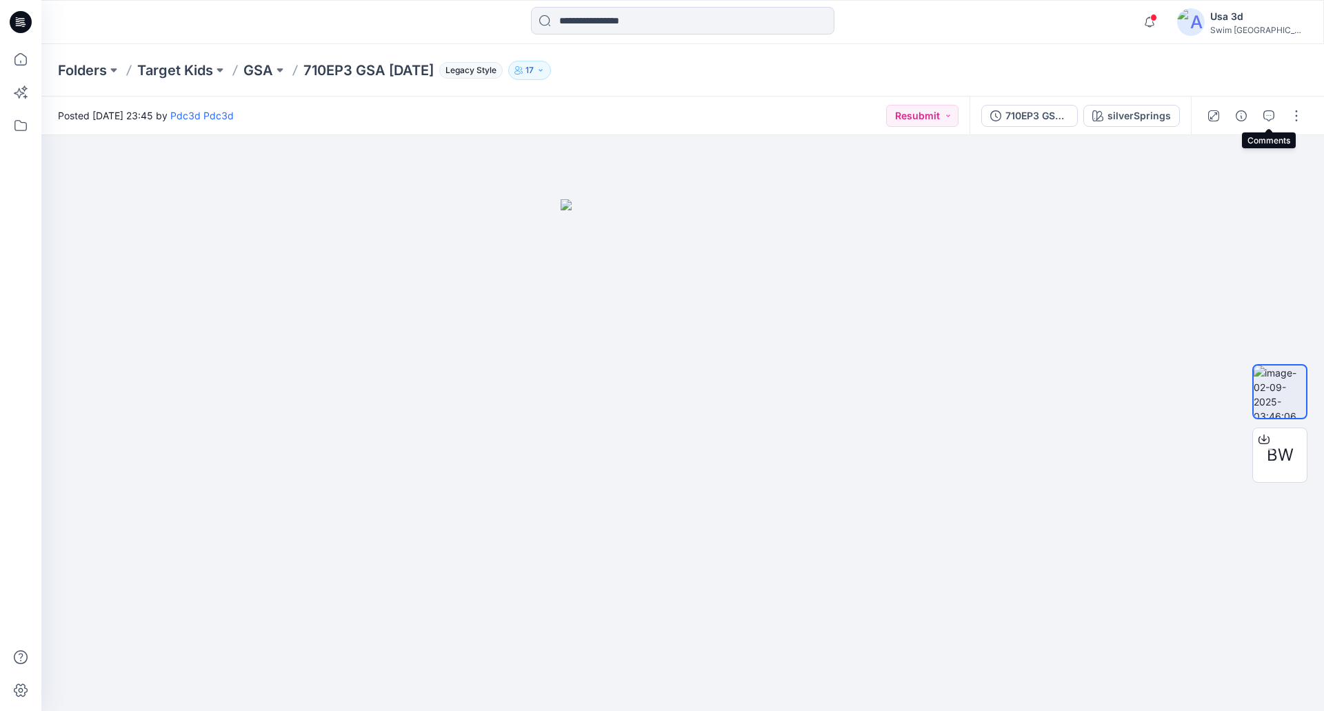
click at [1270, 119] on icon "button" at bounding box center [1268, 115] width 11 height 11
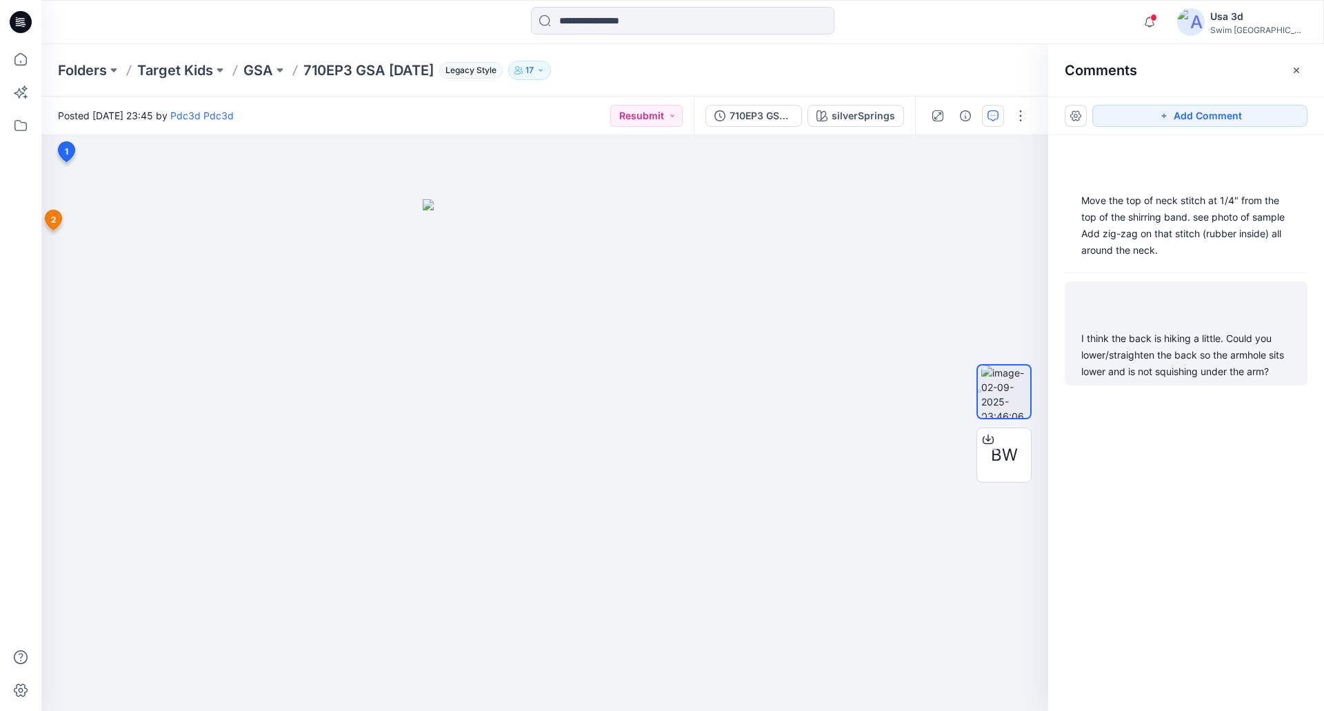
drag, startPoint x: 1187, startPoint y: 337, endPoint x: 1186, endPoint y: 327, distance: 9.7
click at [1186, 338] on div "I think the back is hiking a little. Could you lower/straighten the back so the…" at bounding box center [1186, 355] width 210 height 50
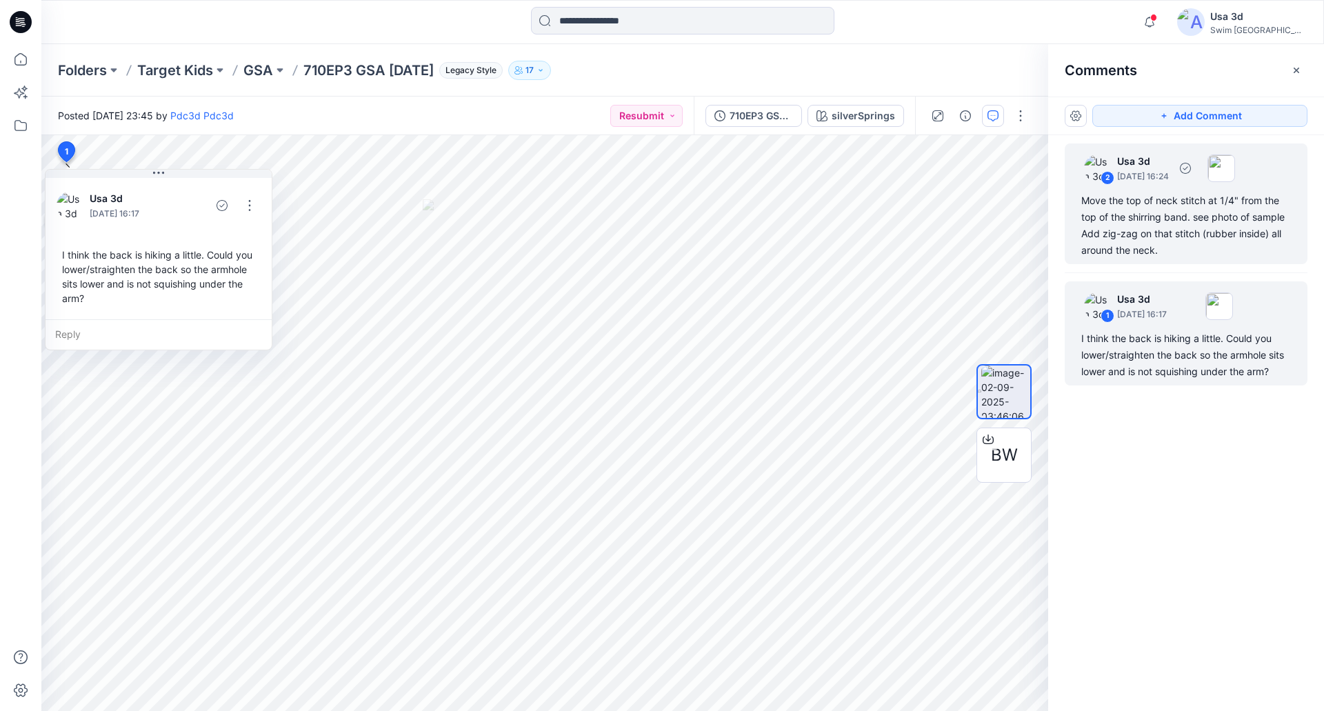
click at [1199, 240] on div "Move the top of neck stitch at 1/4" from the top of the shirring band. see phot…" at bounding box center [1186, 225] width 210 height 66
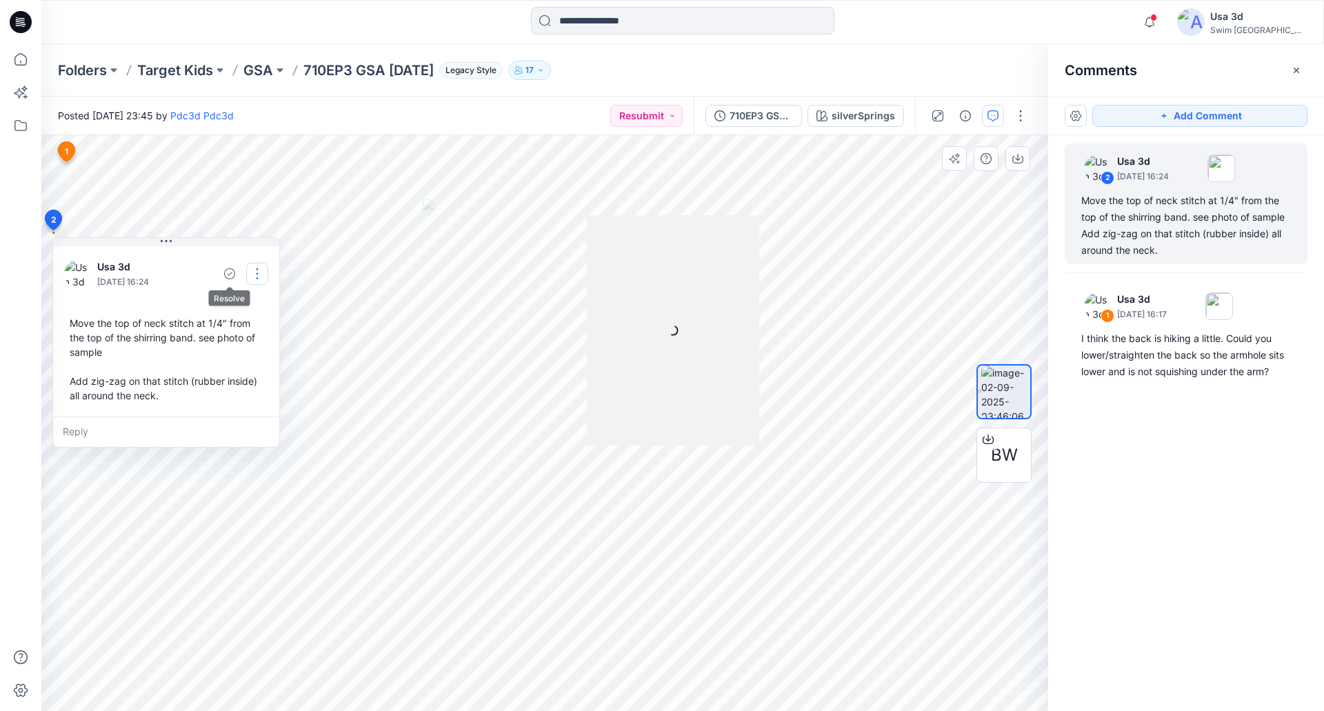
click at [247, 279] on button "button" at bounding box center [257, 274] width 22 height 22
click at [250, 344] on p "Delete thread" at bounding box center [260, 343] width 61 height 14
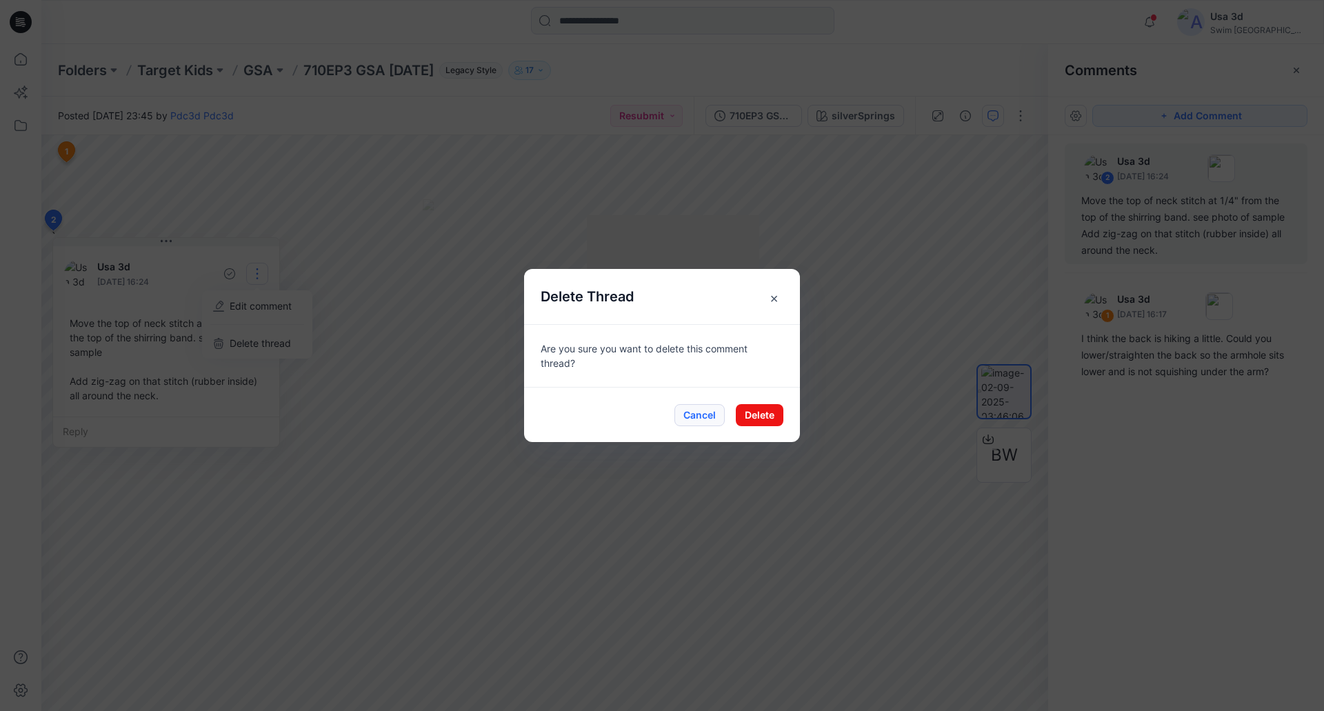
click at [696, 416] on button "Cancel" at bounding box center [699, 415] width 50 height 22
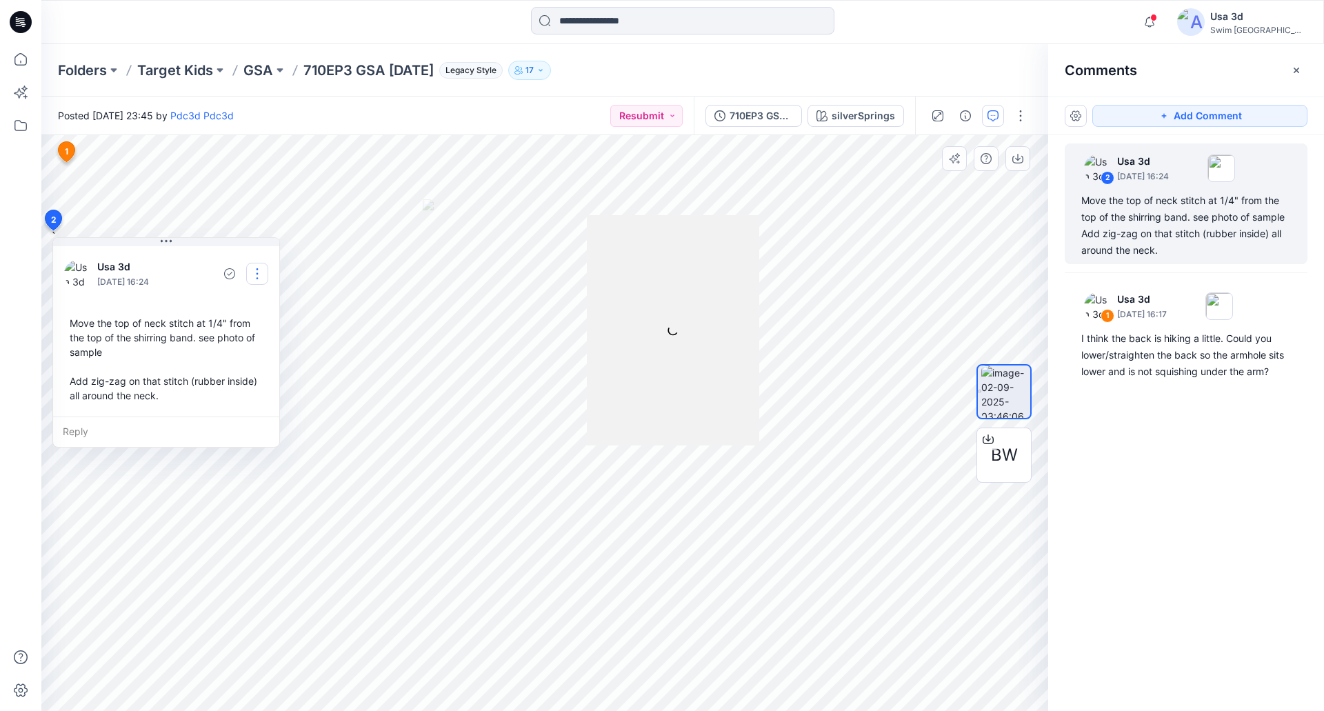
click at [252, 276] on button "button" at bounding box center [257, 274] width 22 height 22
click at [269, 309] on p "Edit comment" at bounding box center [261, 306] width 62 height 14
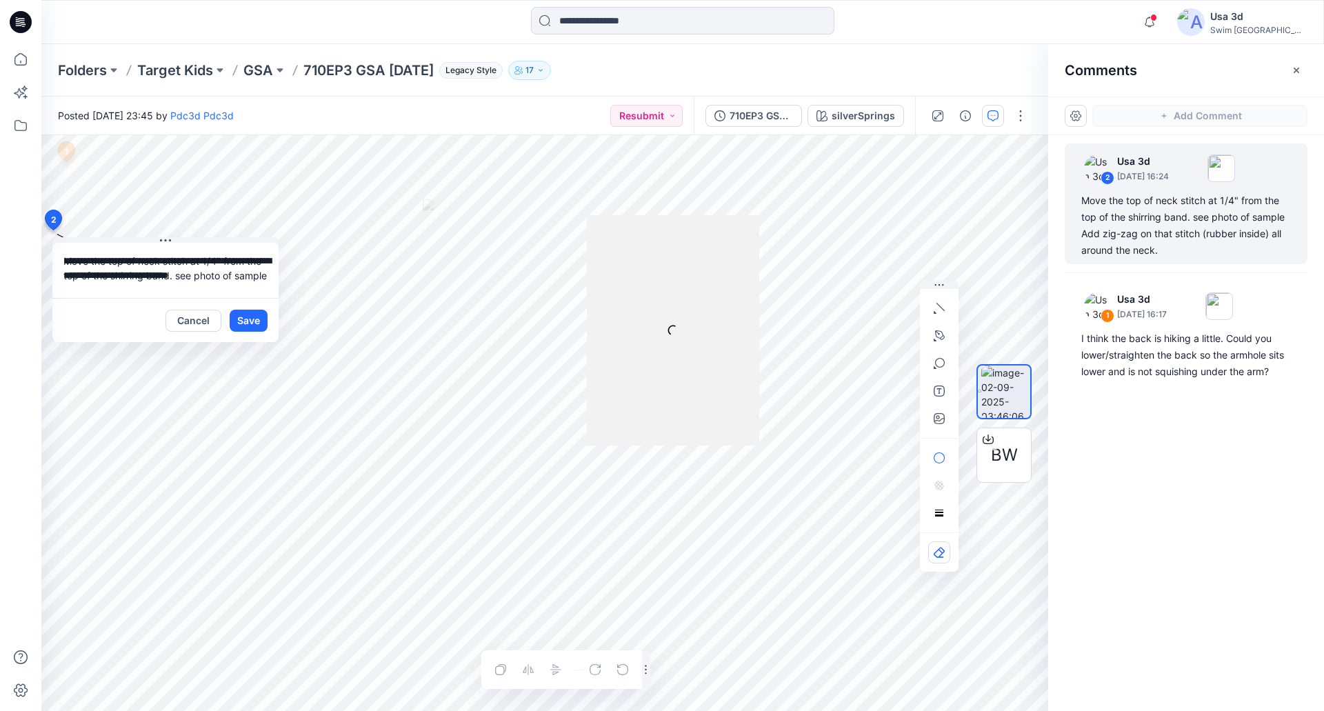
drag, startPoint x: 169, startPoint y: 283, endPoint x: 0, endPoint y: 198, distance: 189.0
click at [0, 198] on div "Notifications Pdc3d Pdc3d shared PIDX018G4_dt &amp; PID0L7E64_dt in Digital Twi…" at bounding box center [662, 355] width 1324 height 711
click at [190, 322] on button "Cancel" at bounding box center [193, 321] width 56 height 22
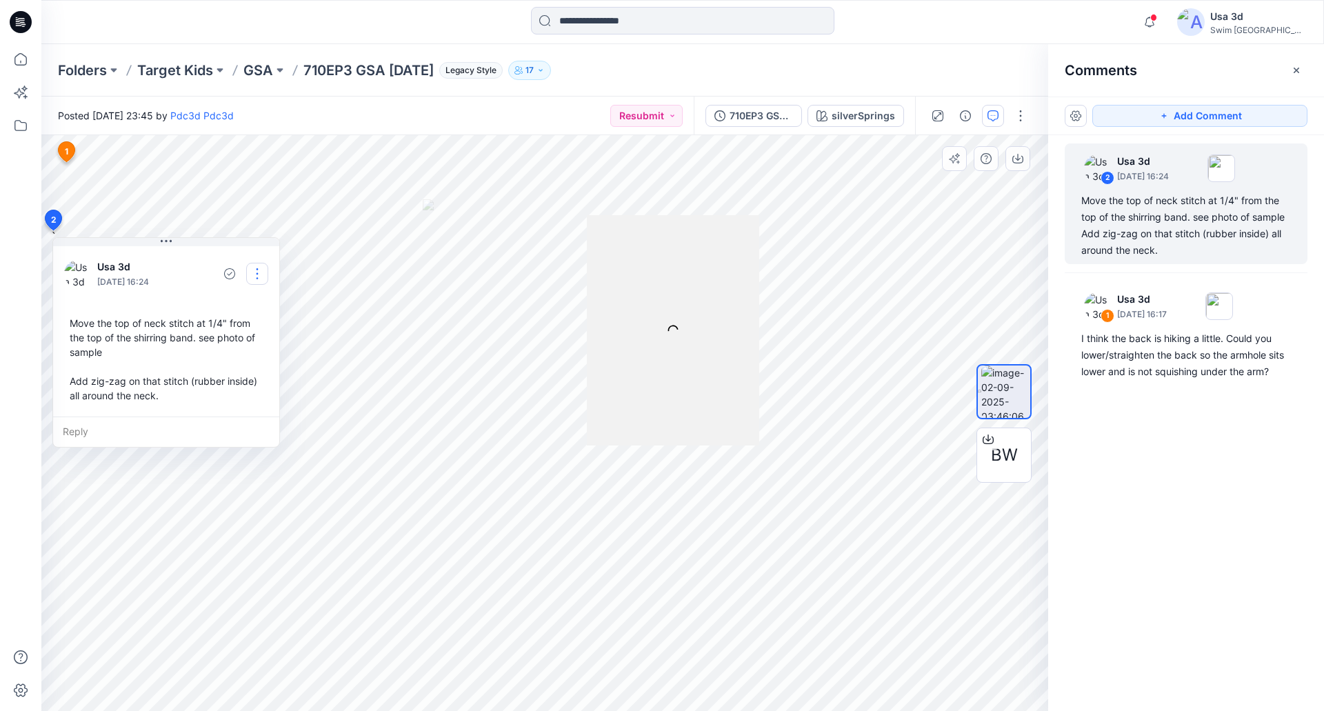
click at [263, 272] on button "button" at bounding box center [257, 274] width 22 height 22
click at [240, 347] on p "Delete thread" at bounding box center [260, 343] width 61 height 14
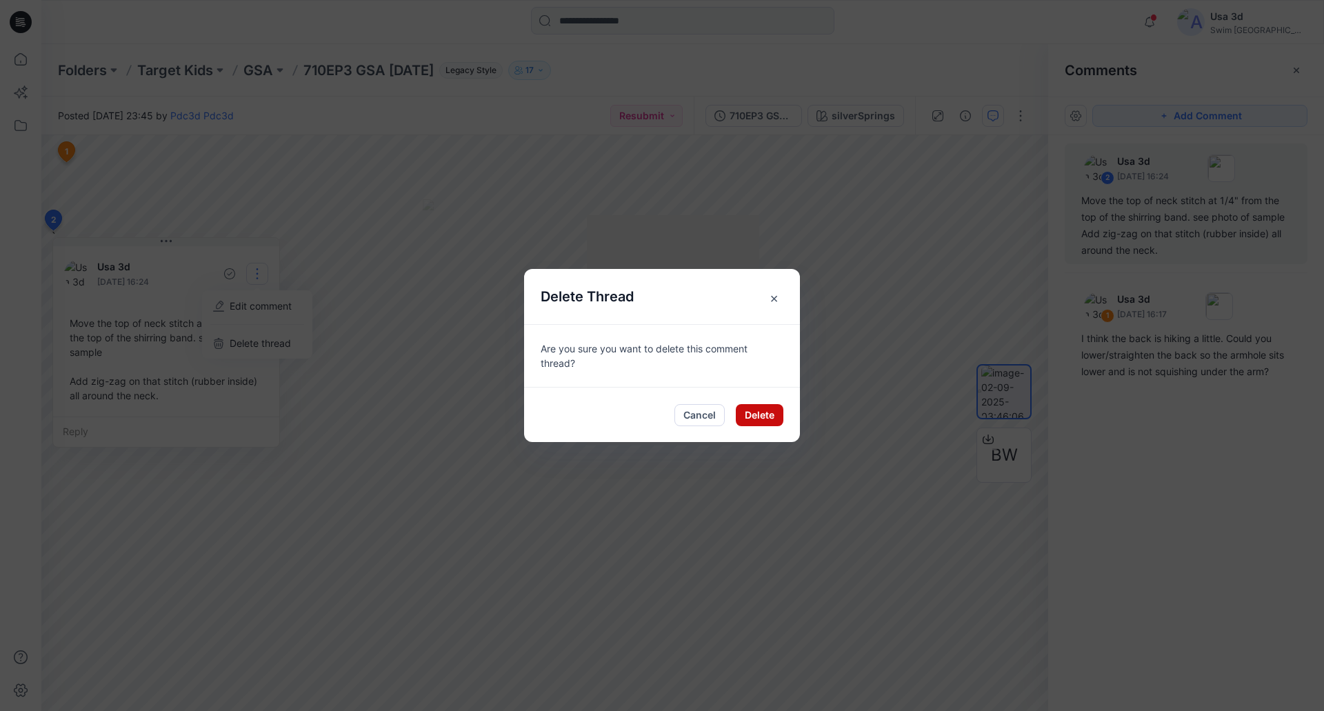
click at [749, 416] on button "Delete" at bounding box center [760, 415] width 48 height 22
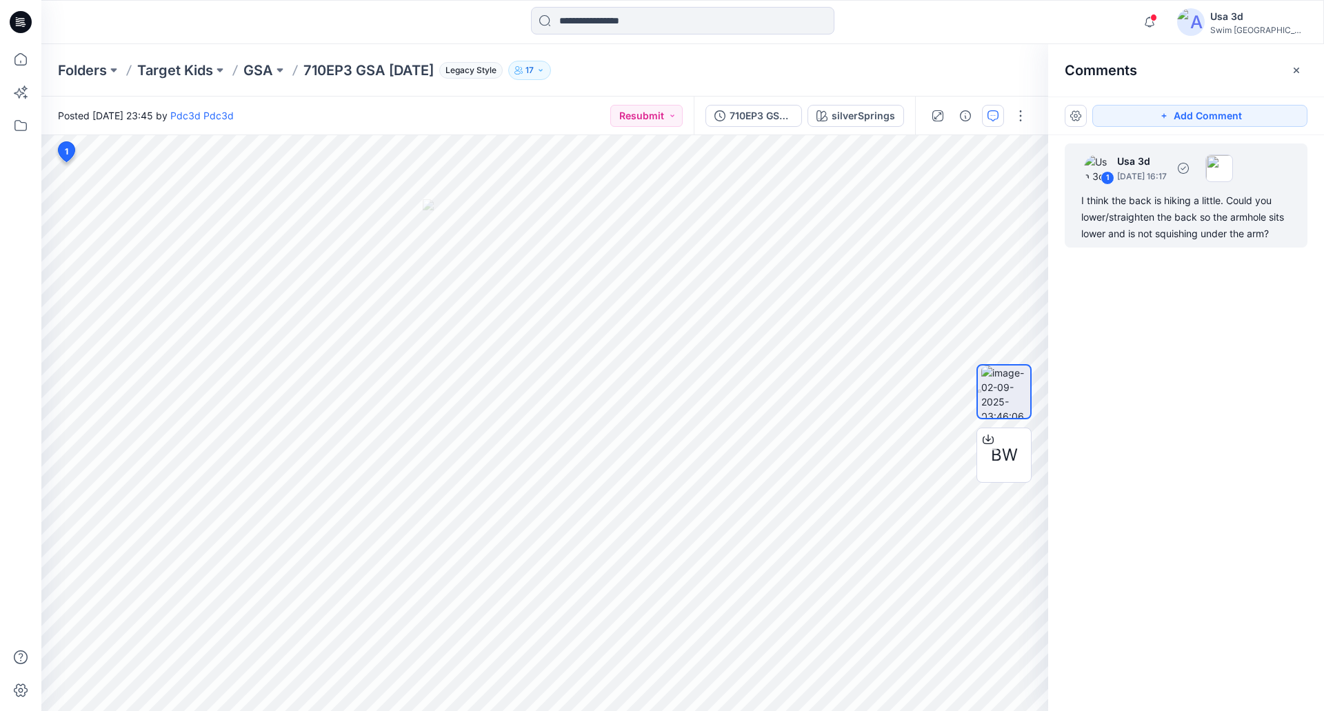
click at [1191, 186] on div "1 Usa 3d September 03, 2025 16:17 I think the back is hiking a little. Could yo…" at bounding box center [1186, 195] width 243 height 104
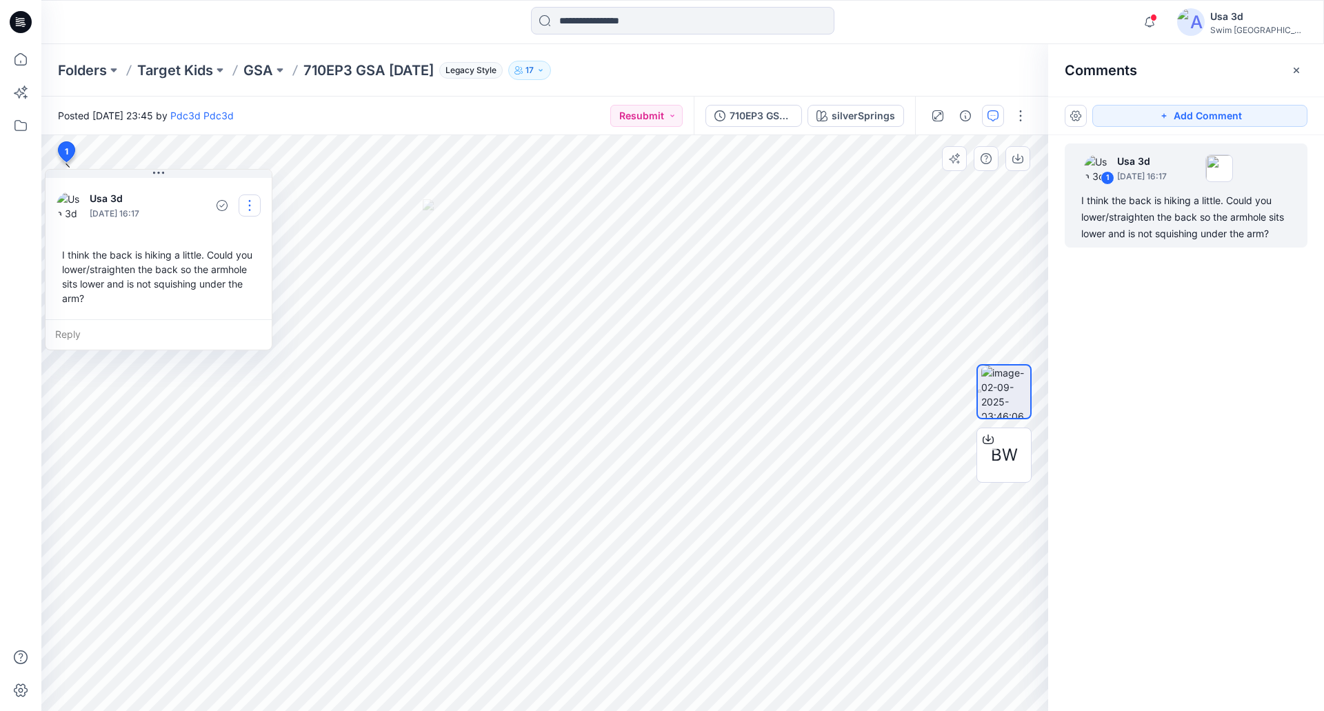
click at [252, 207] on button "button" at bounding box center [250, 205] width 22 height 22
click at [241, 236] on p "Edit comment" at bounding box center [253, 237] width 62 height 14
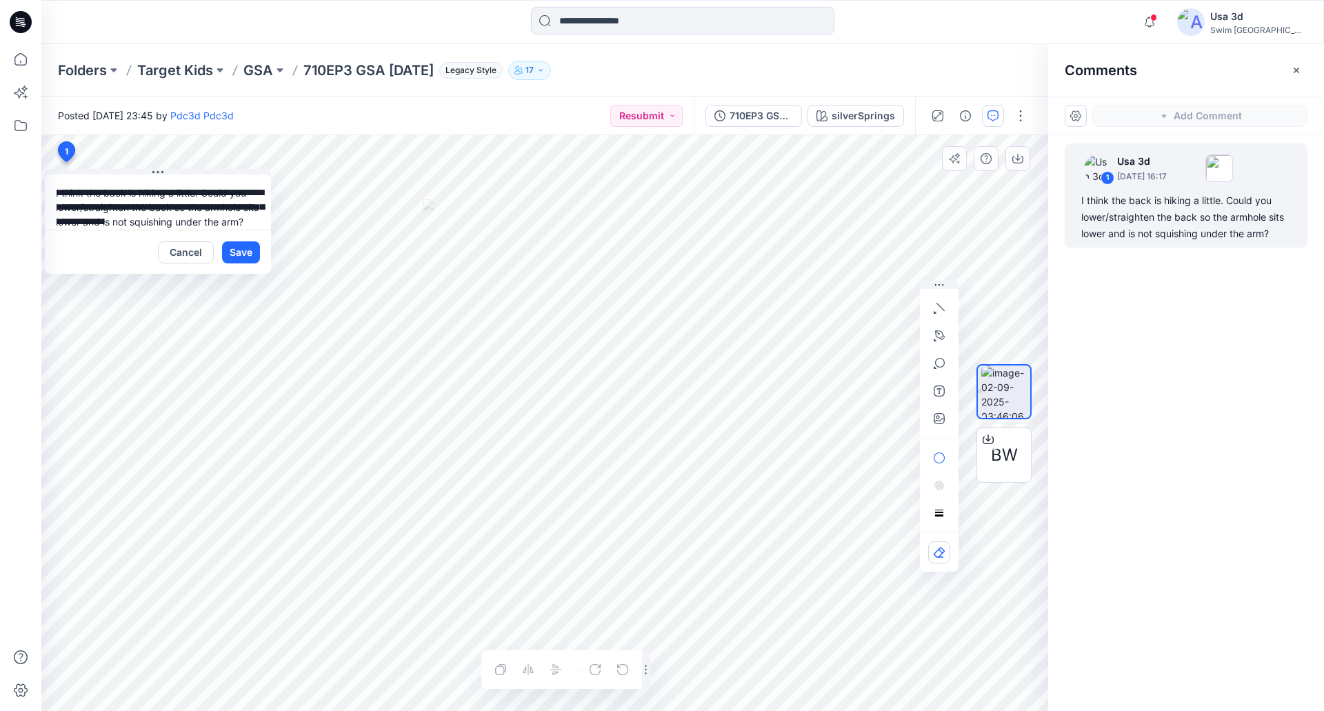
scroll to position [25, 0]
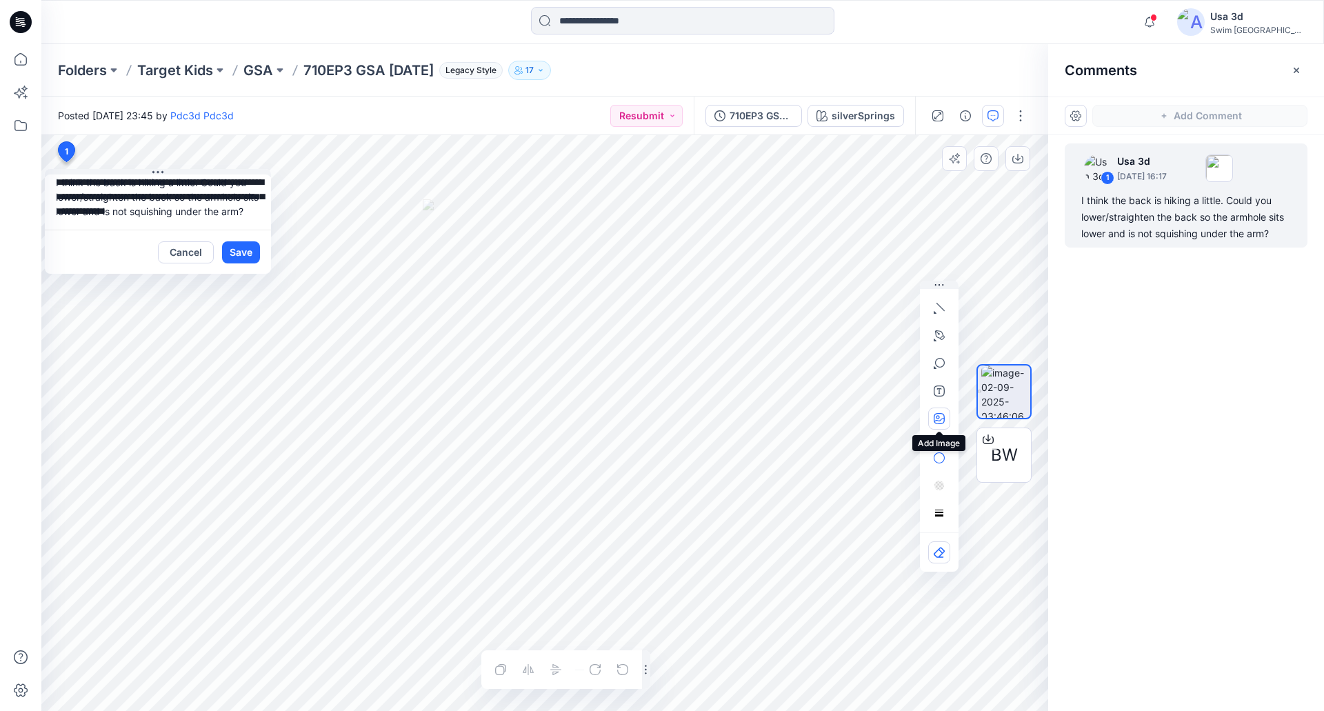
click at [940, 421] on icon "button" at bounding box center [939, 418] width 11 height 11
type input"] "**********"
click at [243, 257] on button "Save" at bounding box center [241, 252] width 38 height 22
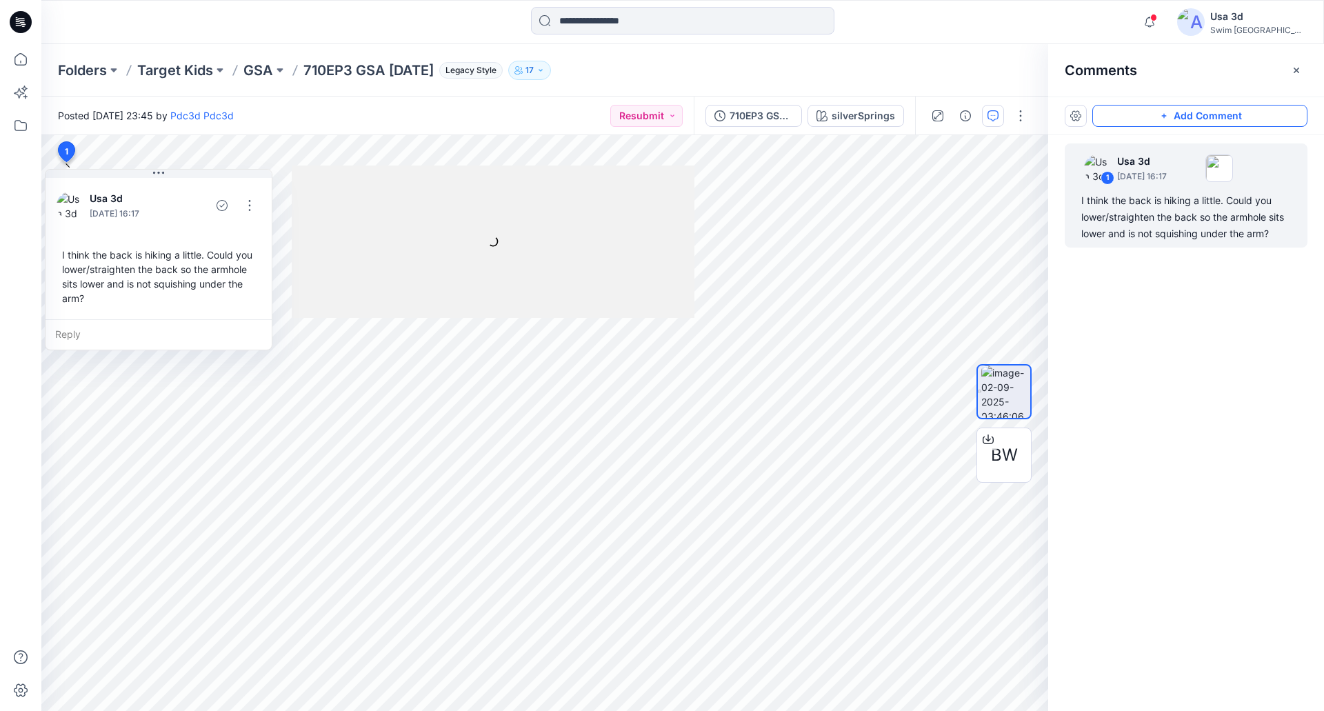
click at [1240, 117] on button "Add Comment" at bounding box center [1199, 116] width 215 height 22
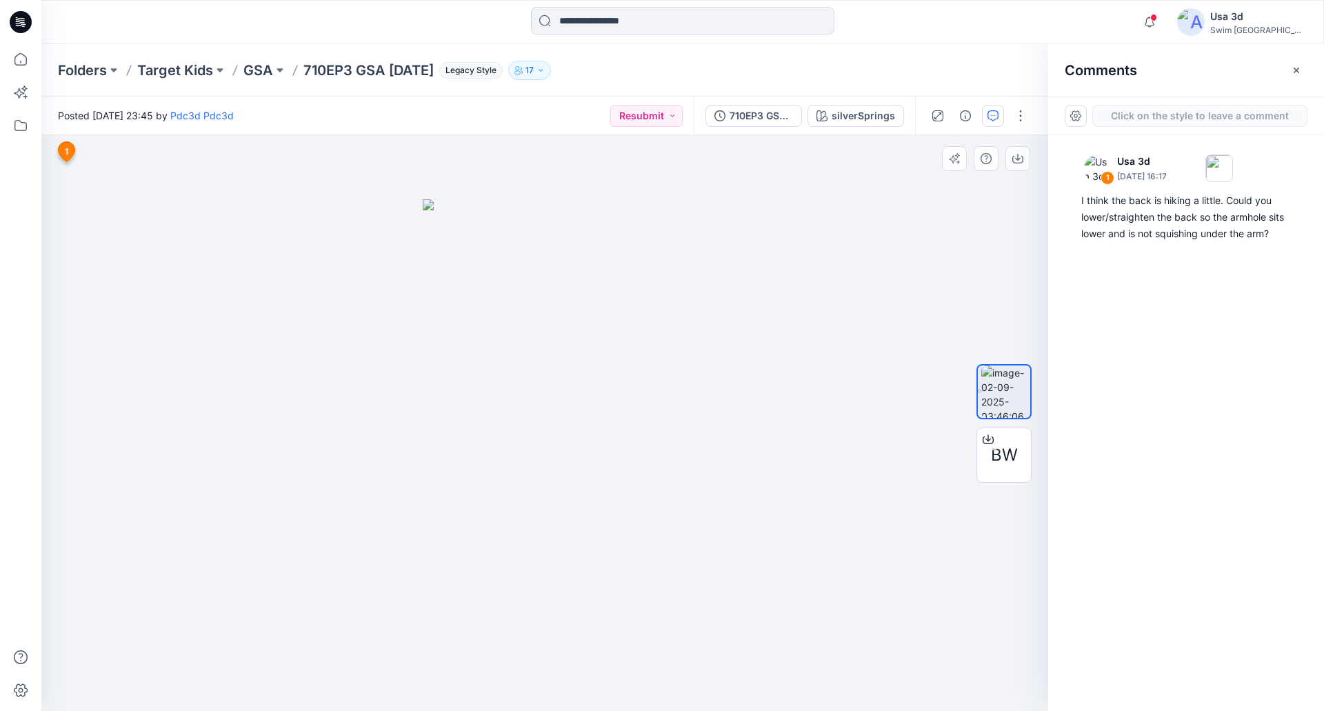
click at [68, 200] on div "3 1 Usa 3d September 03, 2025 16:17 I think the back is hiking a little. Could …" at bounding box center [544, 423] width 1007 height 576
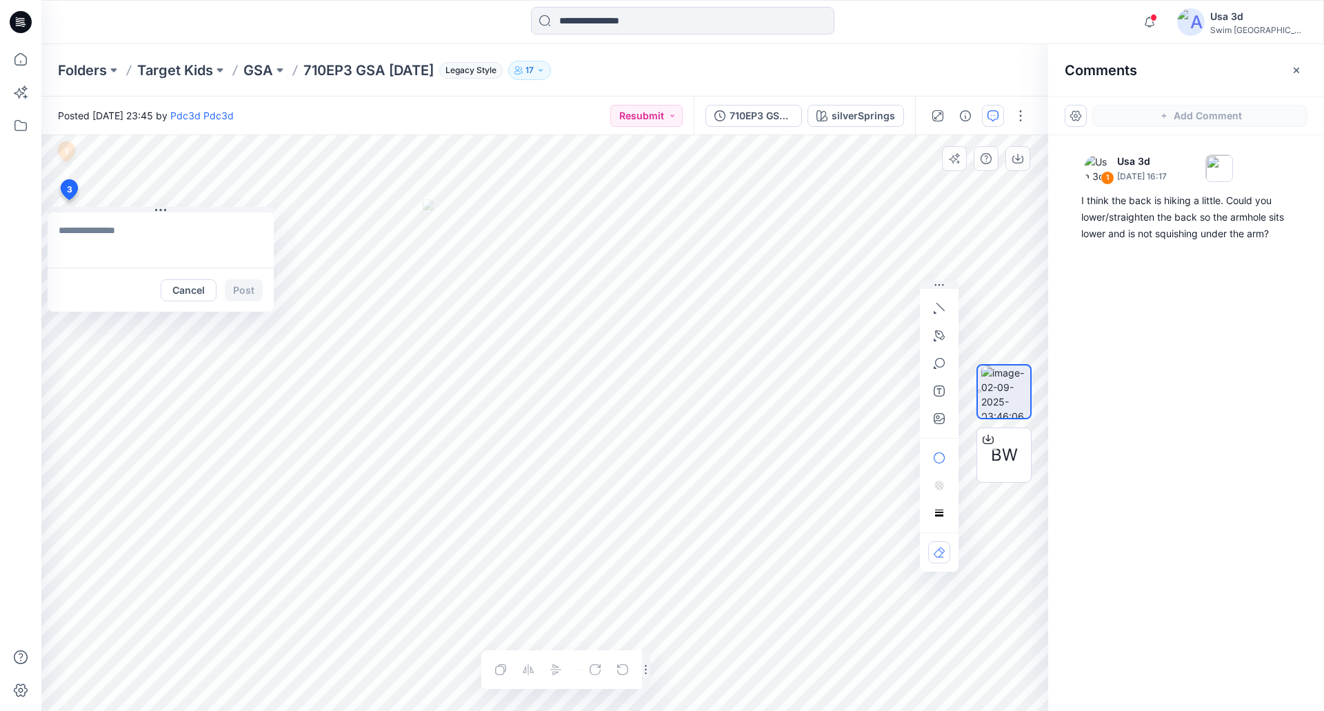
type textarea "**********"
click at [940, 421] on icon "button" at bounding box center [939, 418] width 11 height 11
type input"] "**********"
click at [938, 422] on icon "button" at bounding box center [939, 418] width 11 height 11
type input"] "**********"
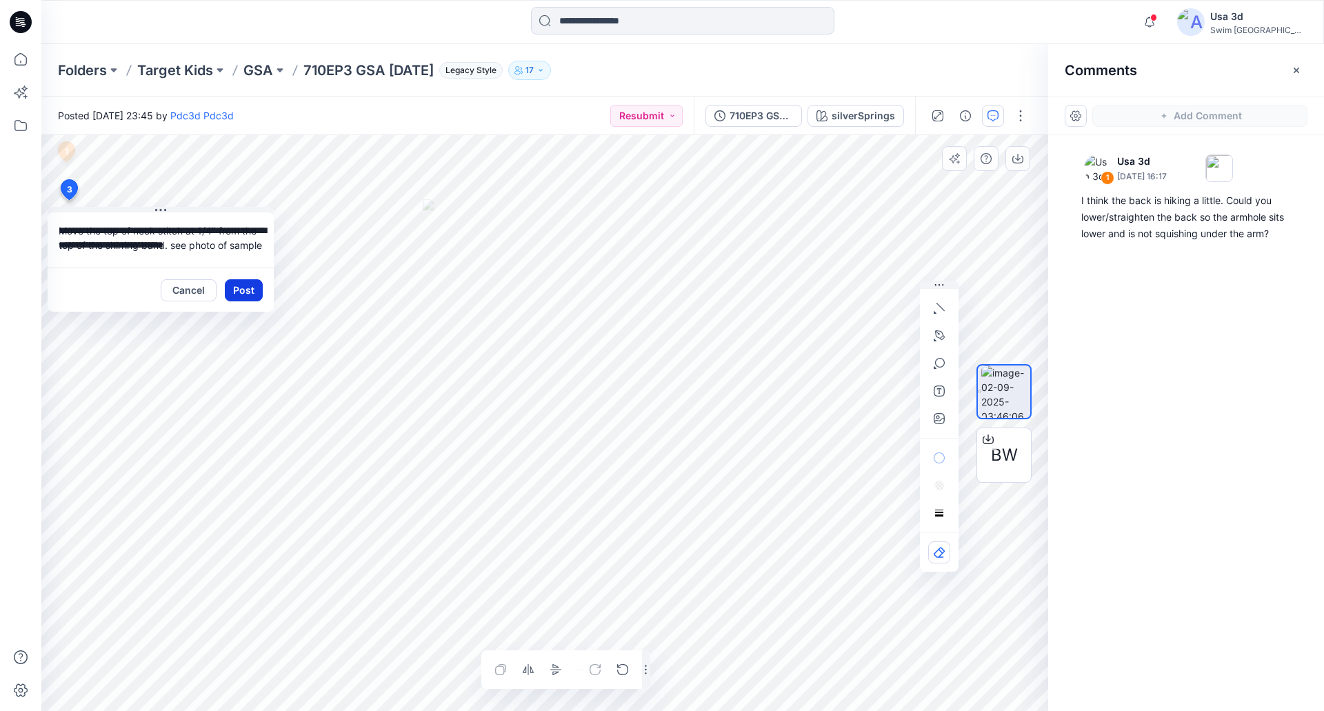
click at [248, 292] on button "Post" at bounding box center [244, 290] width 38 height 22
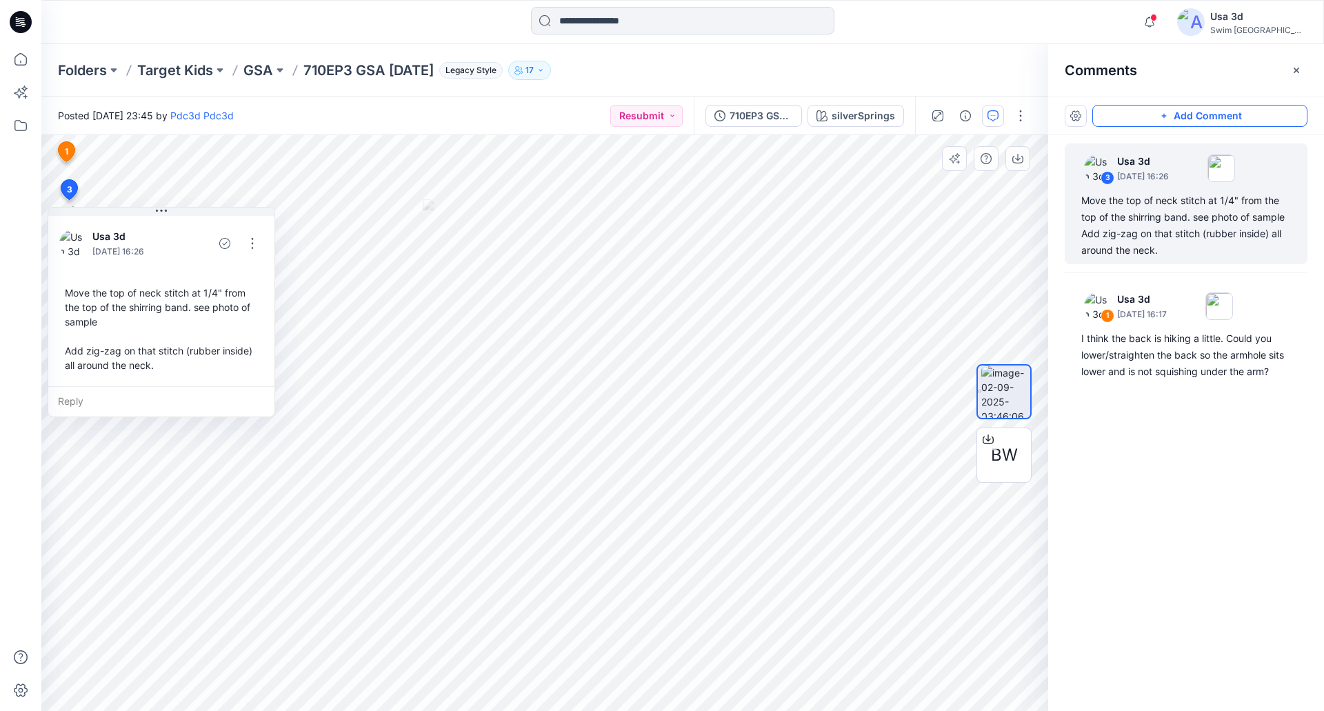
click at [1203, 121] on button "Add Comment" at bounding box center [1199, 116] width 215 height 22
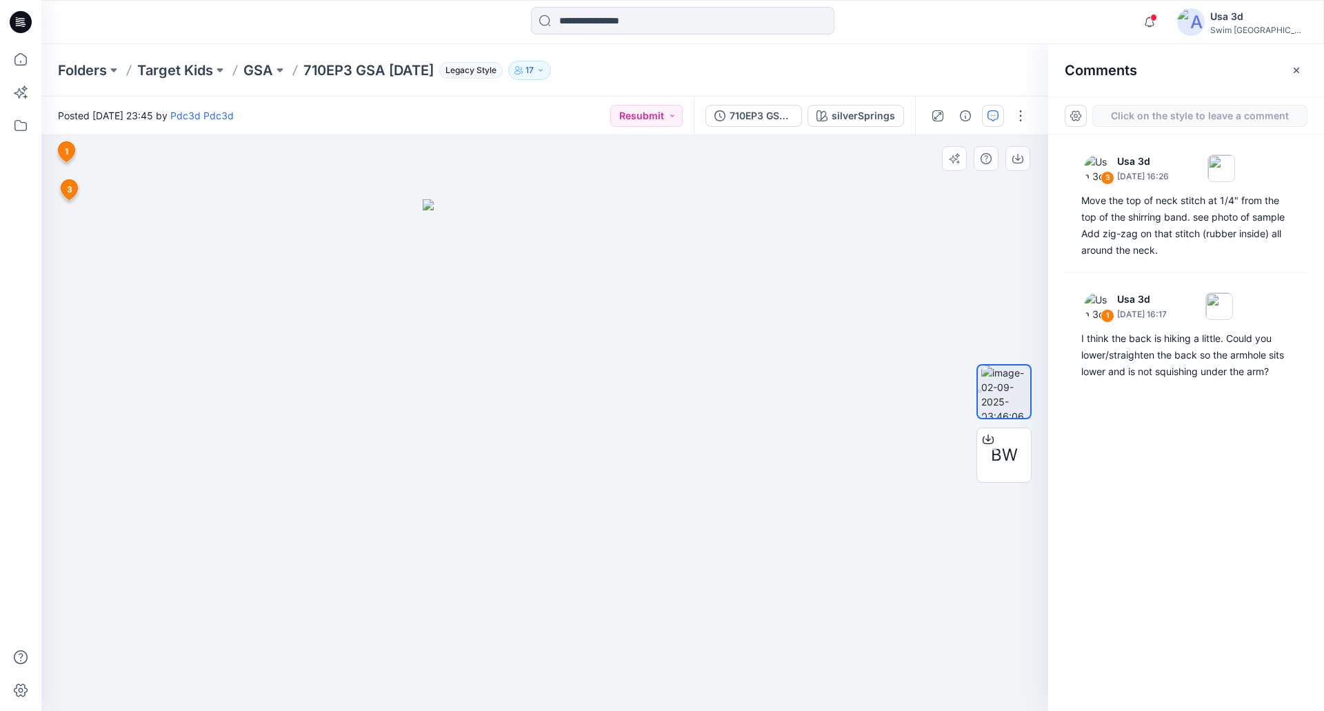
click at [71, 223] on div "4 1 Usa 3d September 03, 2025 16:17 I think the back is hiking a little. Could …" at bounding box center [544, 423] width 1007 height 576
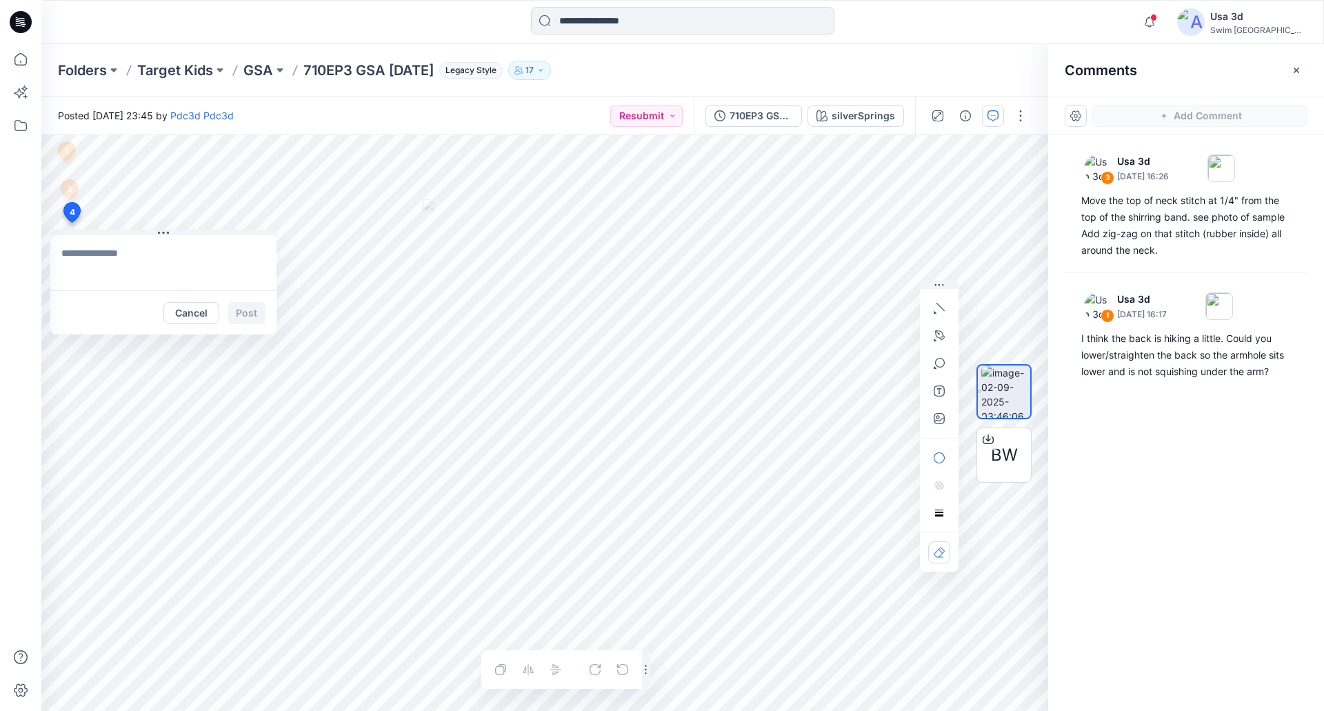
click at [155, 252] on textarea at bounding box center [163, 262] width 226 height 55
click at [938, 419] on icon "button" at bounding box center [937, 416] width 3 height 3
type input"] "**********"
click at [130, 261] on textarea at bounding box center [163, 262] width 226 height 55
type textarea "**********"
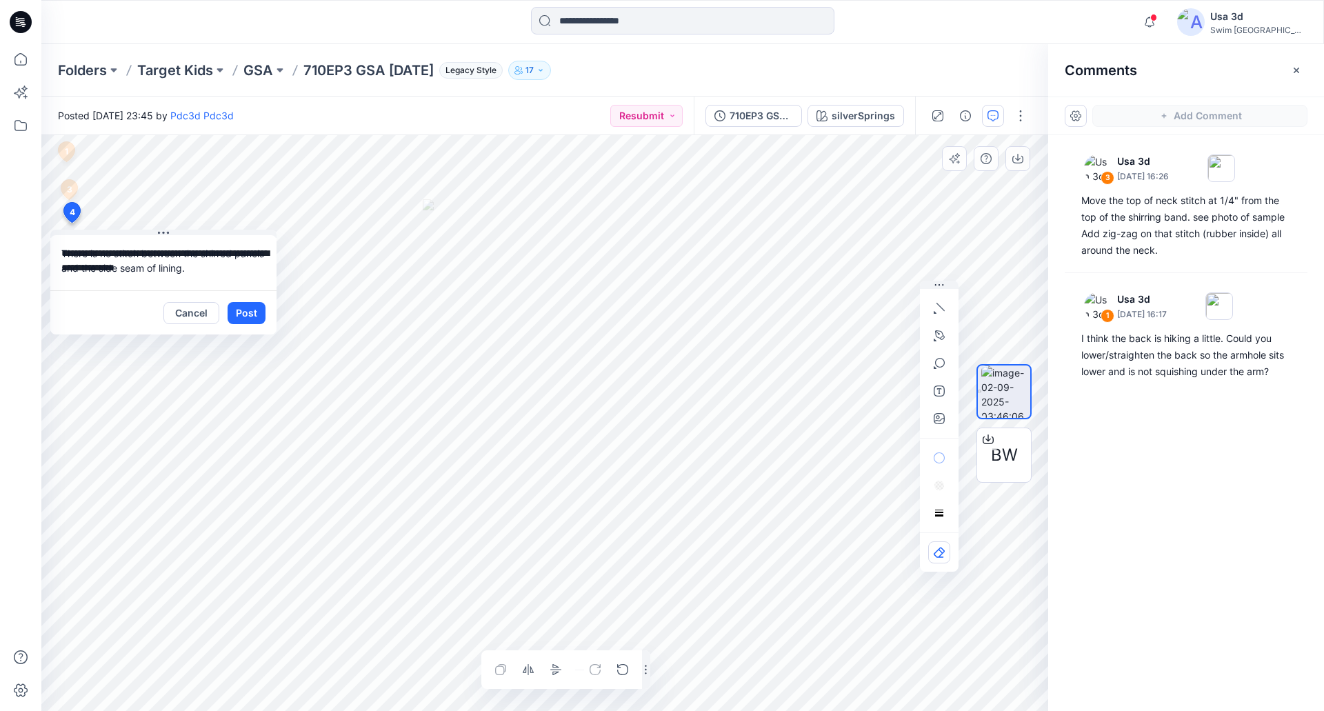
click at [238, 308] on button "Post" at bounding box center [247, 313] width 38 height 22
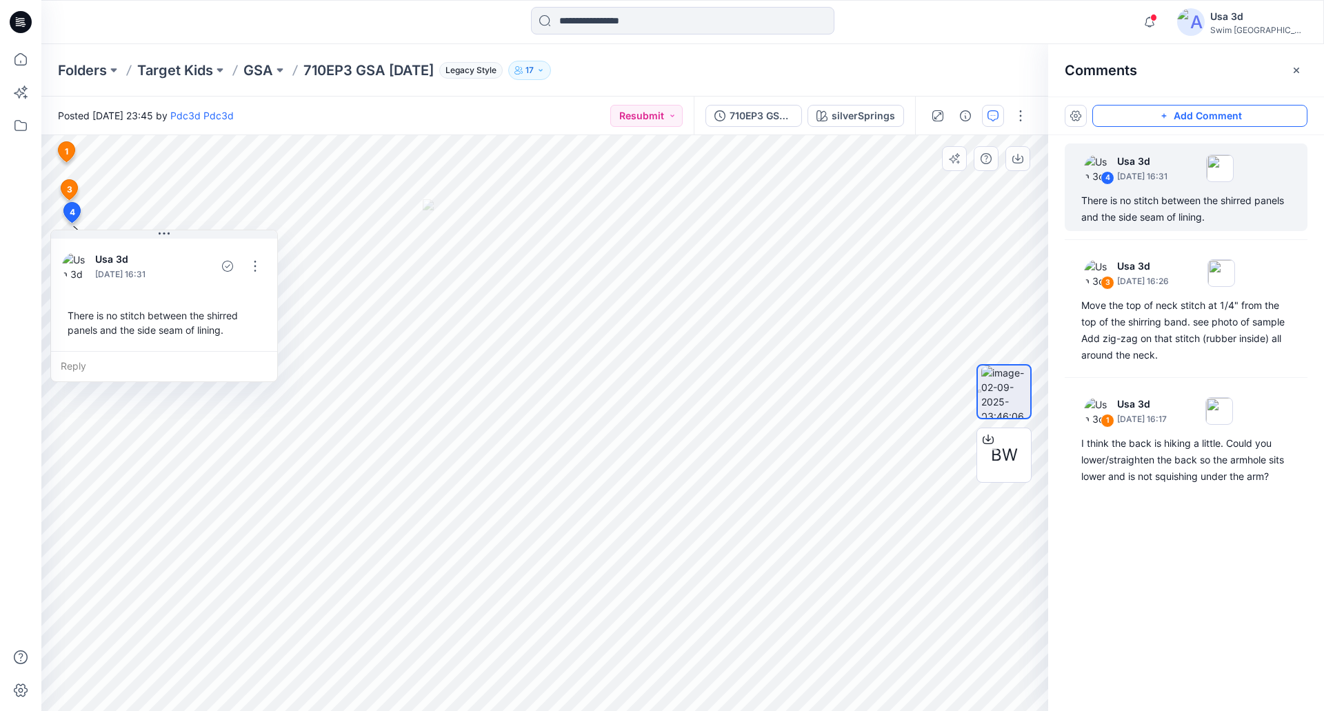
click at [1132, 124] on button "Add Comment" at bounding box center [1199, 116] width 215 height 22
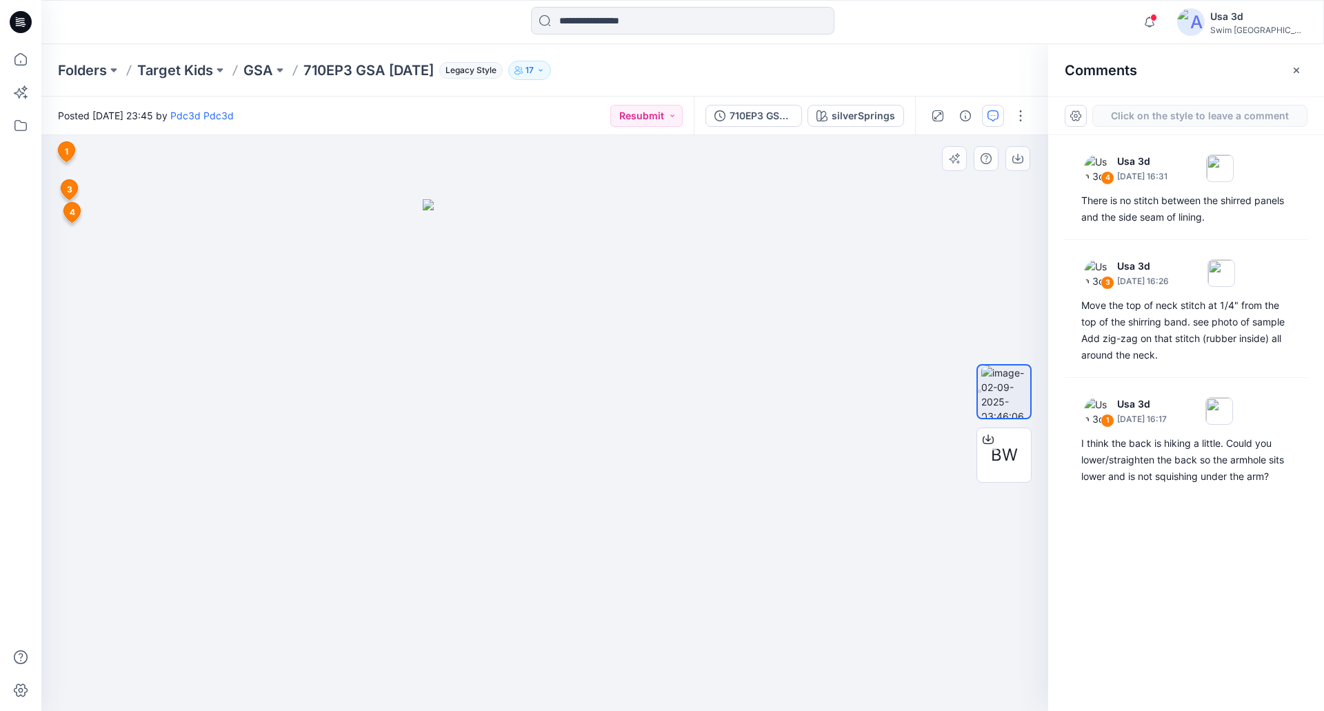
click at [68, 246] on div "5 1 Usa 3d September 03, 2025 16:17 I think the back is hiking a little. Could …" at bounding box center [544, 423] width 1007 height 576
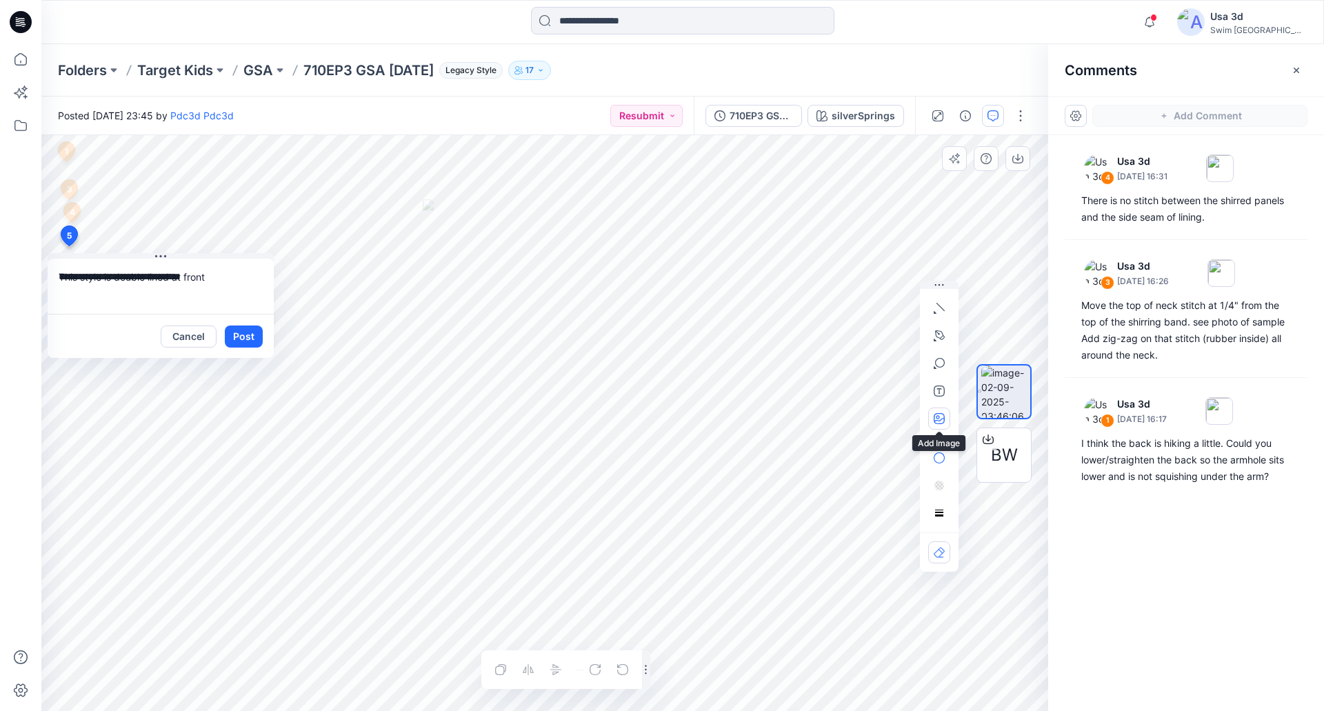
type textarea "**********"
click at [942, 416] on icon "button" at bounding box center [939, 418] width 11 height 11
type input"] "**********"
click at [241, 332] on button "Post" at bounding box center [244, 336] width 38 height 22
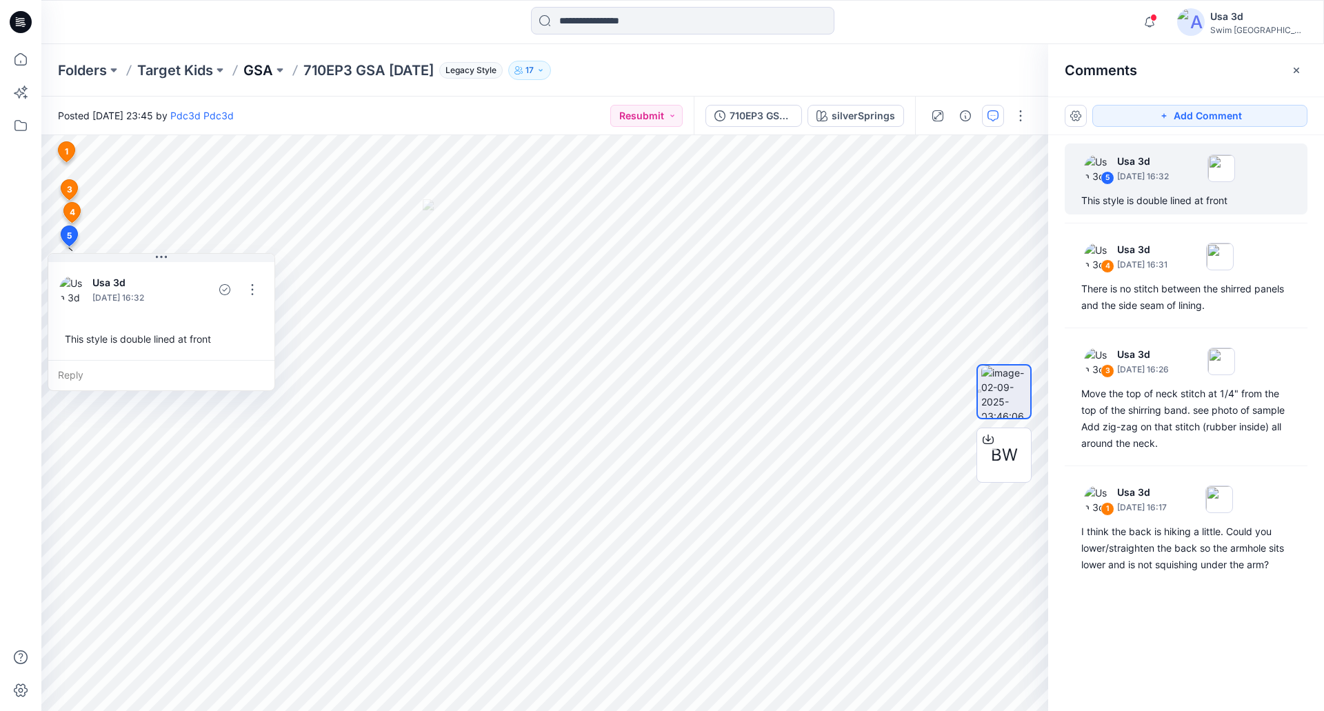
click at [261, 72] on p "GSA" at bounding box center [258, 70] width 30 height 19
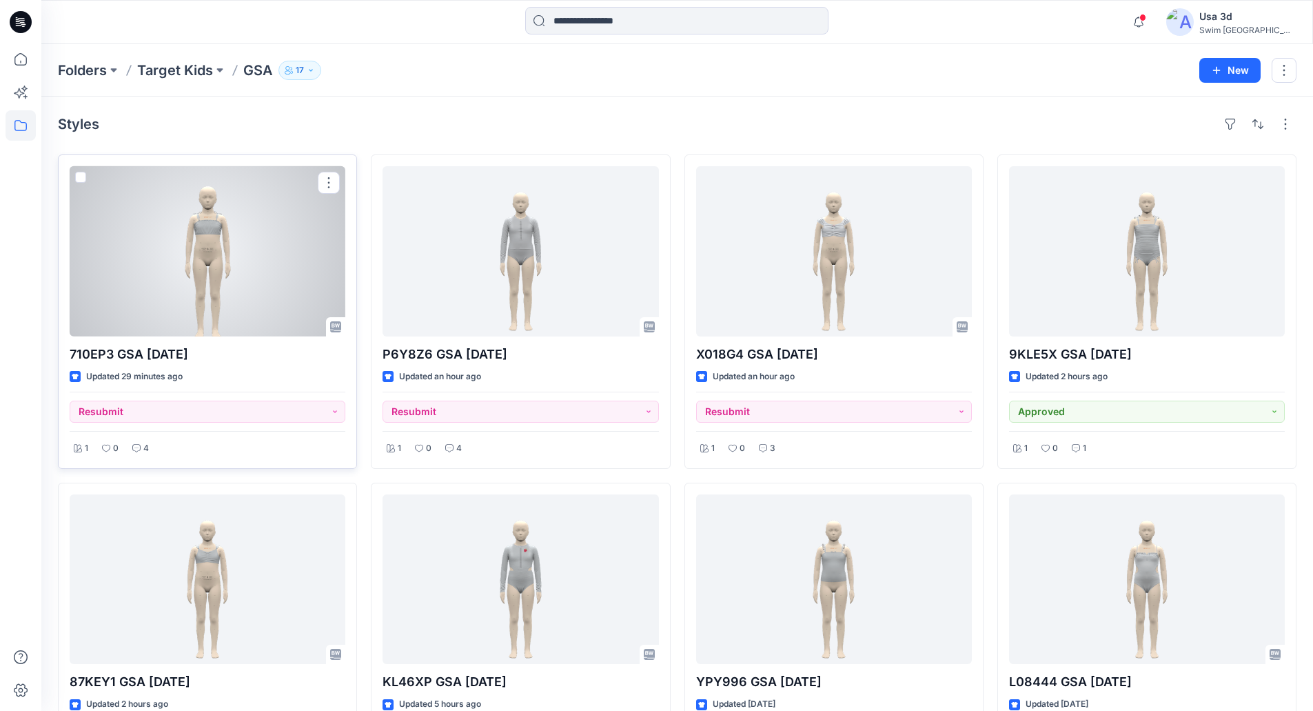
click at [230, 282] on div at bounding box center [208, 251] width 276 height 170
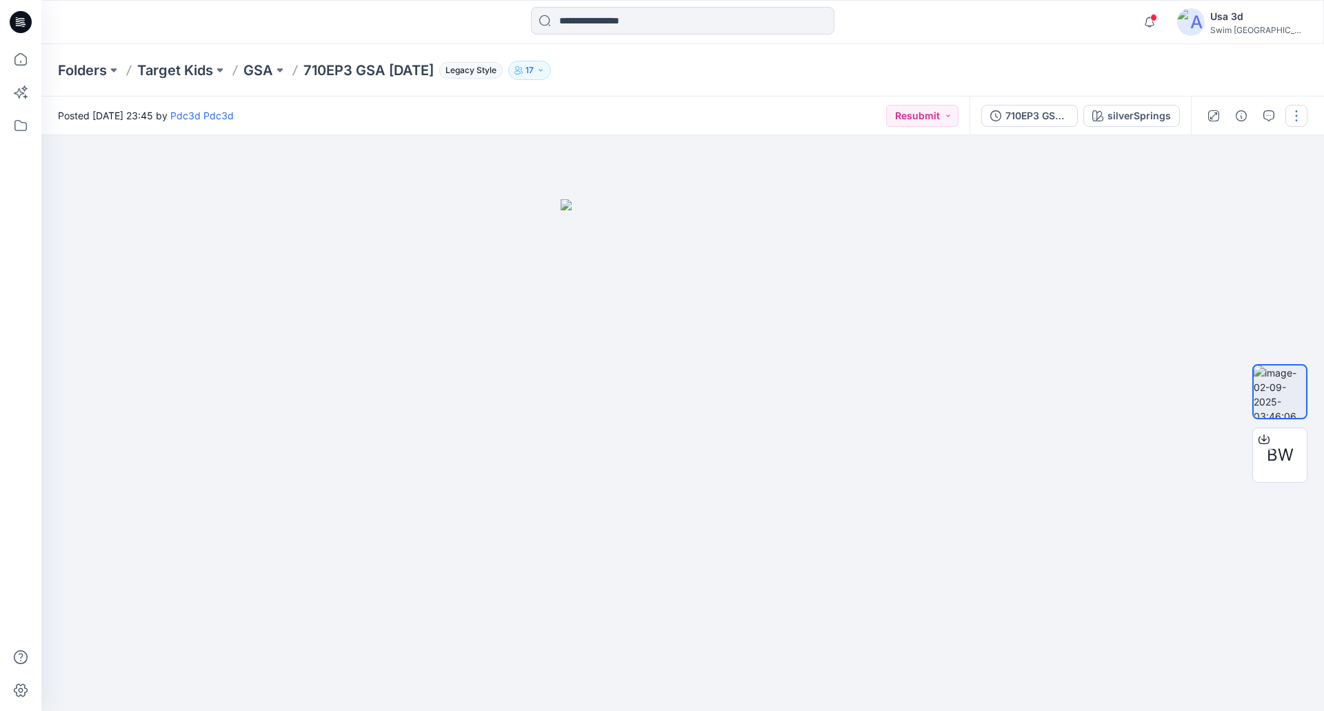
click at [1288, 117] on button "button" at bounding box center [1296, 116] width 22 height 22
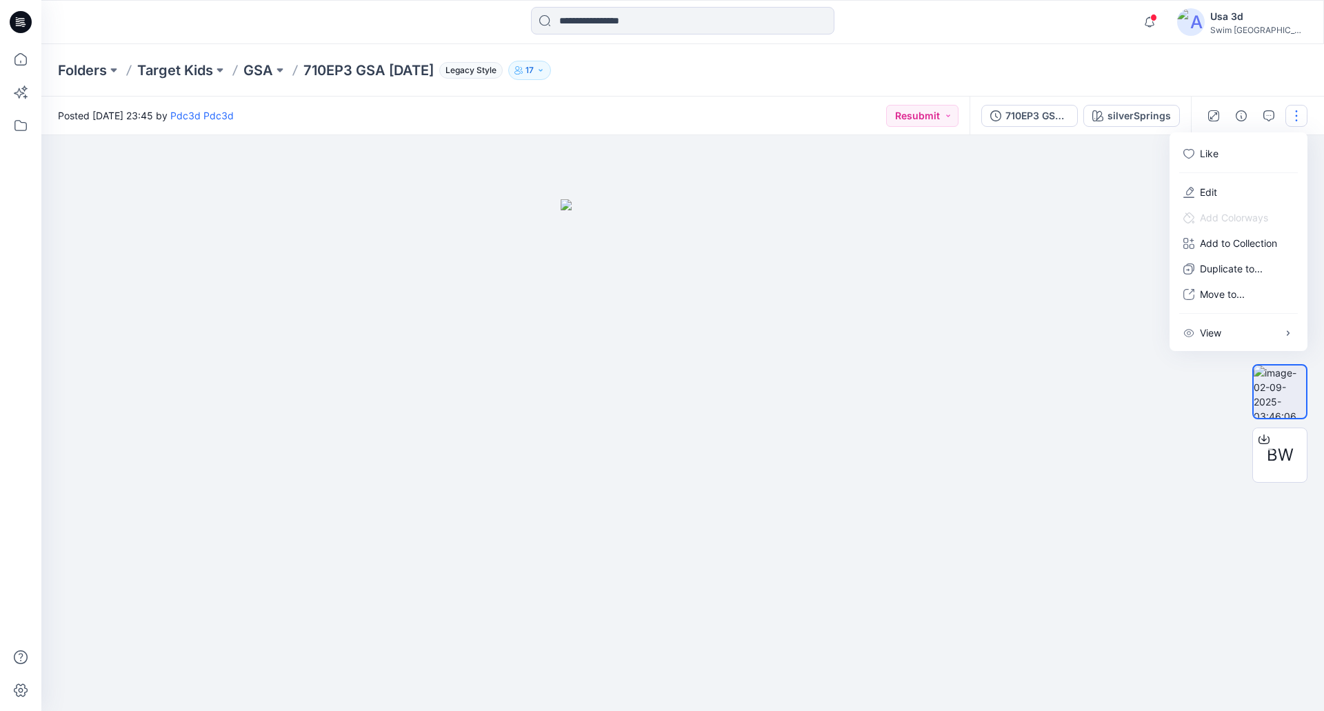
click at [1293, 112] on button "button" at bounding box center [1296, 116] width 22 height 22
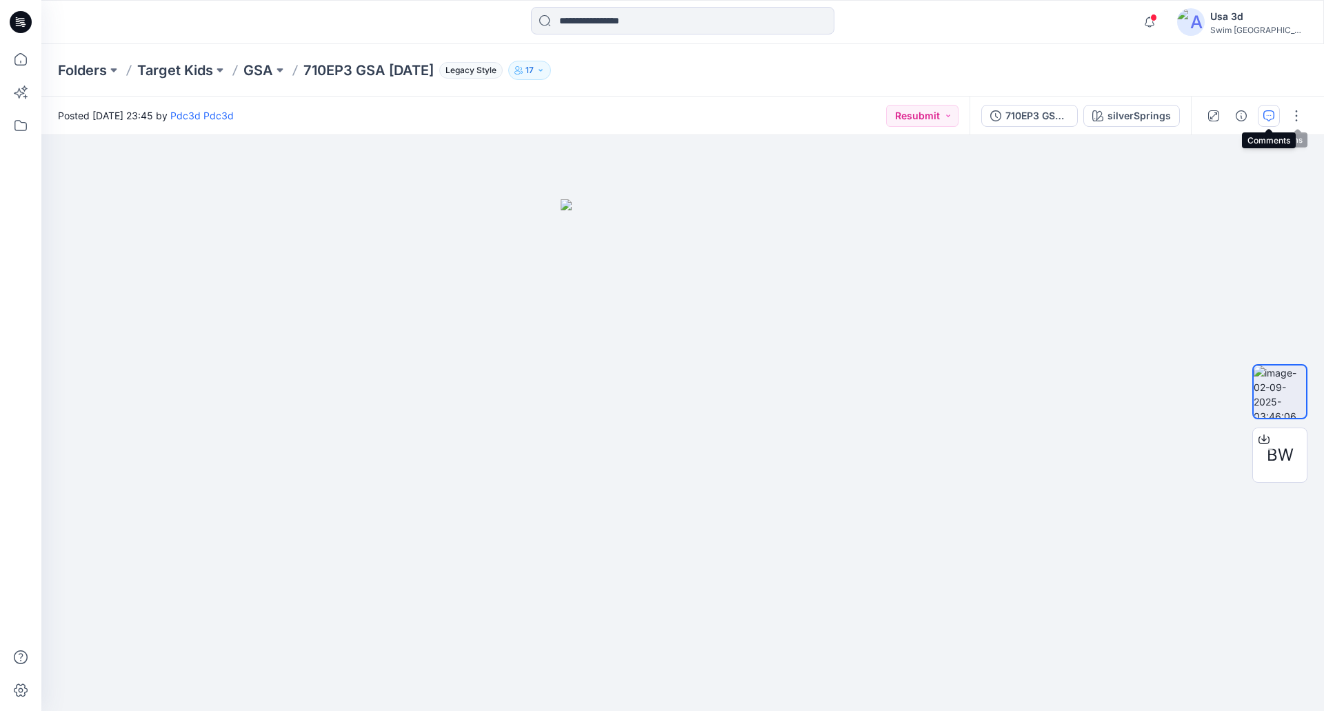
click at [1262, 110] on button "button" at bounding box center [1269, 116] width 22 height 22
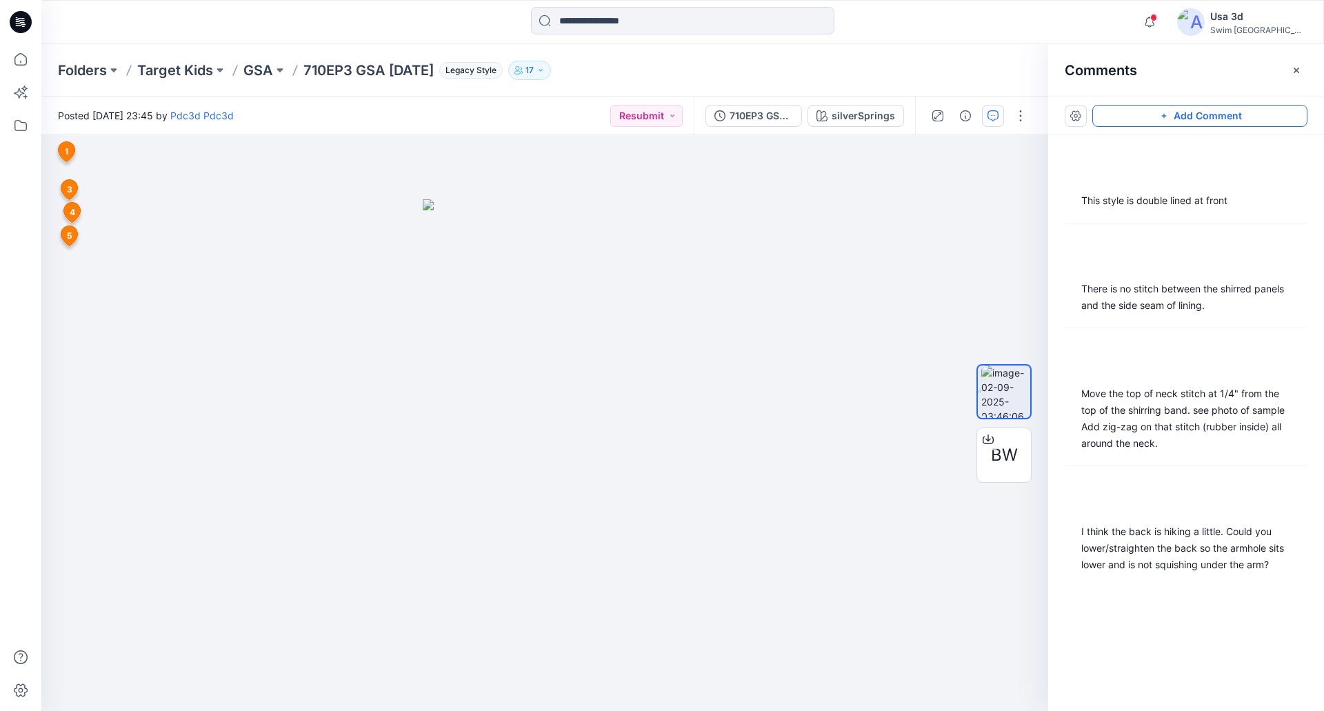
click at [1185, 107] on button "Add Comment" at bounding box center [1199, 116] width 215 height 22
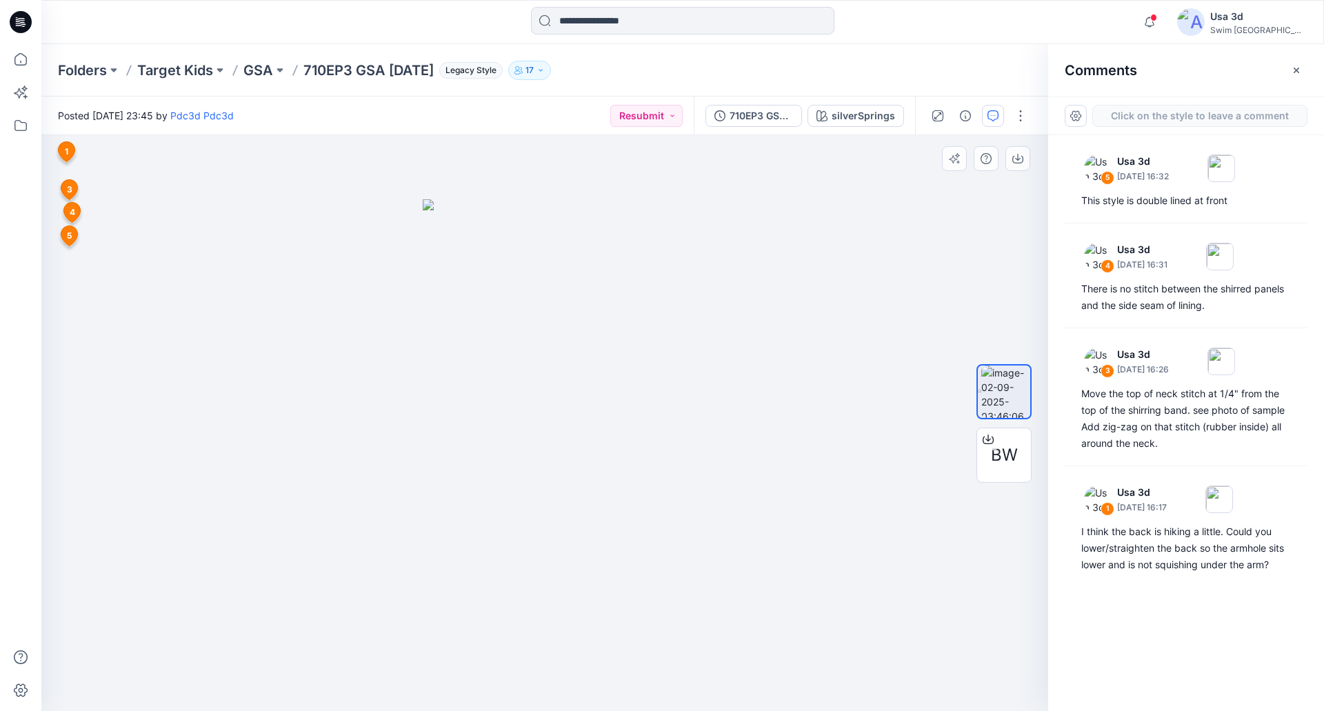
click at [67, 275] on div "6 1 Usa 3d September 03, 2025 16:17 I think the back is hiking a little. Could …" at bounding box center [544, 423] width 1007 height 576
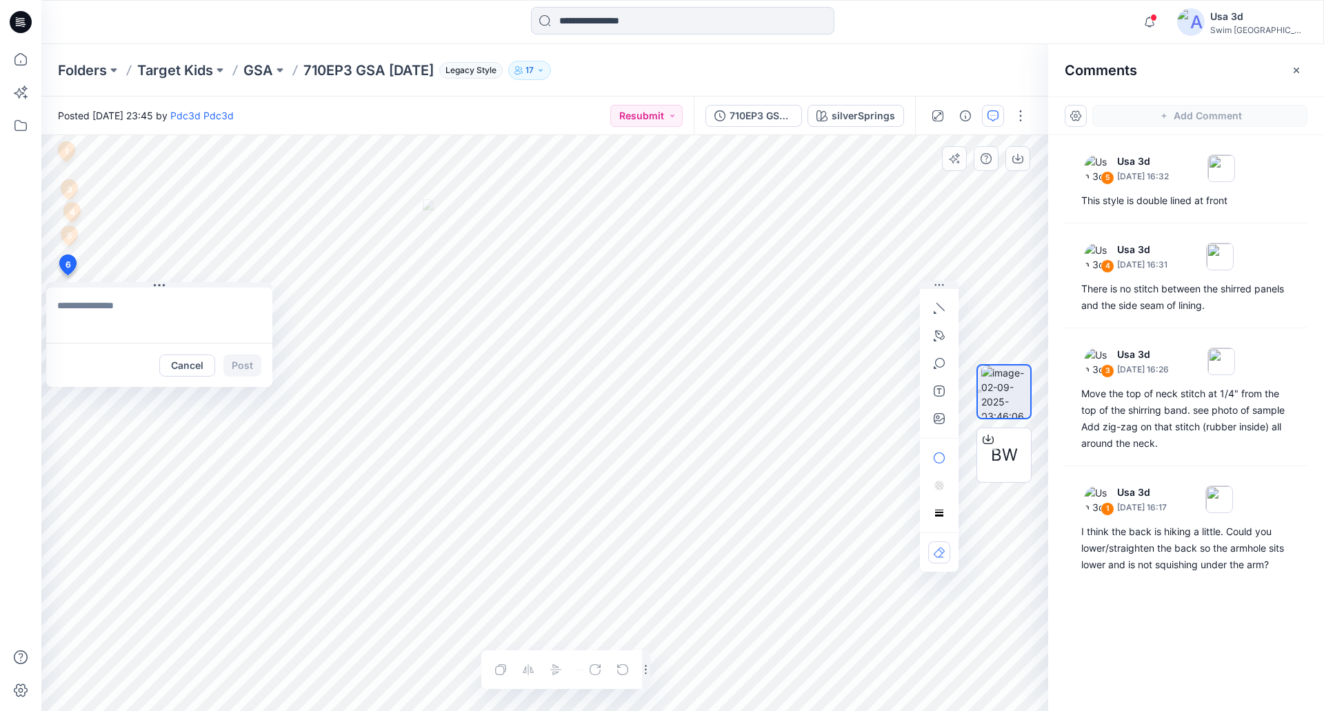
drag, startPoint x: 105, startPoint y: 309, endPoint x: 94, endPoint y: 313, distance: 12.4
click at [105, 309] on textarea at bounding box center [159, 315] width 226 height 55
click at [70, 330] on textarea "**********" at bounding box center [159, 315] width 226 height 55
click at [93, 323] on textarea "**********" at bounding box center [159, 315] width 226 height 55
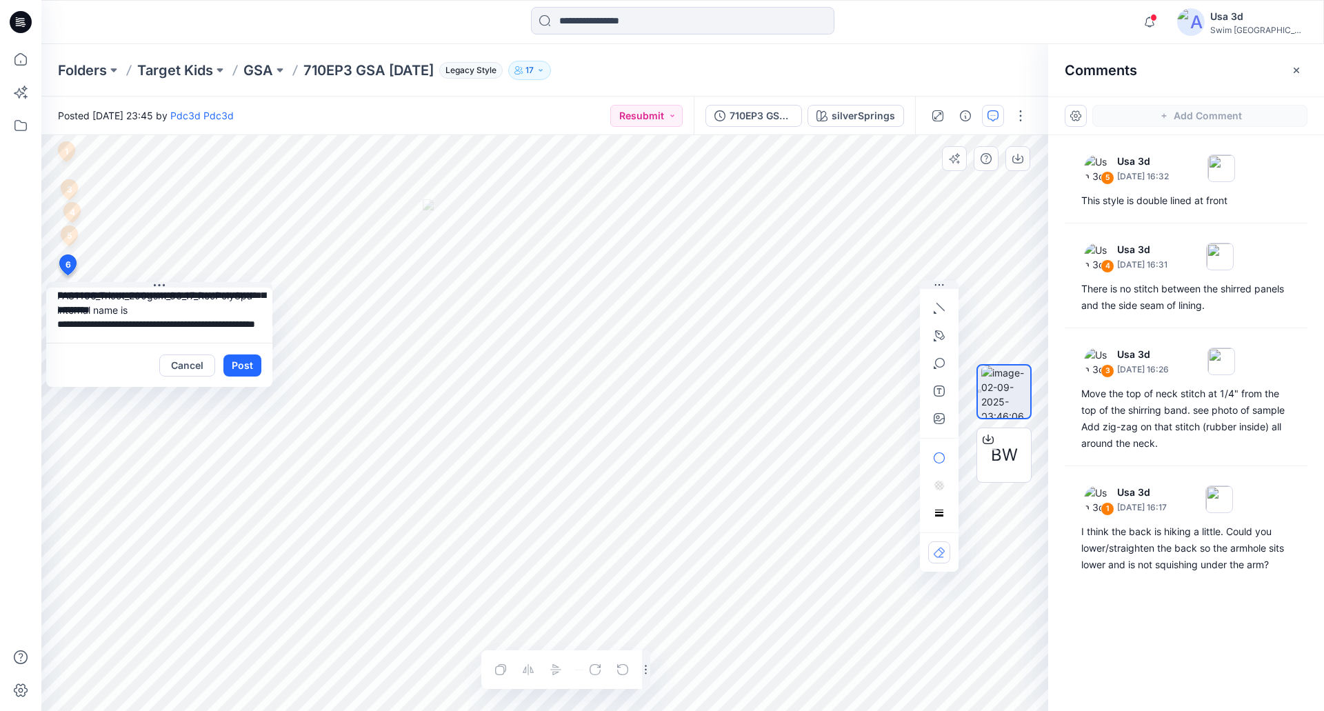
paste textarea "**********"
type textarea "**********"
click at [219, 323] on textarea "**********" at bounding box center [159, 315] width 226 height 55
click at [939, 422] on icon "button" at bounding box center [939, 418] width 11 height 11
type input"] "**********"
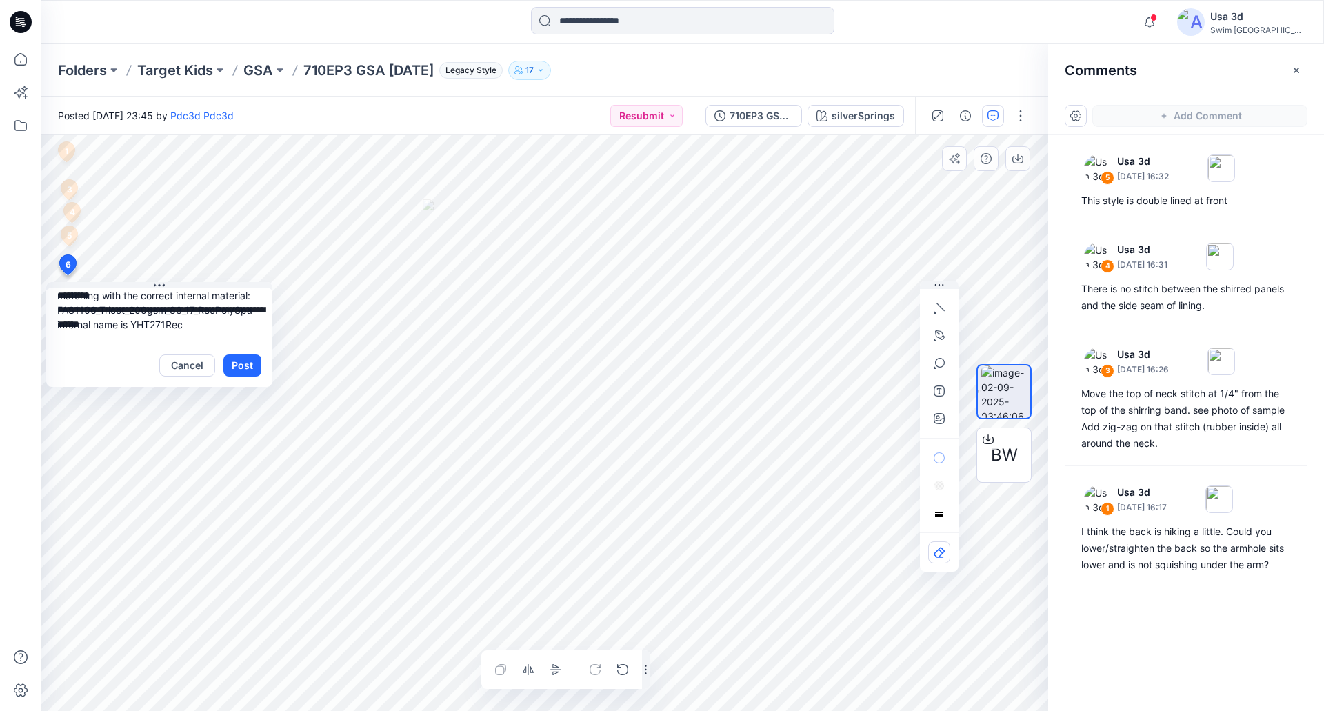
scroll to position [0, 0]
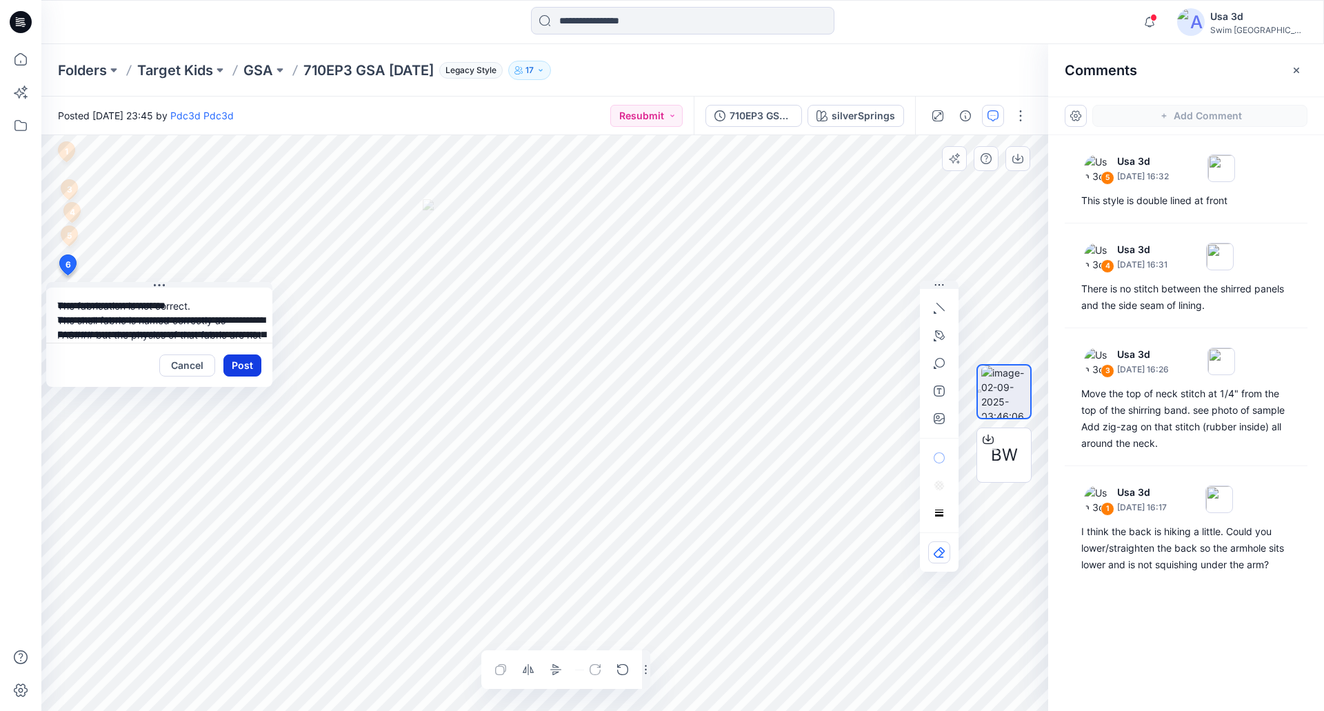
click at [245, 359] on button "Post" at bounding box center [242, 365] width 38 height 22
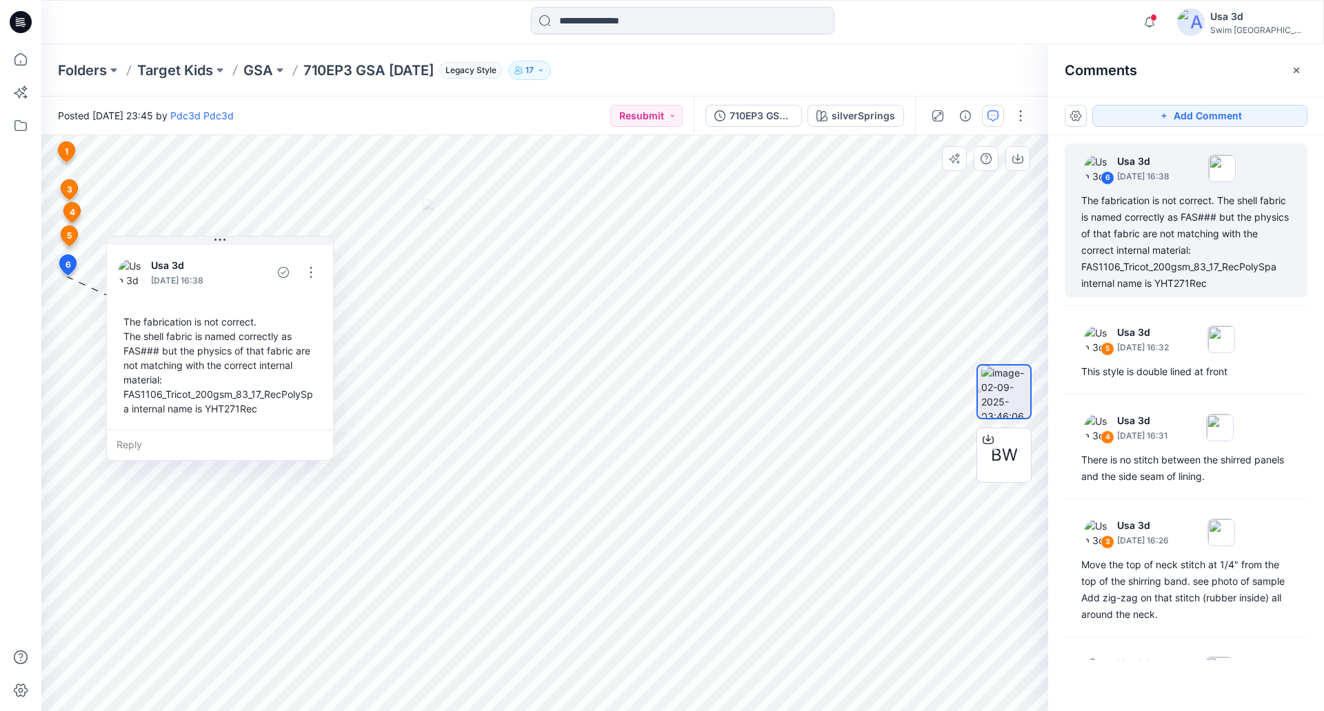
drag, startPoint x: 225, startPoint y: 283, endPoint x: 265, endPoint y: 293, distance: 41.1
click at [285, 239] on button at bounding box center [220, 240] width 226 height 8
click at [281, 410] on div "The fabrication is not correct. The shell fabric is named correctly as FAS### b…" at bounding box center [219, 367] width 204 height 112
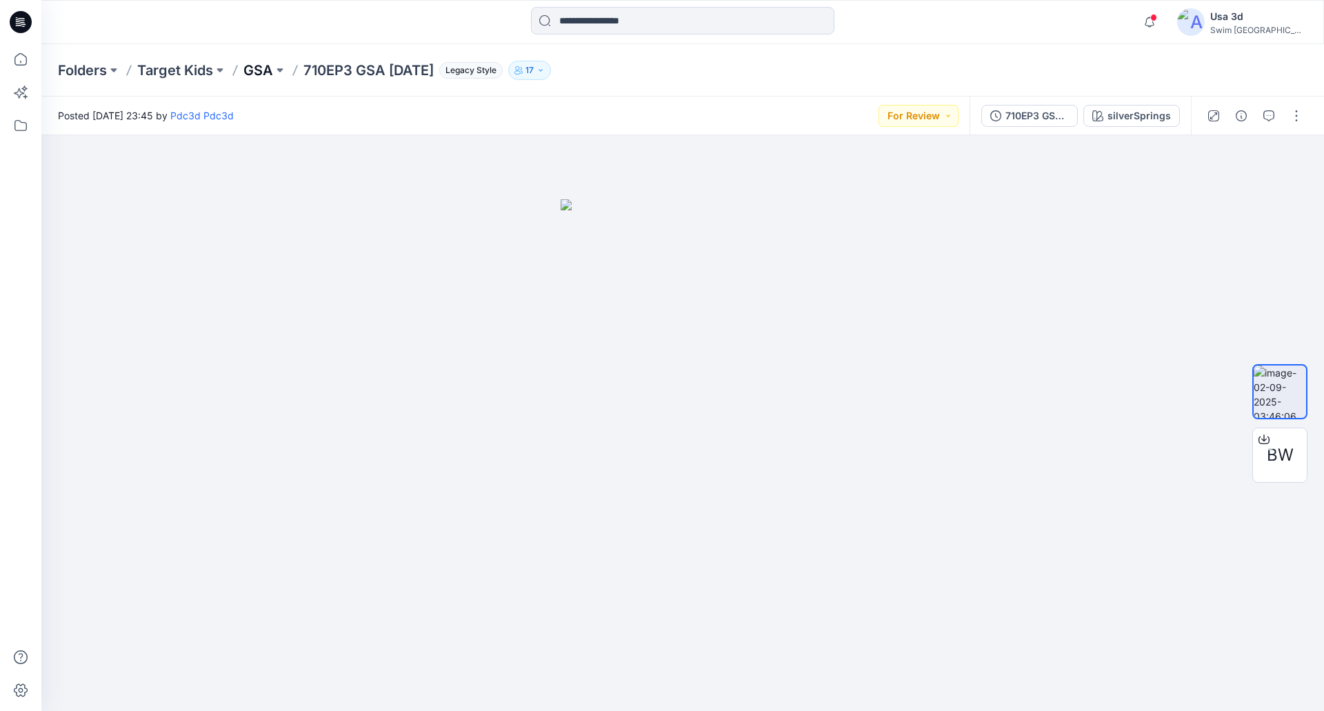
click at [249, 77] on p "GSA" at bounding box center [258, 70] width 30 height 19
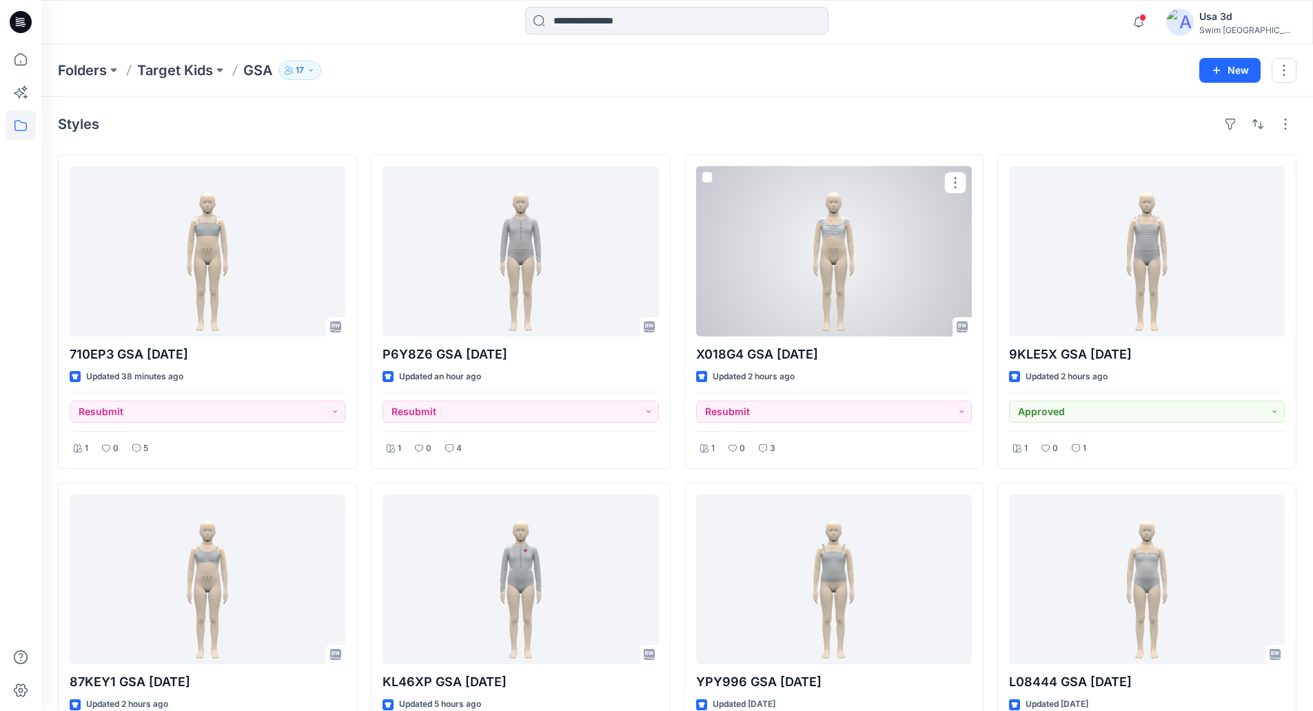
click at [811, 296] on div at bounding box center [834, 251] width 276 height 170
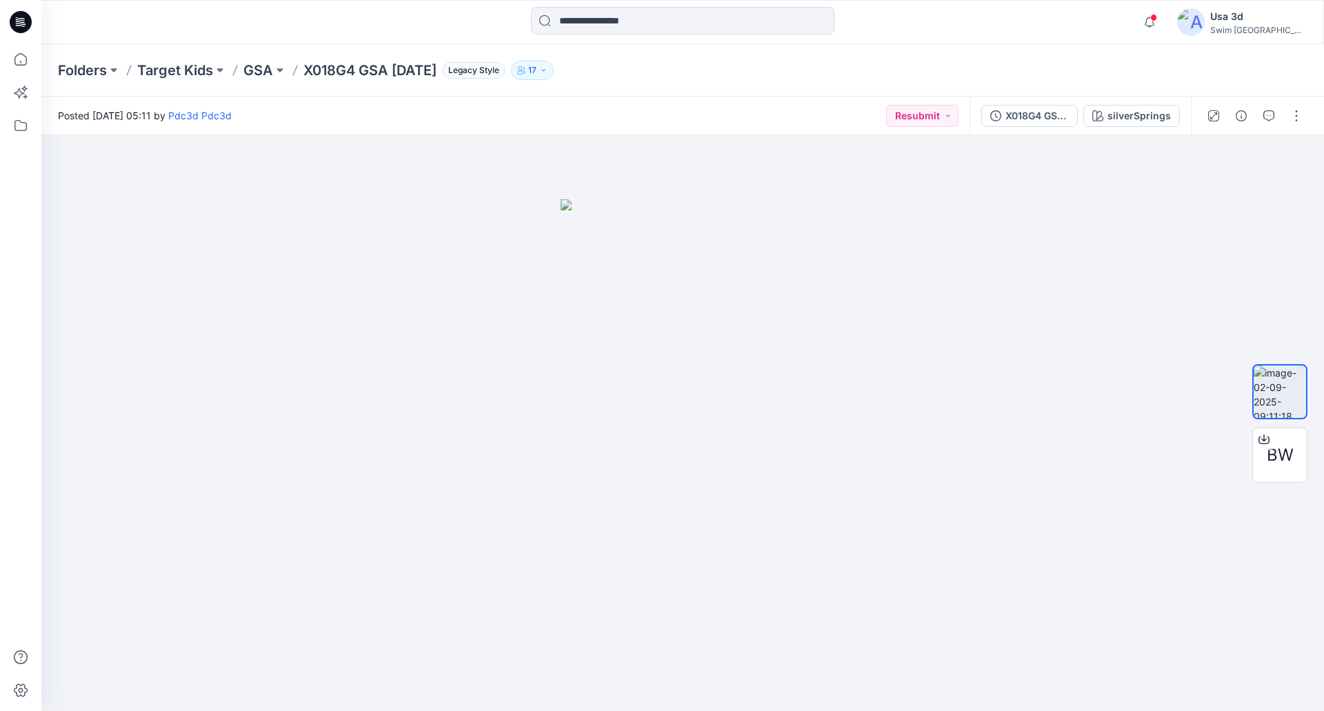
drag, startPoint x: 306, startPoint y: 69, endPoint x: 452, endPoint y: 74, distance: 146.3
click at [436, 74] on p "X018G4 GSA [DATE]" at bounding box center [369, 70] width 133 height 19
copy p "X018G4 GSA [DATE]"
click at [195, 68] on p "Target Kids" at bounding box center [175, 70] width 76 height 19
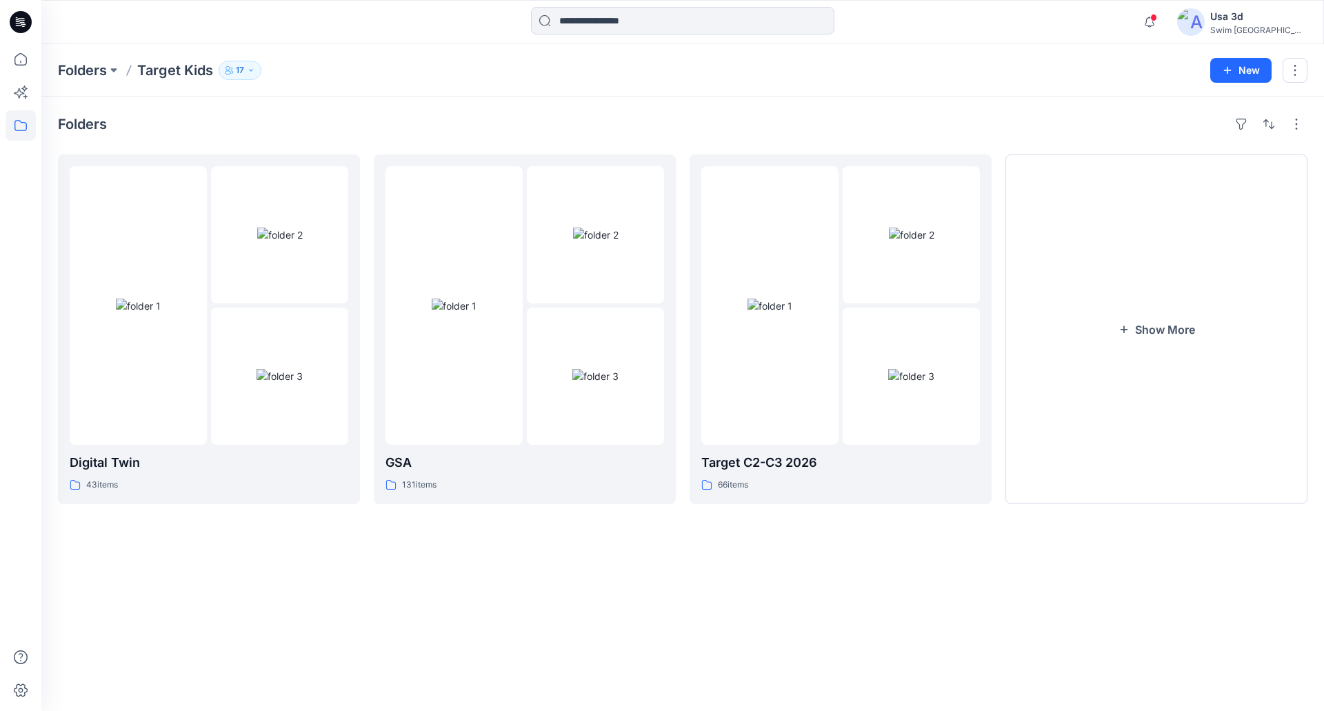
click at [1, 16] on div at bounding box center [21, 22] width 44 height 44
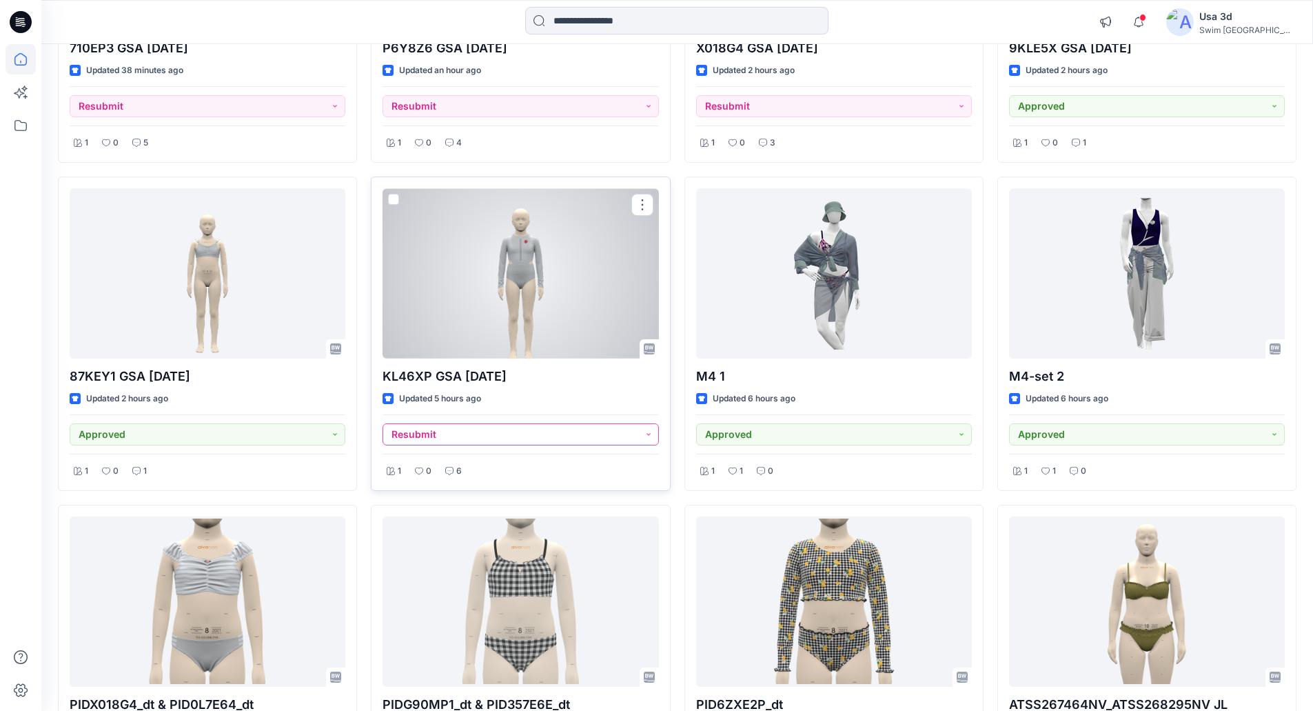
scroll to position [519, 0]
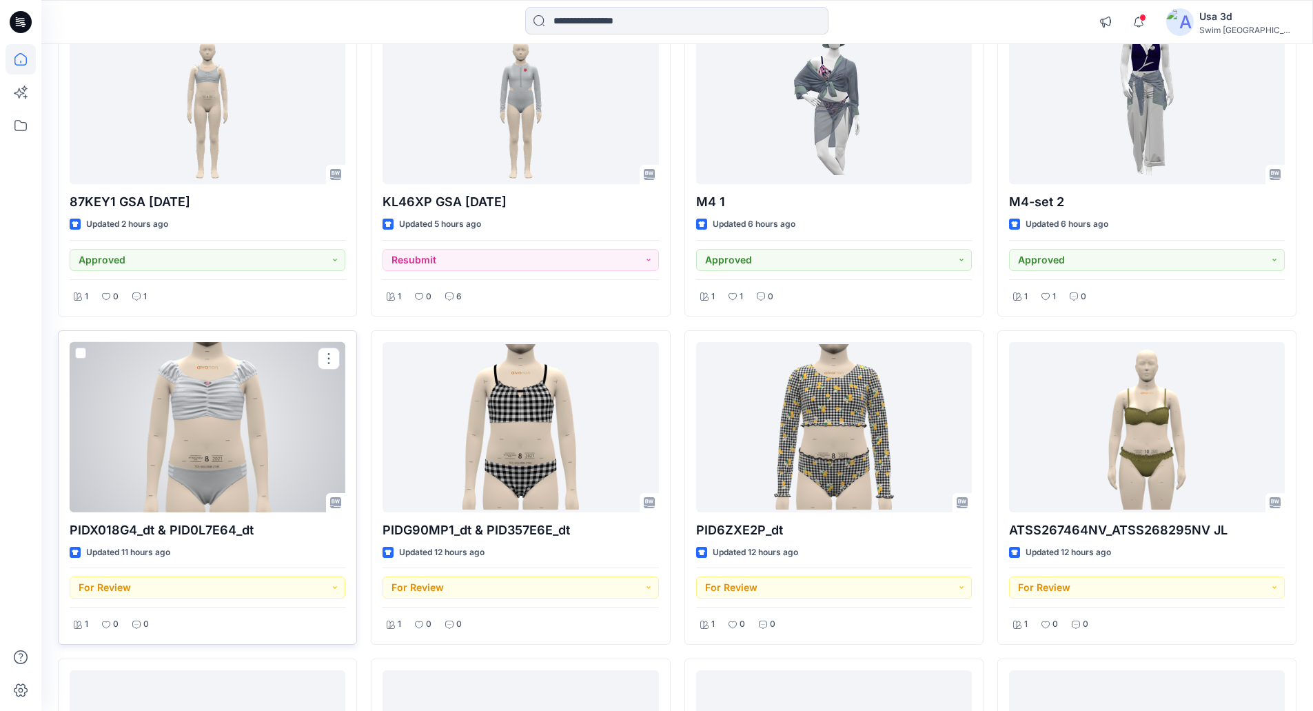
click at [214, 414] on div at bounding box center [208, 427] width 276 height 170
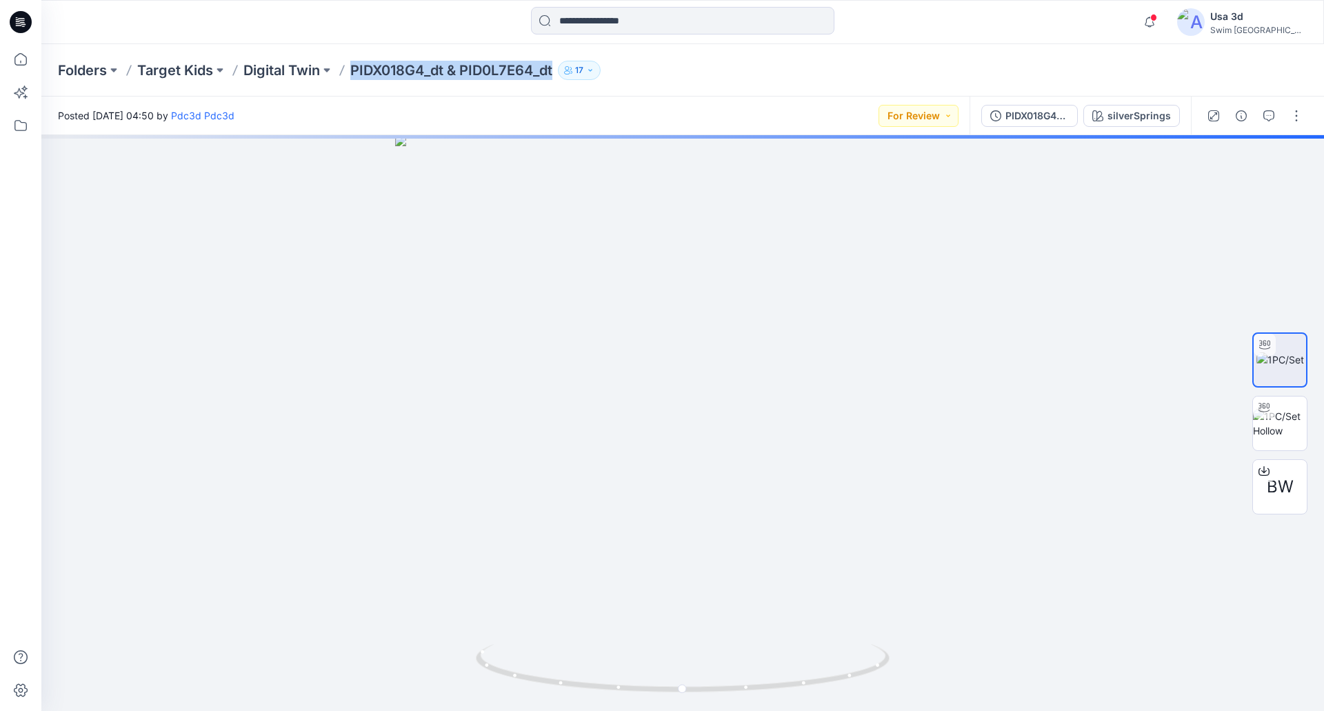
drag, startPoint x: 353, startPoint y: 70, endPoint x: 563, endPoint y: 69, distance: 209.6
click at [563, 68] on div "Folders Target Kids Digital Twin PIDX018G4_dt & PID0L7E64_dt 17" at bounding box center [629, 70] width 1142 height 19
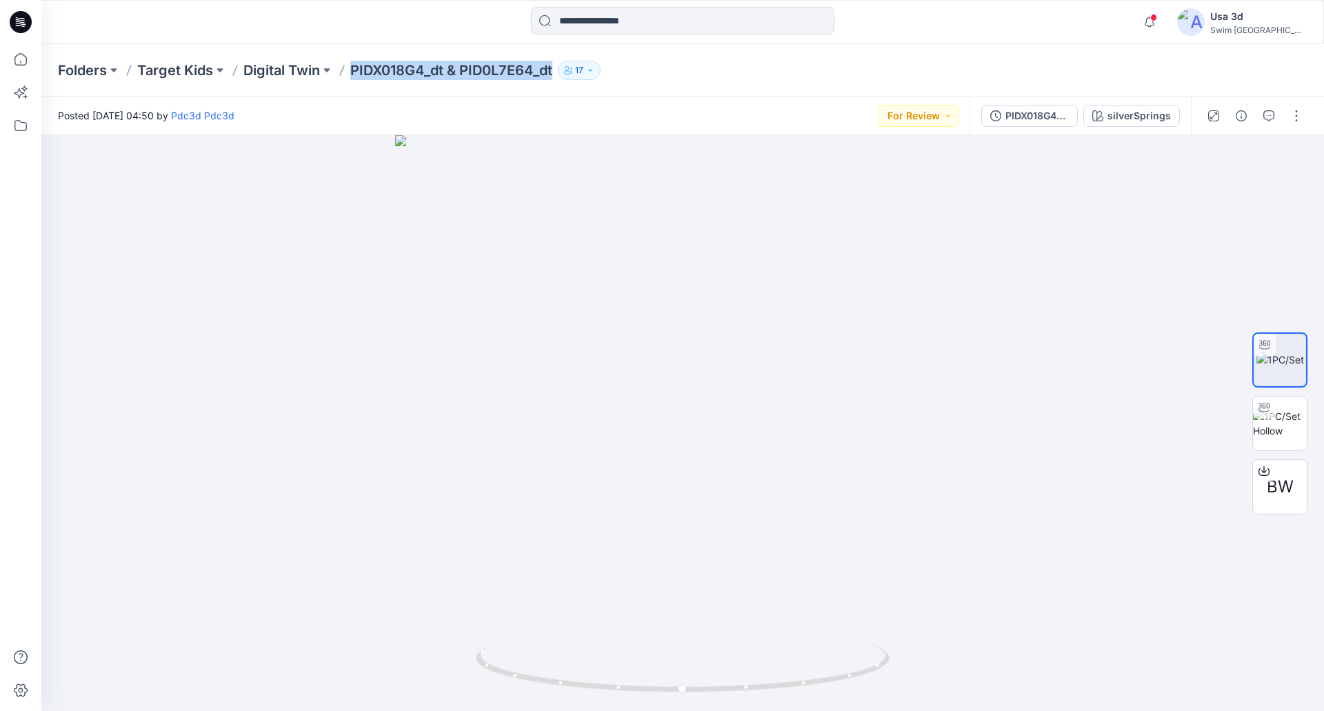
copy div "PIDX018G4_dt & PID0L7E64_dt 17"
click at [288, 70] on p "Digital Twin" at bounding box center [281, 70] width 77 height 19
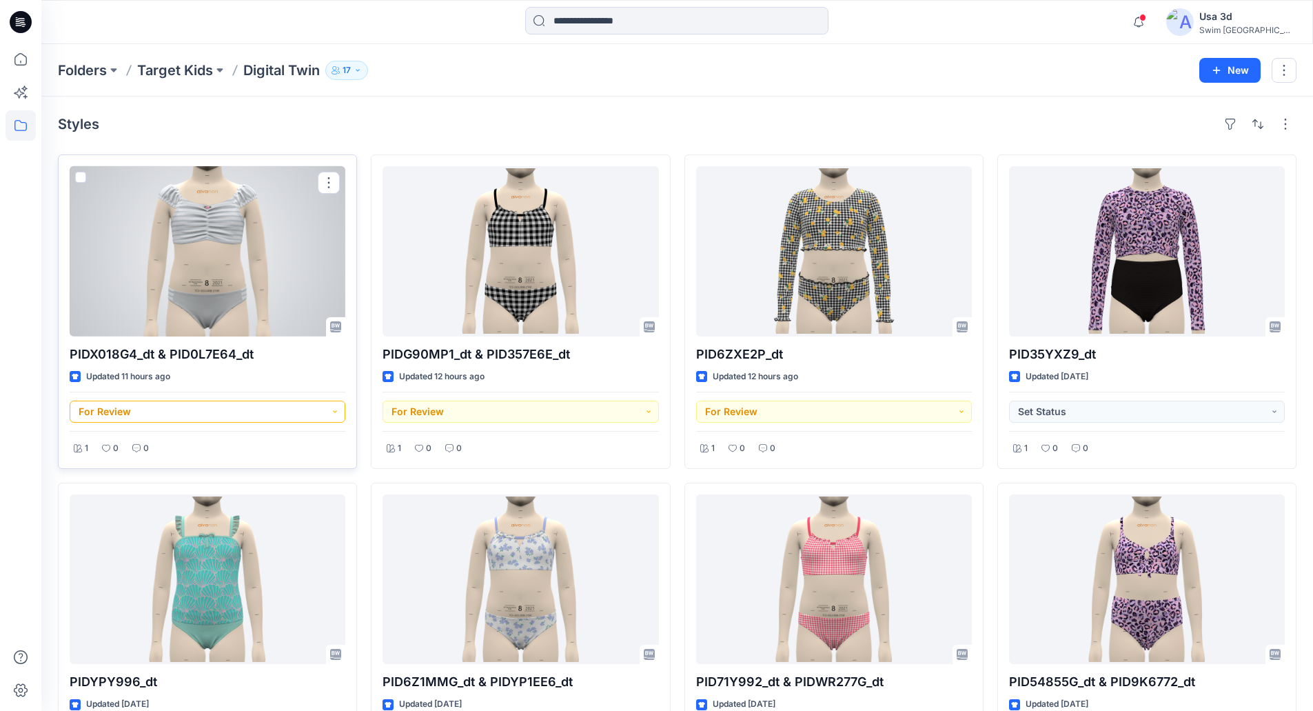
click at [187, 412] on button "For Review" at bounding box center [208, 412] width 276 height 22
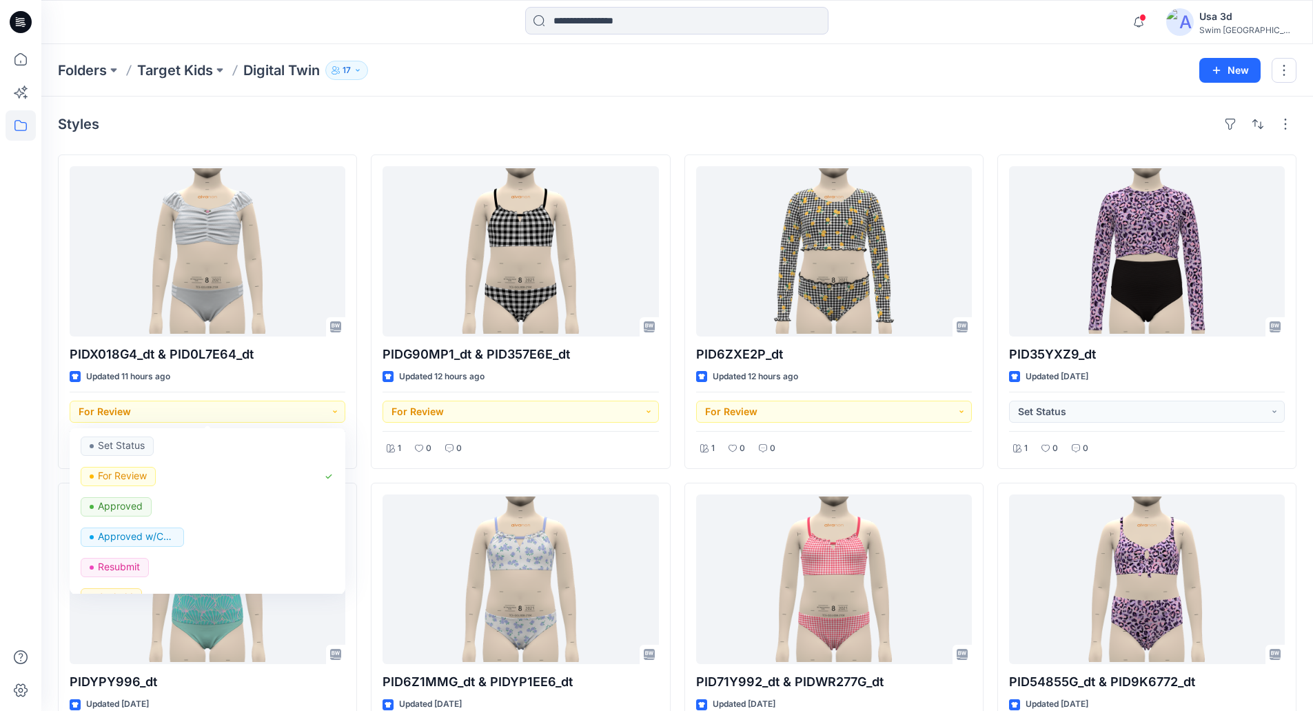
click at [663, 86] on div "Folders Target Kids Digital Twin [DEMOGRAPHIC_DATA] New" at bounding box center [677, 70] width 1272 height 52
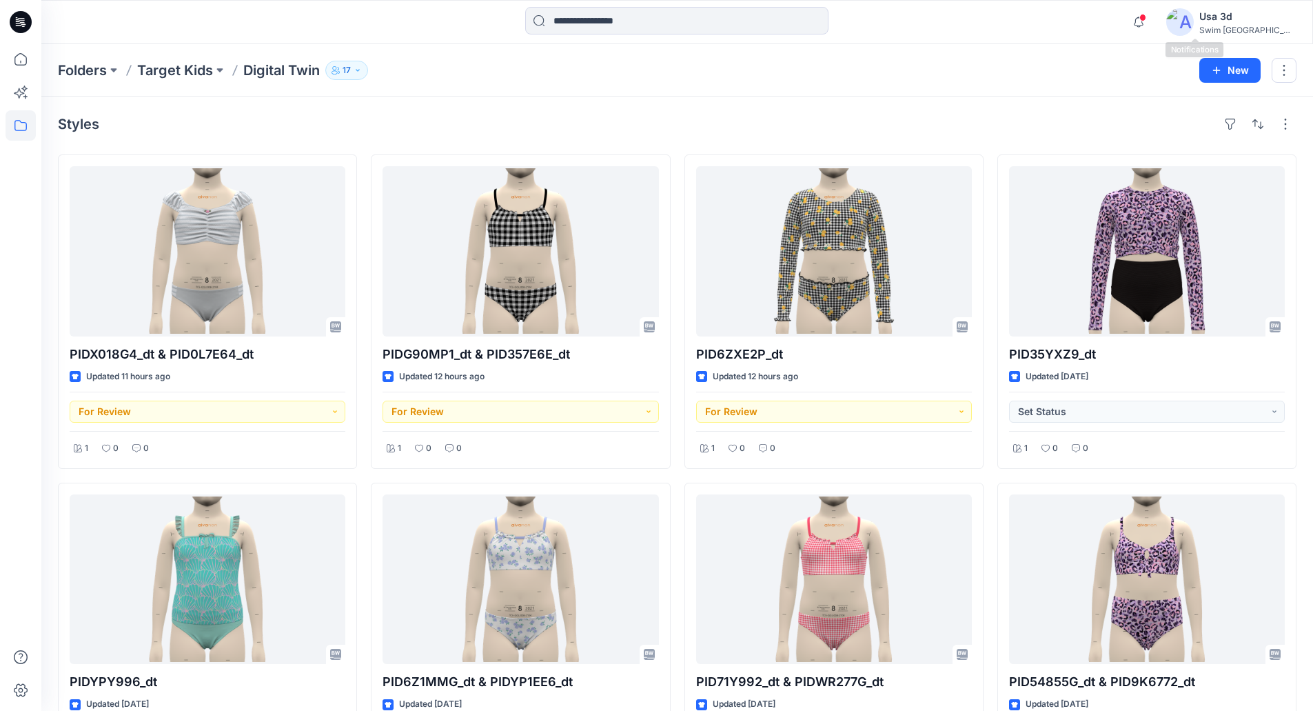
click at [1201, 8] on div "Notifications Pdc3d Pdc3d shared PIDX018G4_dt &amp; PID0L7E64_dt in Digital Twi…" at bounding box center [1210, 22] width 171 height 30
click at [1152, 13] on icon "button" at bounding box center [1139, 22] width 26 height 28
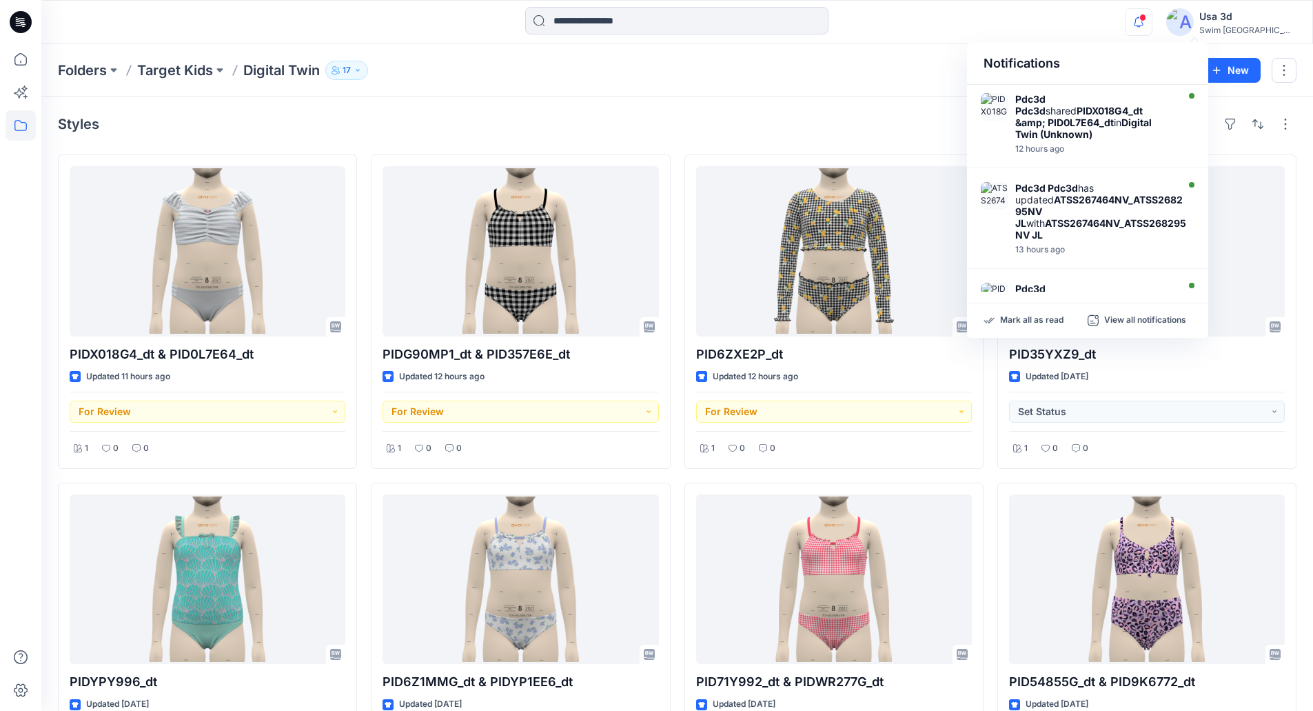
click at [1152, 14] on icon "button" at bounding box center [1139, 22] width 26 height 28
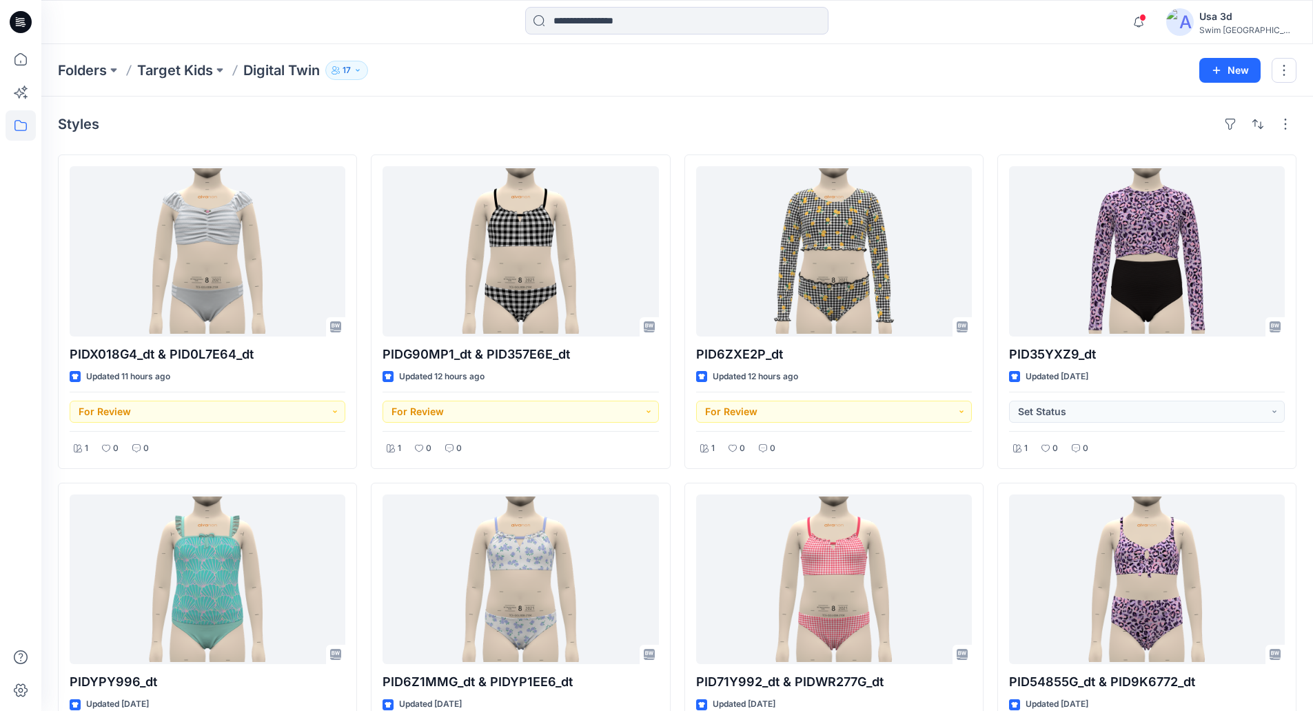
click at [31, 24] on icon at bounding box center [21, 22] width 22 height 22
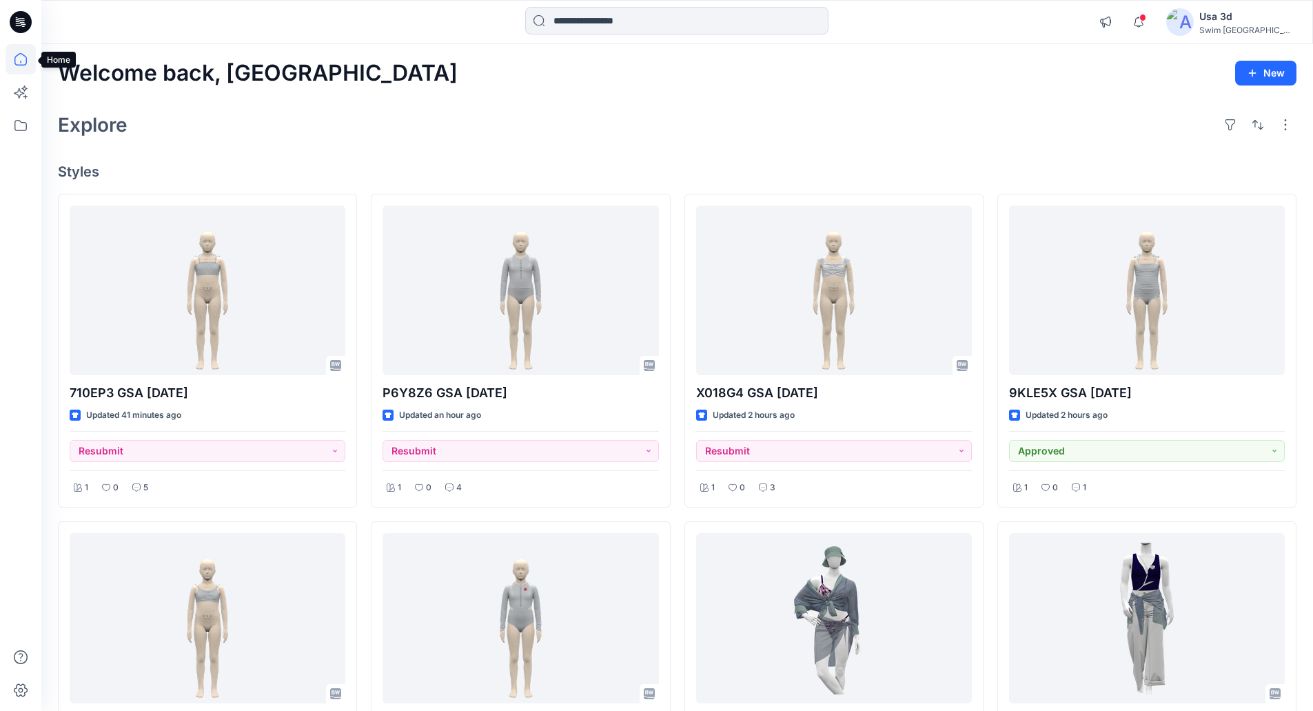
click at [26, 23] on icon at bounding box center [21, 22] width 22 height 22
drag, startPoint x: 332, startPoint y: 687, endPoint x: 327, endPoint y: 697, distance: 10.5
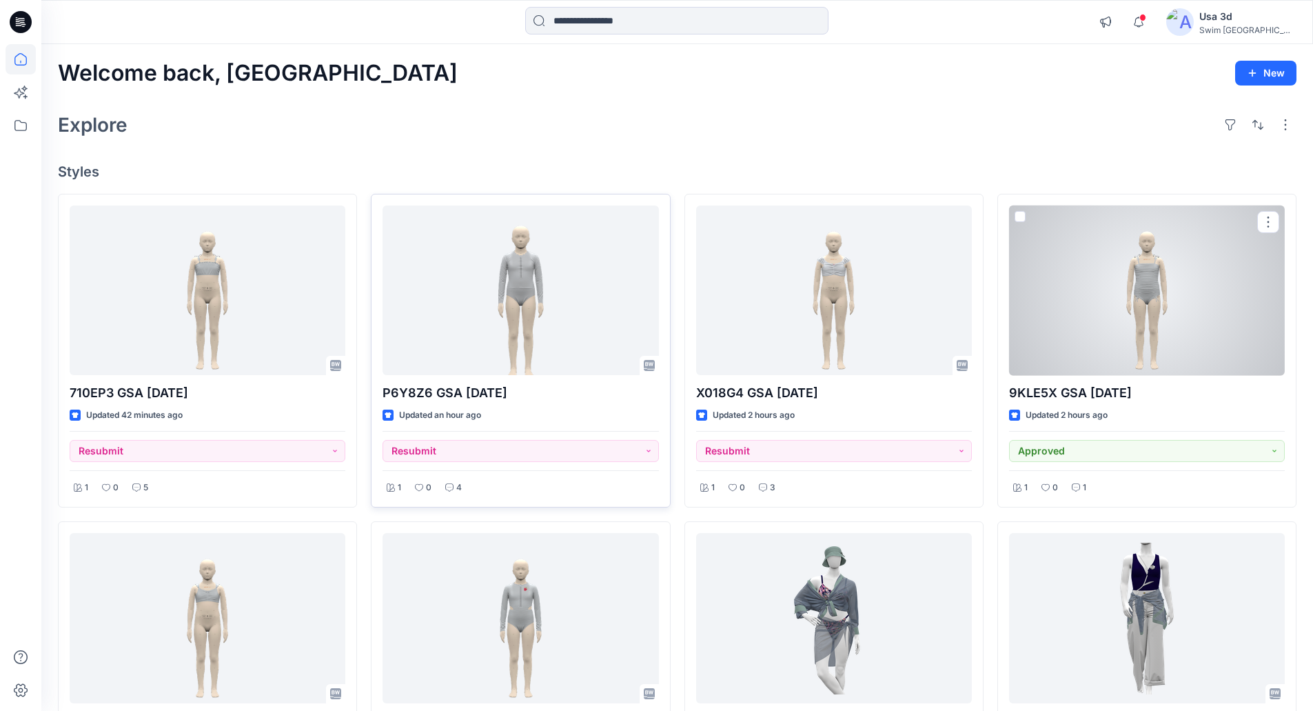
drag, startPoint x: 461, startPoint y: 313, endPoint x: 403, endPoint y: 322, distance: 58.6
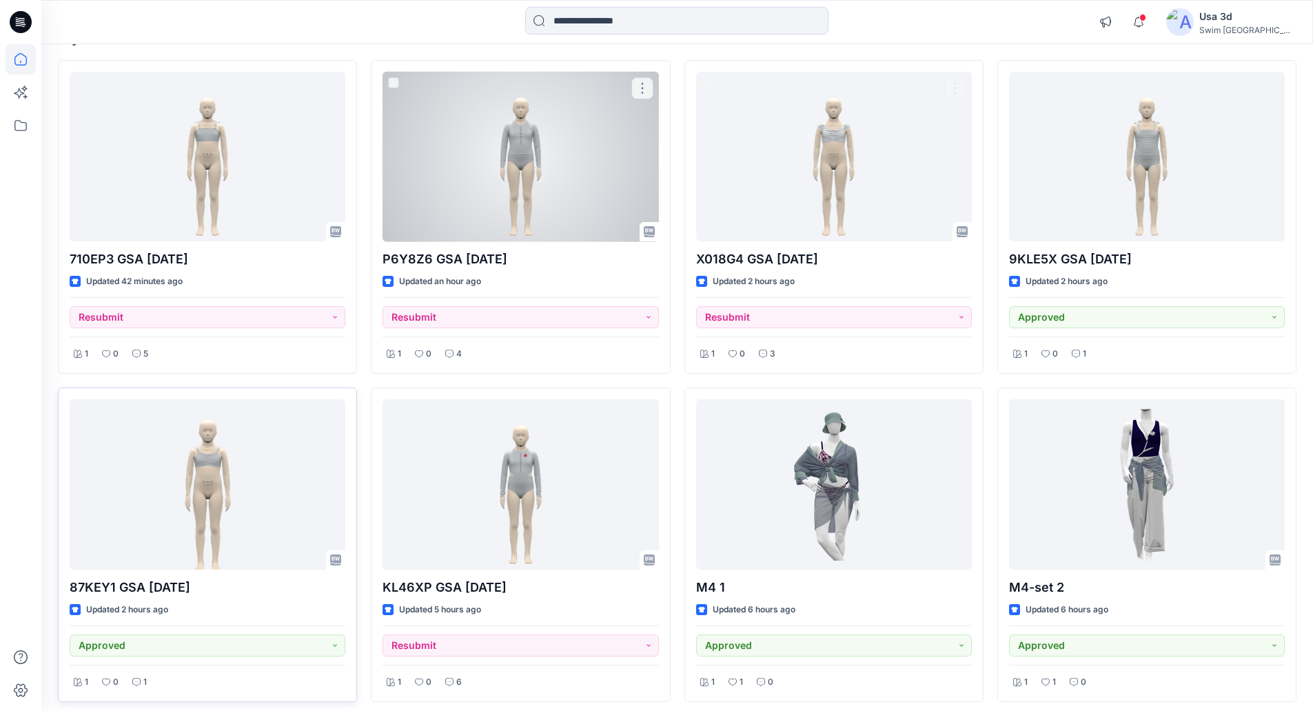
scroll to position [207, 0]
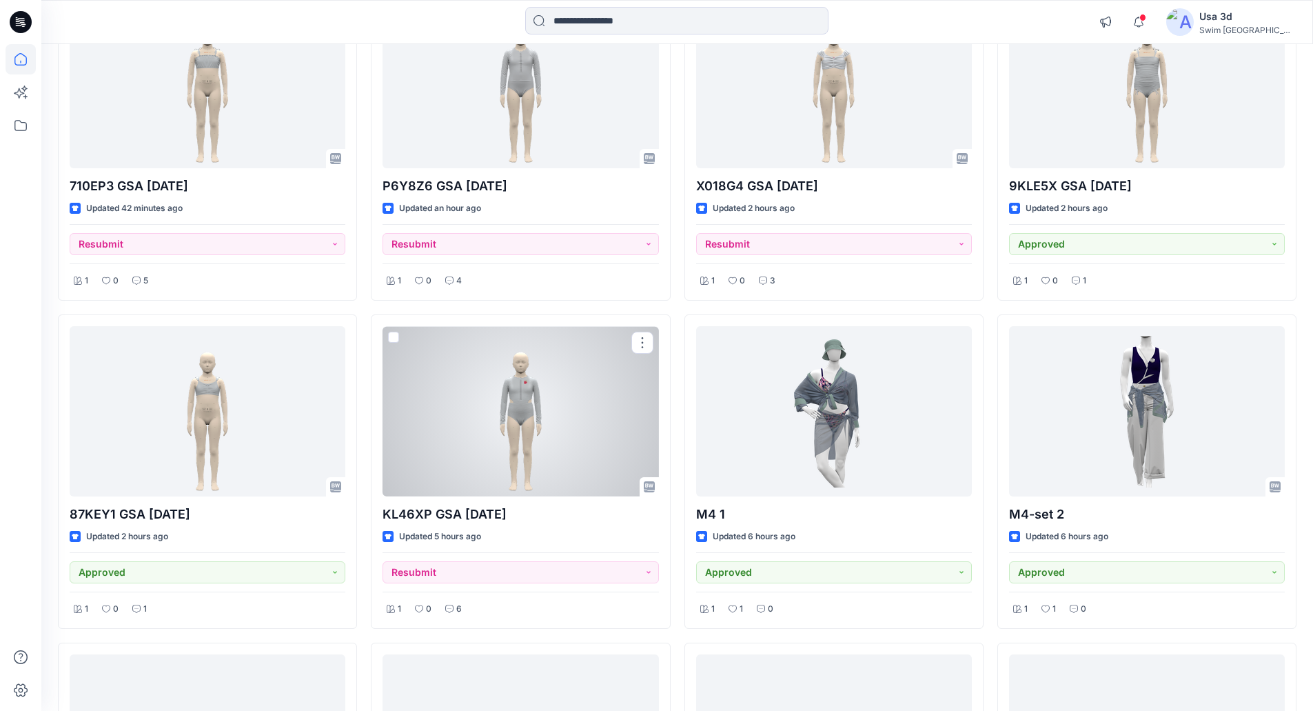
click at [507, 416] on div at bounding box center [521, 411] width 276 height 170
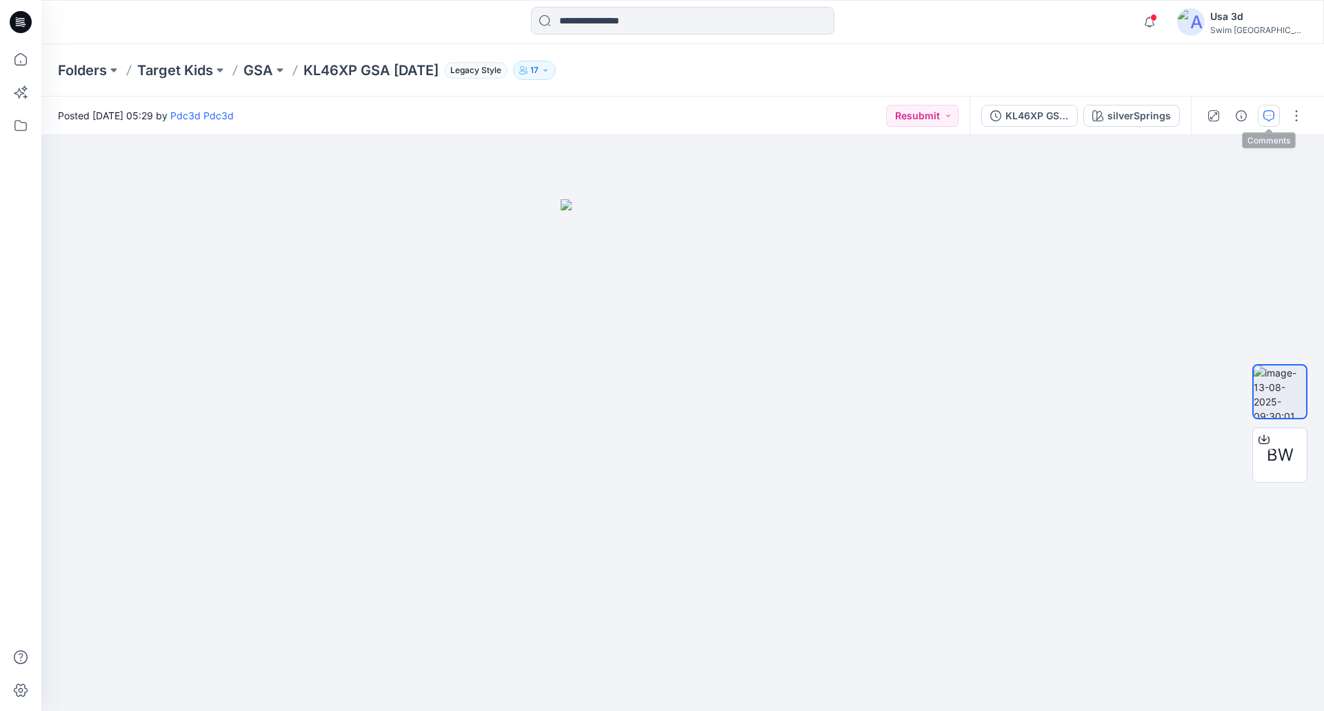
click at [1272, 119] on icon "button" at bounding box center [1268, 115] width 11 height 11
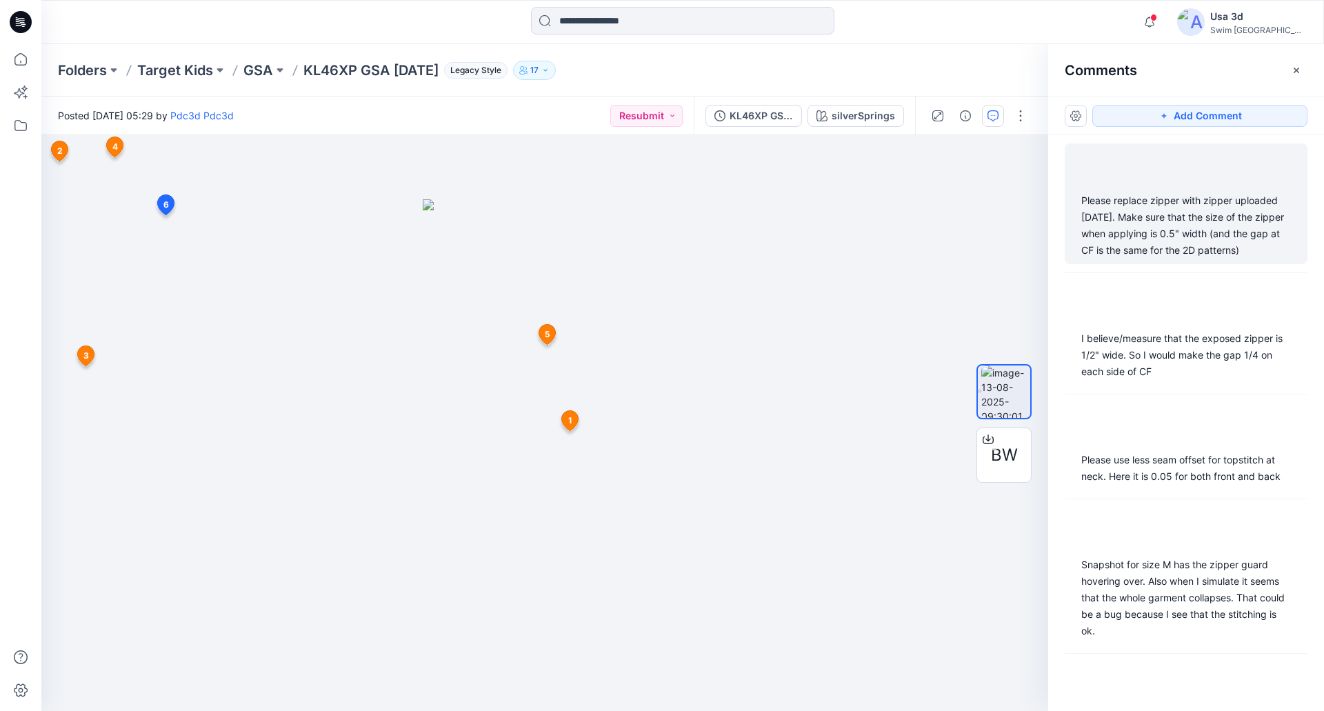
click at [1153, 211] on div "Please replace zipper with zipper uploaded [DATE]. Make sure that the size of t…" at bounding box center [1186, 225] width 210 height 66
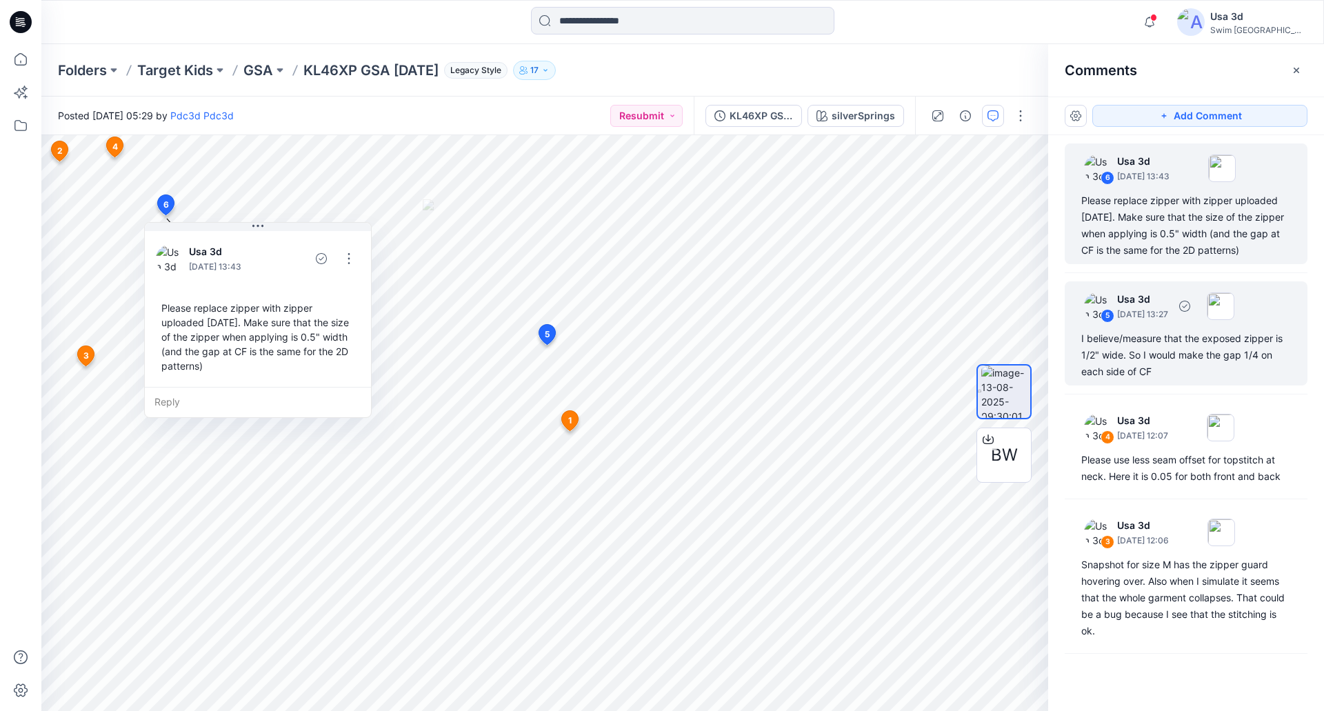
click at [1149, 346] on div "I believe/measure that the exposed zipper is 1/2" wide. So I would make the gap…" at bounding box center [1186, 355] width 210 height 50
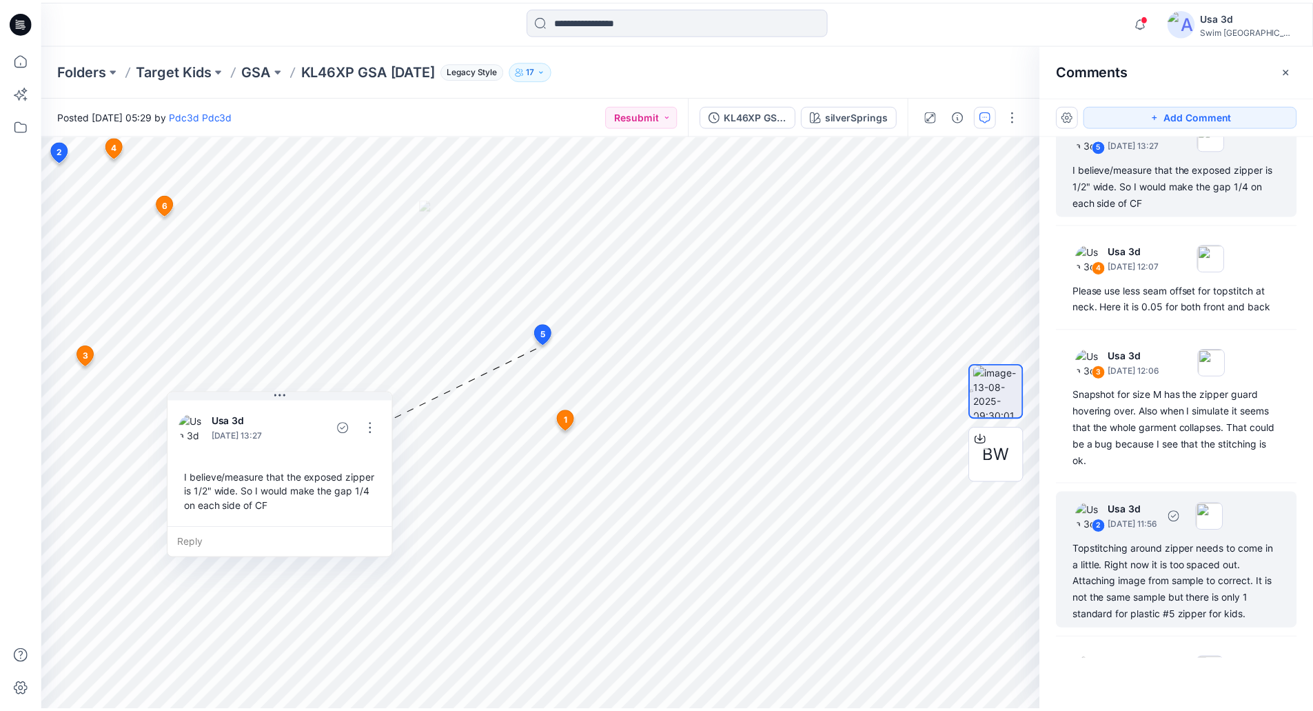
scroll to position [269, 0]
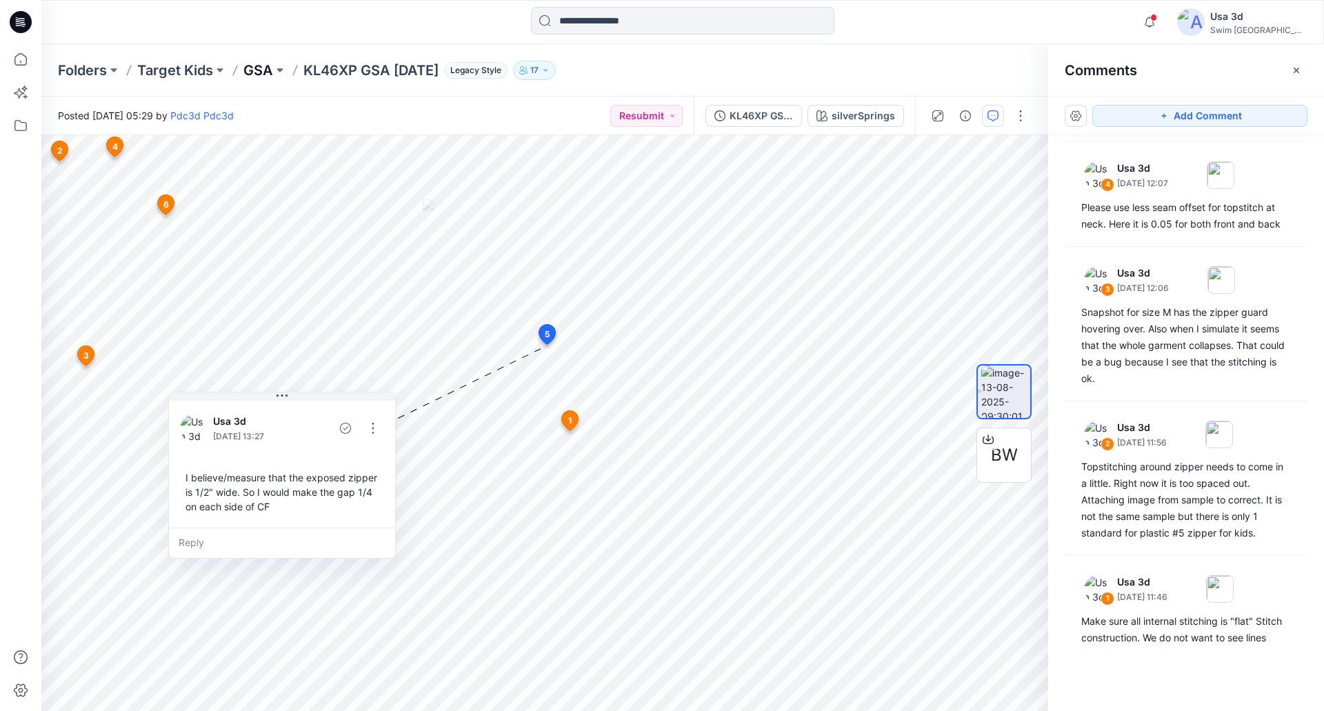
click at [268, 70] on p "GSA" at bounding box center [258, 70] width 30 height 19
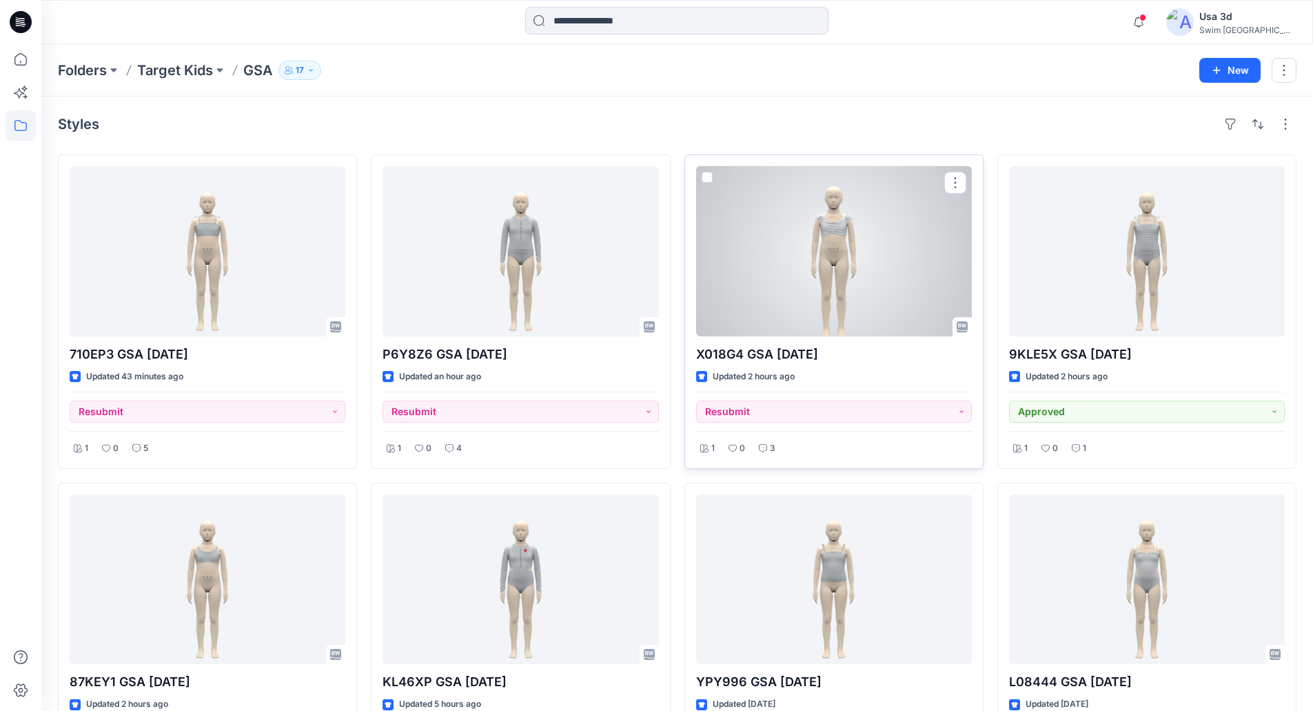
click at [857, 251] on div at bounding box center [834, 251] width 276 height 170
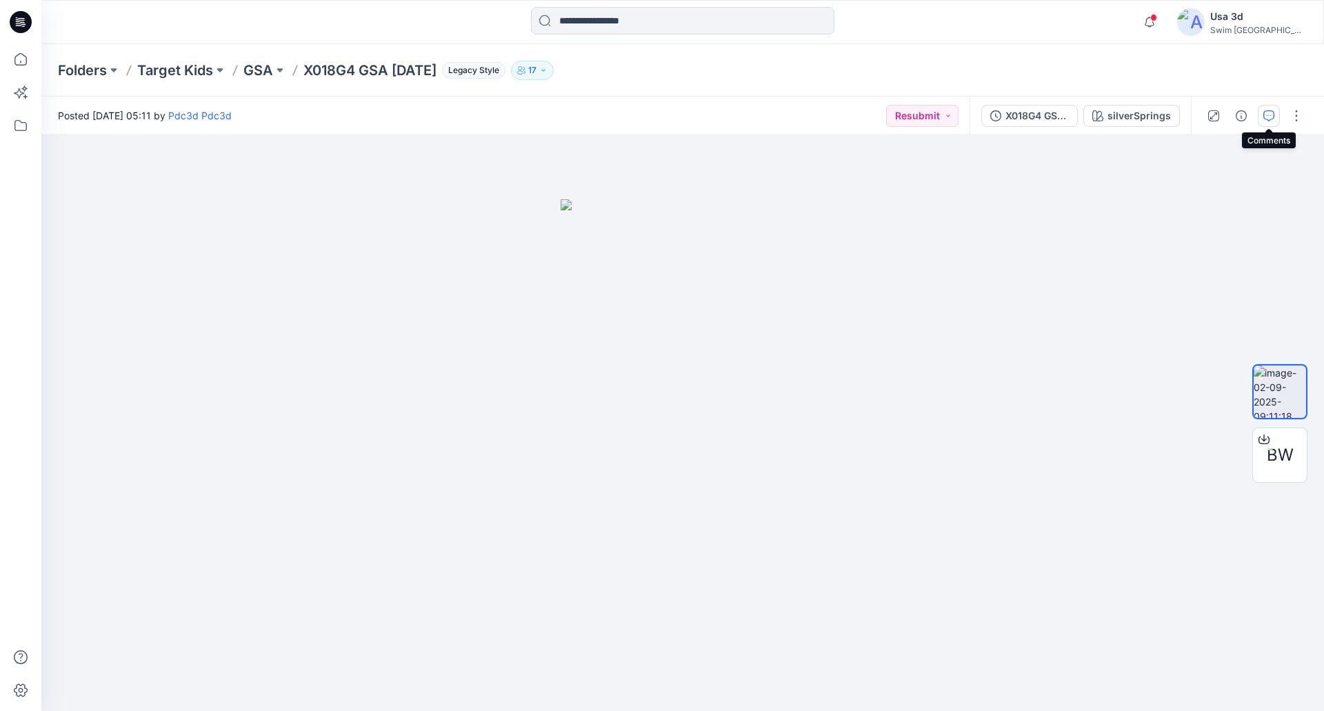
click at [1278, 117] on button "button" at bounding box center [1269, 116] width 22 height 22
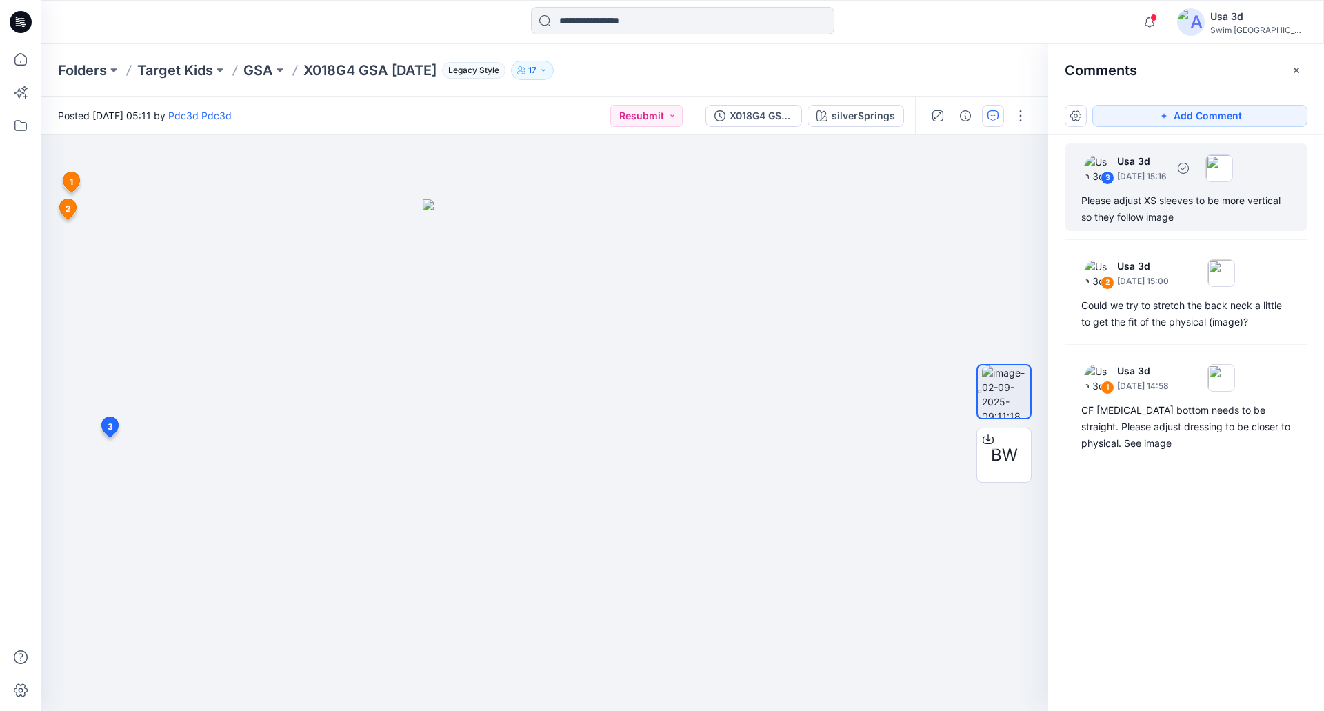
click at [1186, 213] on div "Please adjust XS sleeves to be more vertical so they follow image" at bounding box center [1186, 208] width 210 height 33
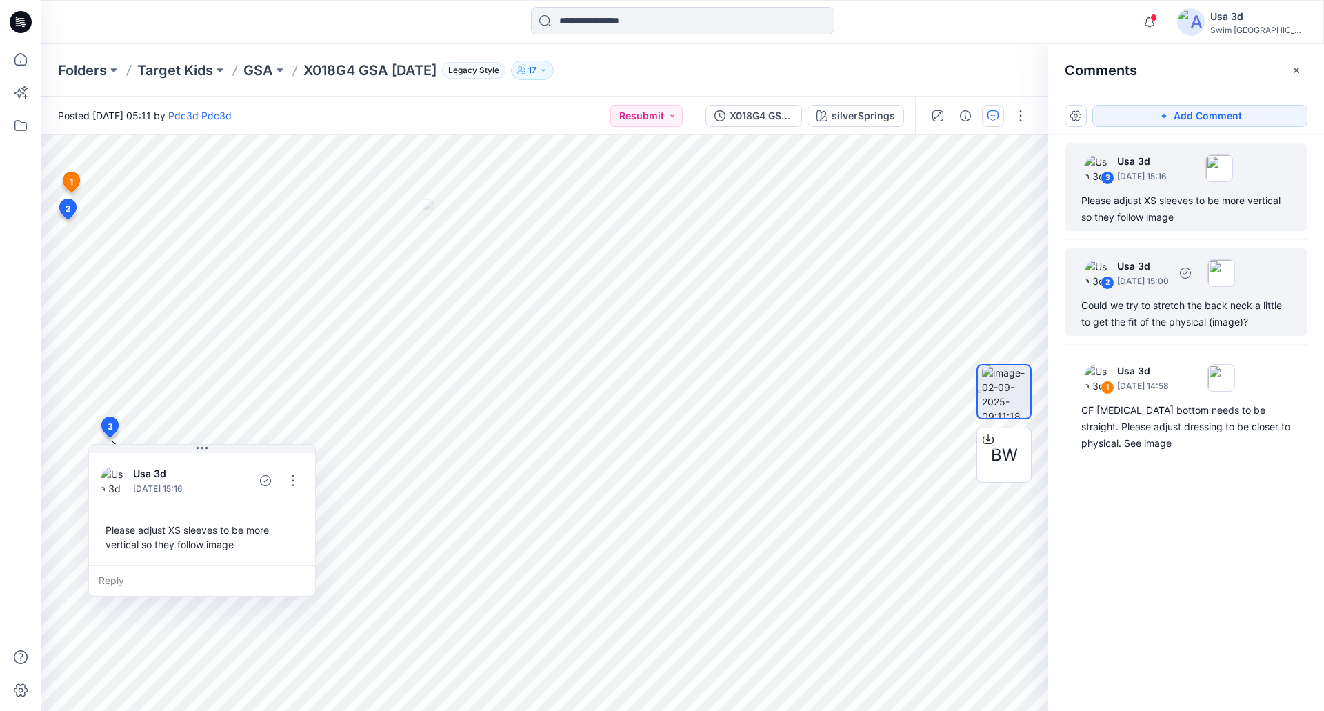
click at [1163, 284] on p "[DATE] 15:00" at bounding box center [1143, 281] width 52 height 14
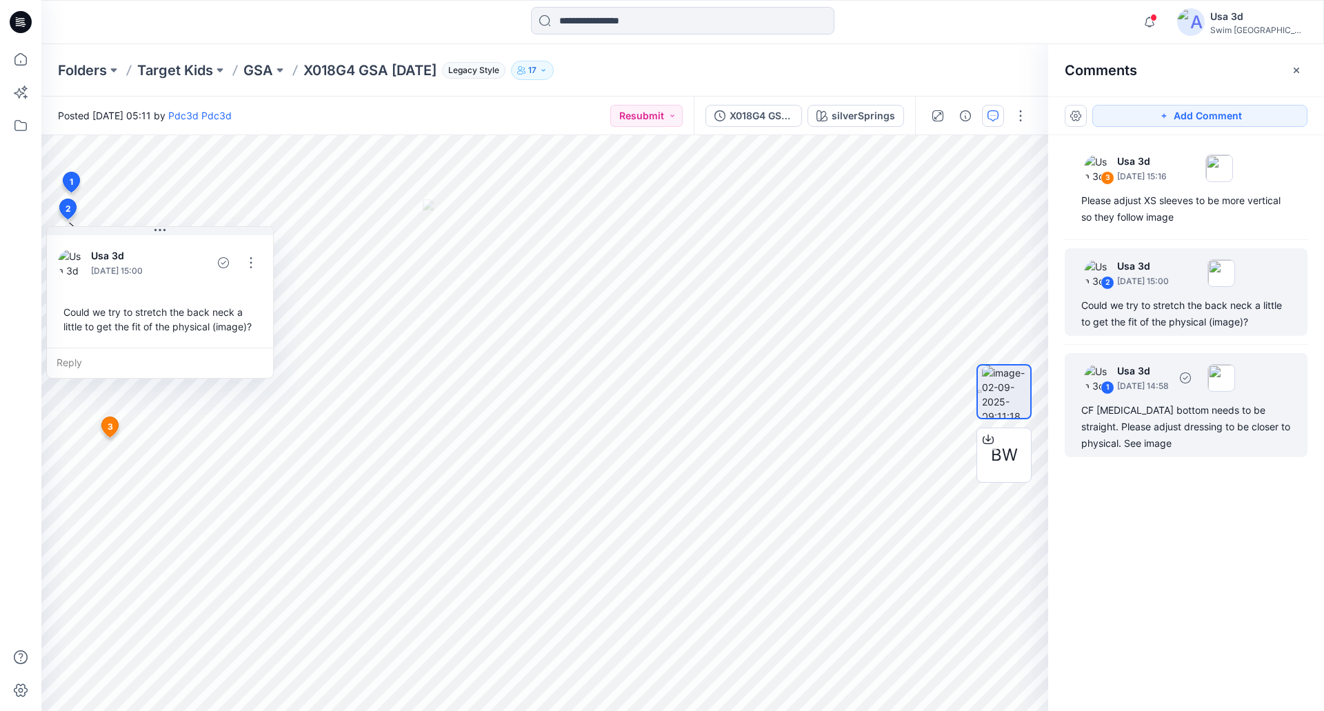
click at [1122, 432] on div "CF [MEDICAL_DATA] bottom needs to be straight. Please adjust dressing to be clo…" at bounding box center [1186, 427] width 210 height 50
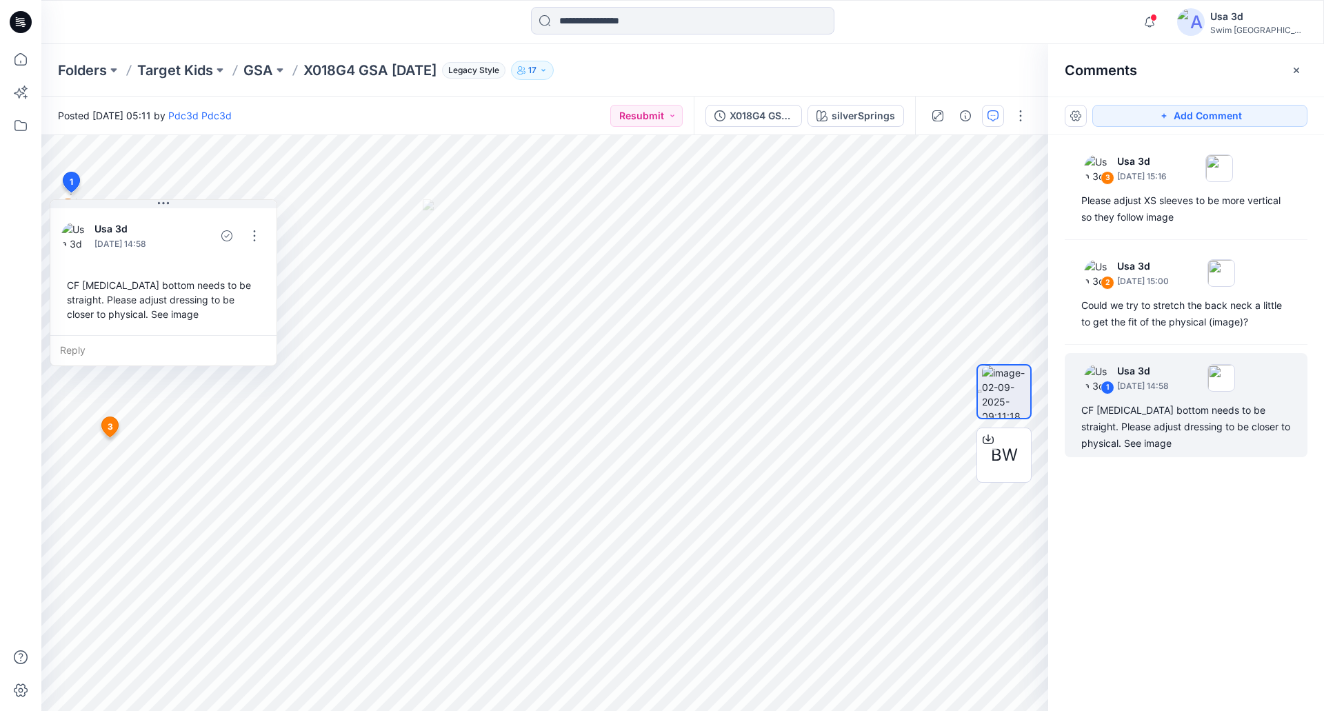
click at [356, 71] on p "X018G4 GSA [DATE]" at bounding box center [369, 70] width 133 height 19
click at [267, 71] on p "GSA" at bounding box center [258, 70] width 30 height 19
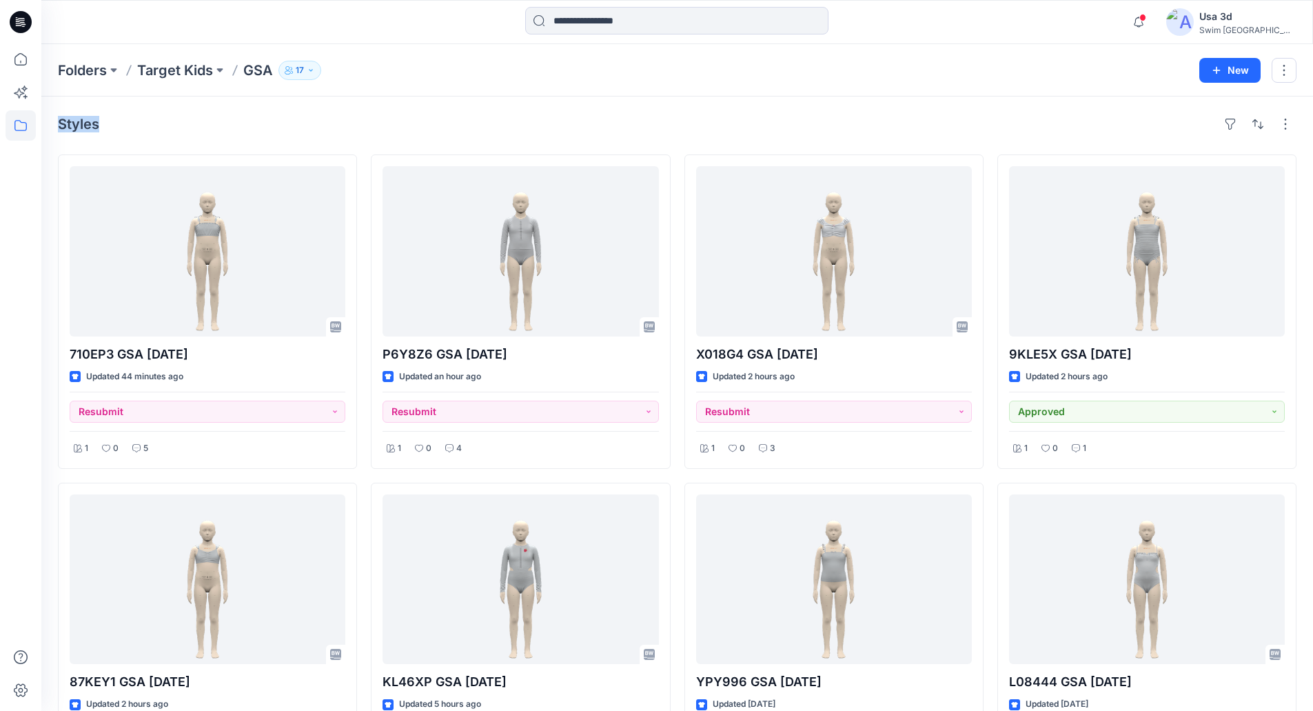
click at [601, 96] on div "Folders Target Kids GSA 17 New Styles 710EP3 GSA [DATE] Updated 44 minutes ago …" at bounding box center [677, 617] width 1272 height 1147
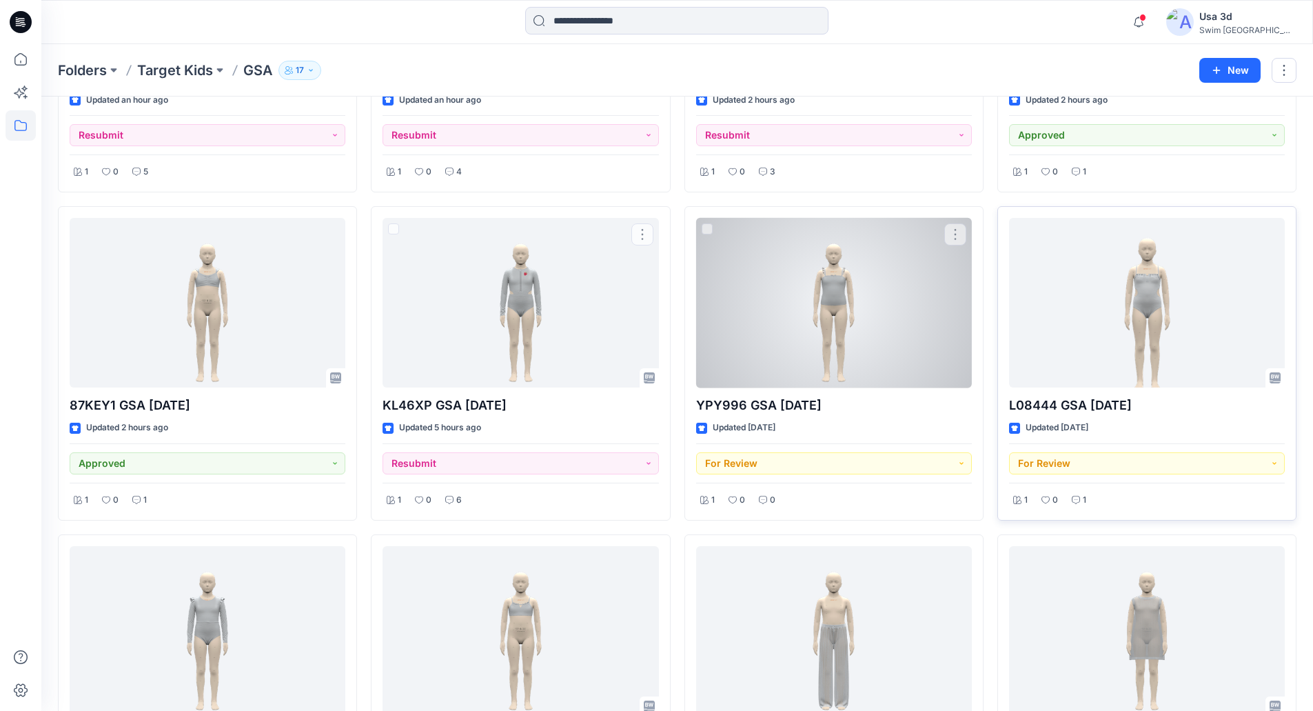
scroll to position [273, 0]
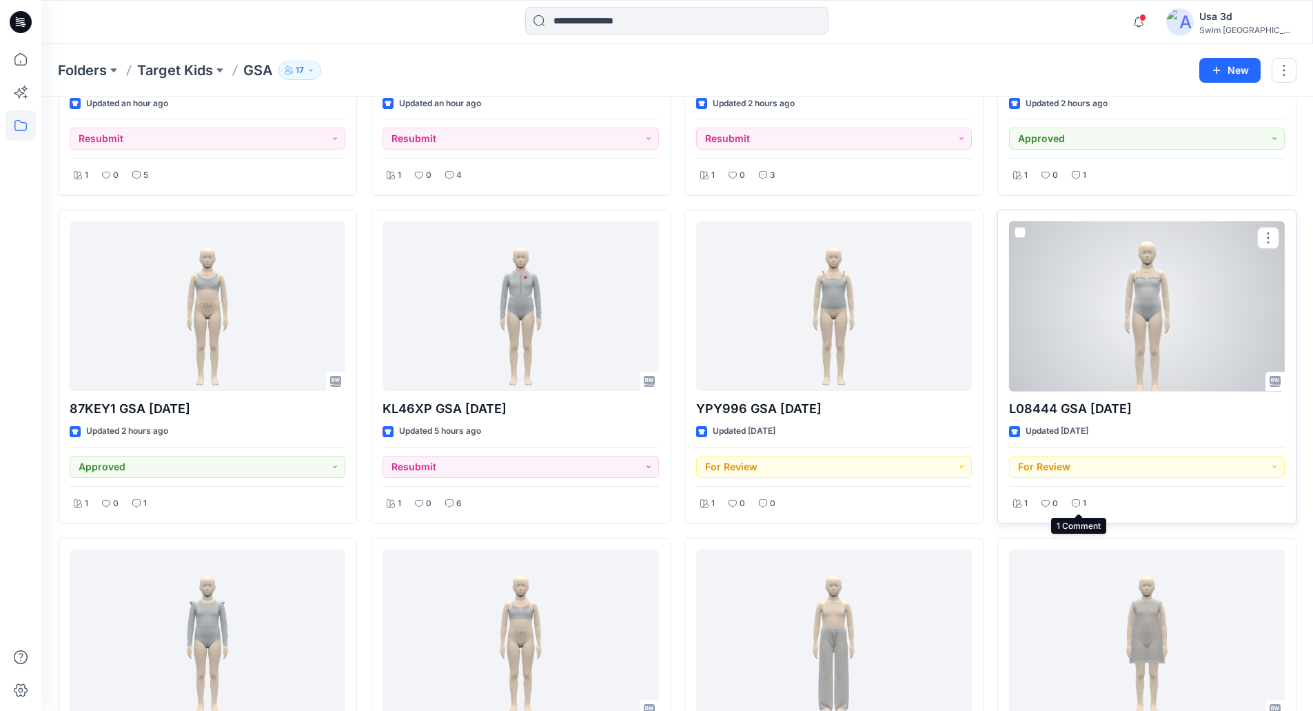
click at [1083, 505] on p "1" at bounding box center [1084, 503] width 3 height 14
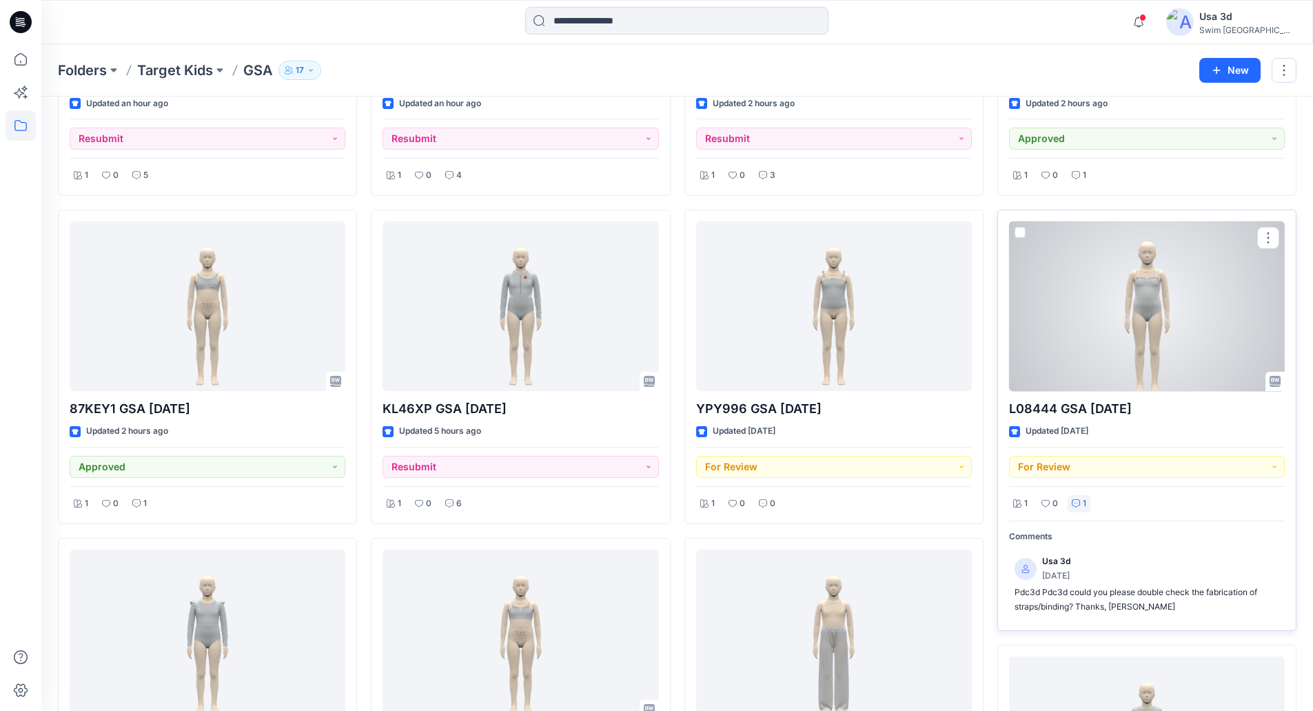
click at [1083, 505] on p "1" at bounding box center [1084, 503] width 3 height 14
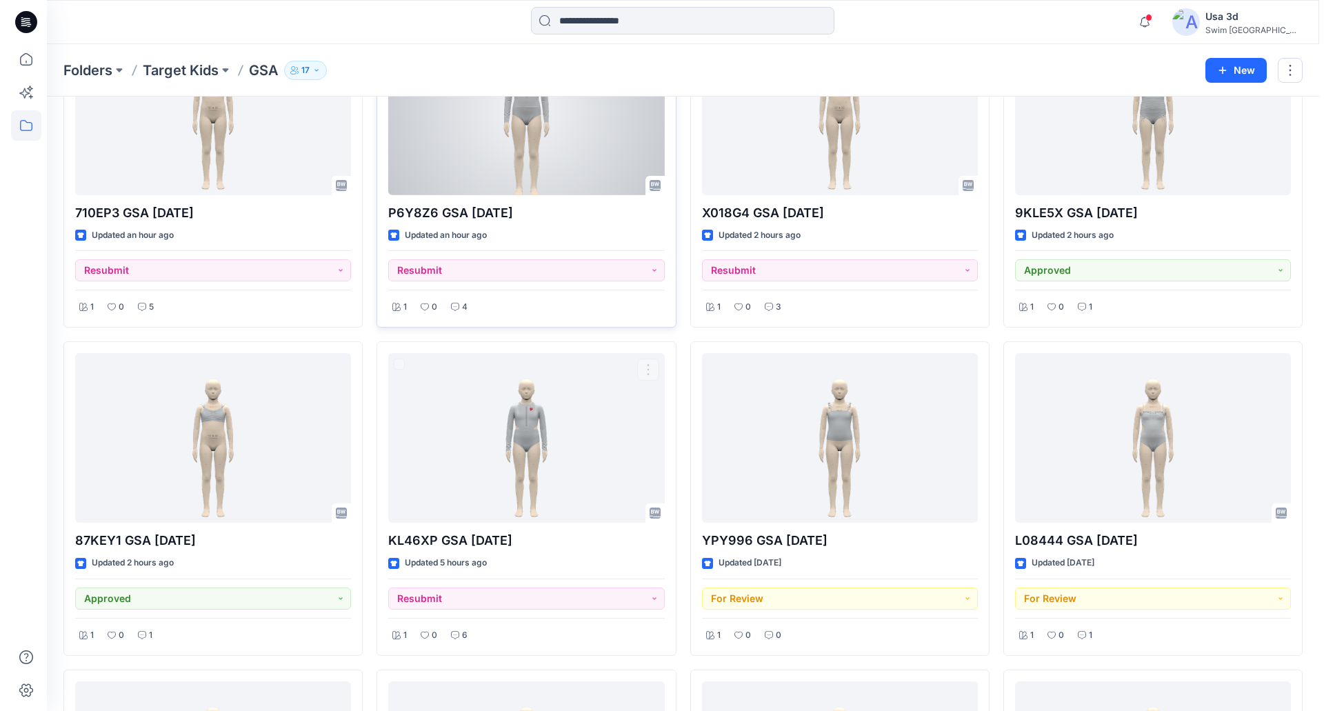
scroll to position [0, 0]
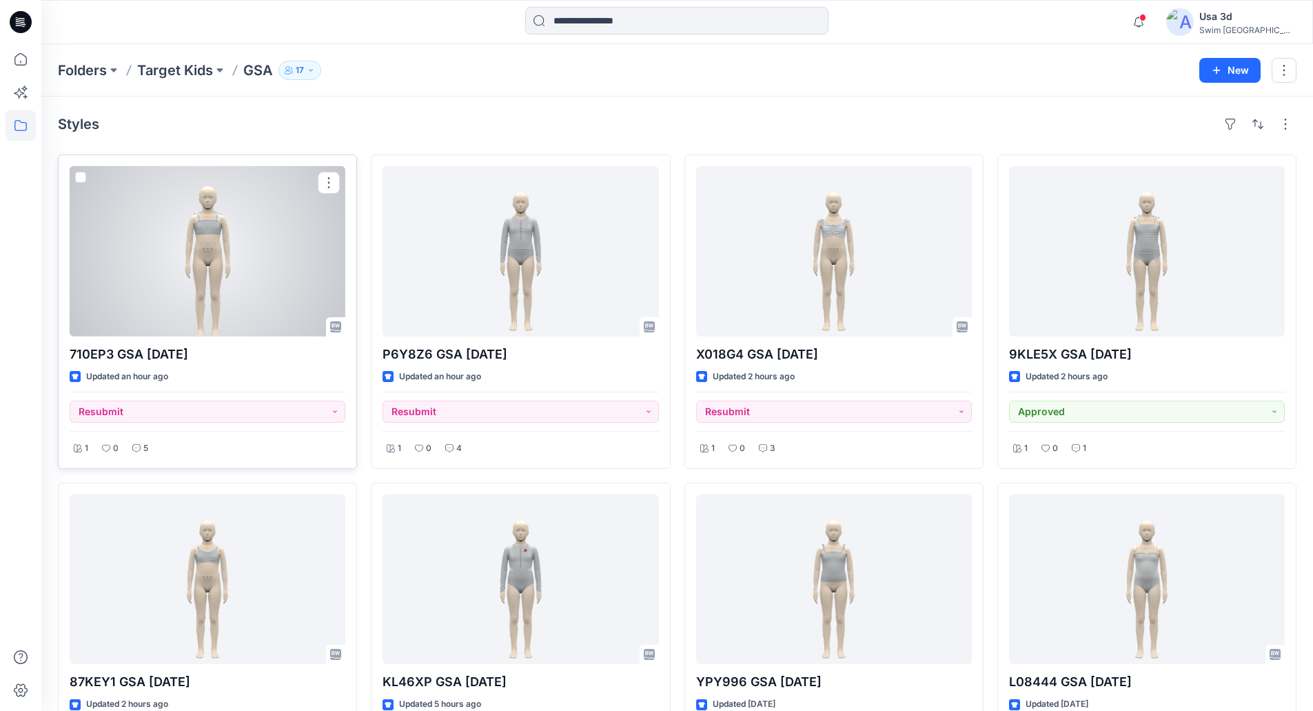
click at [210, 322] on div at bounding box center [208, 251] width 276 height 170
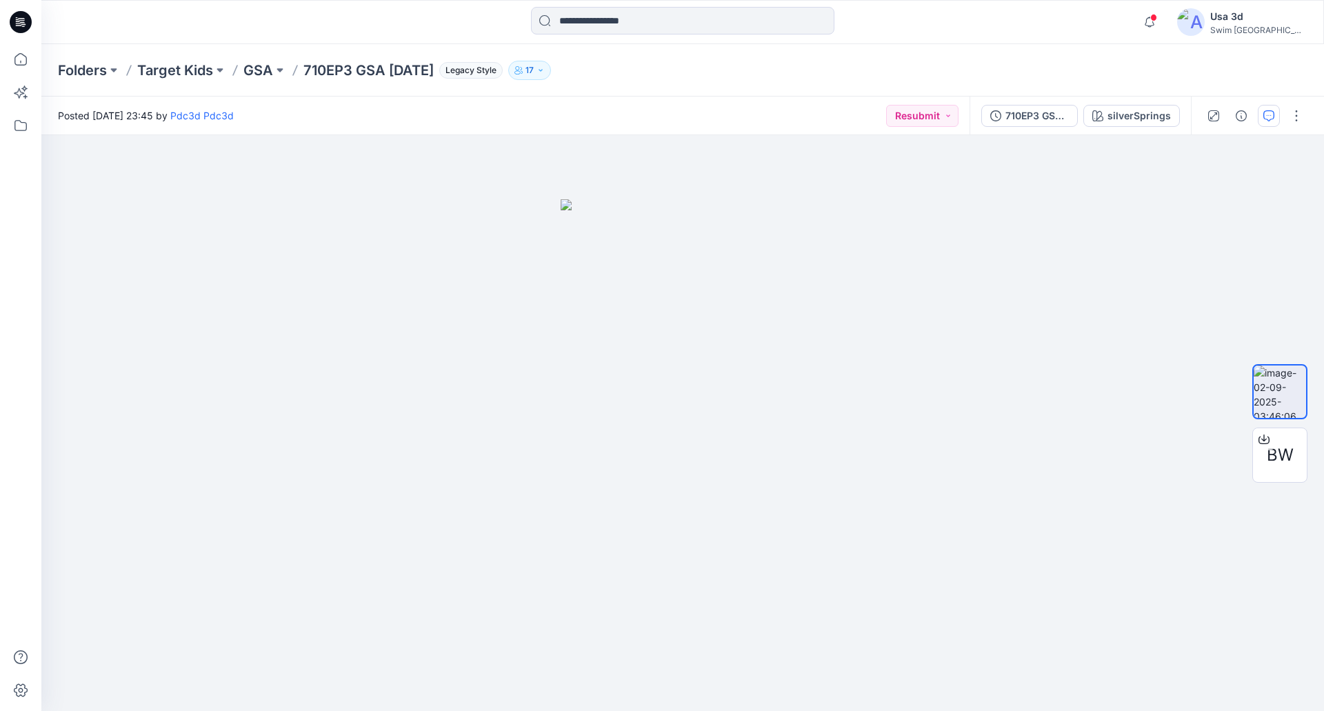
click at [1267, 125] on button "button" at bounding box center [1269, 116] width 22 height 22
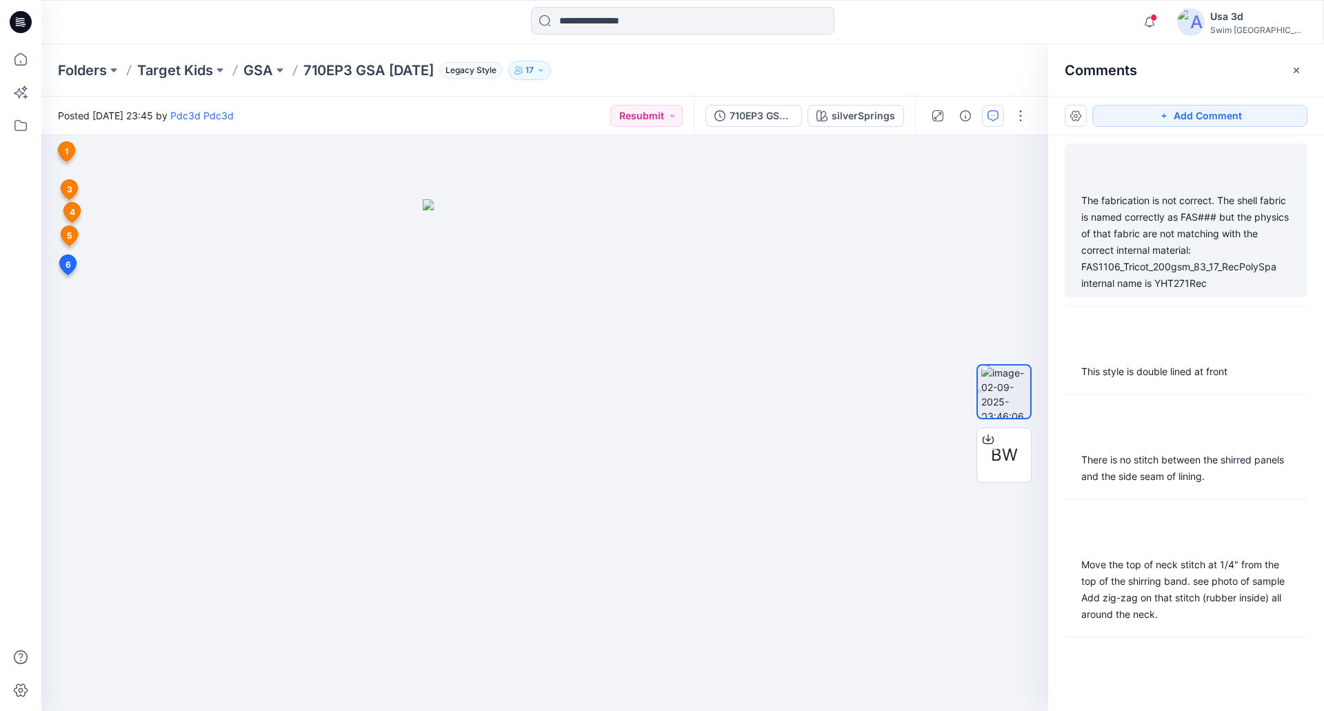
click at [1151, 237] on div "The fabrication is not correct. The shell fabric is named correctly as FAS### b…" at bounding box center [1186, 241] width 210 height 99
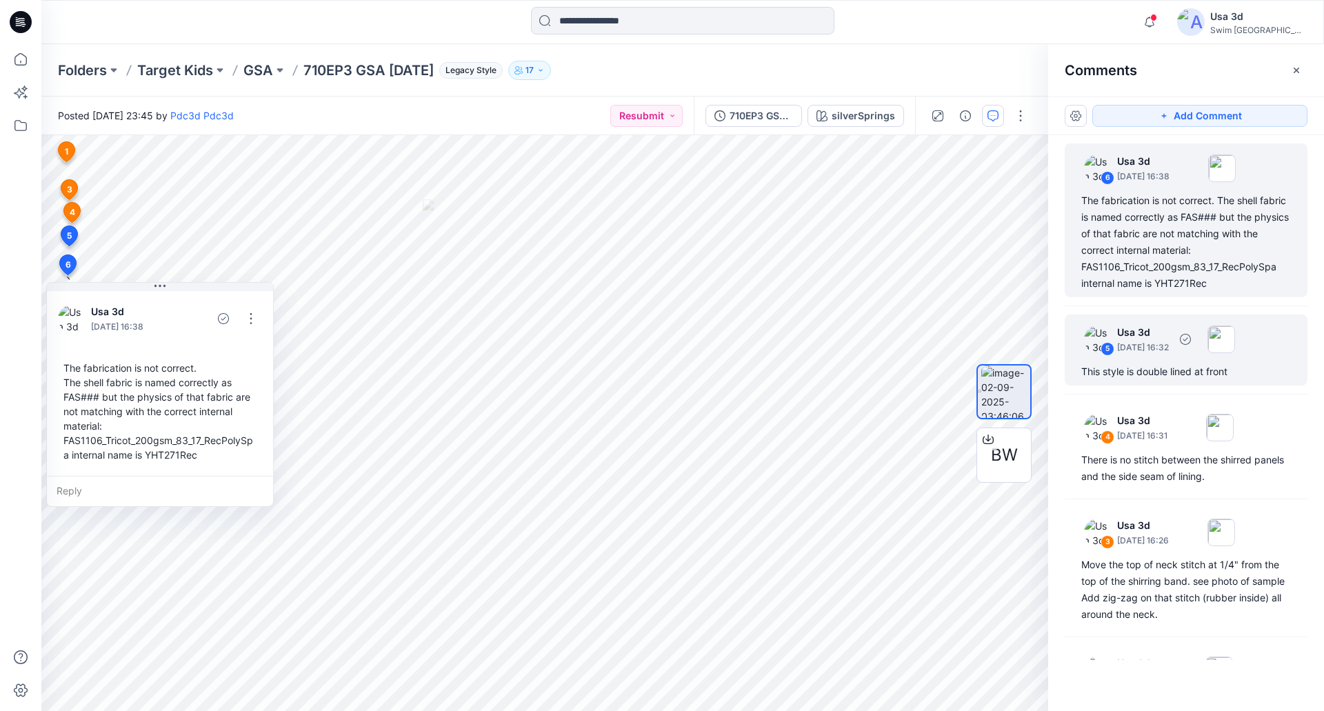
click at [1169, 344] on p "September 03, 2025 16:32" at bounding box center [1143, 348] width 52 height 14
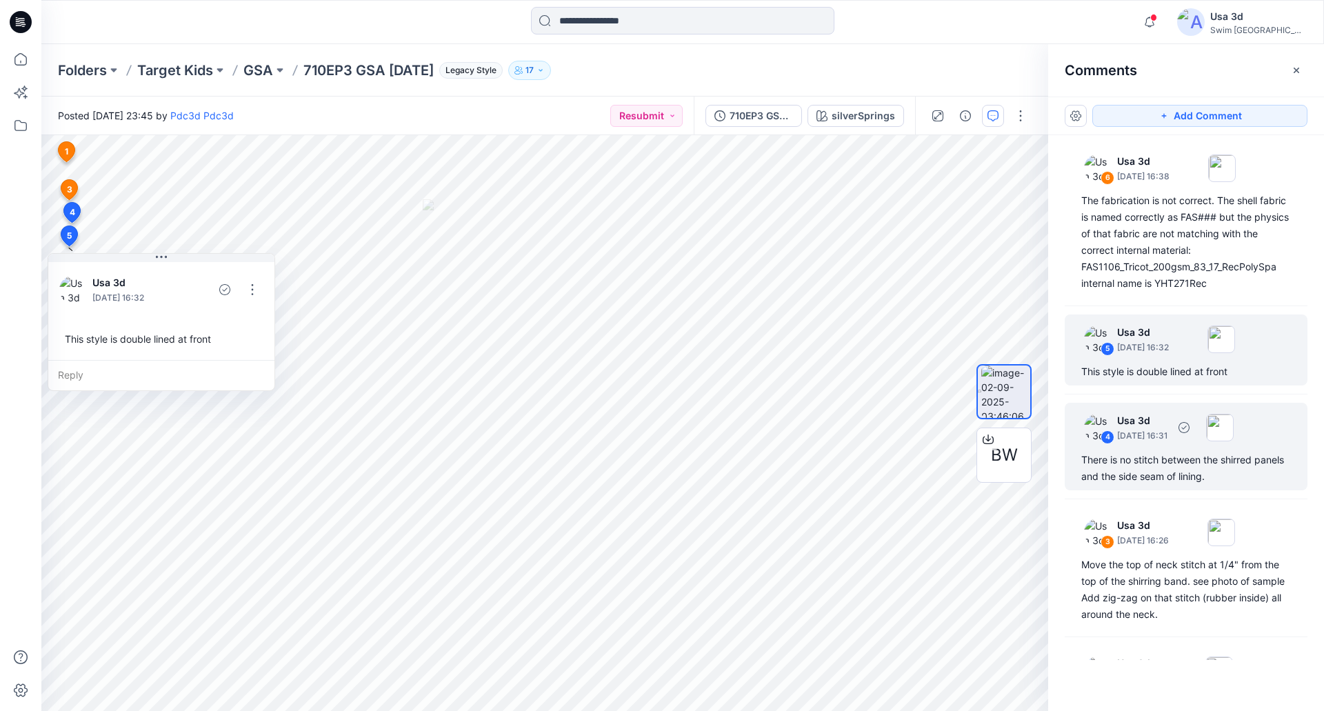
click at [1169, 183] on p "September 03, 2025 16:31" at bounding box center [1143, 177] width 52 height 14
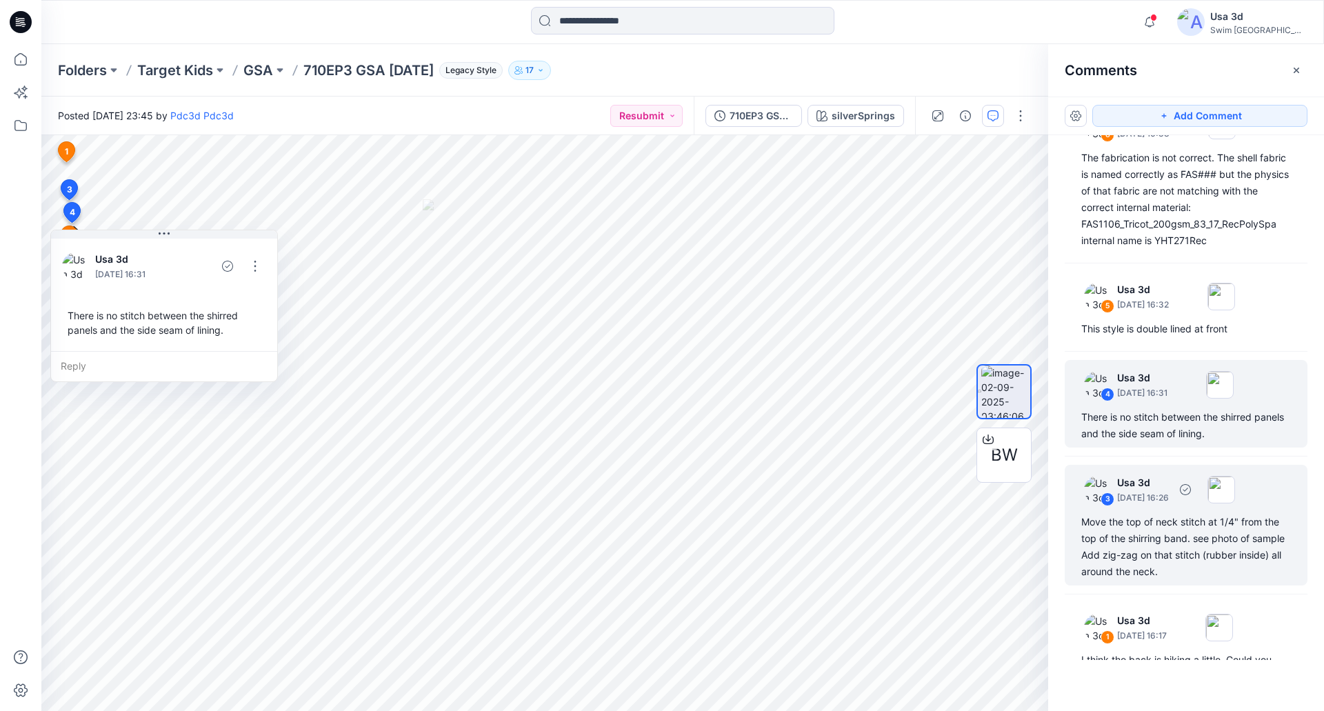
scroll to position [114, 0]
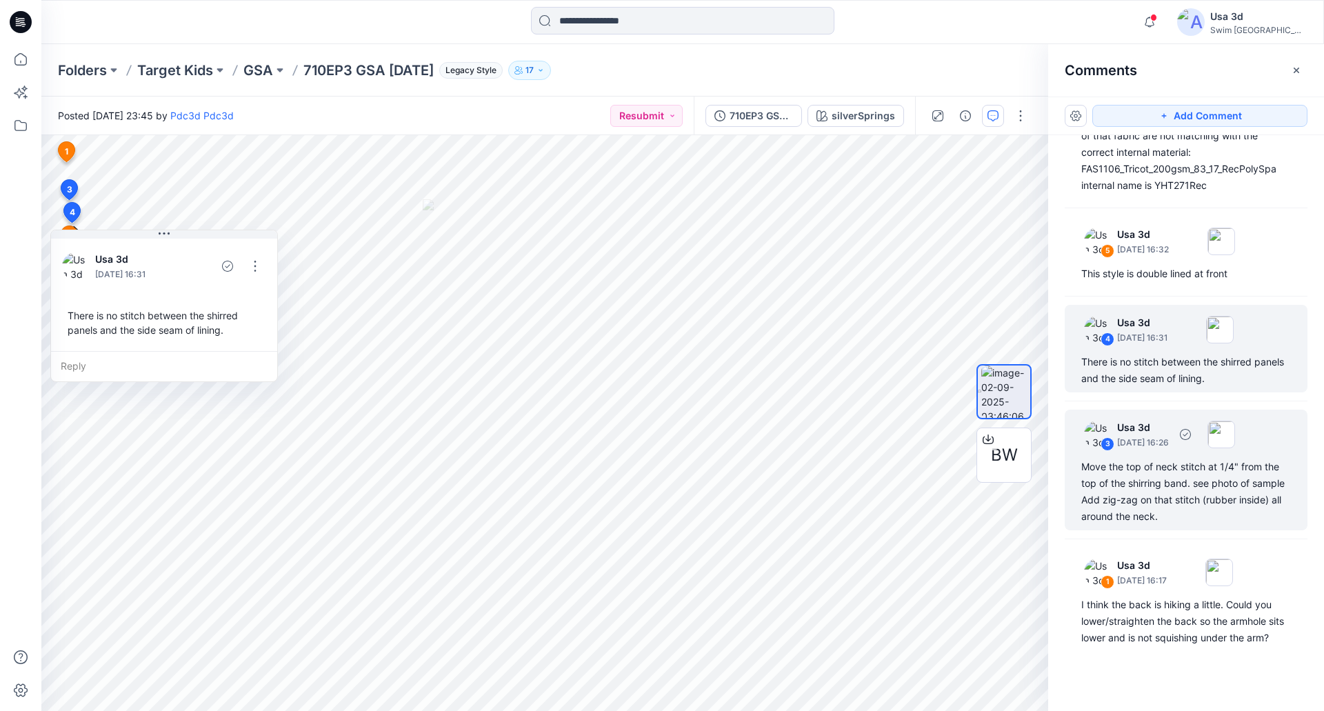
click at [1171, 458] on div "Move the top of neck stitch at 1/4" from the top of the shirring band. see phot…" at bounding box center [1186, 491] width 210 height 66
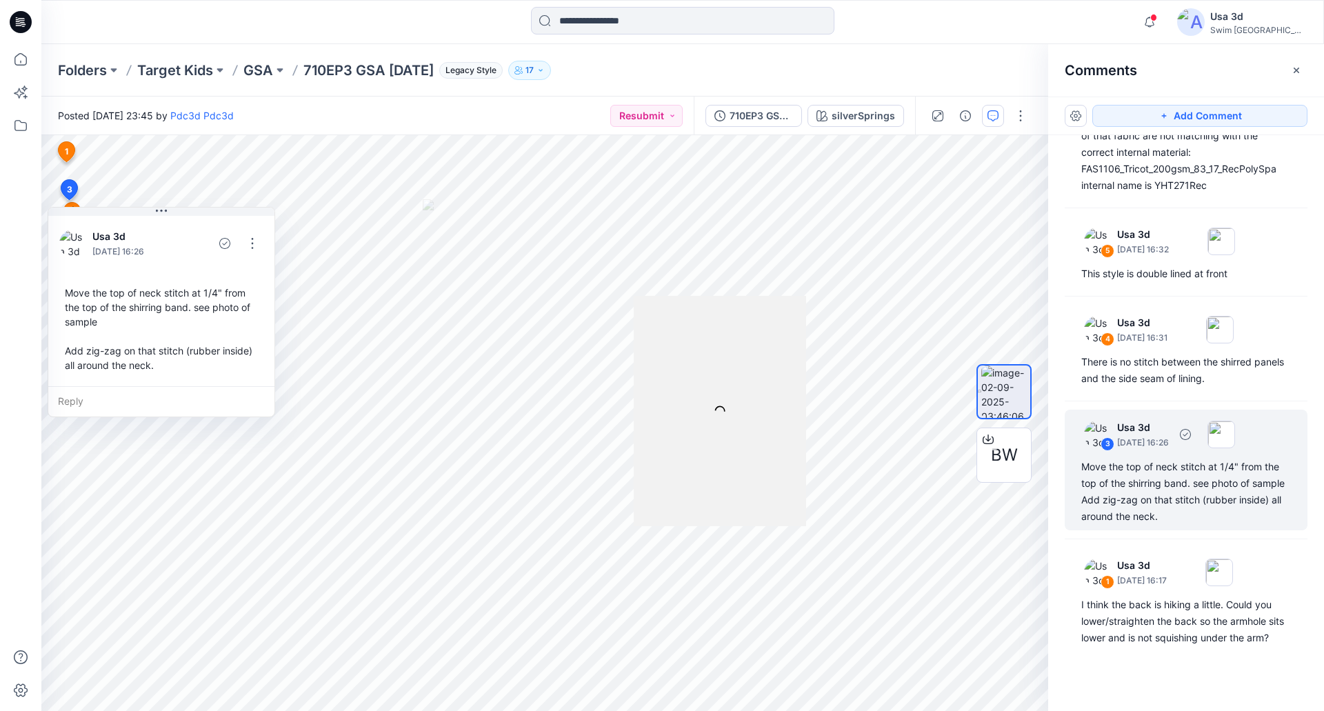
click at [1158, 467] on div "Move the top of neck stitch at 1/4" from the top of the shirring band. see phot…" at bounding box center [1186, 491] width 210 height 66
click at [252, 244] on button "button" at bounding box center [252, 243] width 22 height 22
click at [285, 284] on button "Edit comment" at bounding box center [252, 276] width 105 height 26
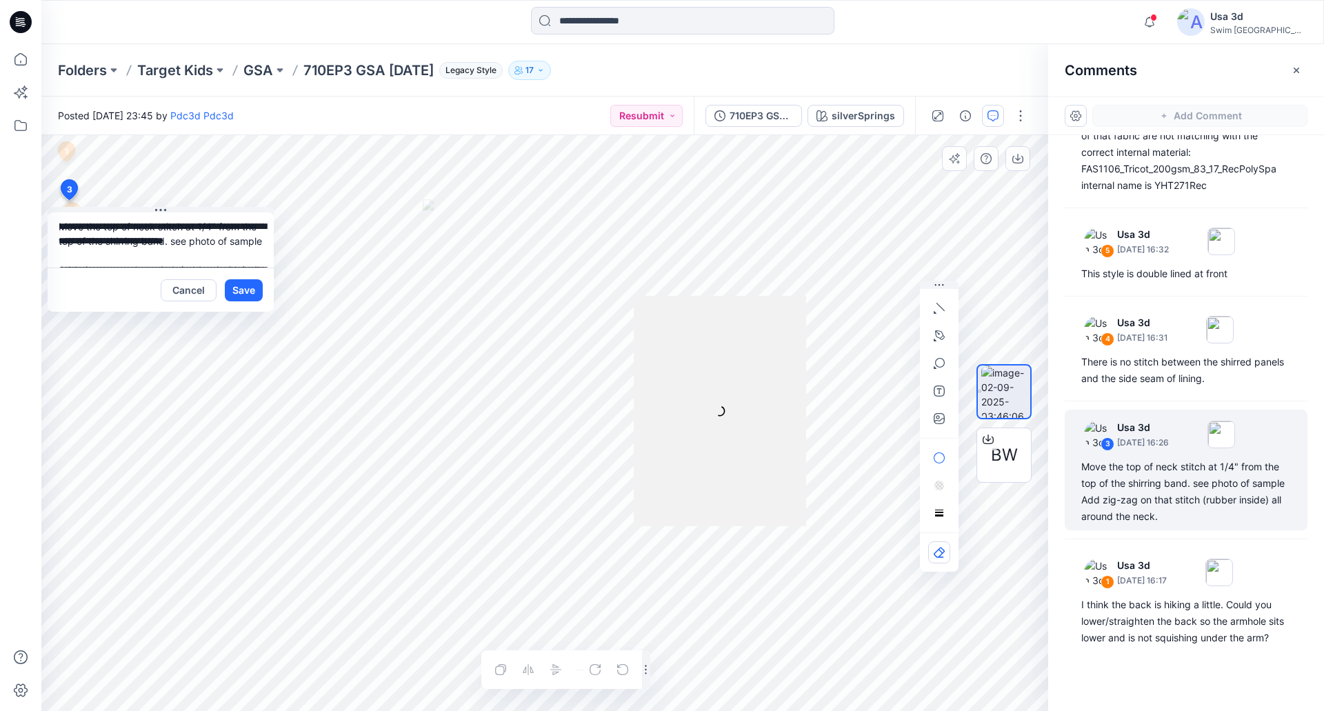
scroll to position [0, 0]
drag, startPoint x: 176, startPoint y: 251, endPoint x: 112, endPoint y: 248, distance: 64.2
click at [52, 223] on textarea "**********" at bounding box center [161, 239] width 226 height 55
drag, startPoint x: 123, startPoint y: 248, endPoint x: 130, endPoint y: 248, distance: 6.9
click at [124, 248] on textarea "**********" at bounding box center [161, 239] width 226 height 55
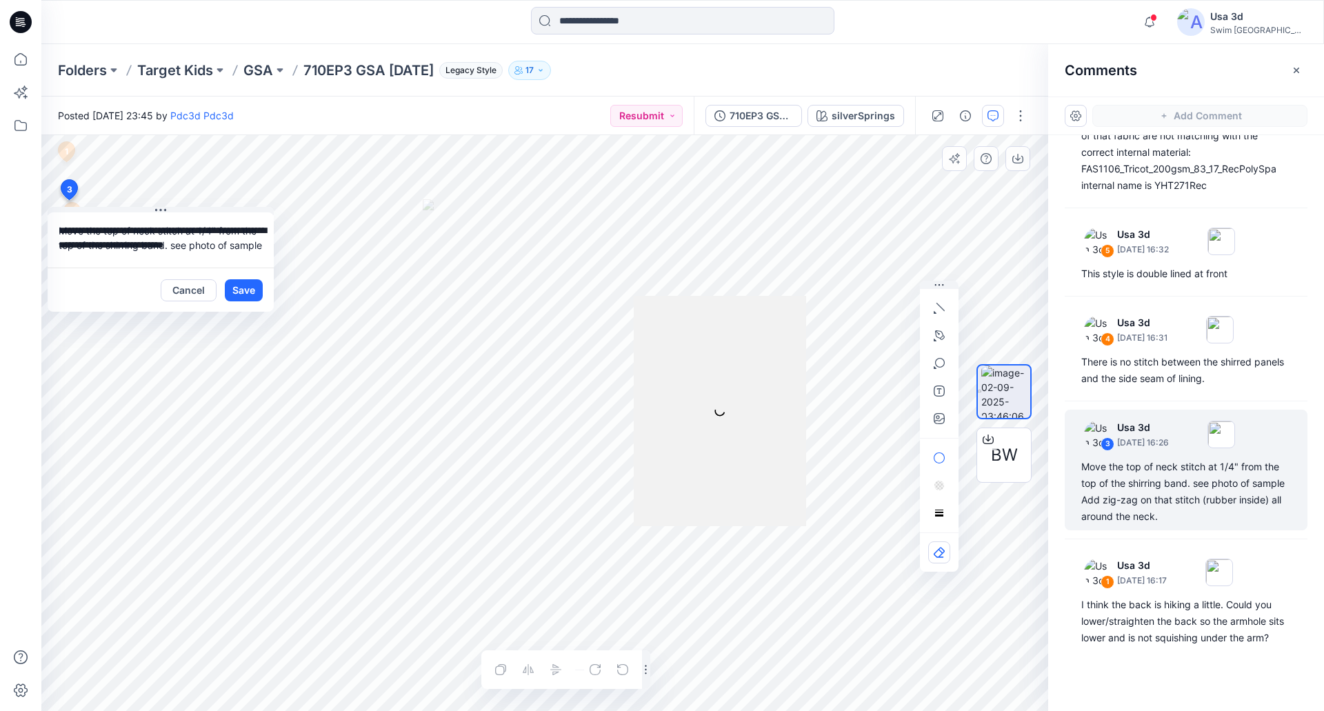
click at [129, 261] on textarea "**********" at bounding box center [161, 239] width 226 height 55
click at [158, 254] on textarea "**********" at bounding box center [161, 239] width 226 height 55
click at [210, 236] on textarea "**********" at bounding box center [161, 239] width 226 height 55
drag, startPoint x: 122, startPoint y: 272, endPoint x: 163, endPoint y: 276, distance: 41.6
click at [122, 271] on div "Cancel Save" at bounding box center [161, 290] width 226 height 44
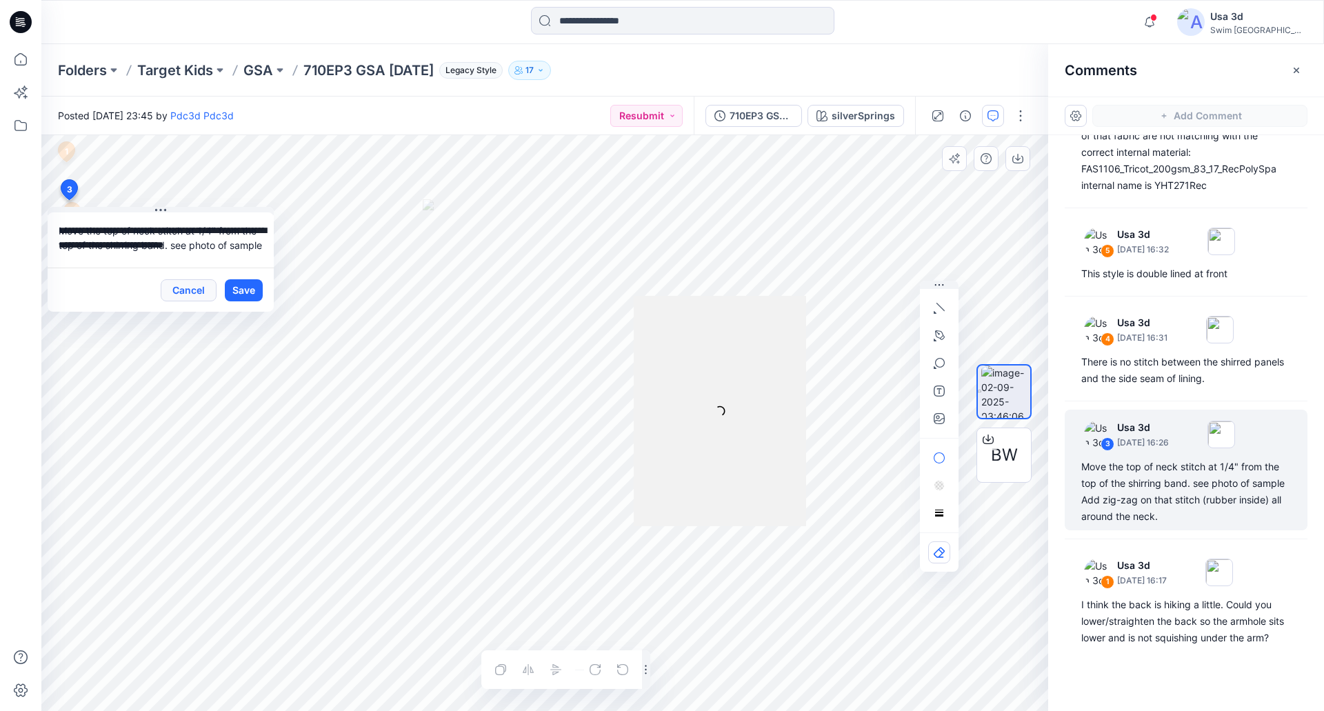
click at [177, 288] on button "Cancel" at bounding box center [189, 290] width 56 height 22
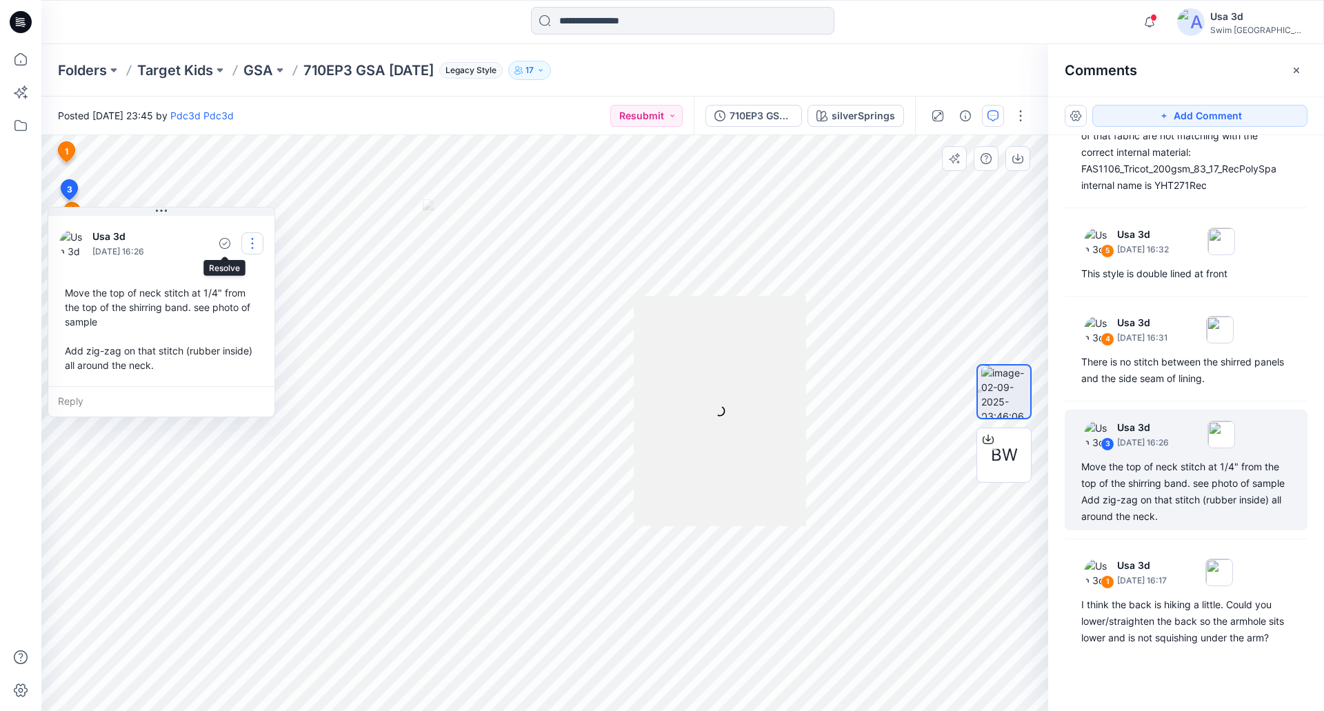
click at [243, 248] on button "button" at bounding box center [252, 243] width 22 height 22
click at [234, 276] on p "Edit comment" at bounding box center [256, 275] width 62 height 14
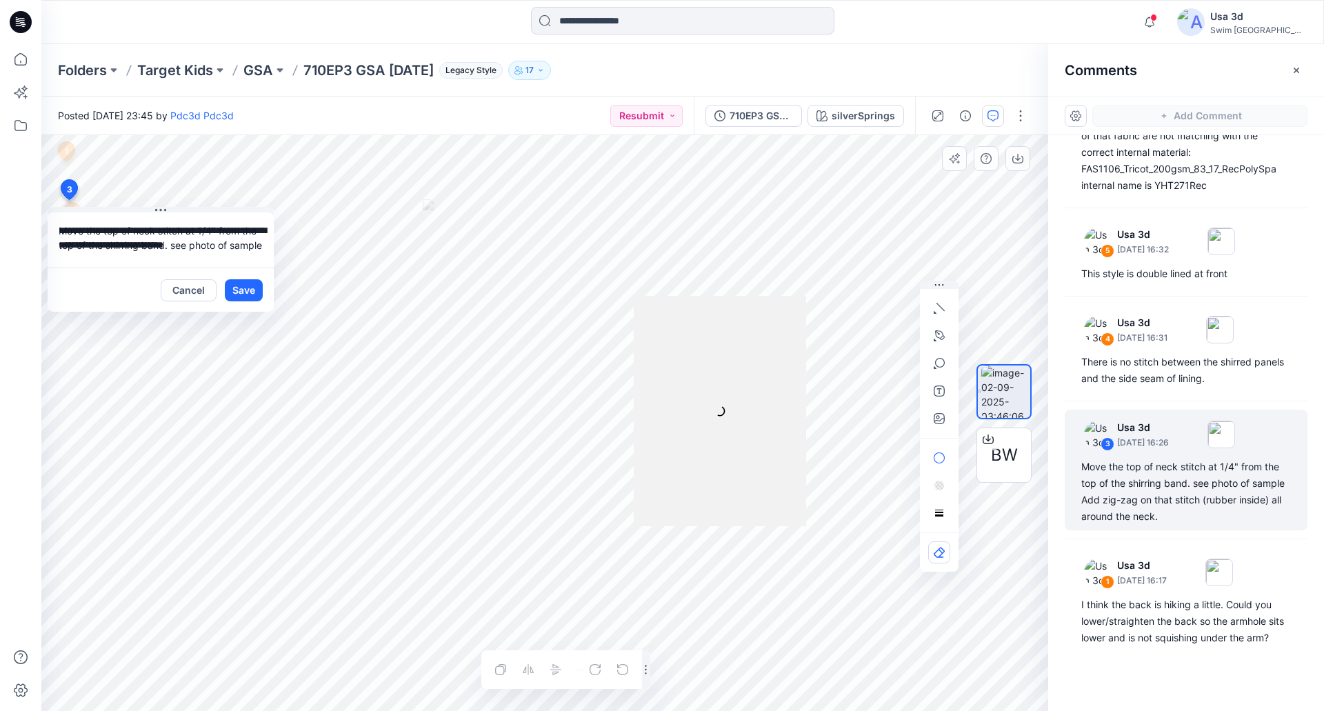
drag, startPoint x: 179, startPoint y: 247, endPoint x: 81, endPoint y: 245, distance: 97.9
click at [79, 245] on textarea "**********" at bounding box center [161, 239] width 226 height 55
click at [105, 243] on textarea "**********" at bounding box center [161, 239] width 226 height 55
click at [130, 232] on textarea "**********" at bounding box center [161, 239] width 226 height 55
click at [119, 256] on textarea "**********" at bounding box center [161, 239] width 226 height 55
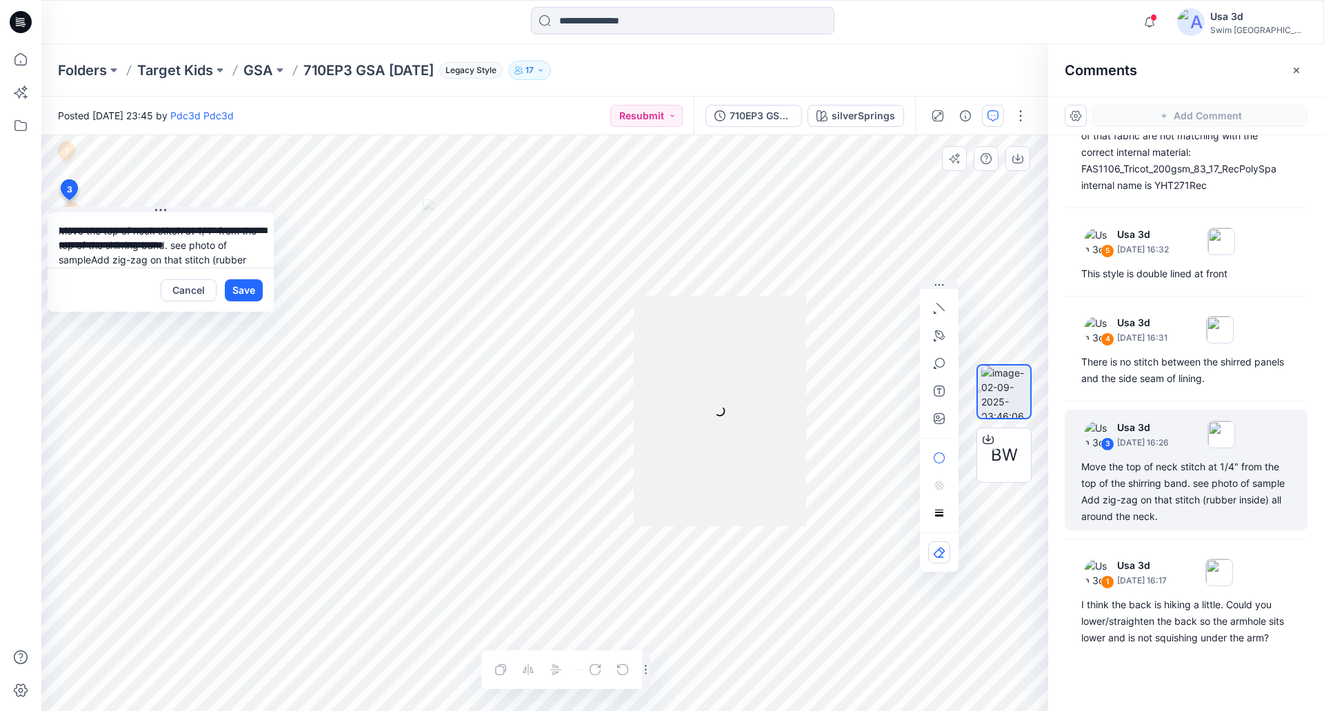
drag, startPoint x: 59, startPoint y: 232, endPoint x: 190, endPoint y: 242, distance: 130.7
click at [190, 242] on textarea "**********" at bounding box center [161, 239] width 226 height 55
click at [213, 241] on textarea "**********" at bounding box center [161, 239] width 226 height 55
type textarea "**********"
click at [259, 288] on button "Save" at bounding box center [244, 290] width 38 height 22
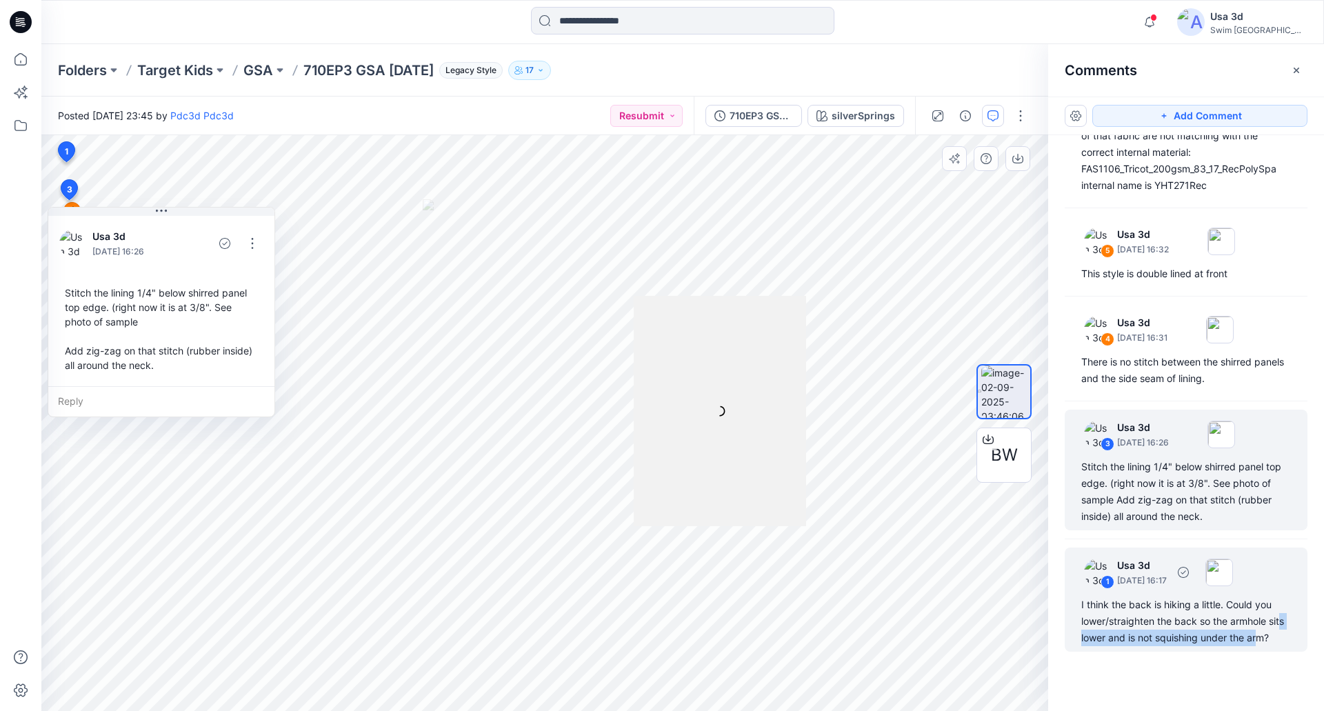
click at [1091, 629] on div "I think the back is hiking a little. Could you lower/straighten the back so the…" at bounding box center [1186, 621] width 210 height 50
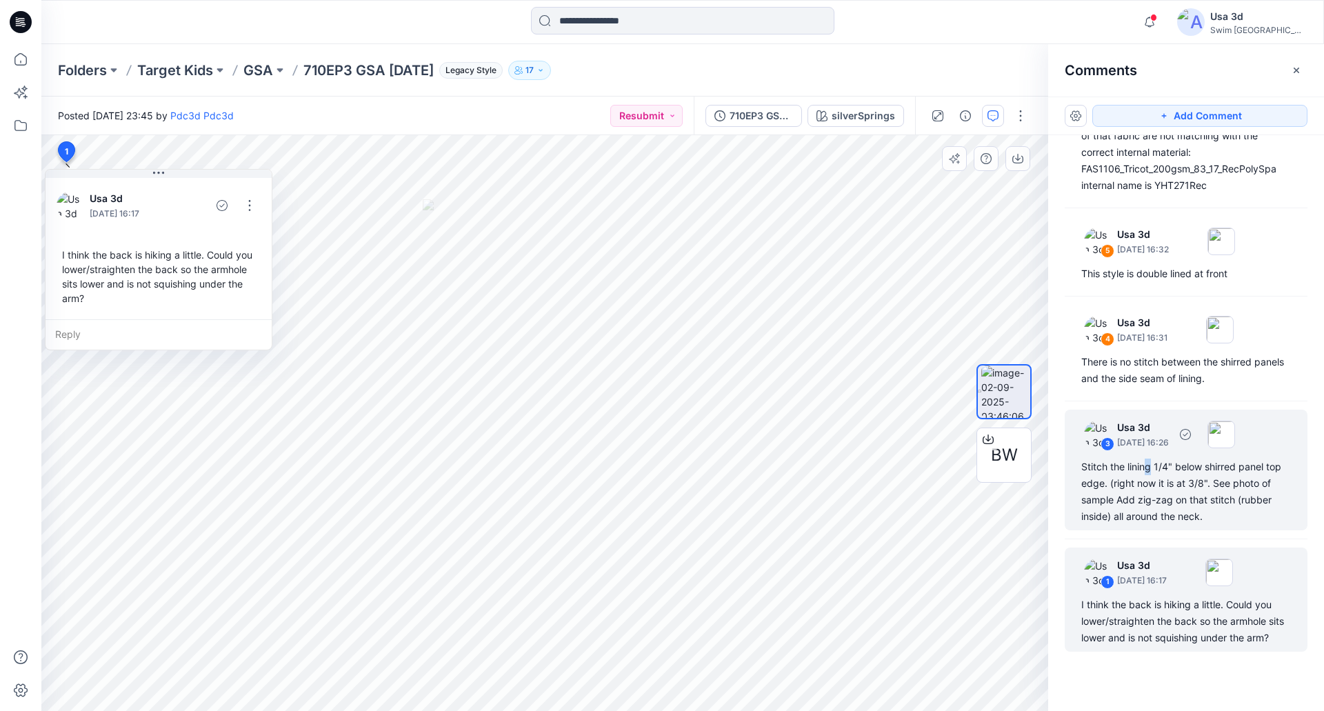
click at [1149, 458] on div "Stitch the lining 1/4" below shirred panel top edge. (right now it is at 3/8". …" at bounding box center [1186, 491] width 210 height 66
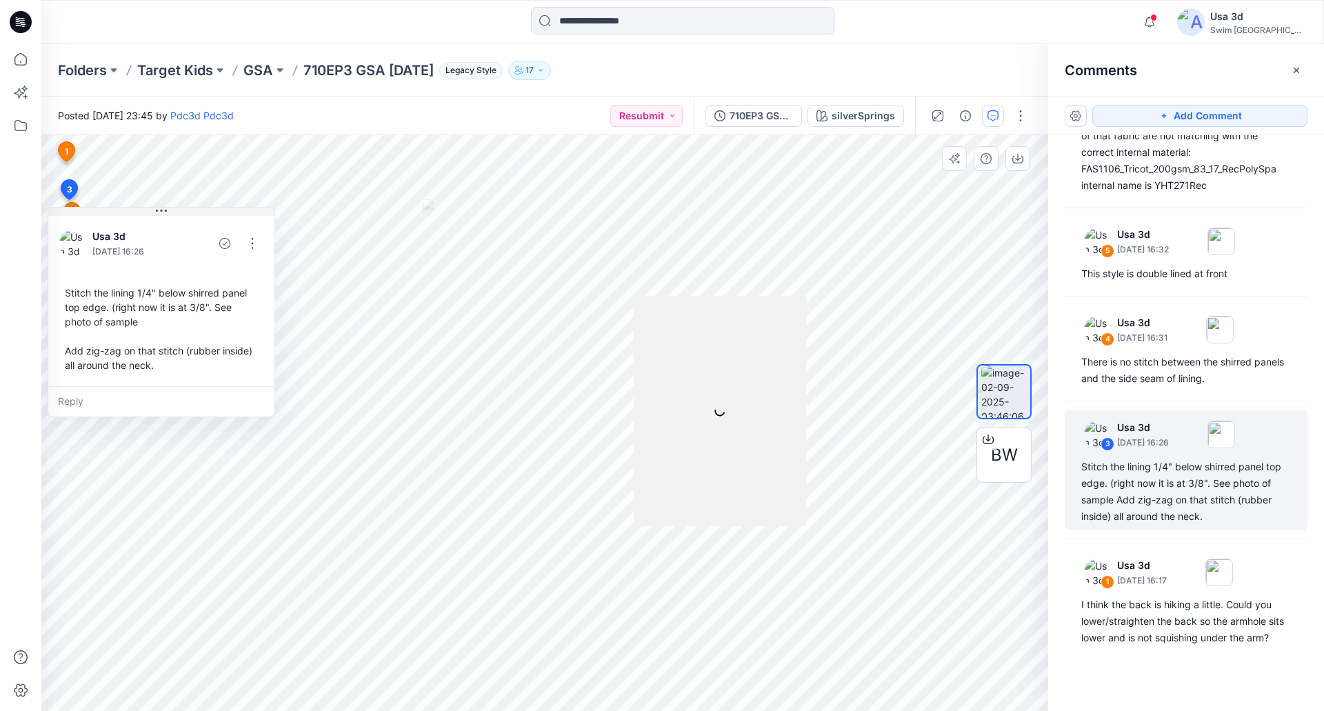
click at [140, 316] on div "Stitch the lining 1/4" below shirred panel top edge. (right now it is at 3/8". …" at bounding box center [161, 329] width 204 height 98
click at [1022, 110] on button "button" at bounding box center [1020, 116] width 22 height 22
click at [941, 194] on p "Edit" at bounding box center [932, 192] width 17 height 14
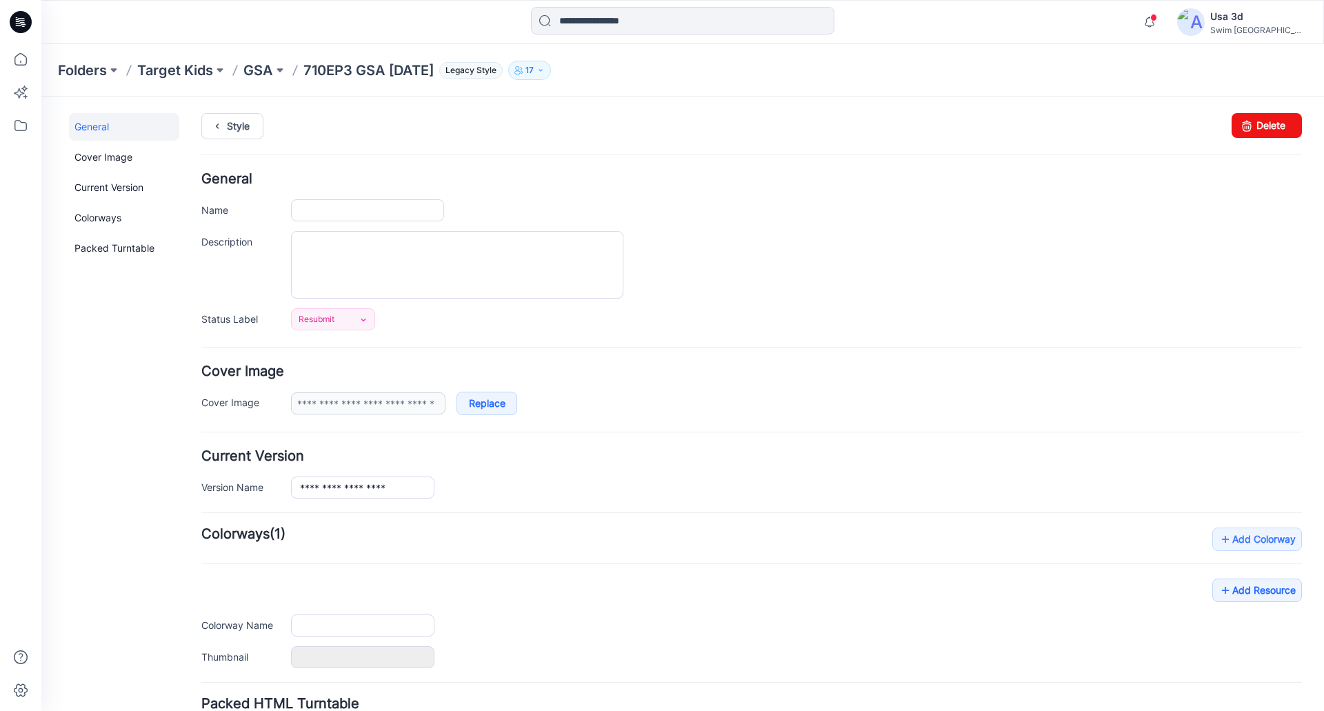
type input "**********"
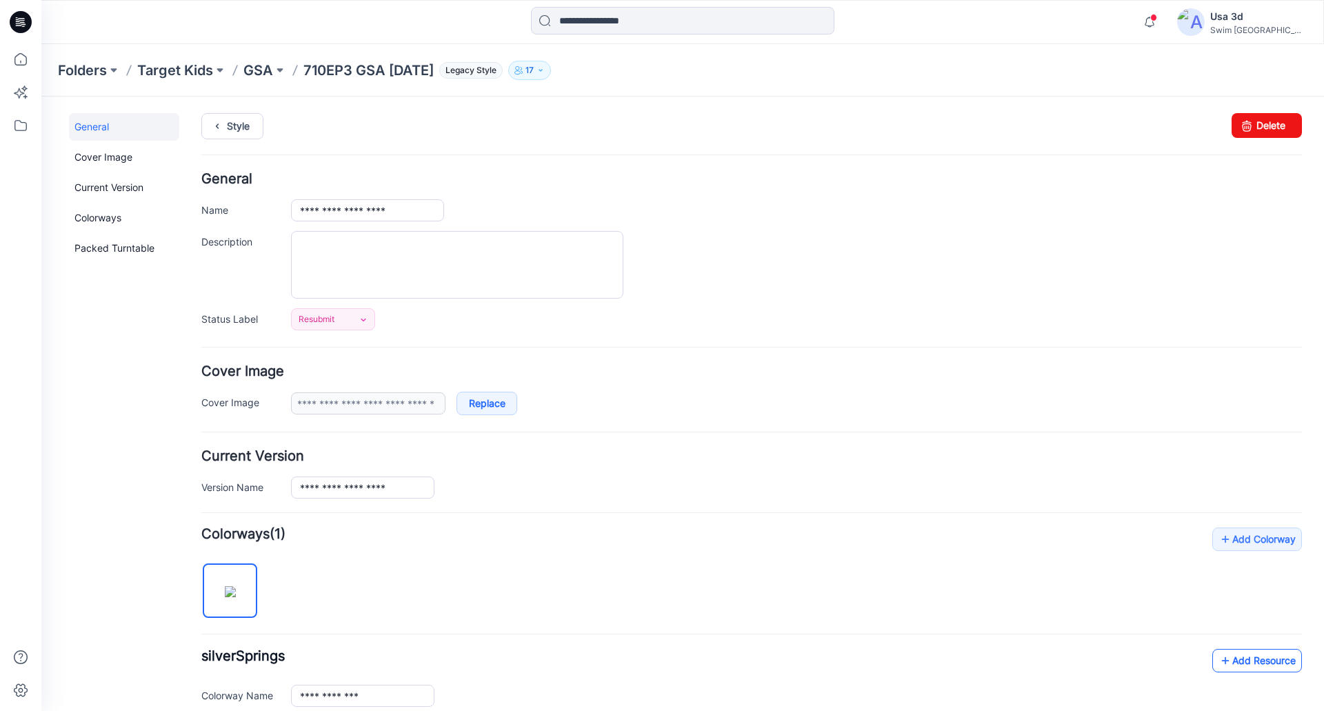
click at [1231, 663] on link "Add Resource" at bounding box center [1257, 660] width 90 height 23
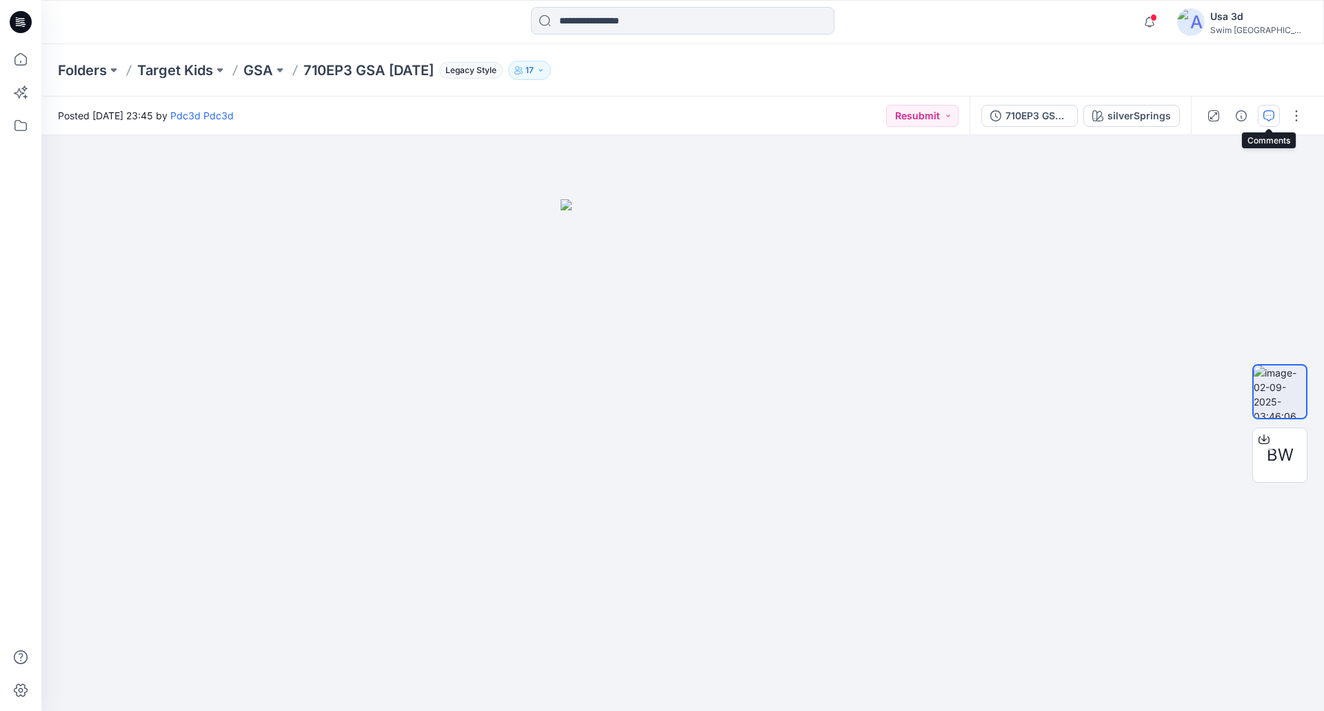
click at [1270, 112] on icon "button" at bounding box center [1268, 115] width 11 height 11
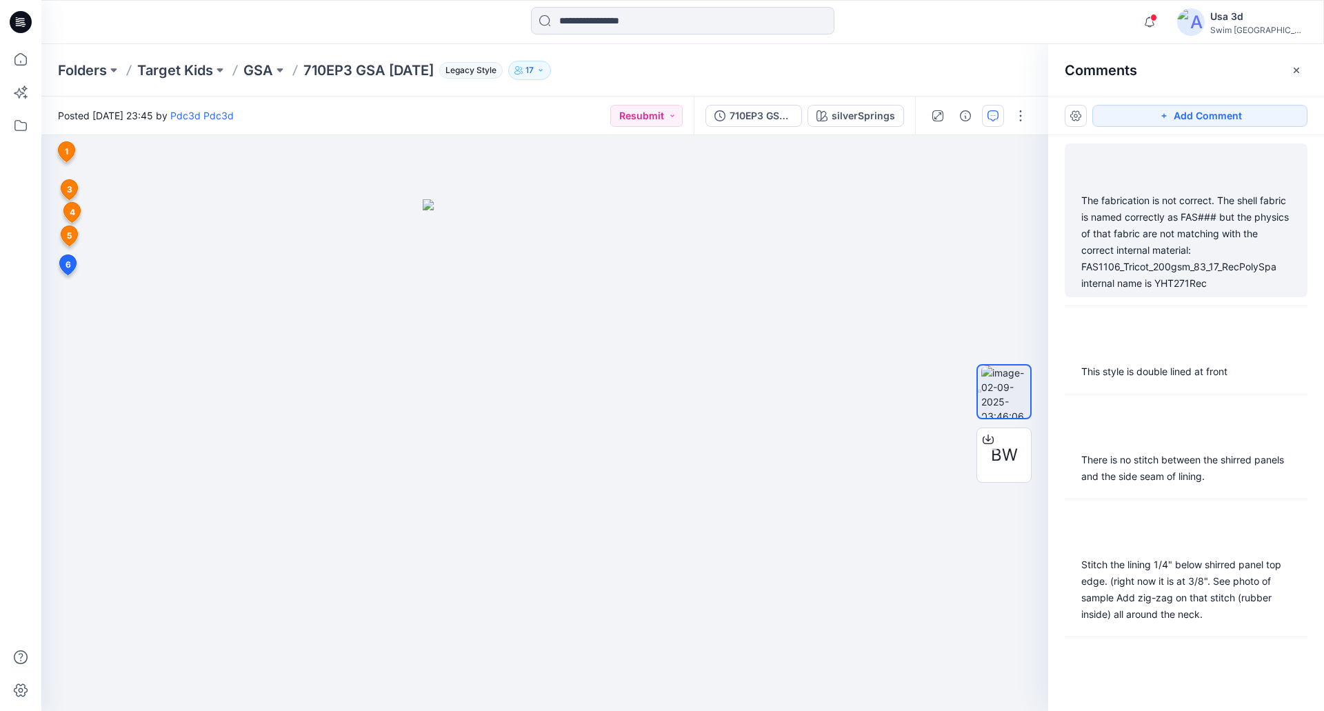
click at [1145, 276] on div "The fabrication is not correct. The shell fabric is named correctly as FAS### b…" at bounding box center [1186, 241] width 210 height 99
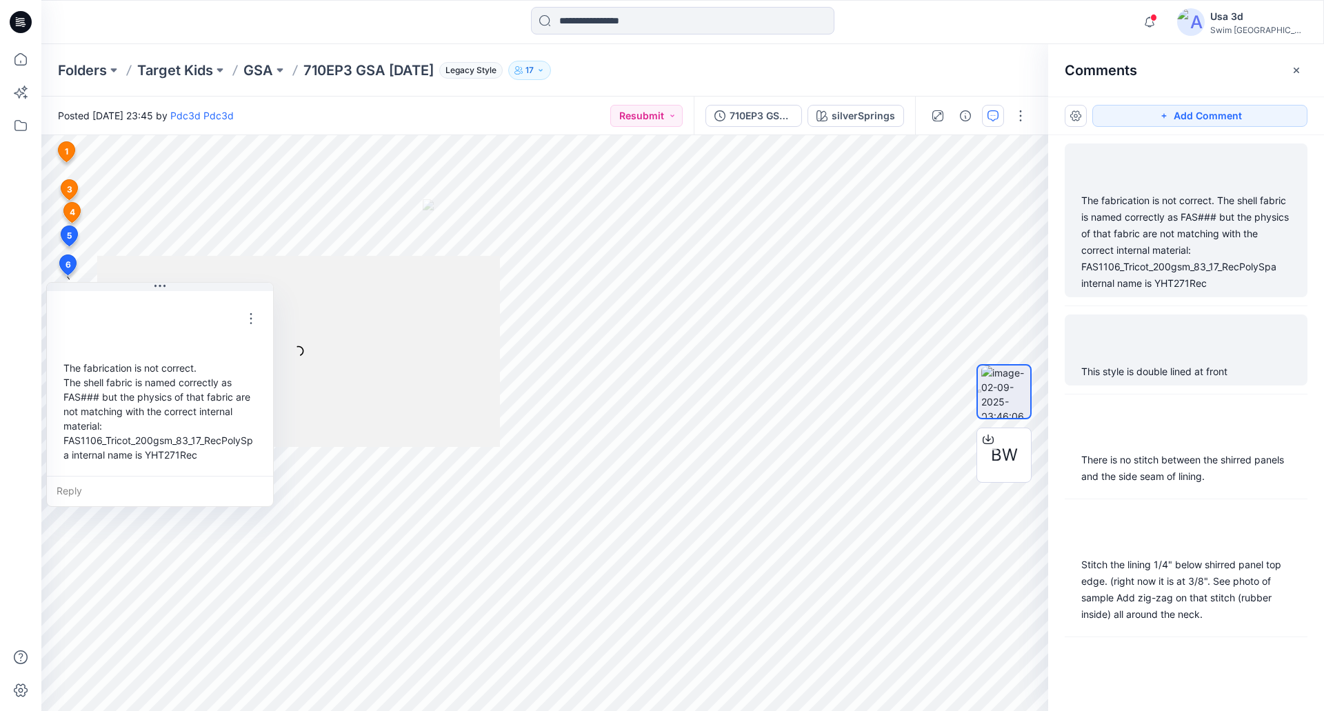
click at [1148, 363] on div "This style is double lined at front" at bounding box center [1186, 349] width 243 height 71
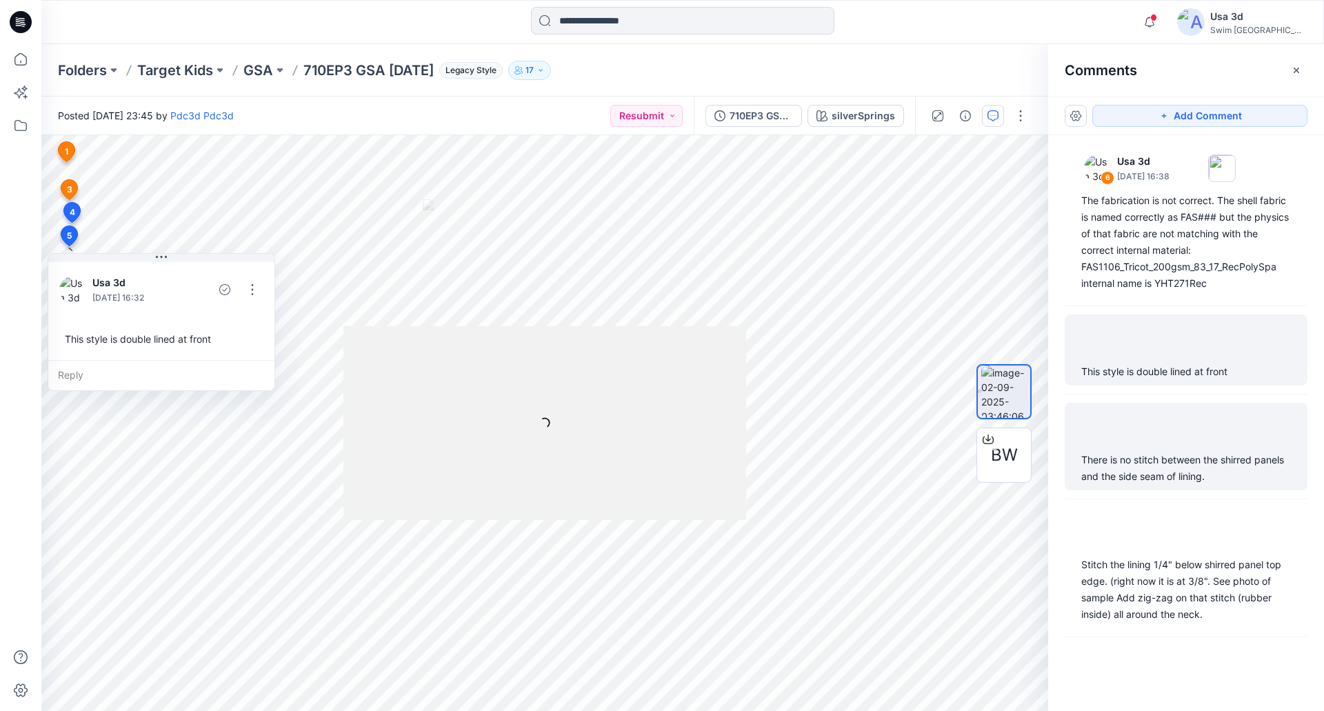
click at [1154, 459] on div "There is no stitch between the shirred panels and the side seam of lining." at bounding box center [1186, 468] width 210 height 33
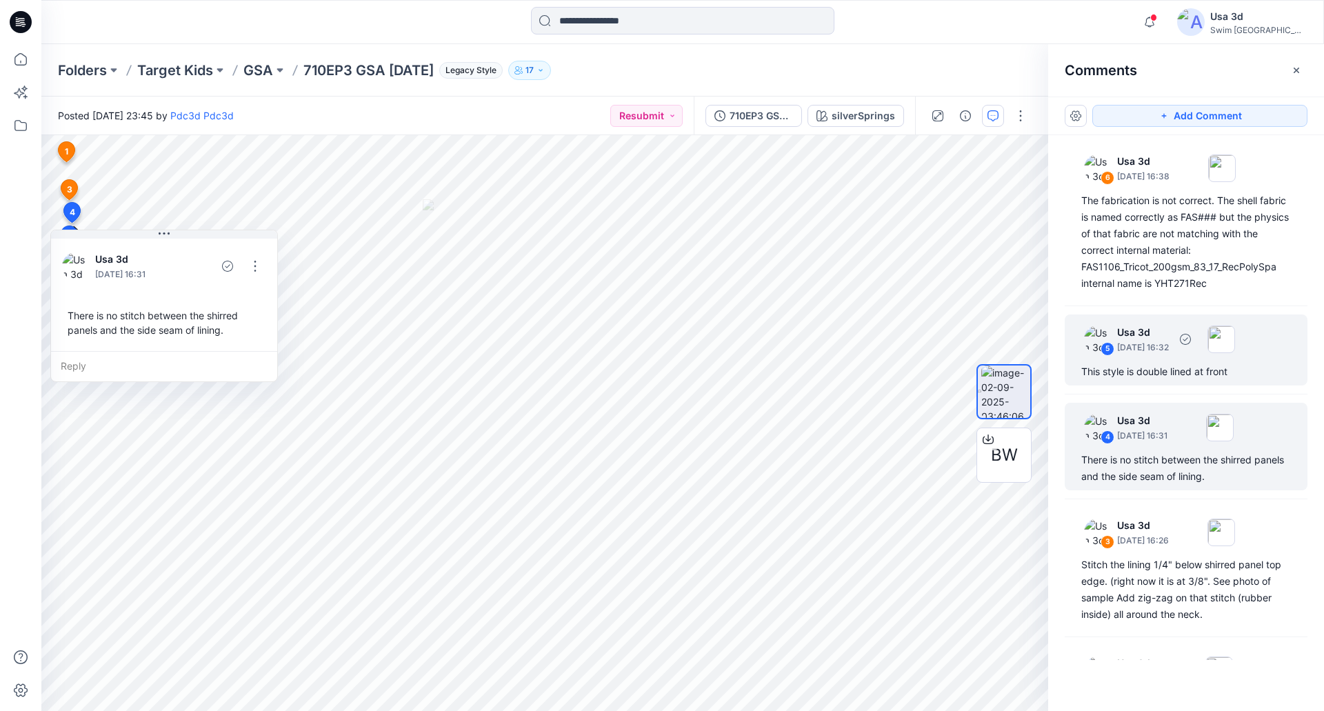
click at [1153, 183] on p "September 03, 2025 16:32" at bounding box center [1143, 177] width 52 height 14
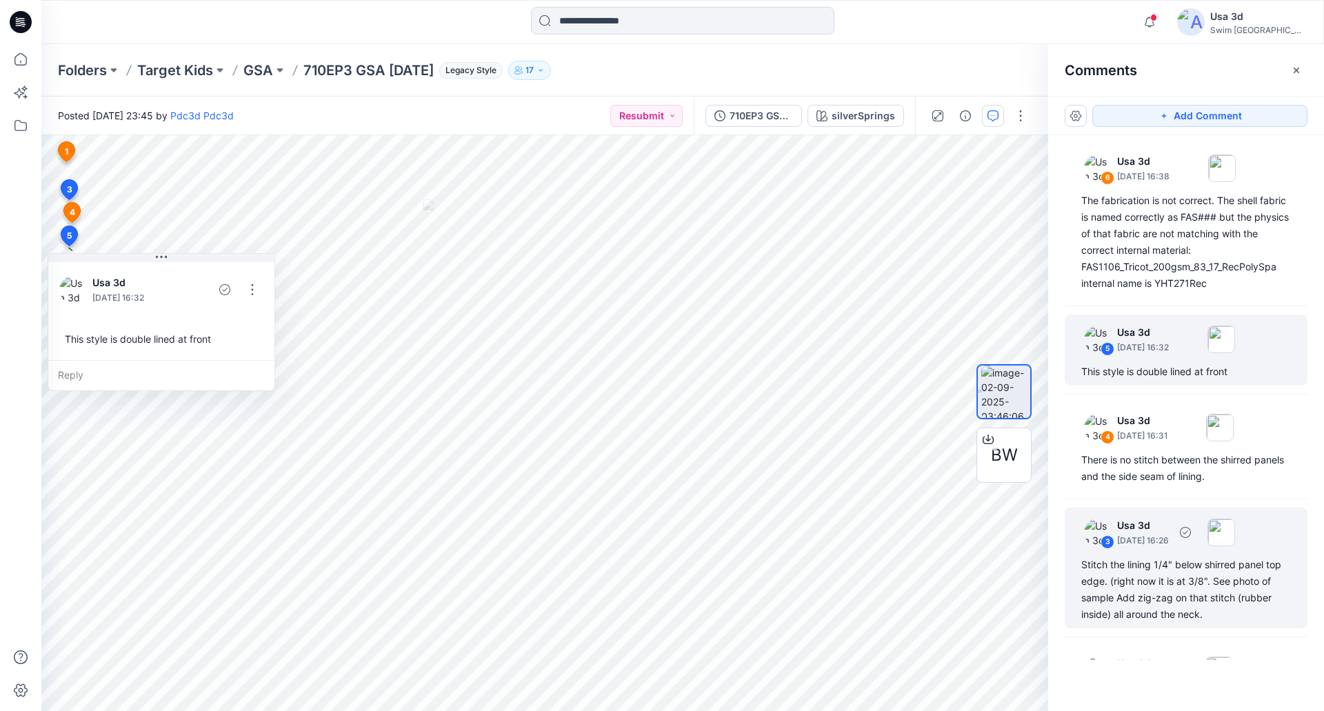
click at [1153, 563] on div "Stitch the lining 1/4" below shirred panel top edge. (right now it is at 3/8". …" at bounding box center [1186, 589] width 210 height 66
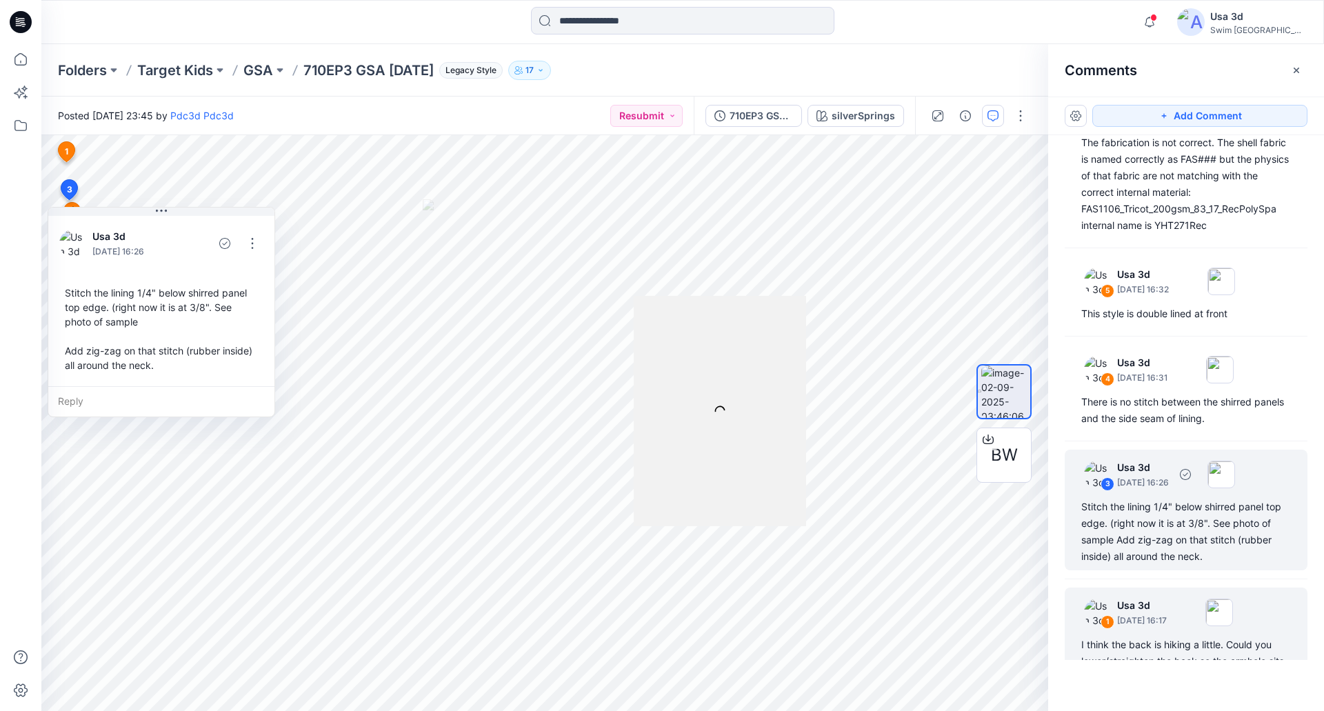
scroll to position [114, 0]
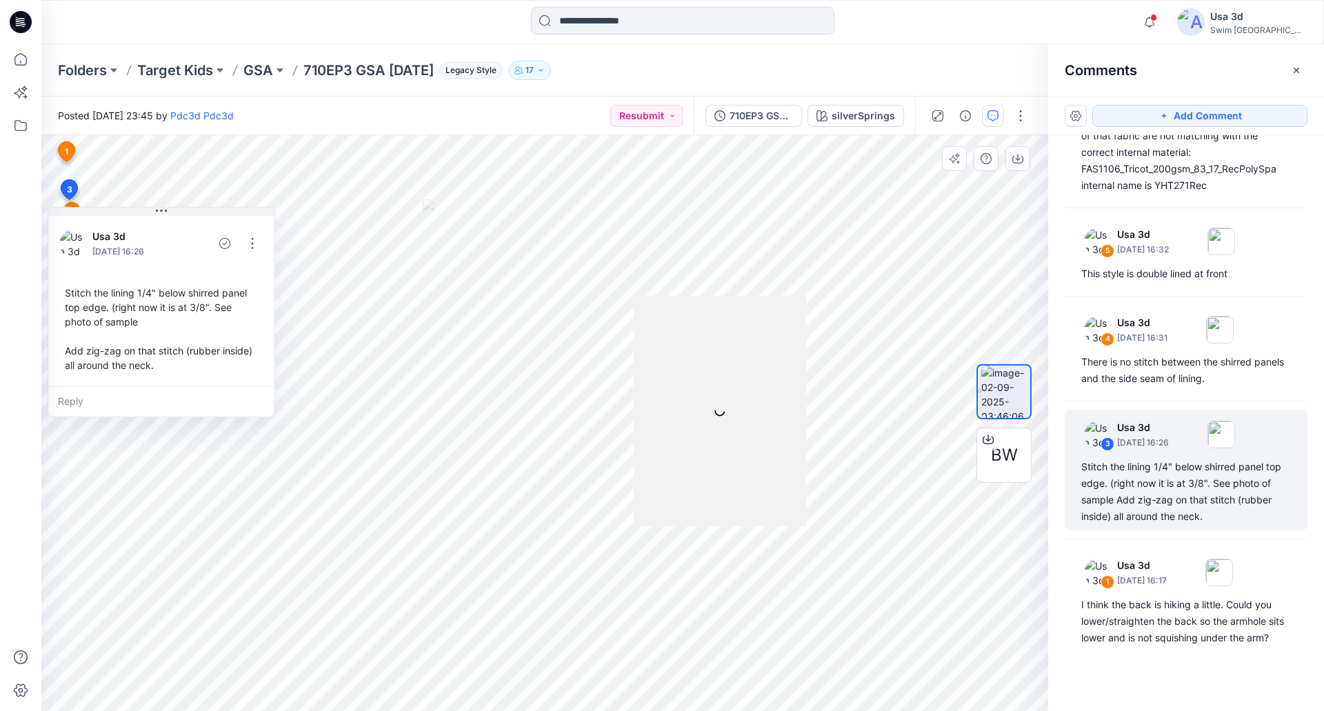
click at [270, 247] on div "Usa 3d September 03, 2025 16:26 Stitch the lining 1/4" below shirred panel top …" at bounding box center [161, 299] width 226 height 173
click at [255, 246] on button "button" at bounding box center [252, 243] width 22 height 22
click at [240, 272] on p "Edit comment" at bounding box center [256, 275] width 62 height 14
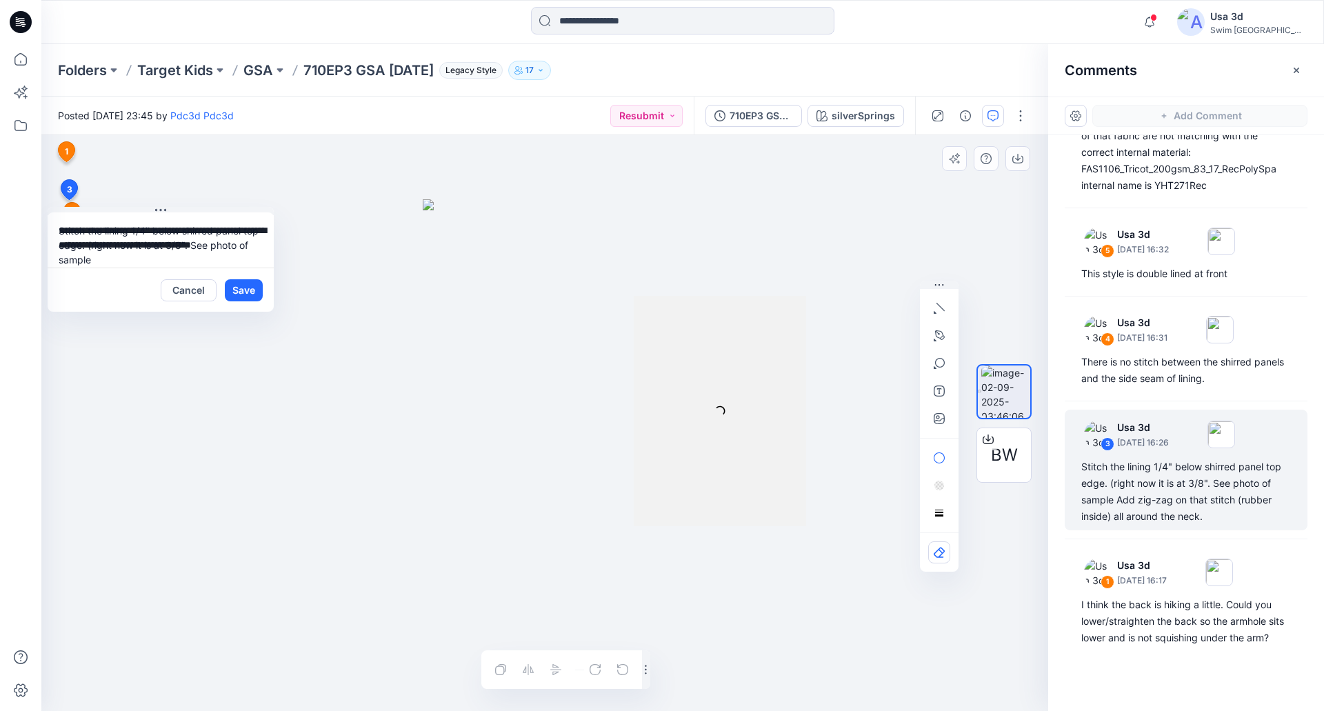
scroll to position [54, 0]
click at [929, 423] on button "button" at bounding box center [939, 418] width 22 height 22
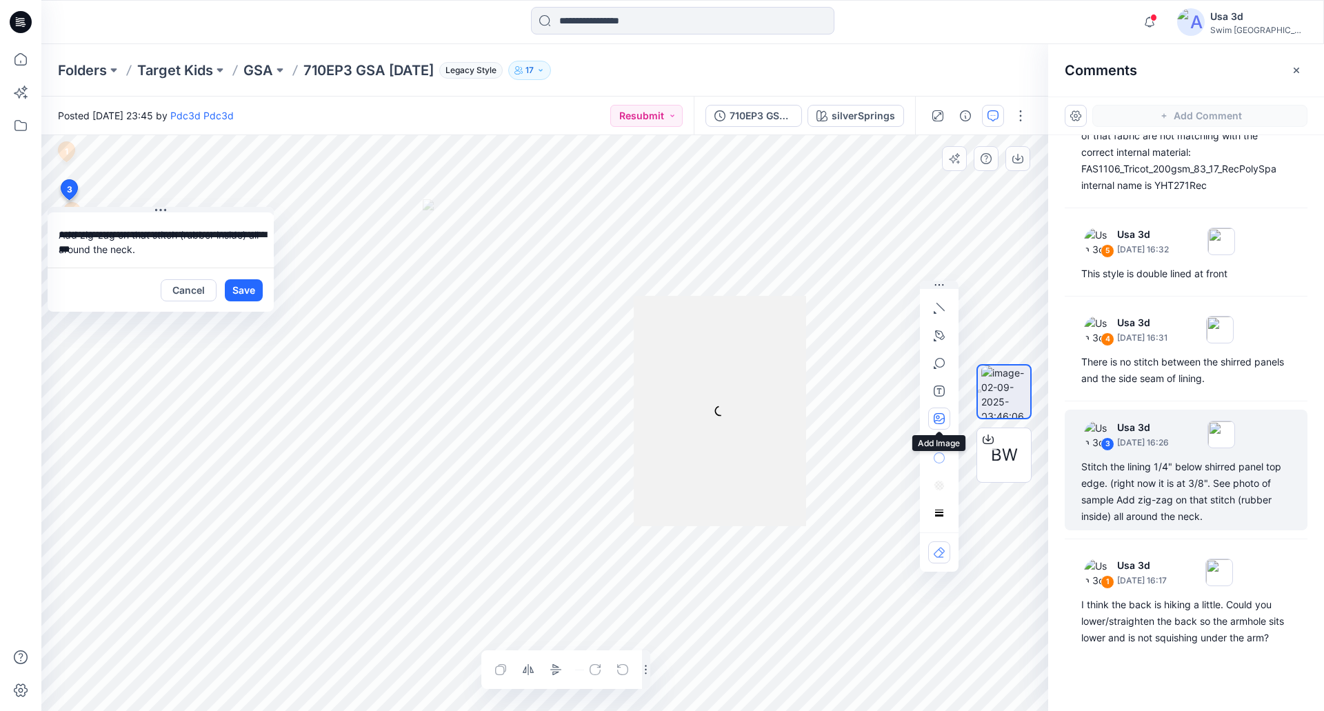
type input"] "**********"
click at [725, 409] on div at bounding box center [720, 411] width 173 height 230
click at [243, 285] on button "Save" at bounding box center [244, 290] width 38 height 22
